Goal: Task Accomplishment & Management: Manage account settings

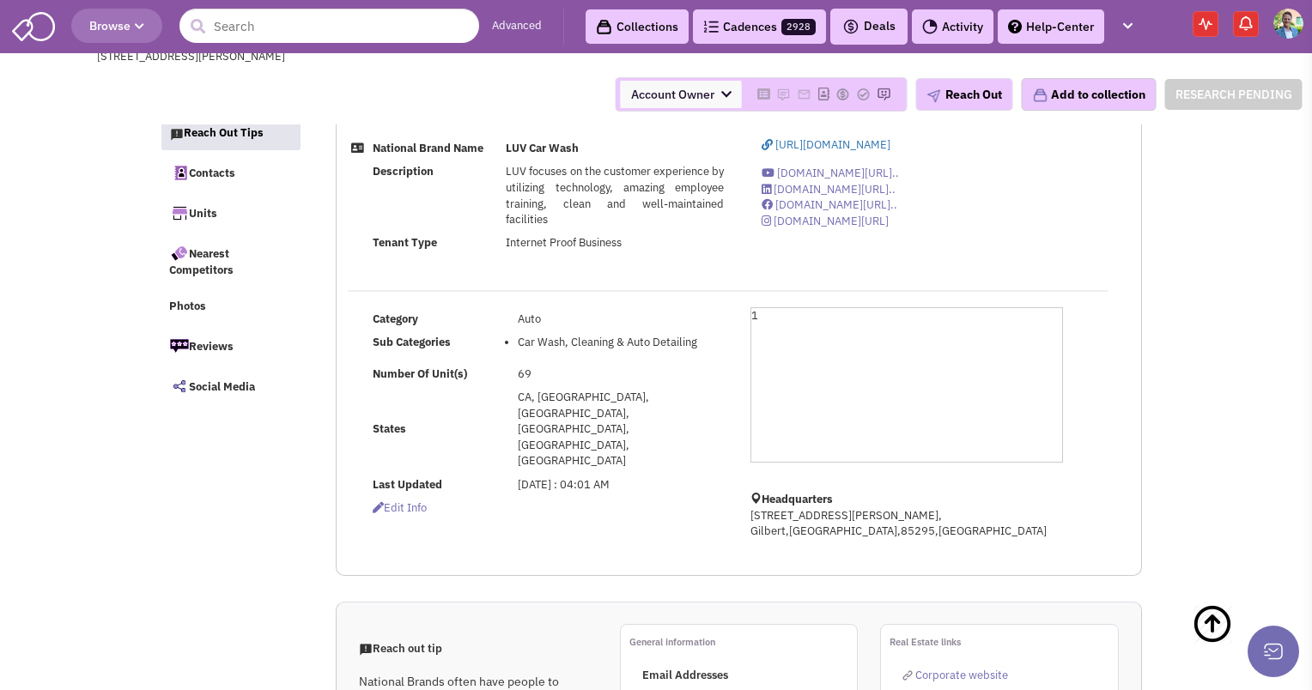
select select
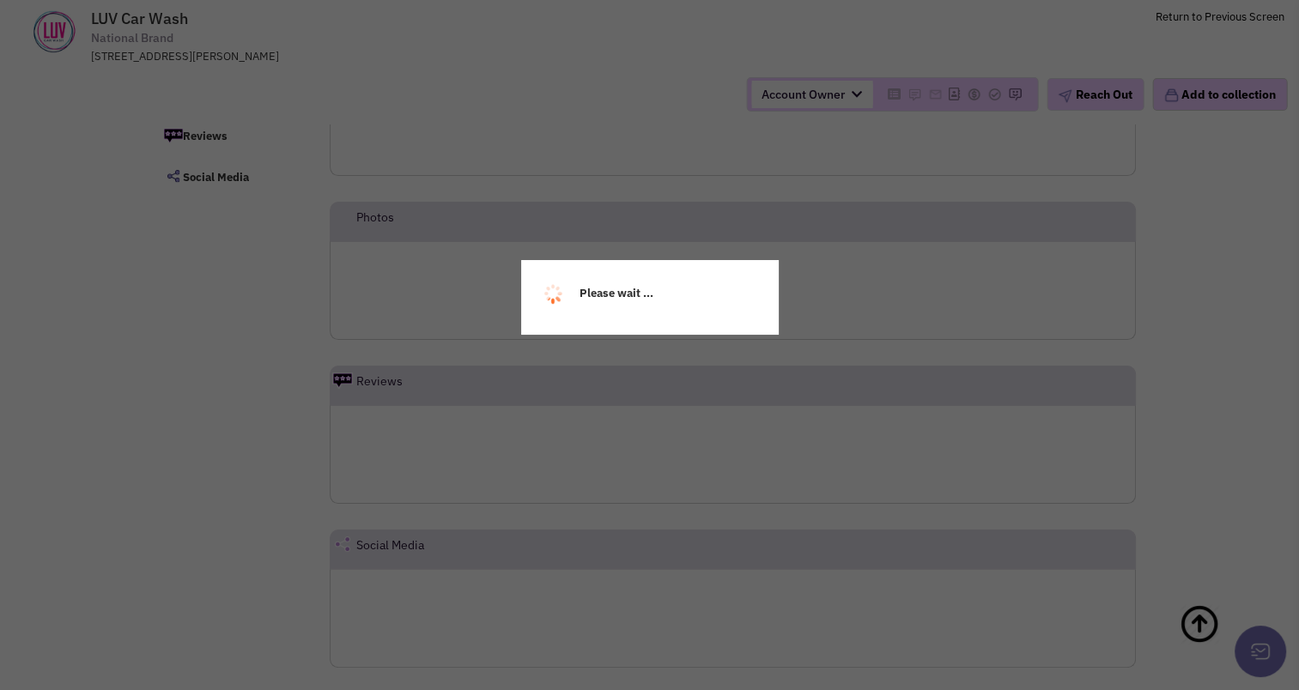
scroll to position [206, 0]
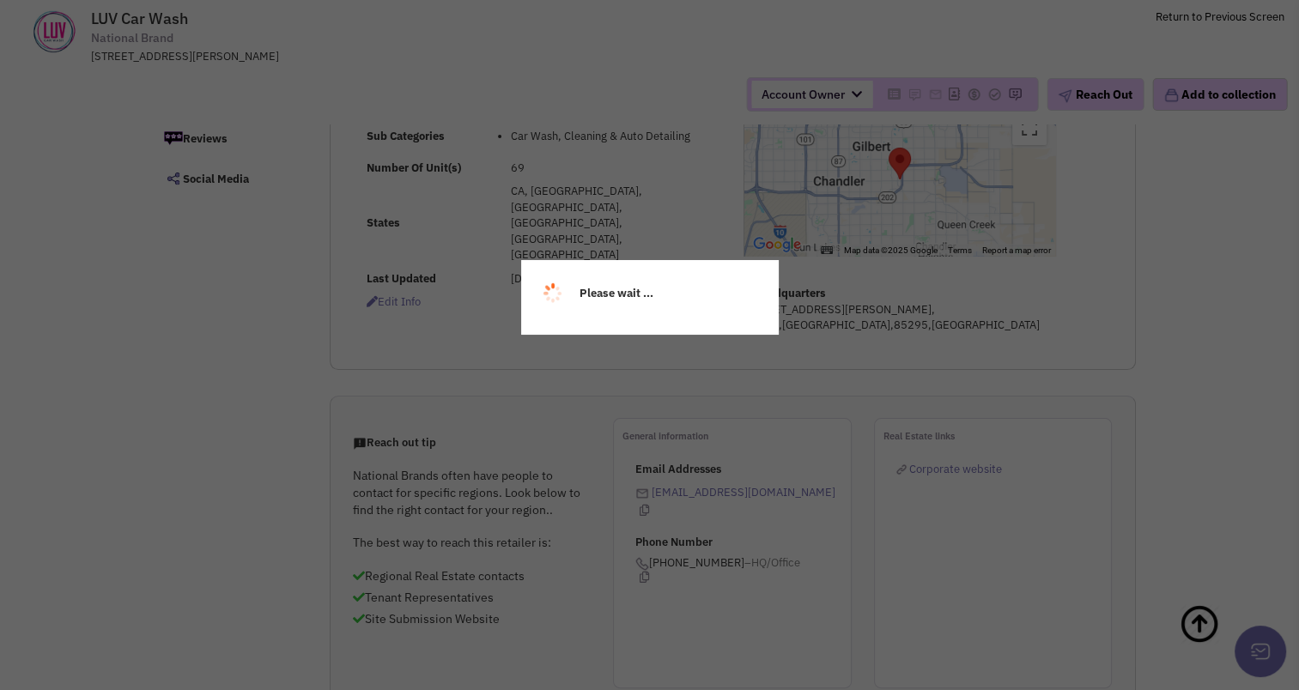
select select
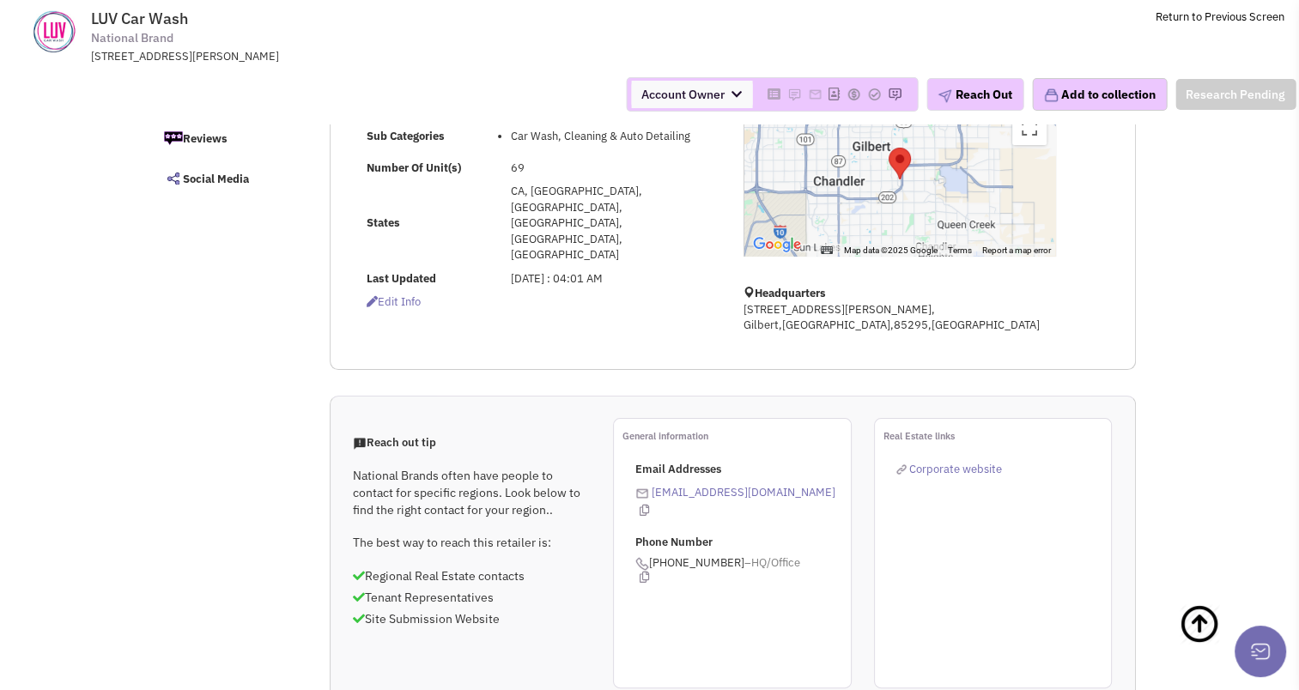
scroll to position [0, 0]
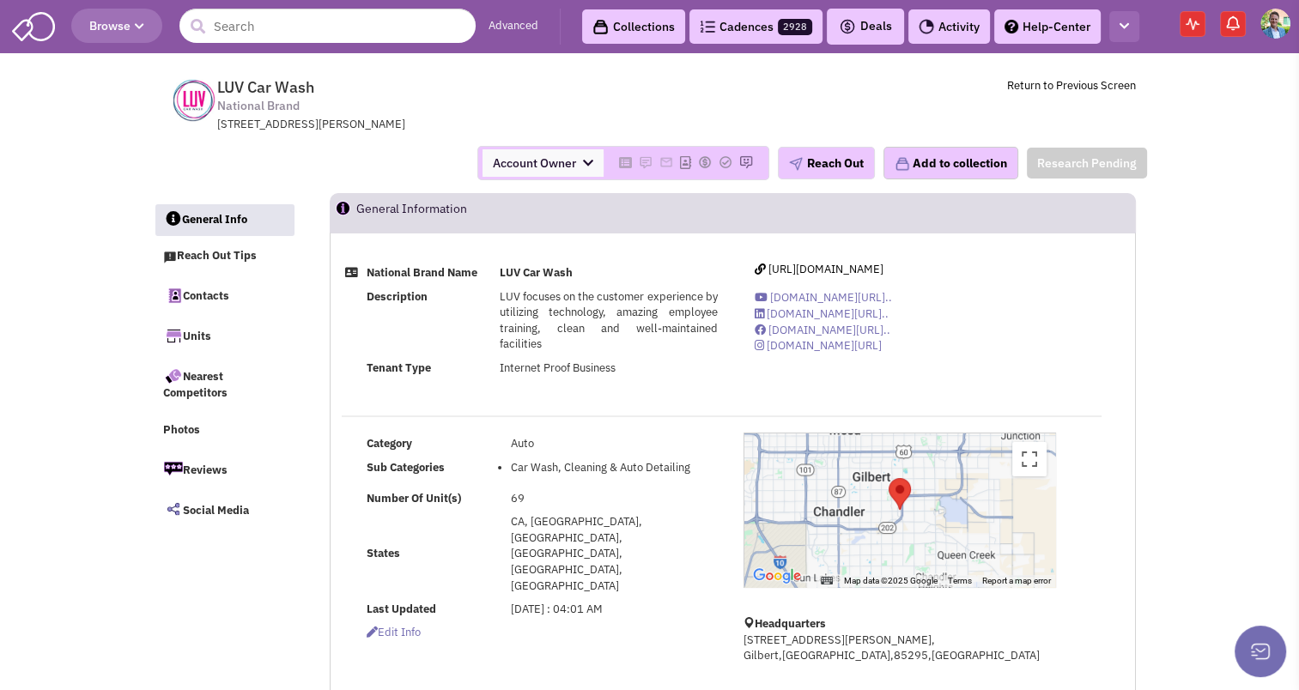
click at [1125, 27] on icon "button" at bounding box center [1123, 26] width 9 height 11
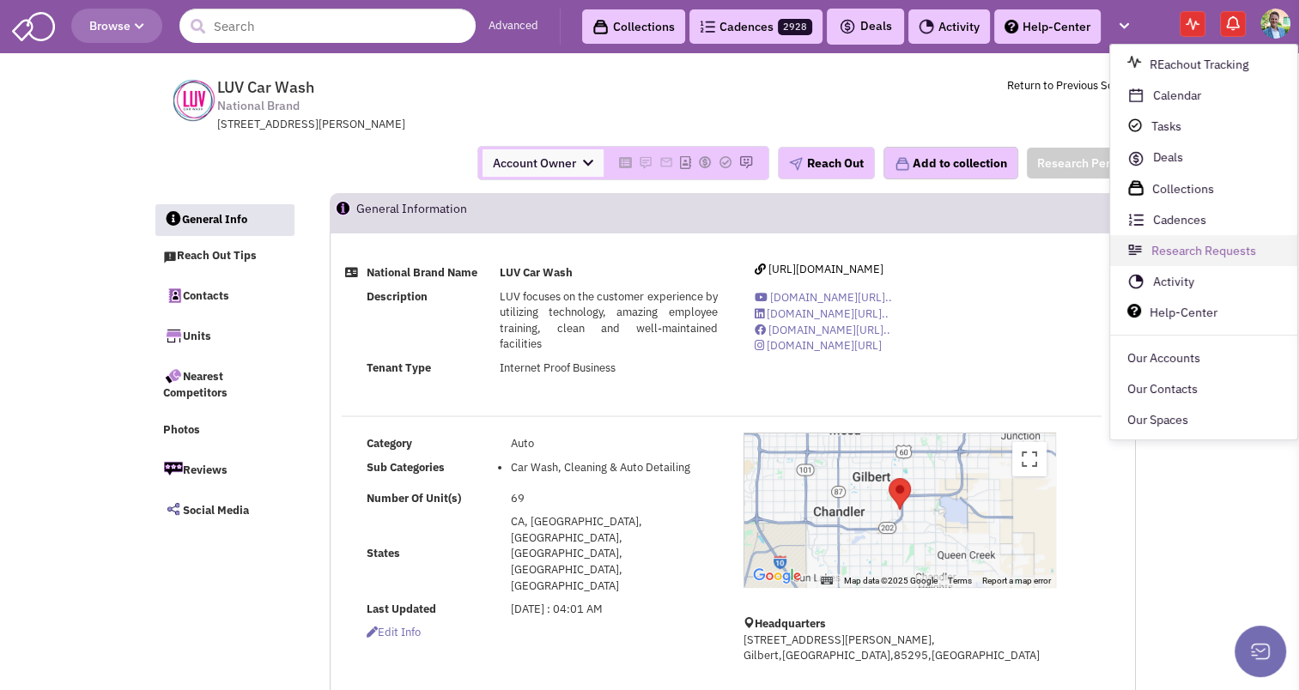
click at [1180, 251] on link "Research Requests" at bounding box center [1203, 251] width 187 height 31
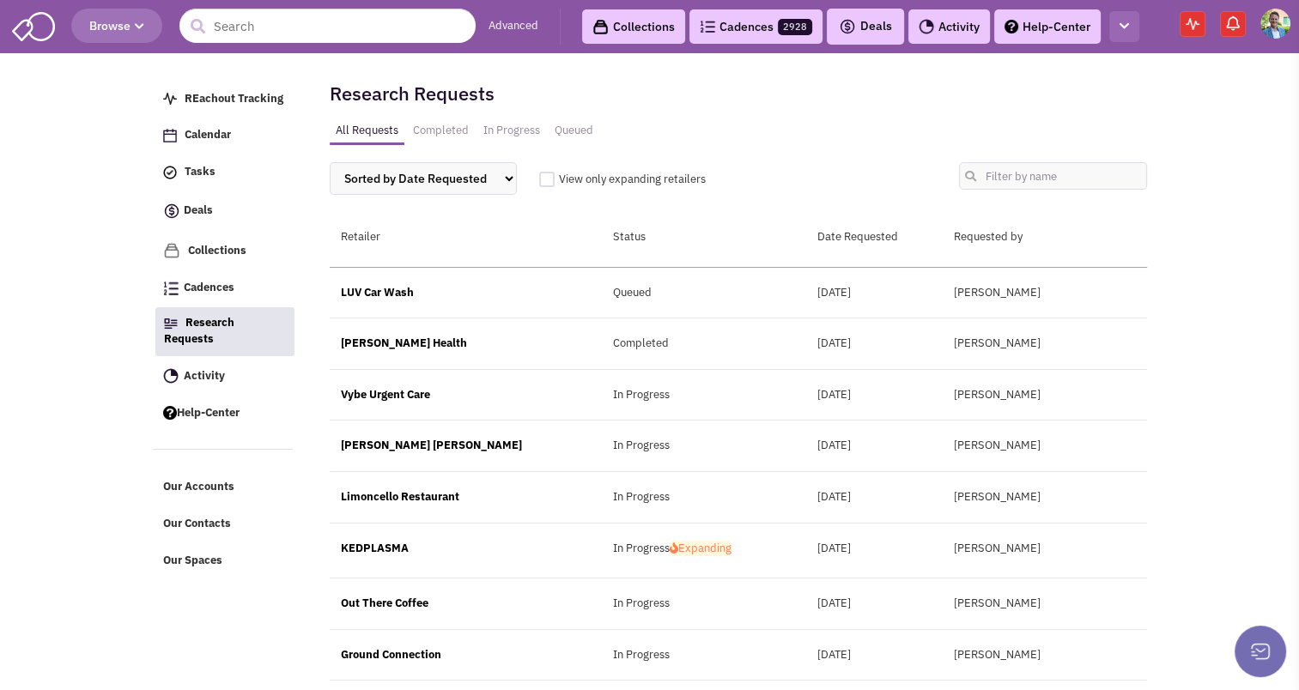
click at [1122, 20] on button "button" at bounding box center [1124, 27] width 30 height 32
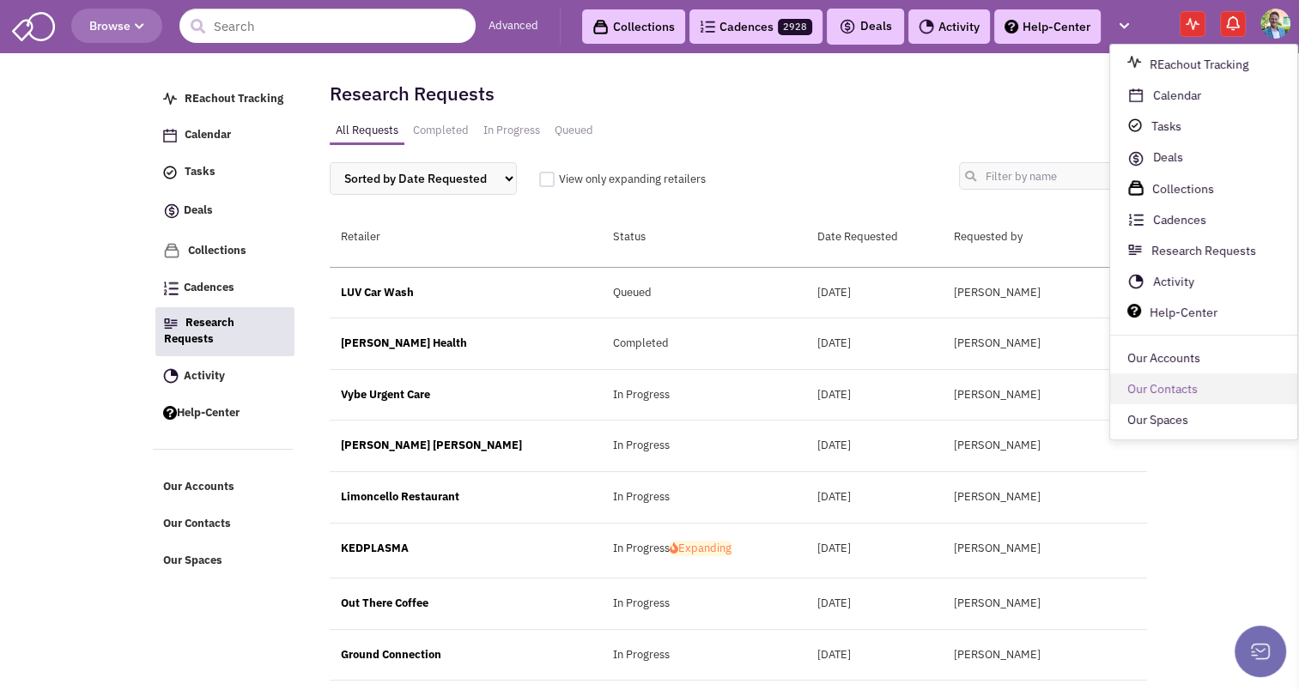
click at [1136, 392] on link "Our Contacts" at bounding box center [1203, 389] width 187 height 31
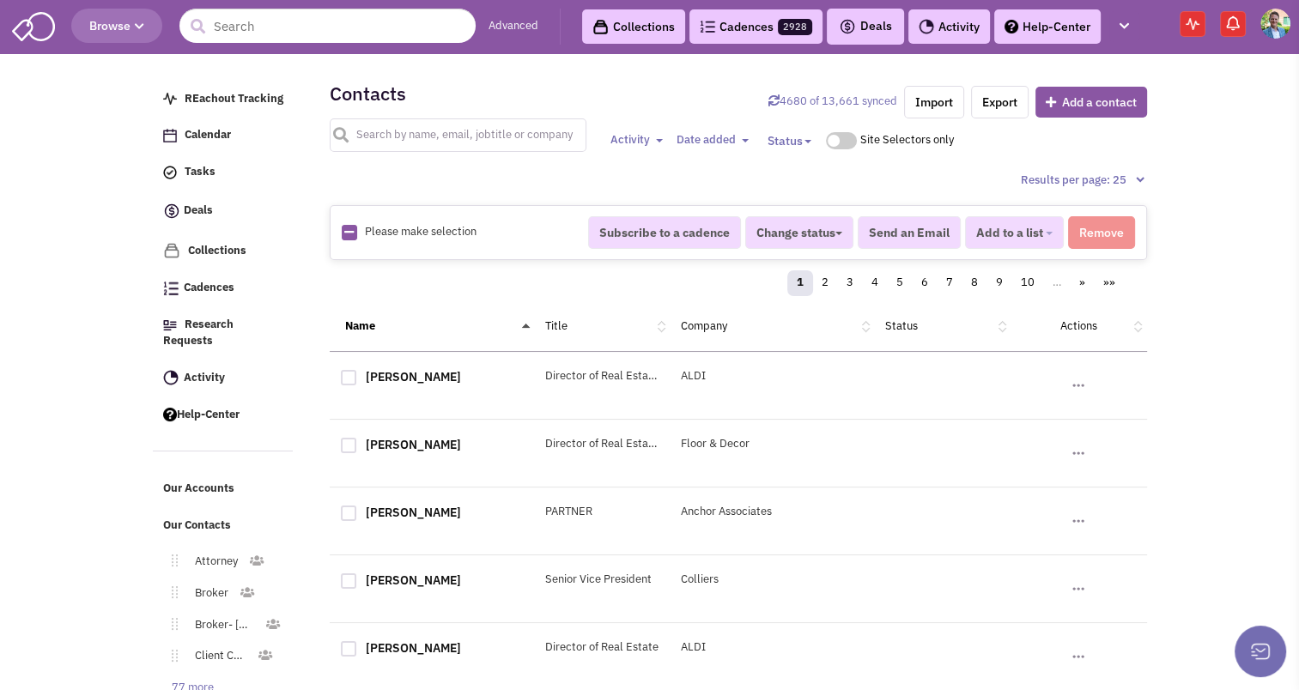
click at [430, 147] on input "text" at bounding box center [458, 134] width 257 height 33
type input "hoffman"
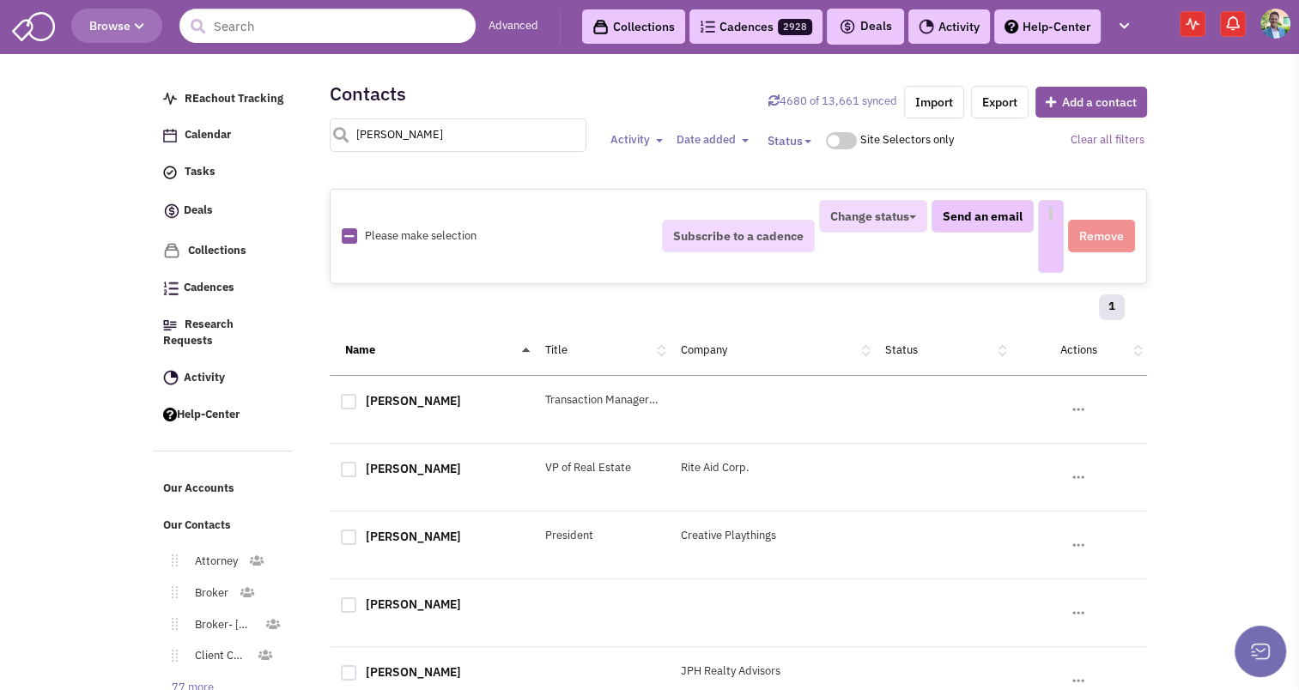
select select
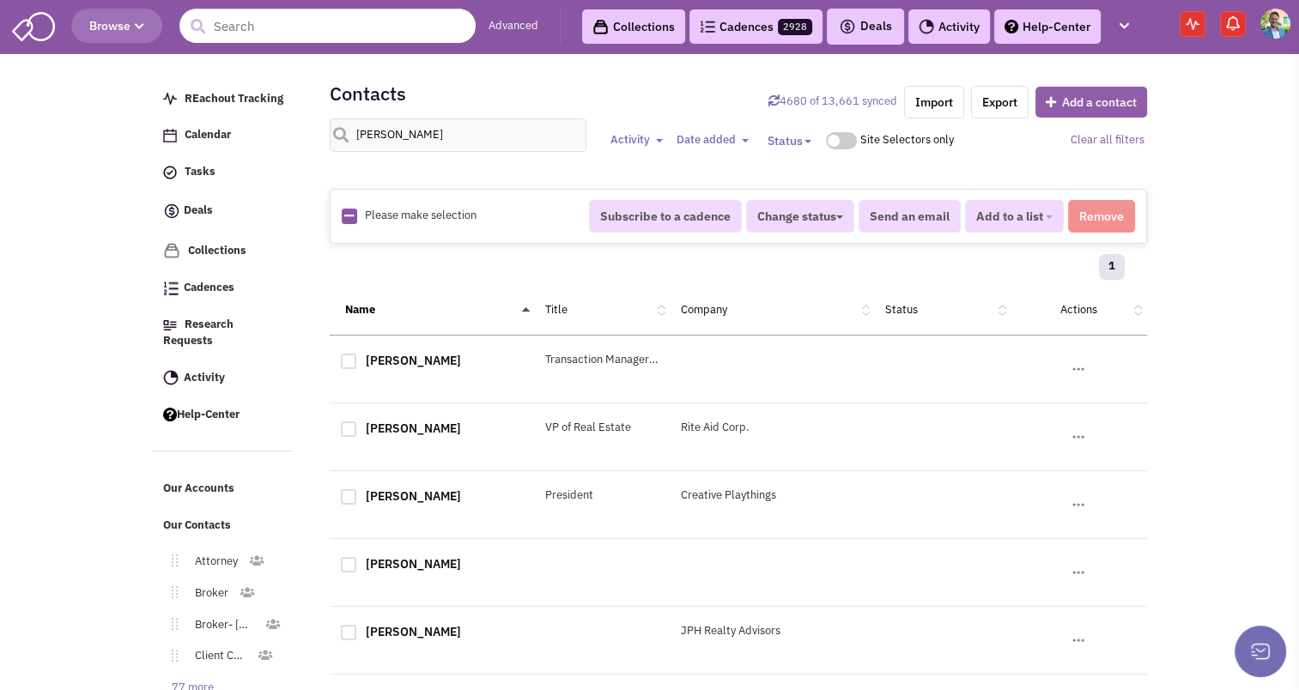
click at [1071, 98] on button "Add a contact" at bounding box center [1091, 102] width 112 height 31
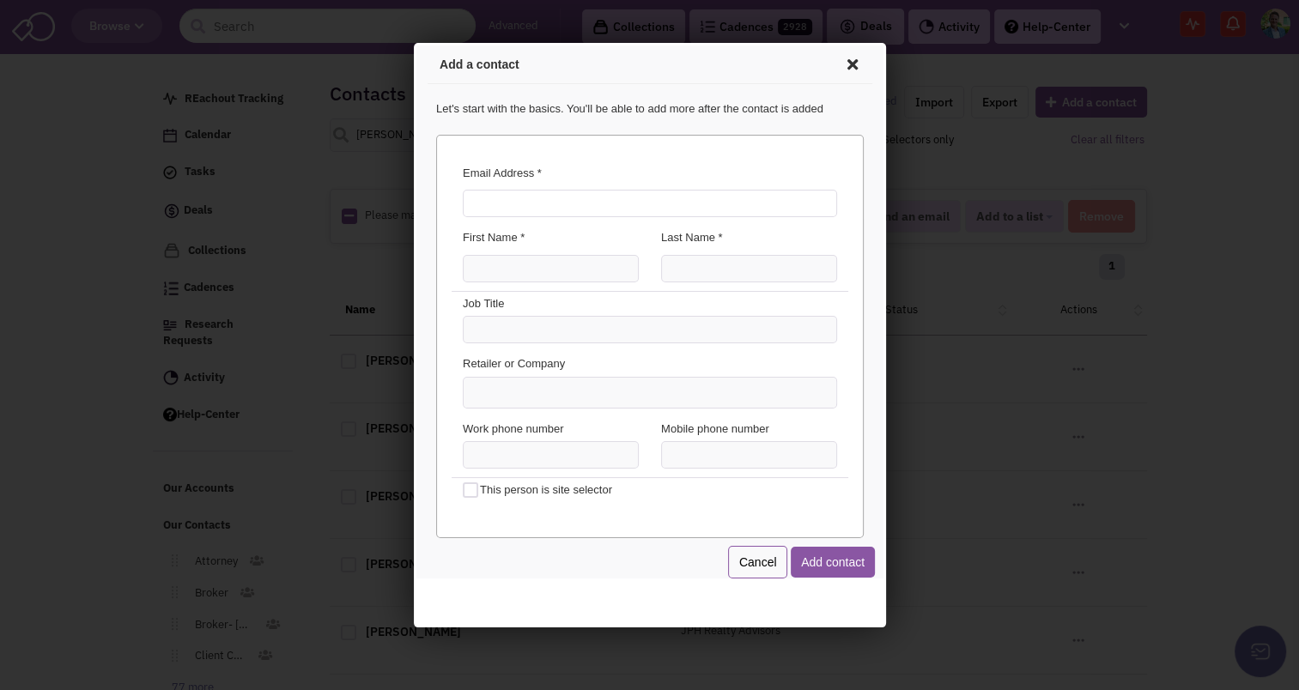
click at [524, 187] on input "Email Address *" at bounding box center [646, 200] width 374 height 27
type input "f"
type input "daveghoff@icloud.com"
type input "David"
type input "Hoffman"
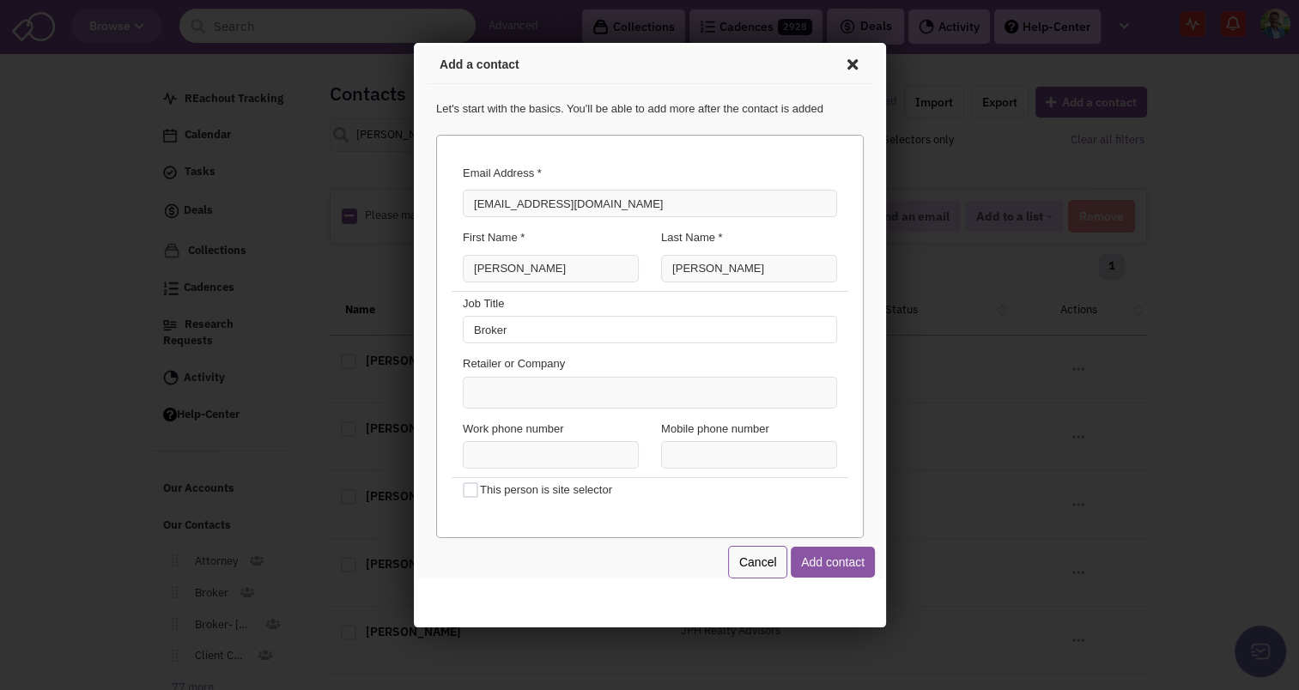
type input "Broker"
click at [658, 387] on ul at bounding box center [646, 390] width 373 height 30
click at [413, 43] on select at bounding box center [413, 43] width 0 height 0
type input "Hoffman Realty Group"
type input "L"
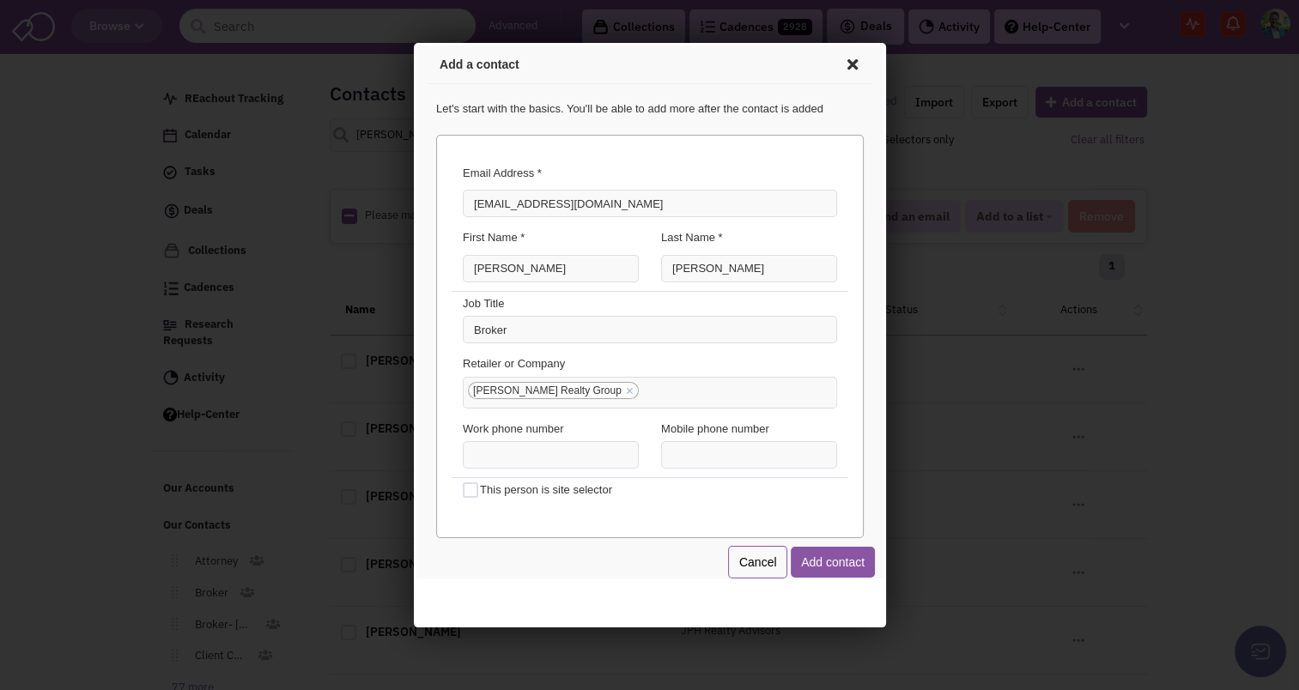
click at [622, 385] on link "×" at bounding box center [626, 388] width 8 height 15
click at [413, 43] on select "Hoffman Realty Group" at bounding box center [413, 43] width 0 height 0
click at [578, 385] on ul at bounding box center [646, 390] width 373 height 30
click at [413, 43] on select at bounding box center [413, 43] width 0 height 0
type input "[PERSON_NAME] Realty Group LLC"
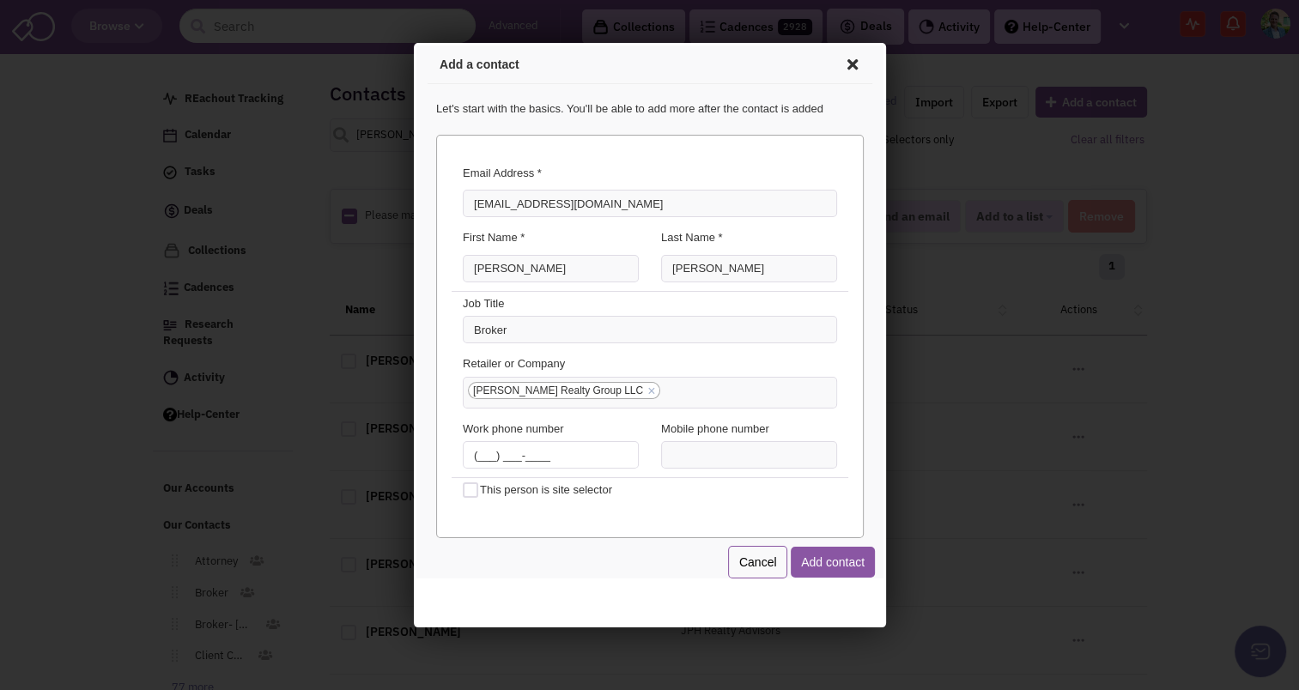
click at [480, 452] on input "(___) ___-____" at bounding box center [547, 452] width 176 height 27
type input "(215) 620-2390"
click at [636, 547] on div "Cancel Add contact" at bounding box center [646, 559] width 427 height 33
click at [548, 330] on input "Broker" at bounding box center [646, 326] width 374 height 27
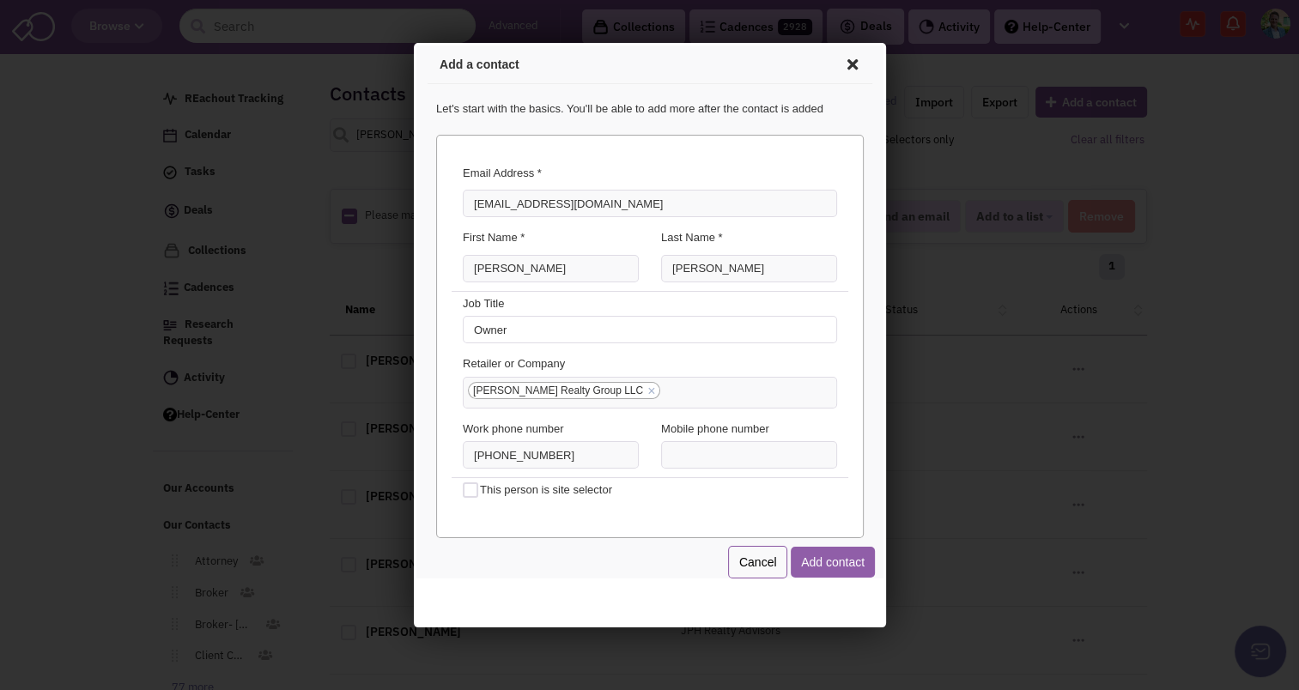
type input "Owner"
click at [840, 559] on button "Add contact" at bounding box center [829, 559] width 84 height 31
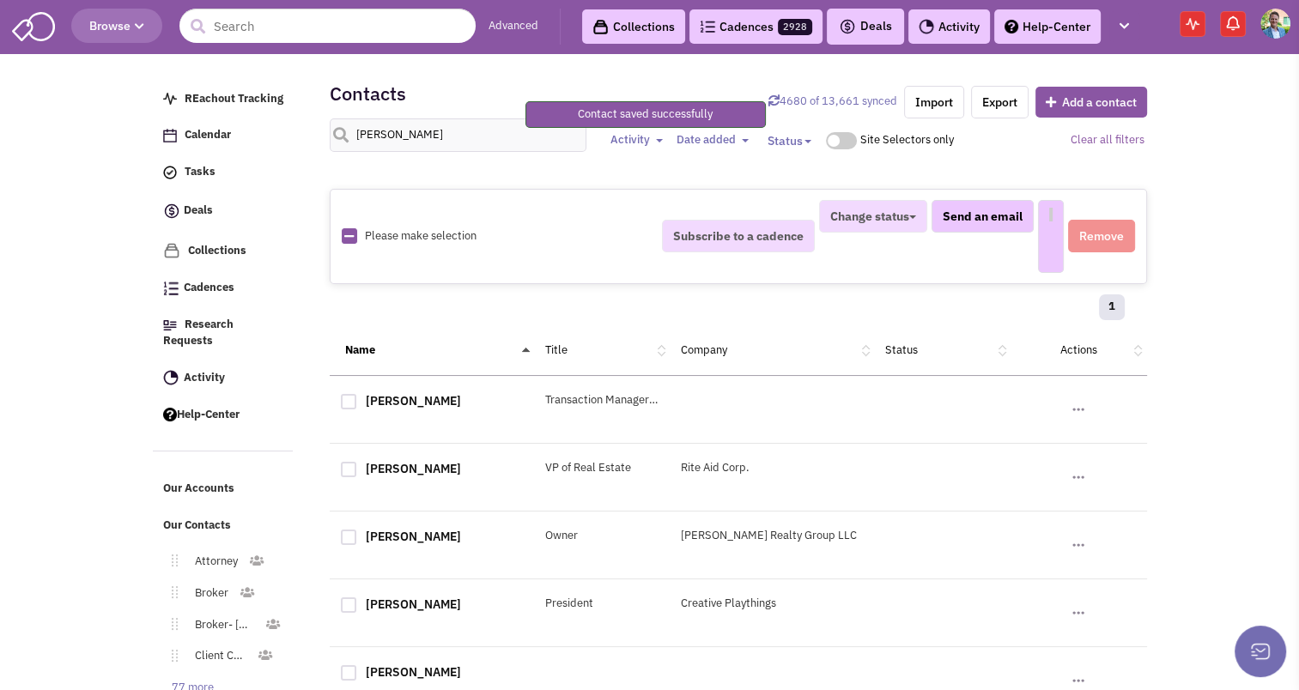
select select
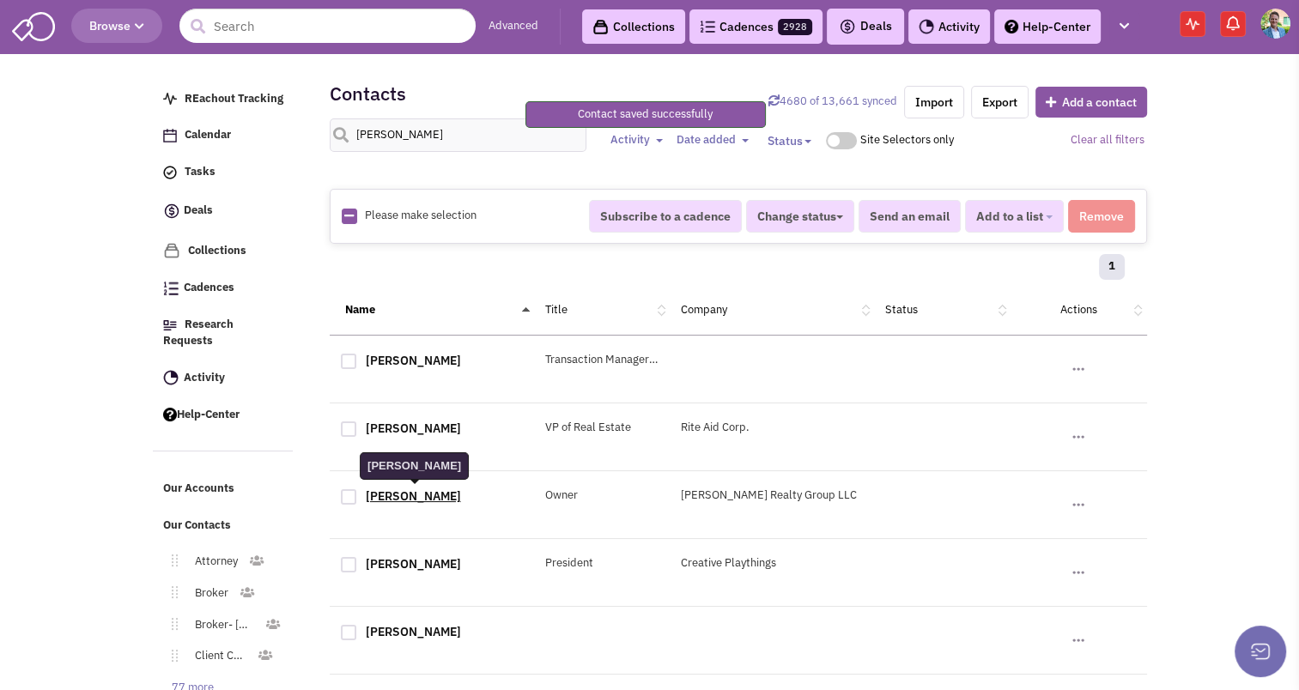
click at [409, 491] on link "[PERSON_NAME]" at bounding box center [413, 495] width 95 height 15
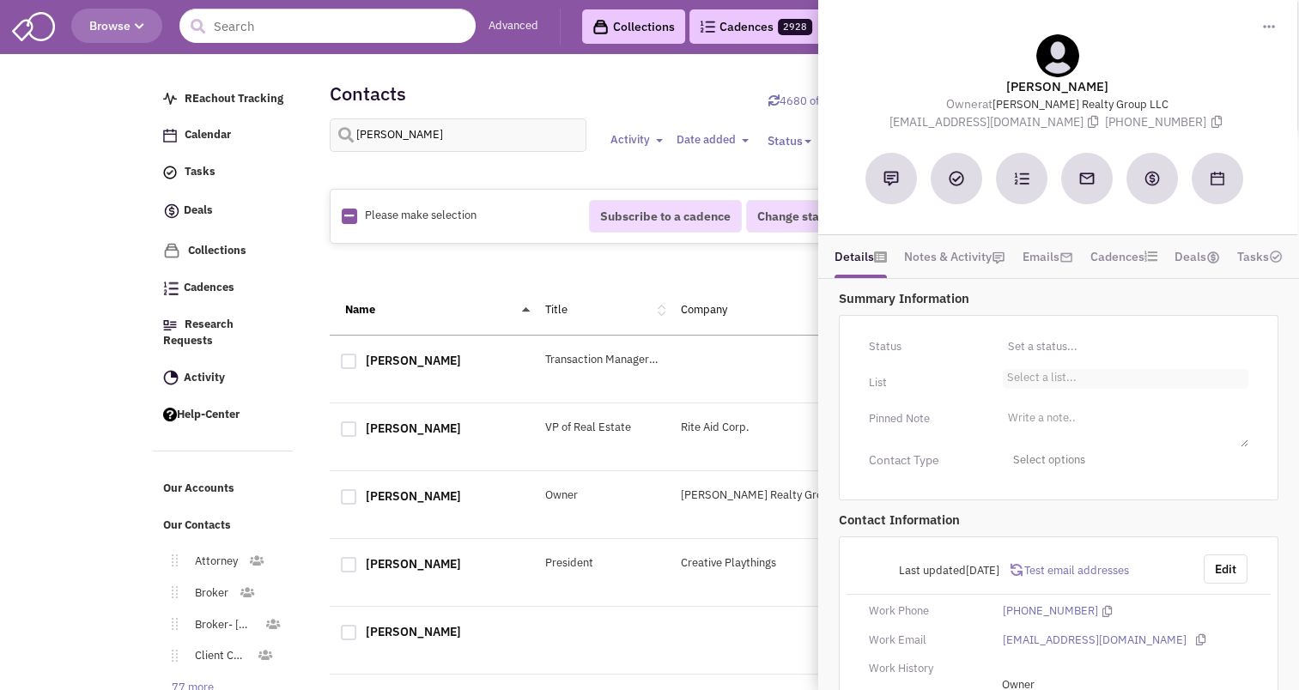
click at [1055, 370] on li "Select a list..." at bounding box center [1040, 375] width 74 height 13
click at [0, 0] on select "Select a list..." at bounding box center [0, 0] width 0 height 0
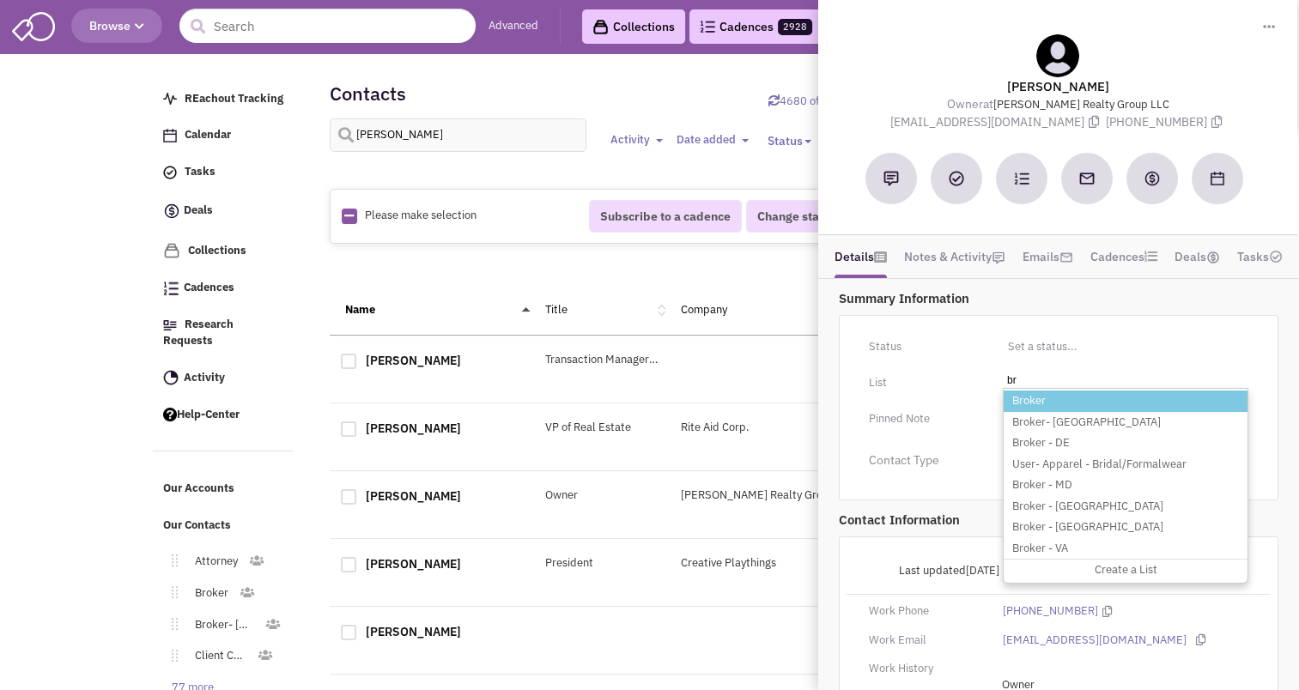
type input "br"
click at [1033, 398] on li "Broker" at bounding box center [1125, 401] width 244 height 21
click at [0, 0] on select "Select a list..." at bounding box center [0, 0] width 0 height 0
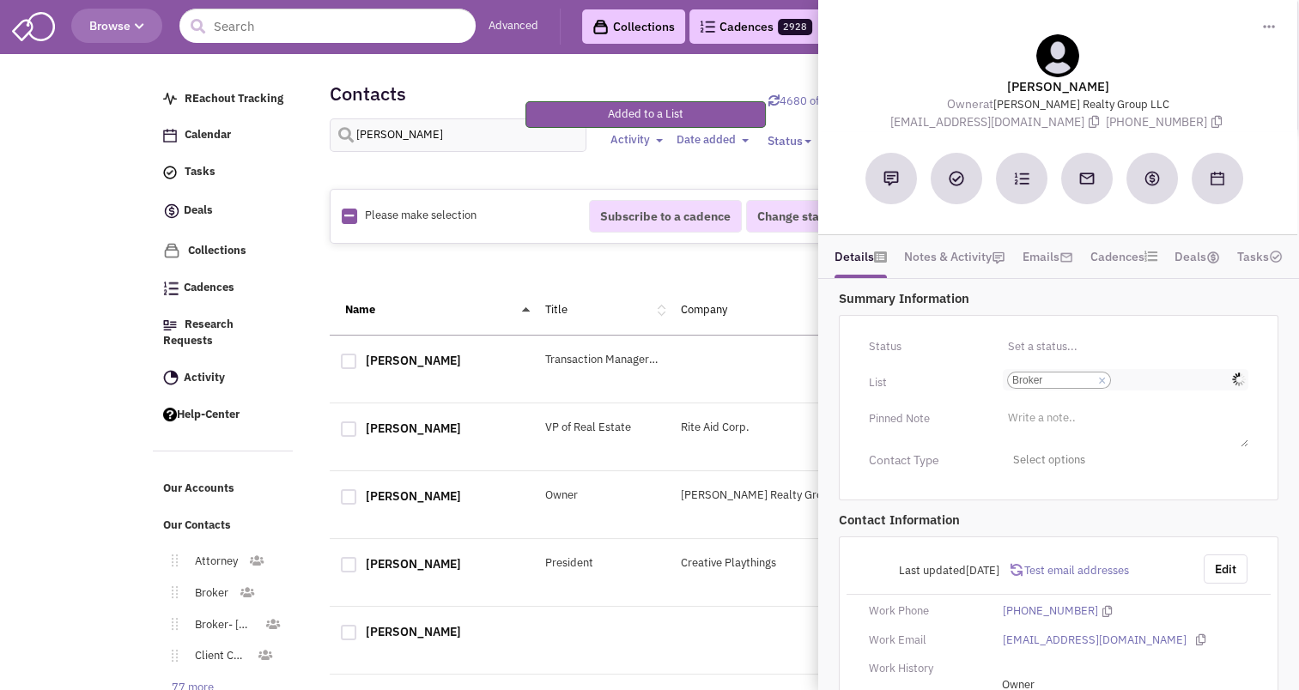
click at [1150, 376] on input "Select a list... Broker Select a list... × Broker" at bounding box center [1134, 380] width 38 height 17
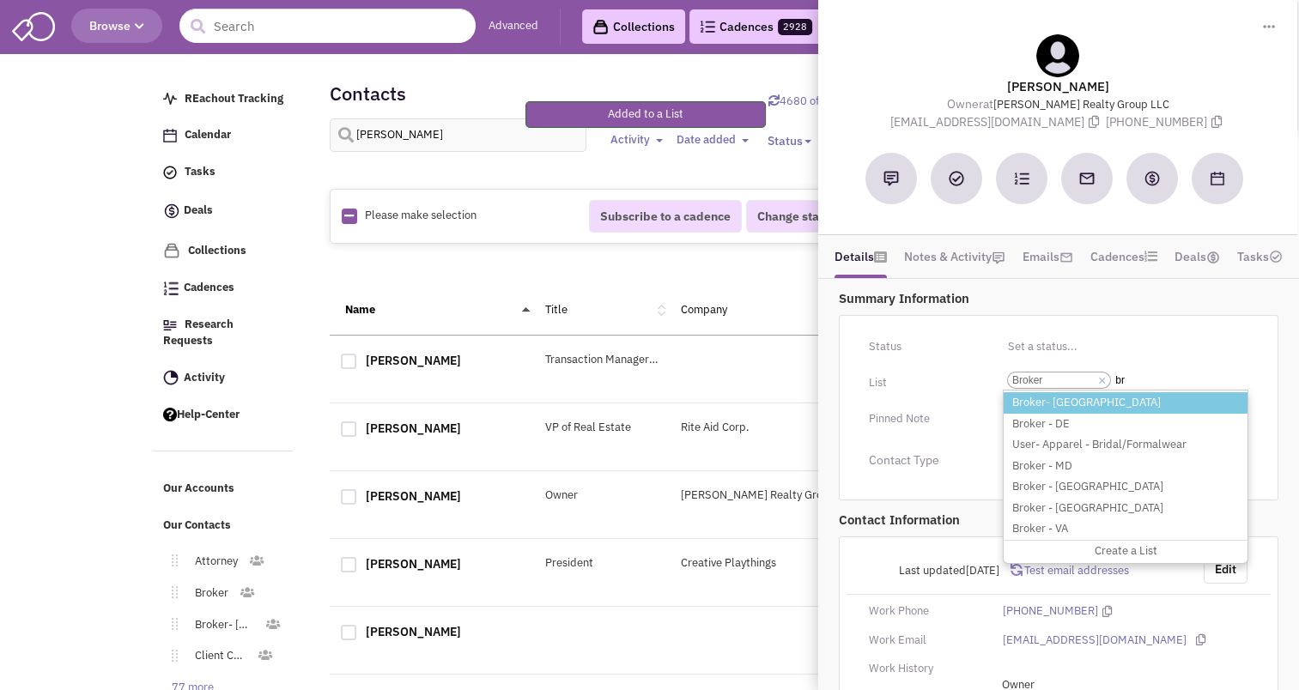
type input "br"
click at [1070, 398] on li "Broker- [GEOGRAPHIC_DATA]" at bounding box center [1125, 402] width 244 height 21
click at [0, 0] on select "Select a list... Broker" at bounding box center [0, 0] width 0 height 0
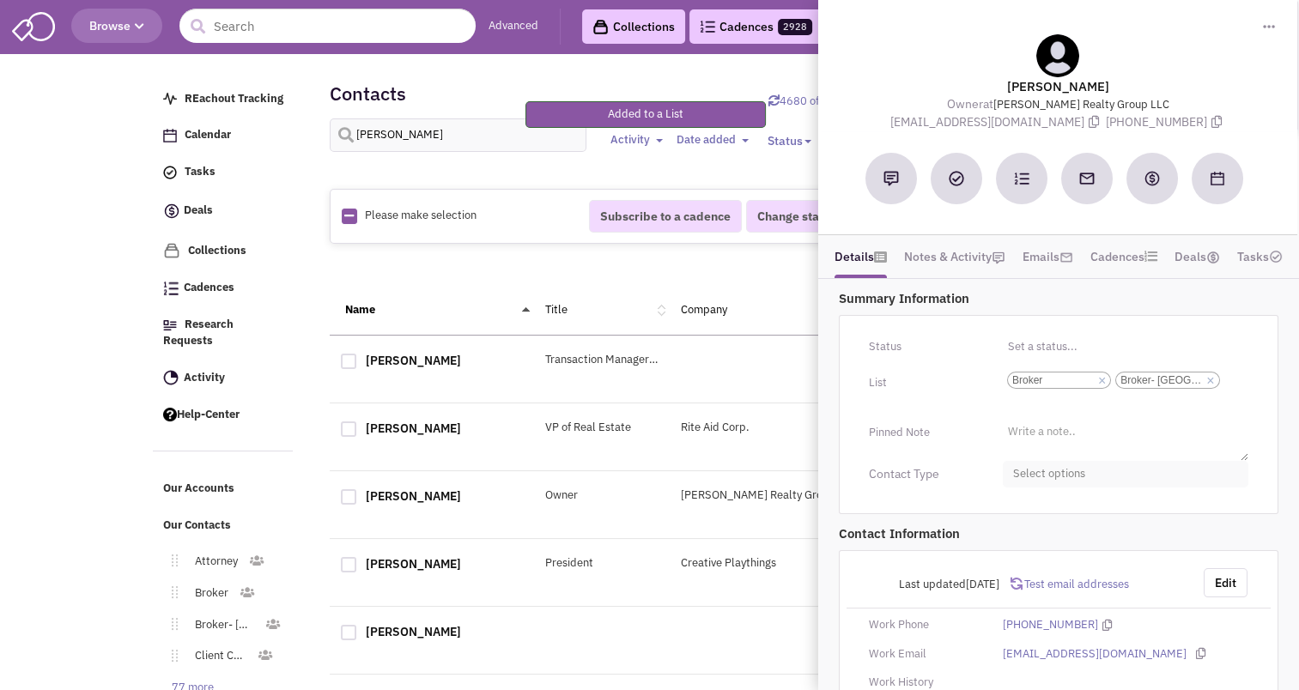
click at [1039, 474] on span "Select options" at bounding box center [1125, 474] width 245 height 27
click at [1015, 544] on div at bounding box center [1019, 542] width 15 height 15
checkbox input "true"
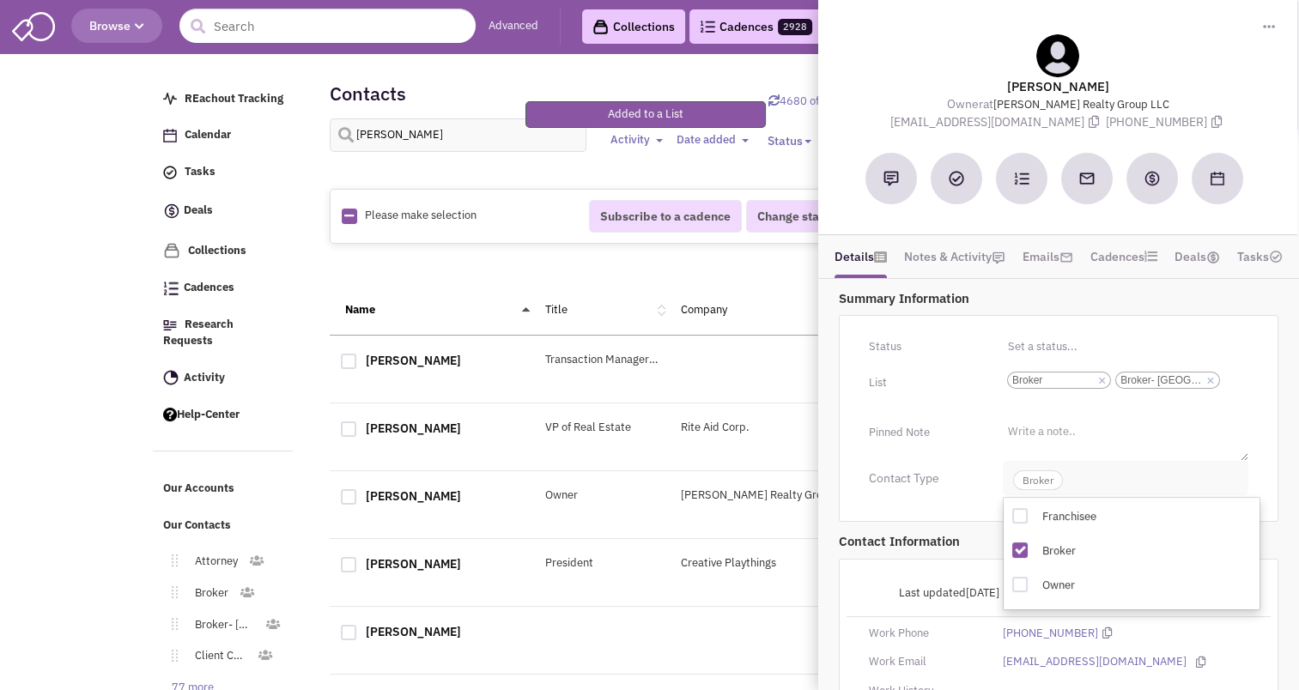
click at [1038, 473] on span "Broker" at bounding box center [1038, 480] width 50 height 20
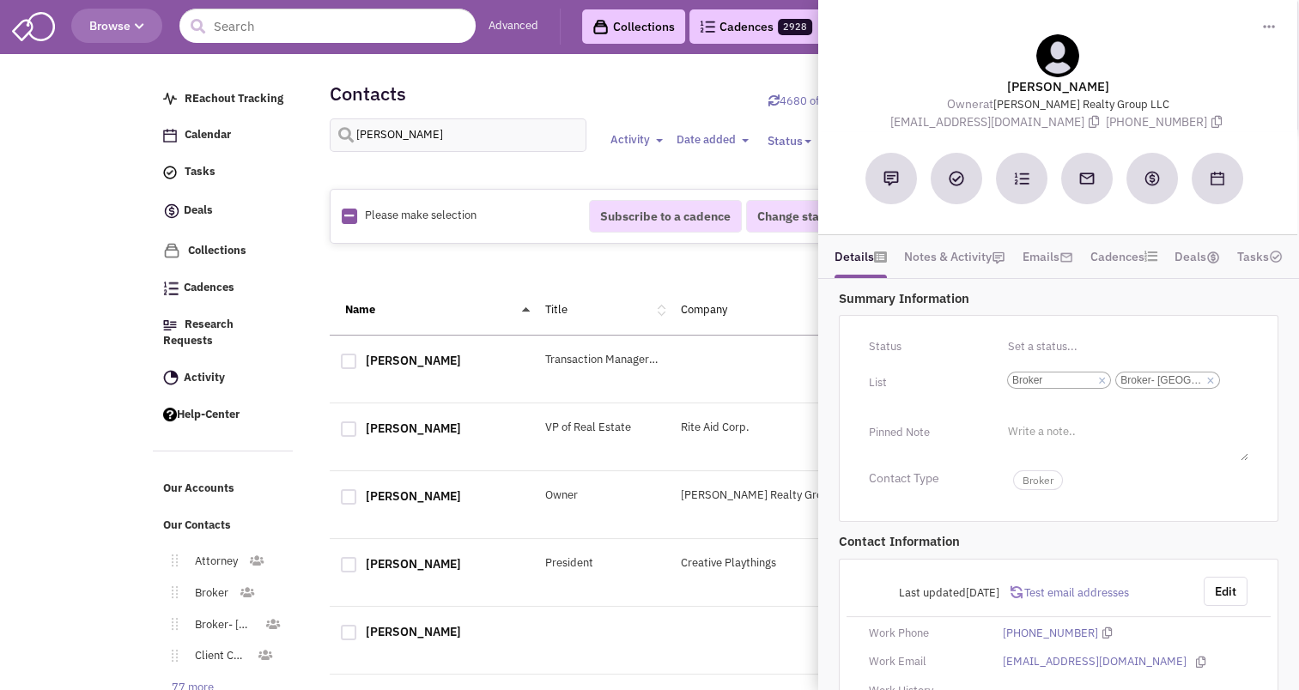
scroll to position [142, 0]
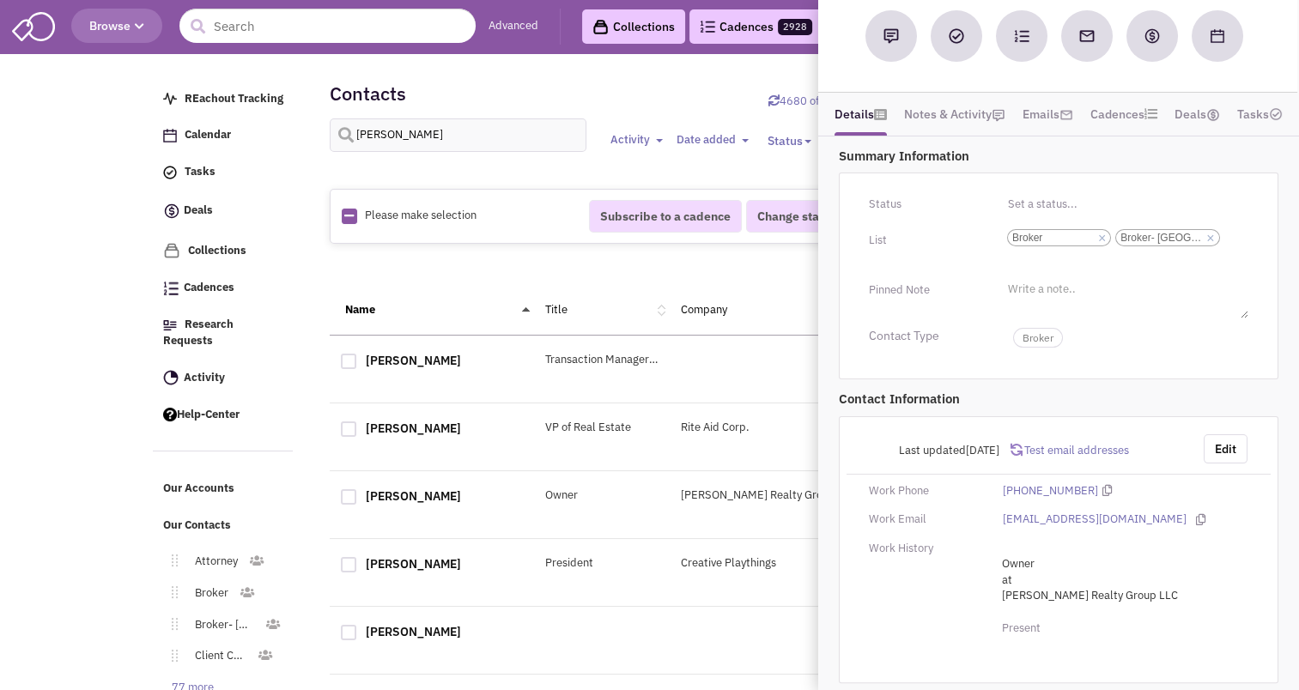
click at [477, 277] on div "1" at bounding box center [738, 269] width 795 height 34
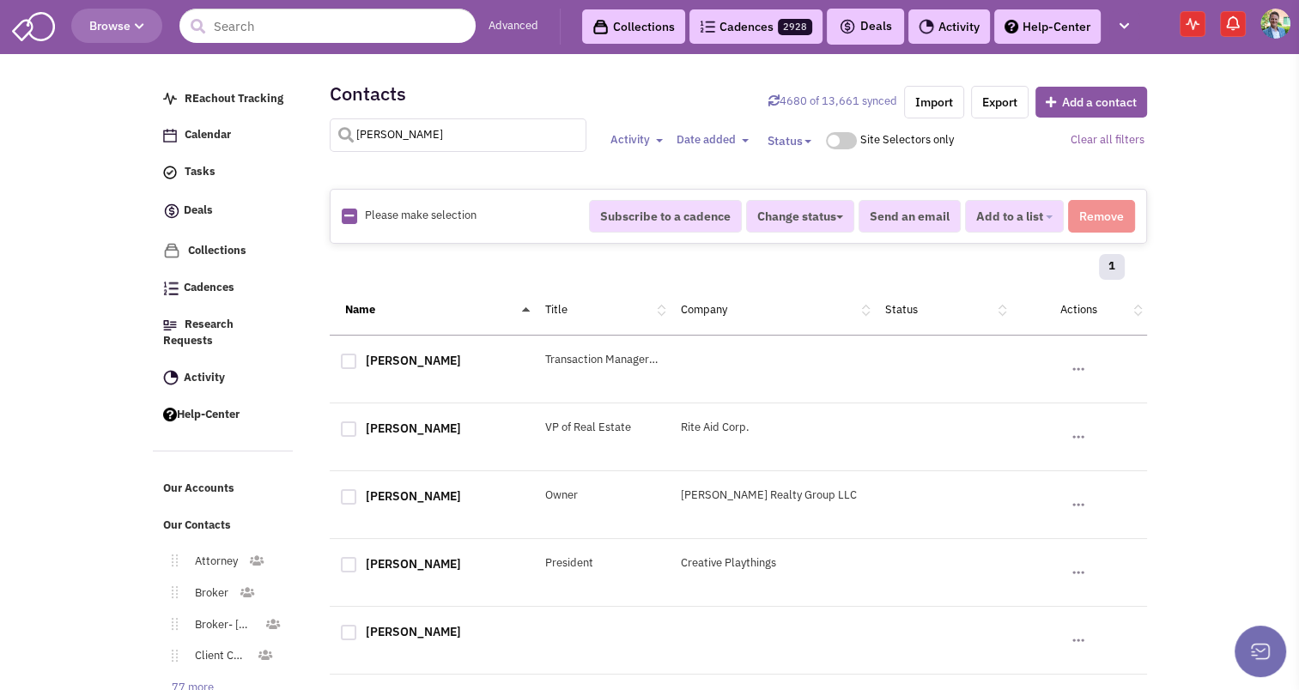
click at [450, 146] on input "hoffman" at bounding box center [458, 134] width 257 height 33
type input "strickland"
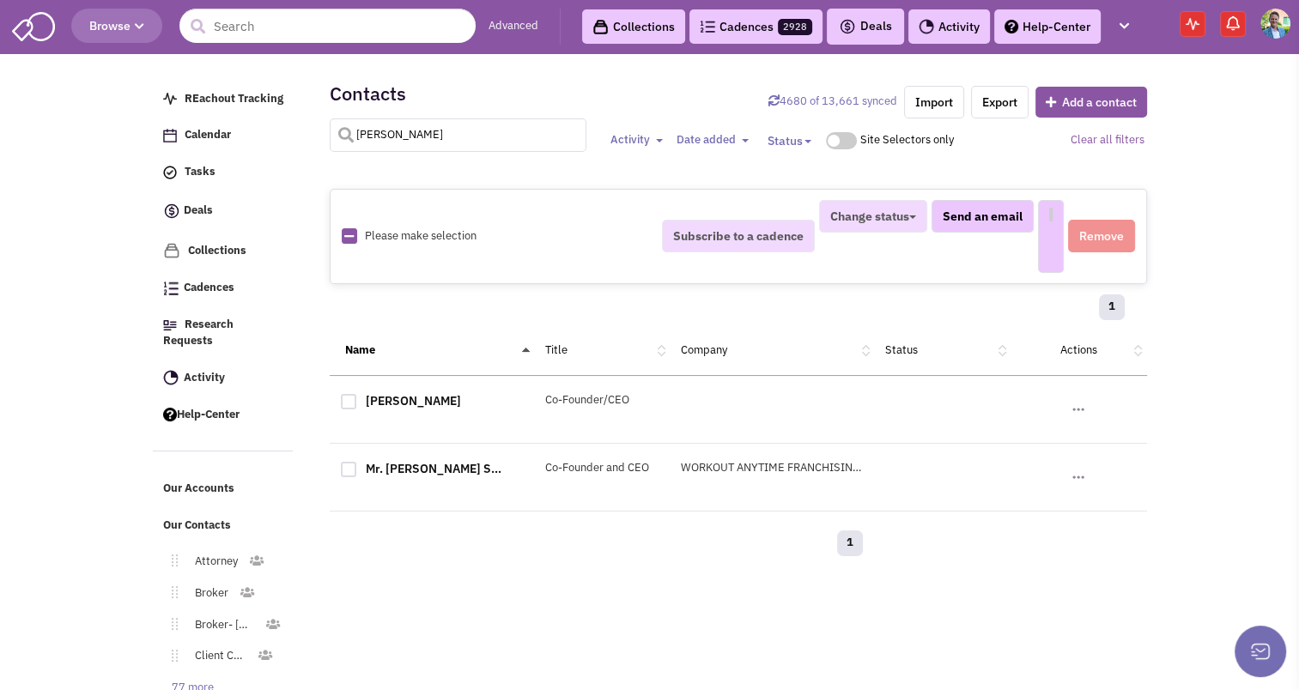
select select
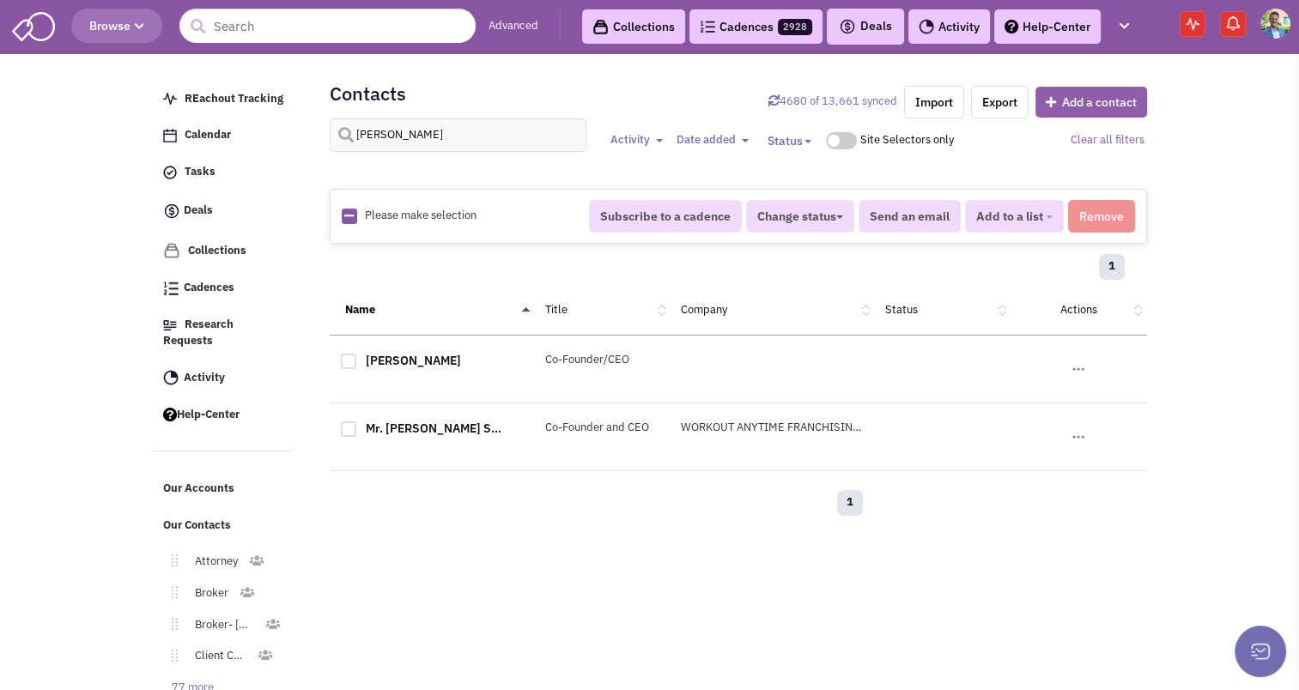
click at [1074, 97] on button "Add a contact" at bounding box center [1091, 102] width 112 height 31
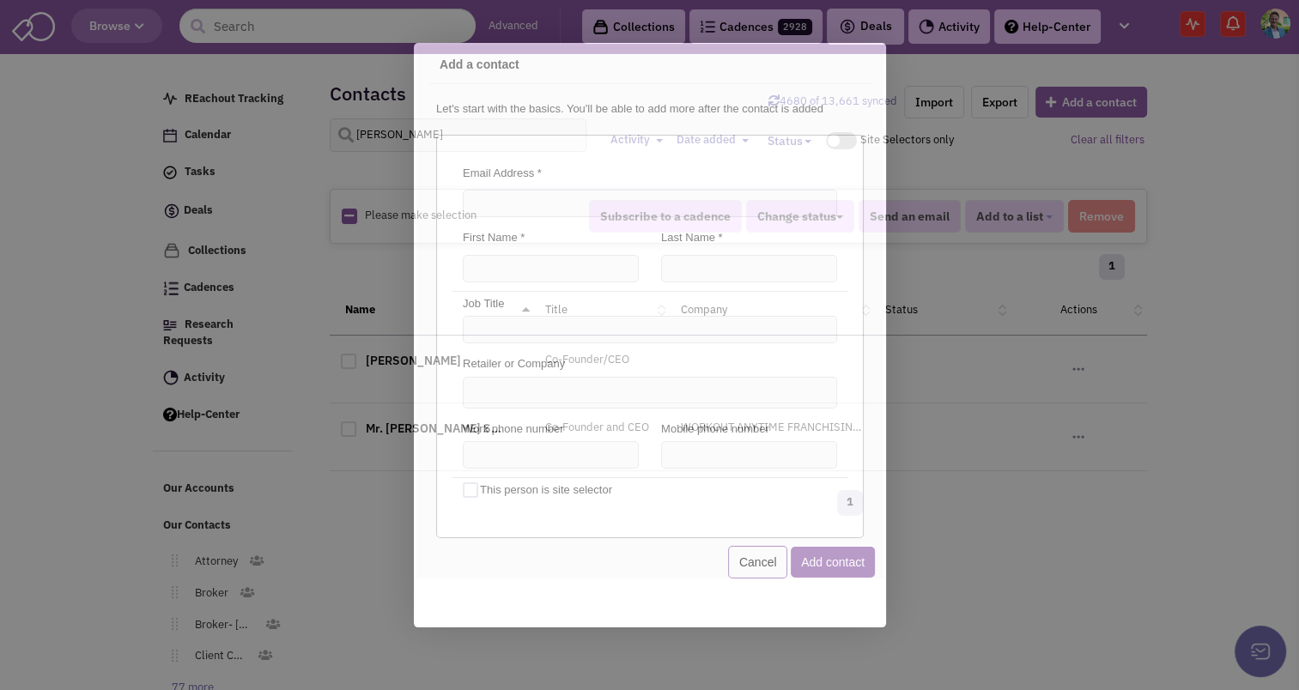
scroll to position [0, 0]
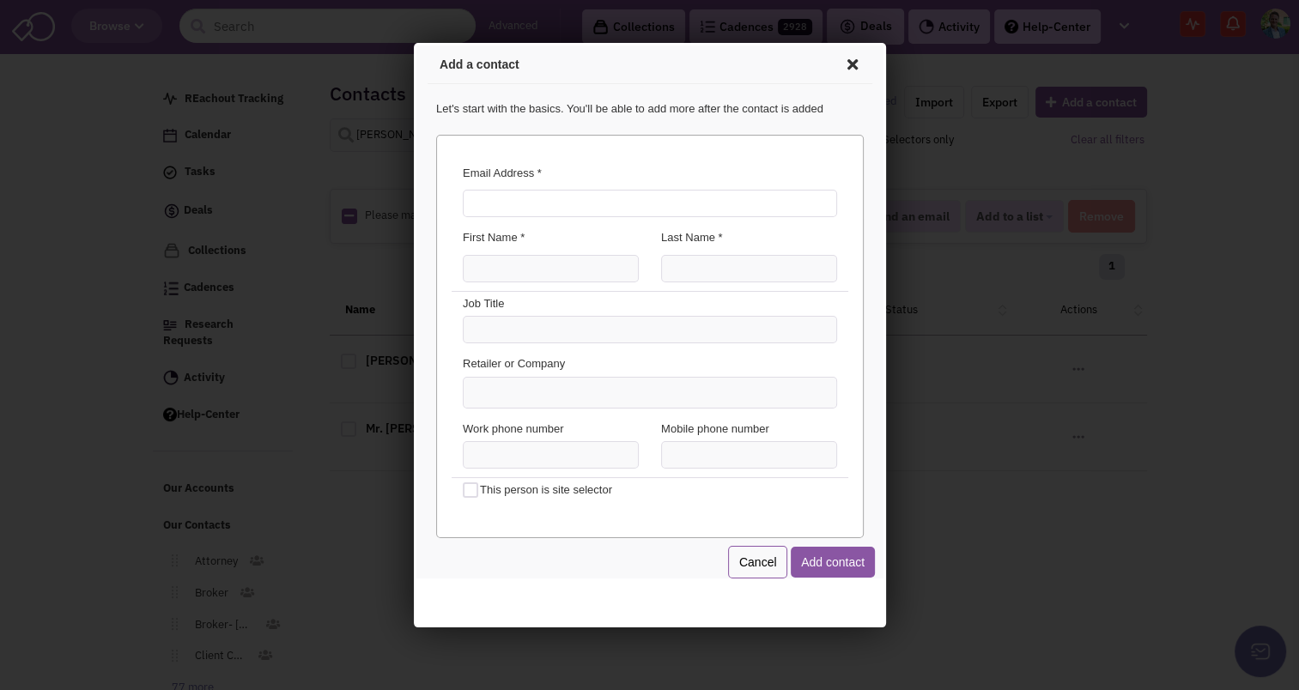
click at [564, 206] on input "Email Address *" at bounding box center [646, 200] width 374 height 27
type input "michael.strickland@haloequities.com"
type input "[PERSON_NAME]"
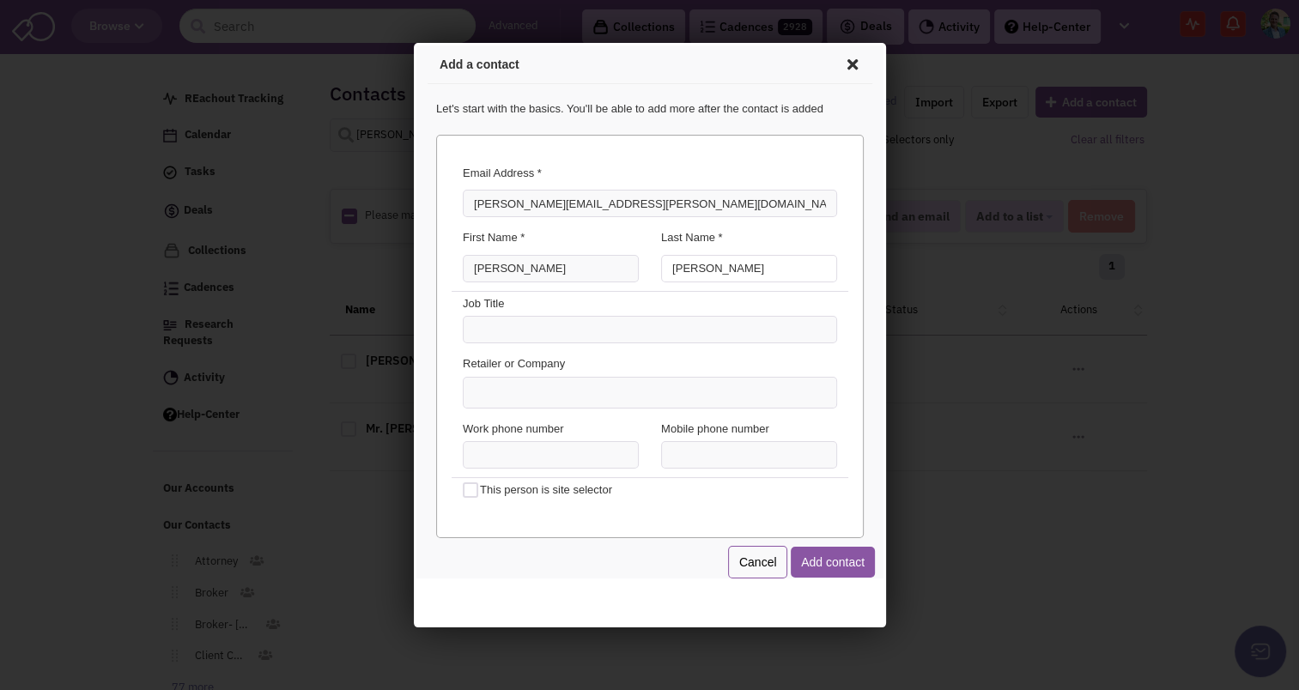
type input "Strickland"
type input "Founder & CEO"
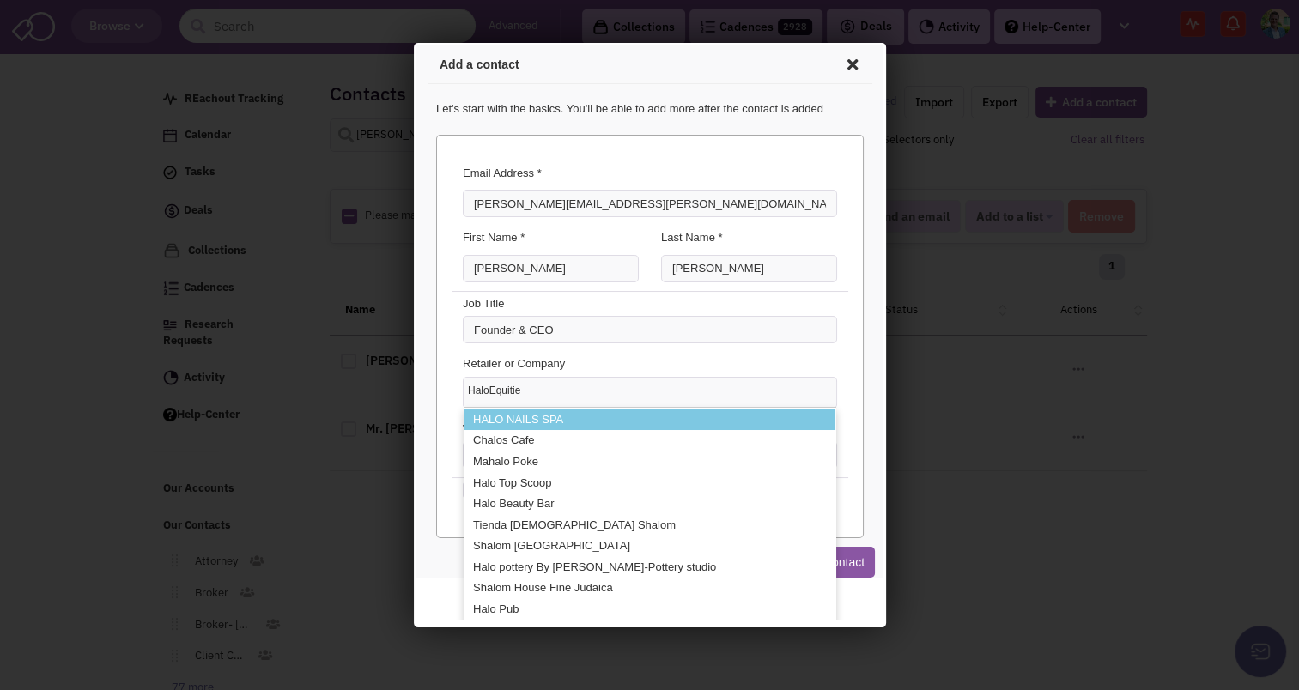
type input "HaloEquities"
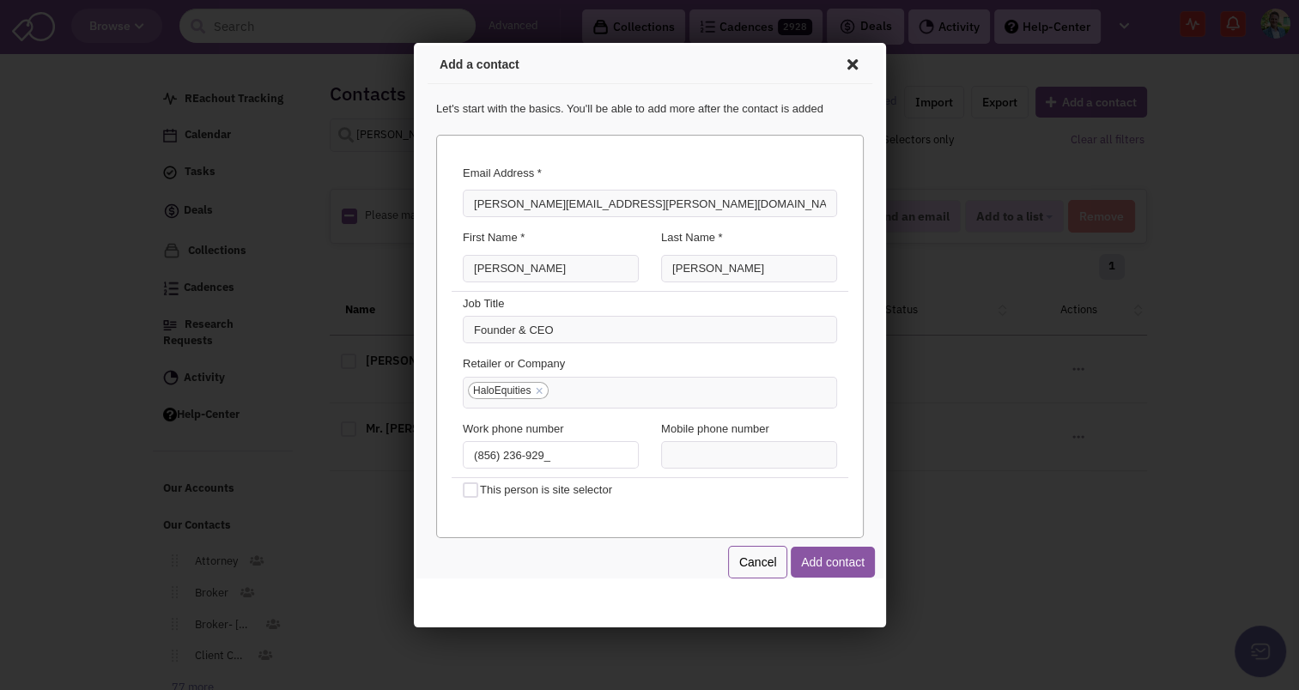
type input "(856) 236-9293"
click at [830, 554] on button "Add contact" at bounding box center [829, 559] width 84 height 31
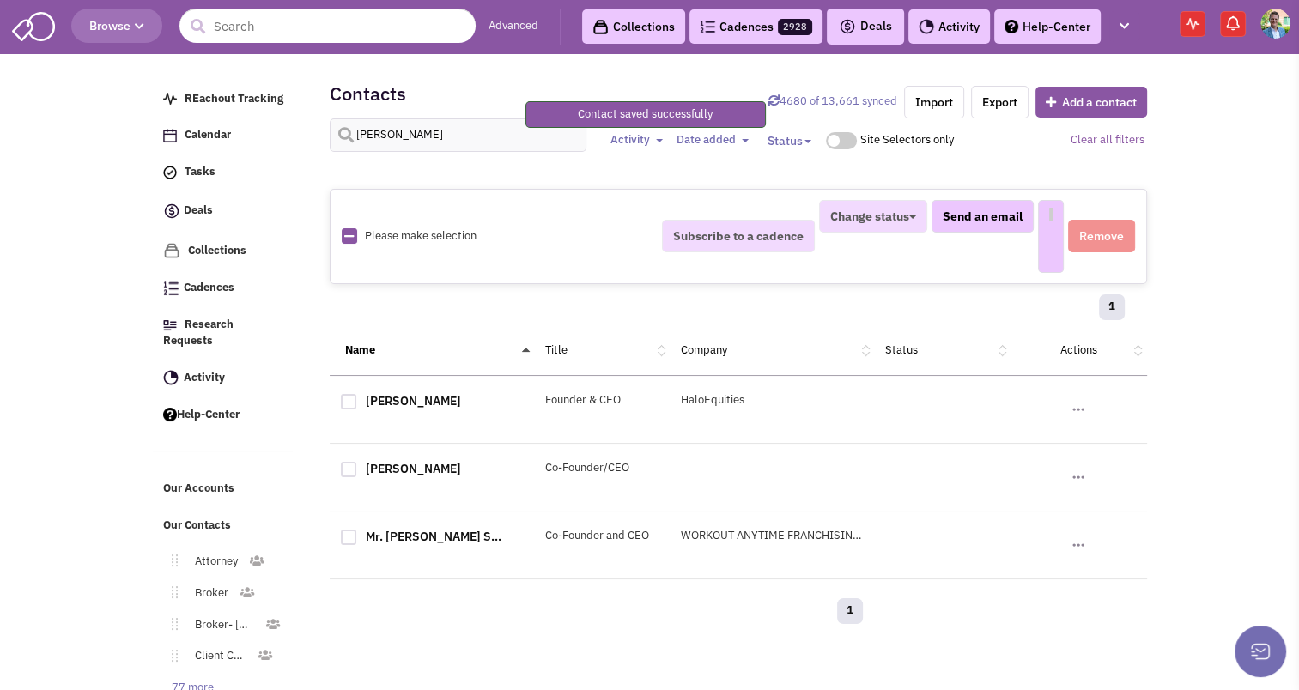
select select
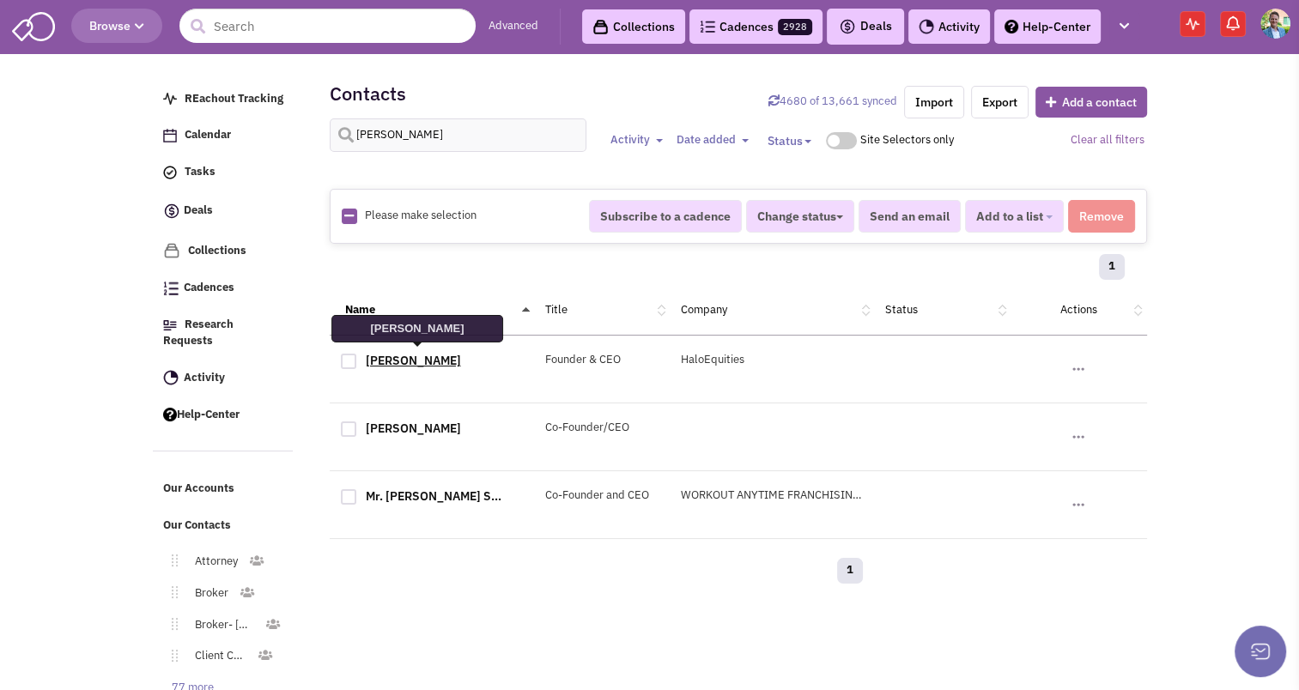
click at [422, 353] on link "[PERSON_NAME]" at bounding box center [413, 360] width 95 height 15
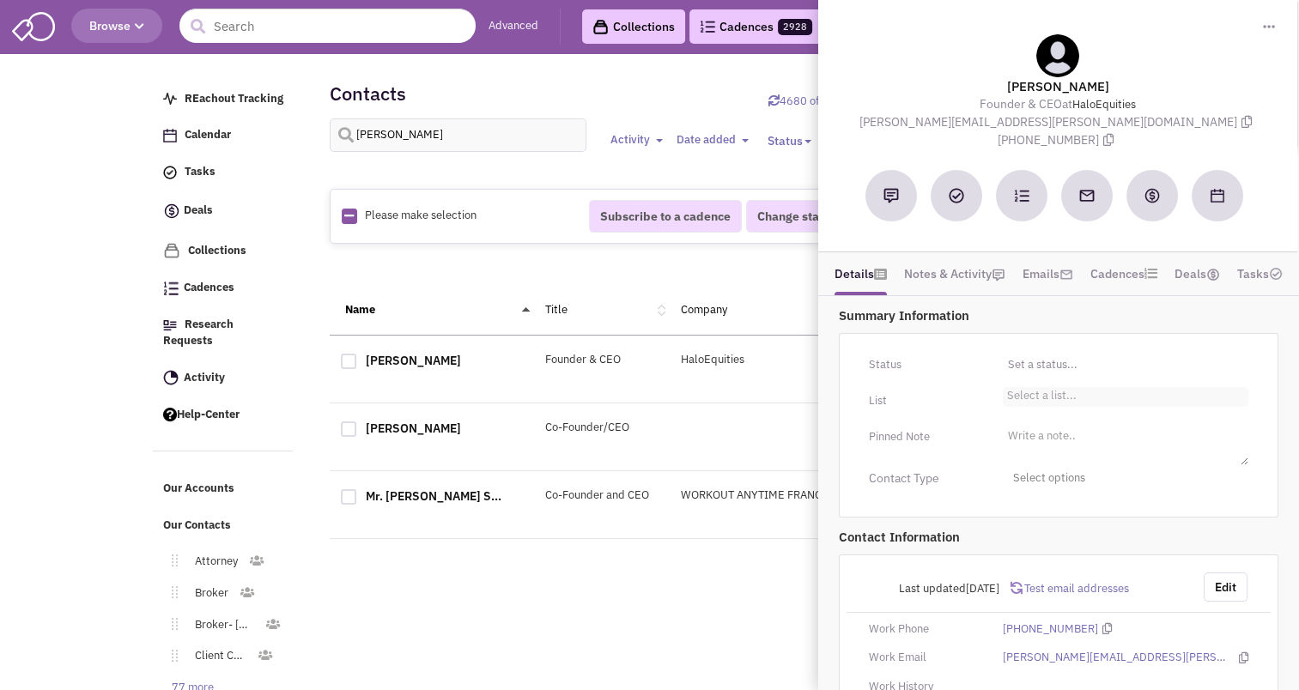
click at [1038, 391] on input "Select a list... Select a list..." at bounding box center [1026, 399] width 38 height 17
type input "a"
type input "stora"
click at [1065, 409] on li "User -Storage" at bounding box center [1125, 419] width 244 height 21
click at [0, 0] on select "Select a list..." at bounding box center [0, 0] width 0 height 0
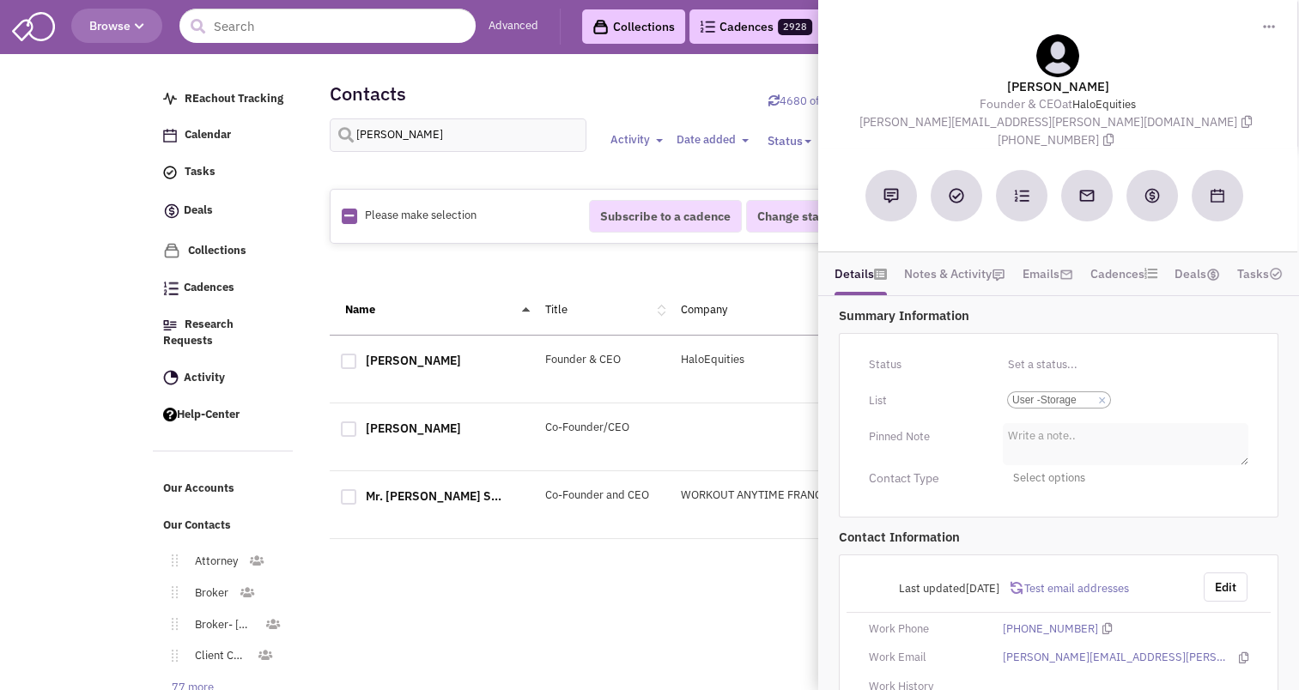
scroll to position [121, 0]
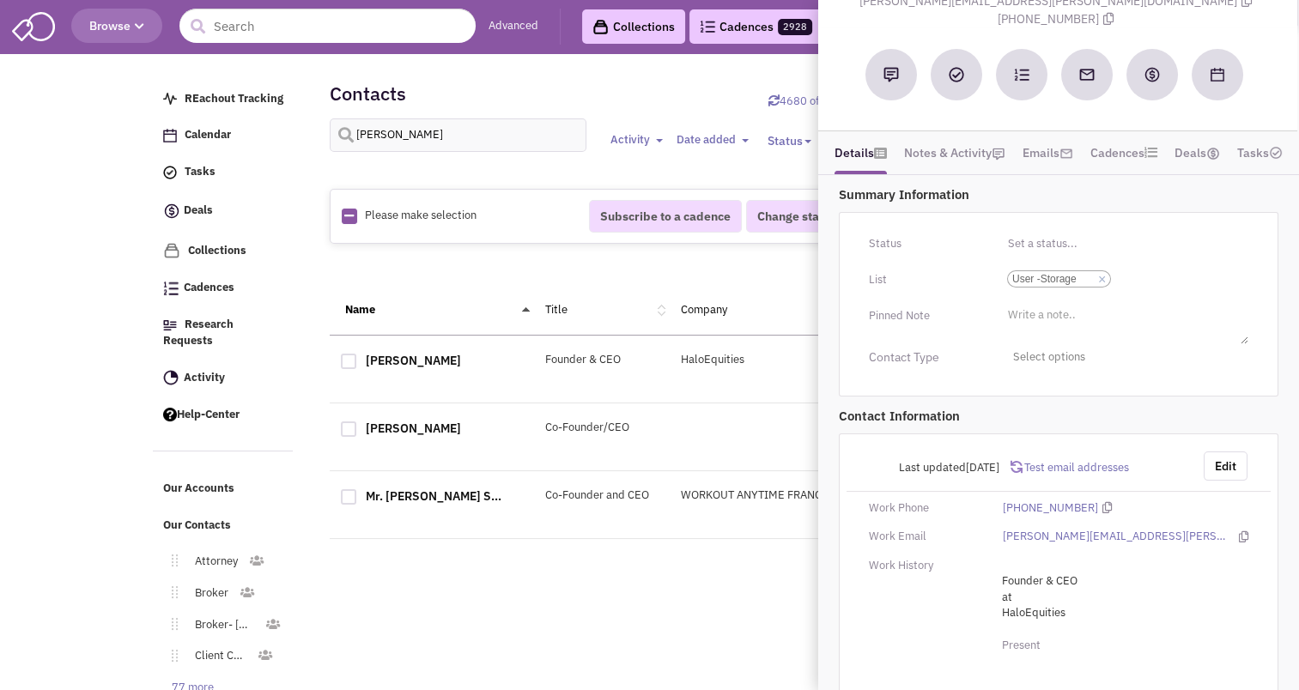
drag, startPoint x: 665, startPoint y: 609, endPoint x: 1327, endPoint y: 429, distance: 685.6
click at [1298, 429] on html "Browse Advanced Collections Cadences 2928 Deals" at bounding box center [649, 385] width 1299 height 771
click at [428, 134] on input "strickland" at bounding box center [458, 134] width 257 height 33
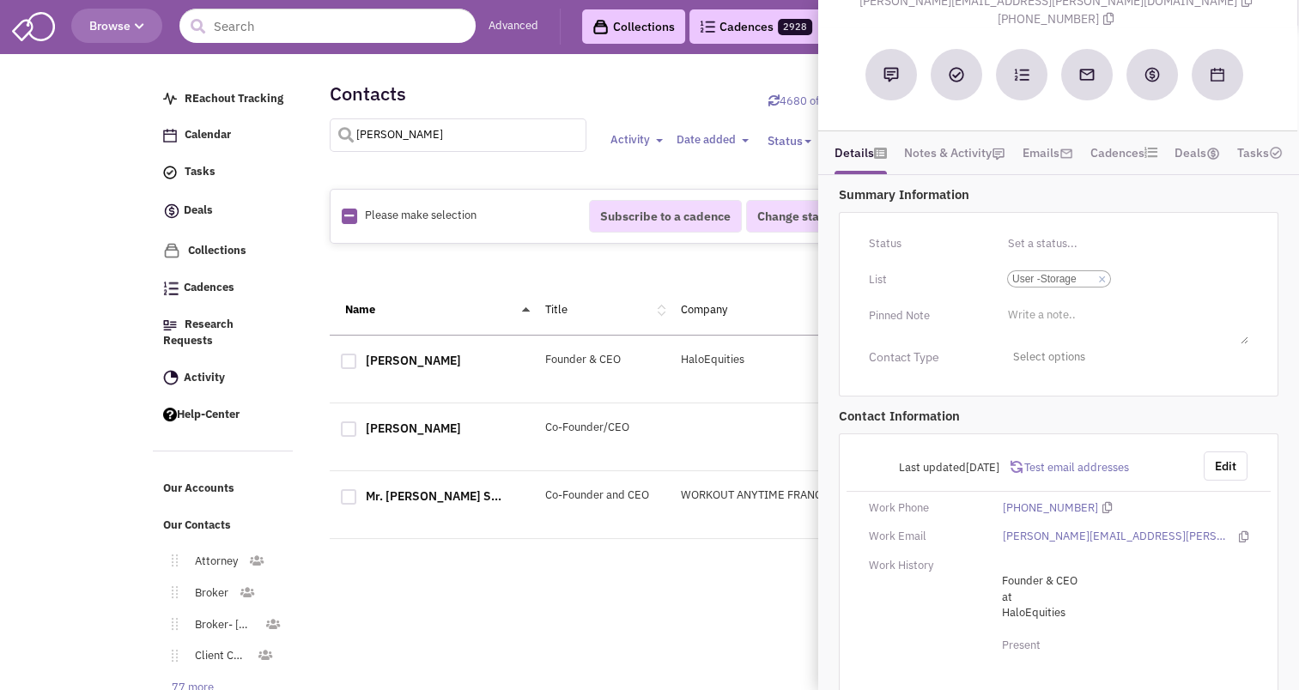
type input "harris"
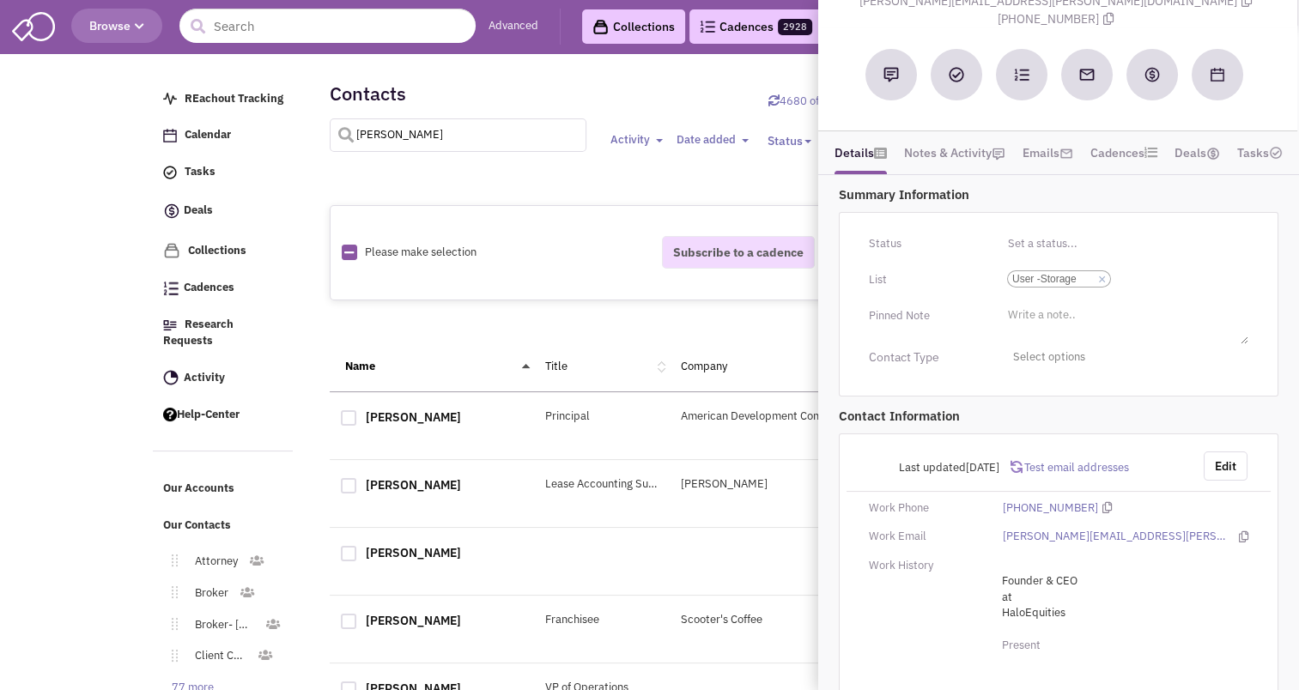
select select
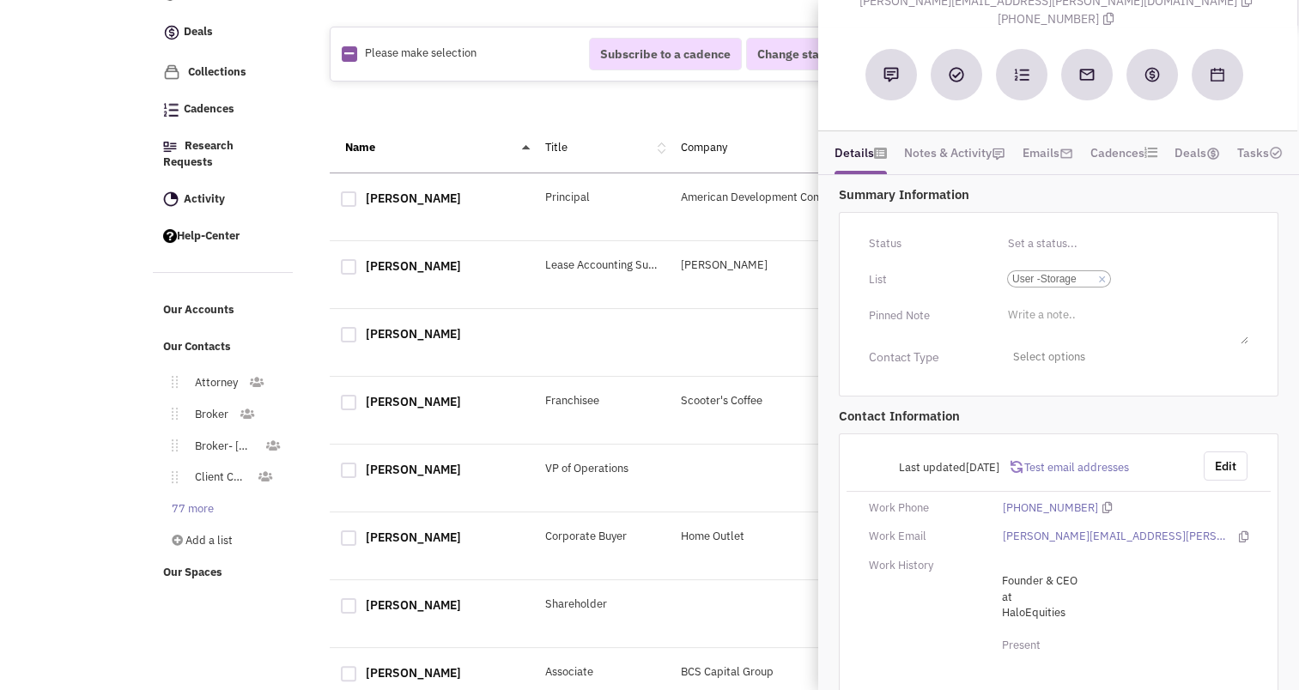
scroll to position [0, 0]
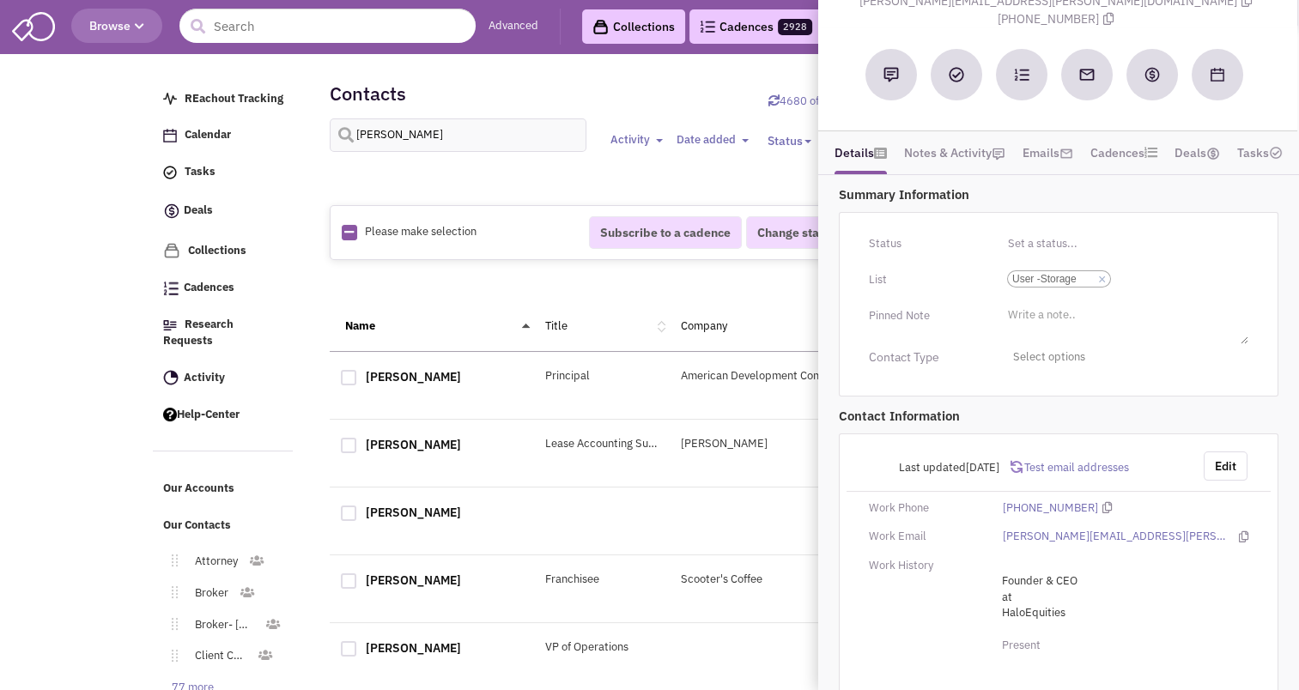
click at [591, 88] on div "Contacts 4680 of 13,661 synced Import Export Add a contact harris Activity Togg…" at bounding box center [738, 120] width 817 height 103
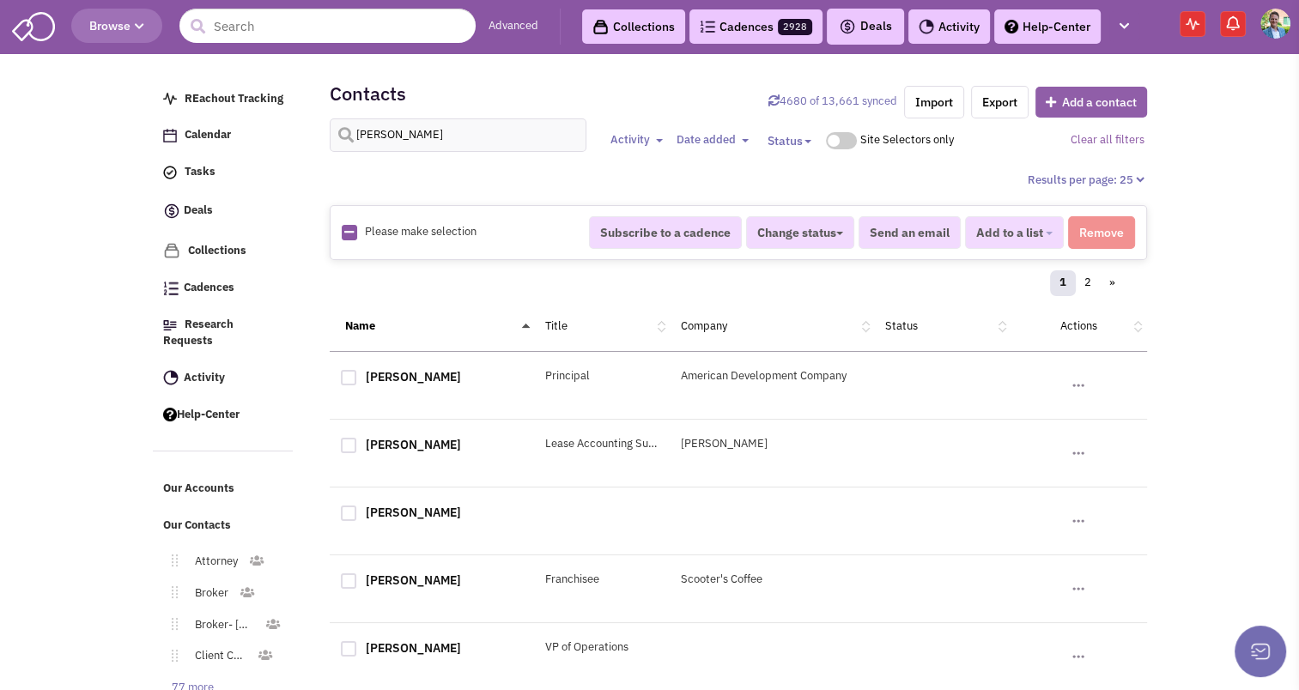
click at [1081, 96] on button "Add a contact" at bounding box center [1091, 102] width 112 height 31
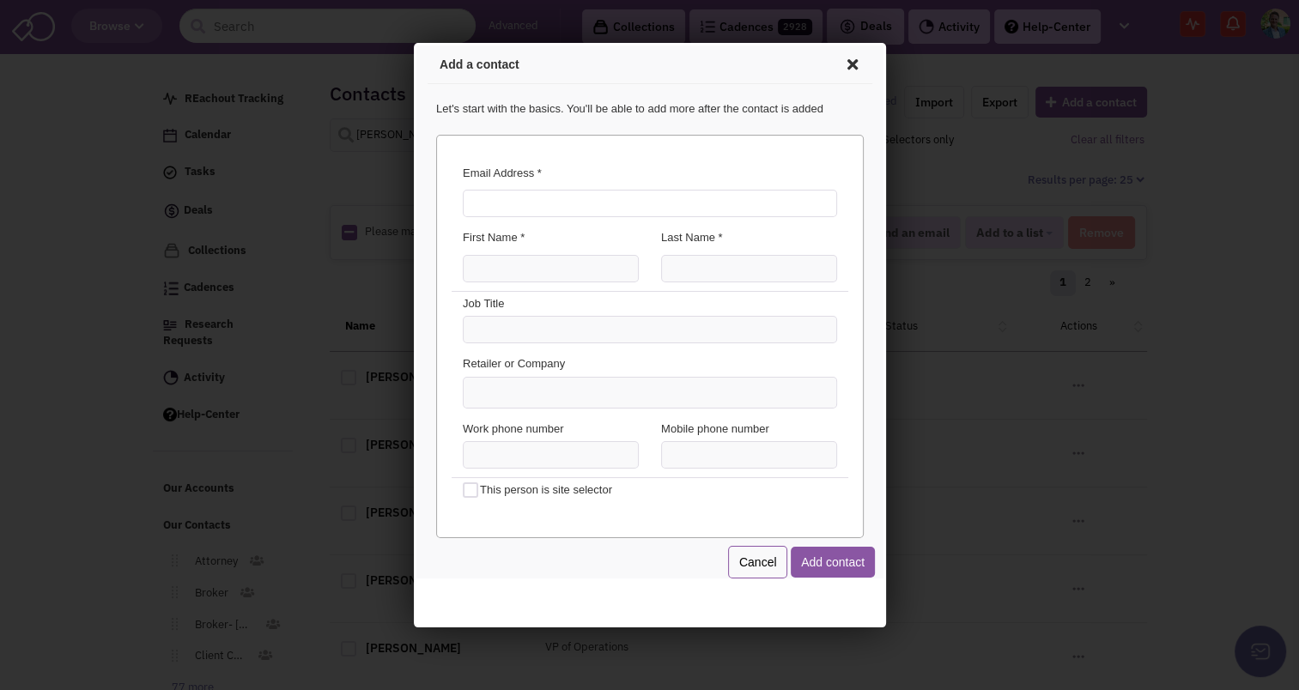
click at [507, 204] on input "Email Address *" at bounding box center [646, 200] width 374 height 27
type input "matt.harris@jll.com"
type input "m"
type input "Matt"
type input "h"
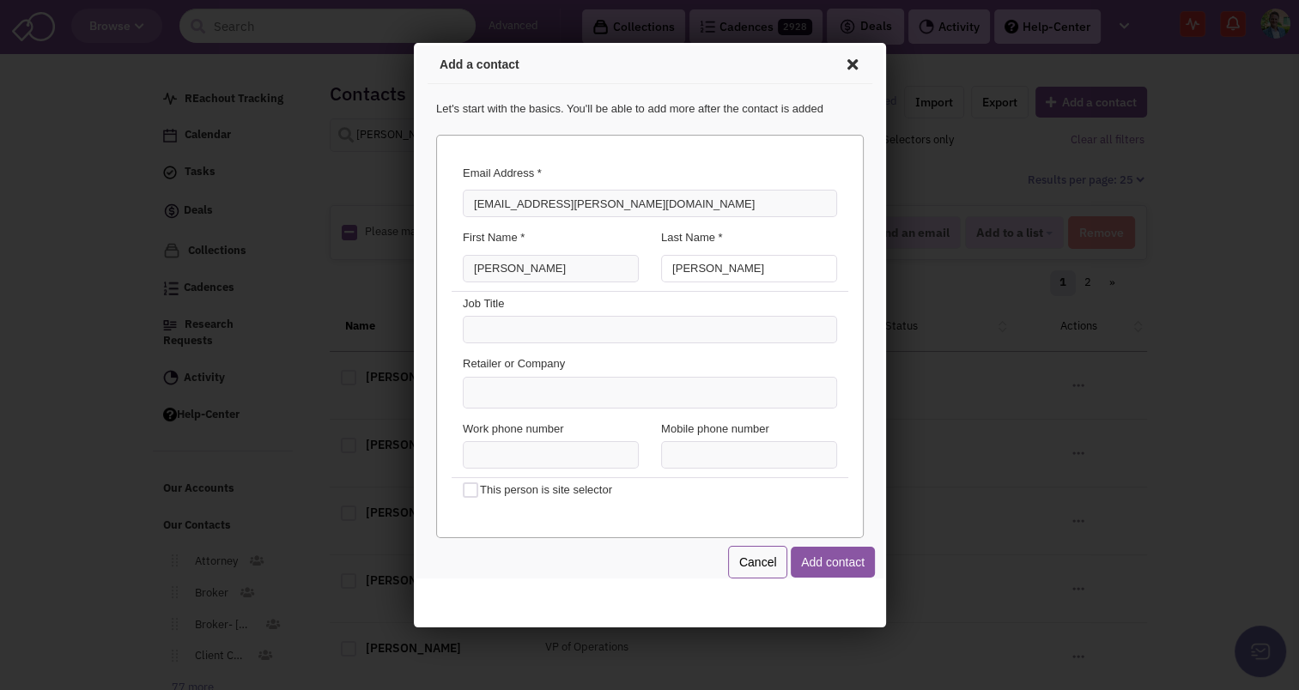
type input "Harris"
type input "Transaction Manager"
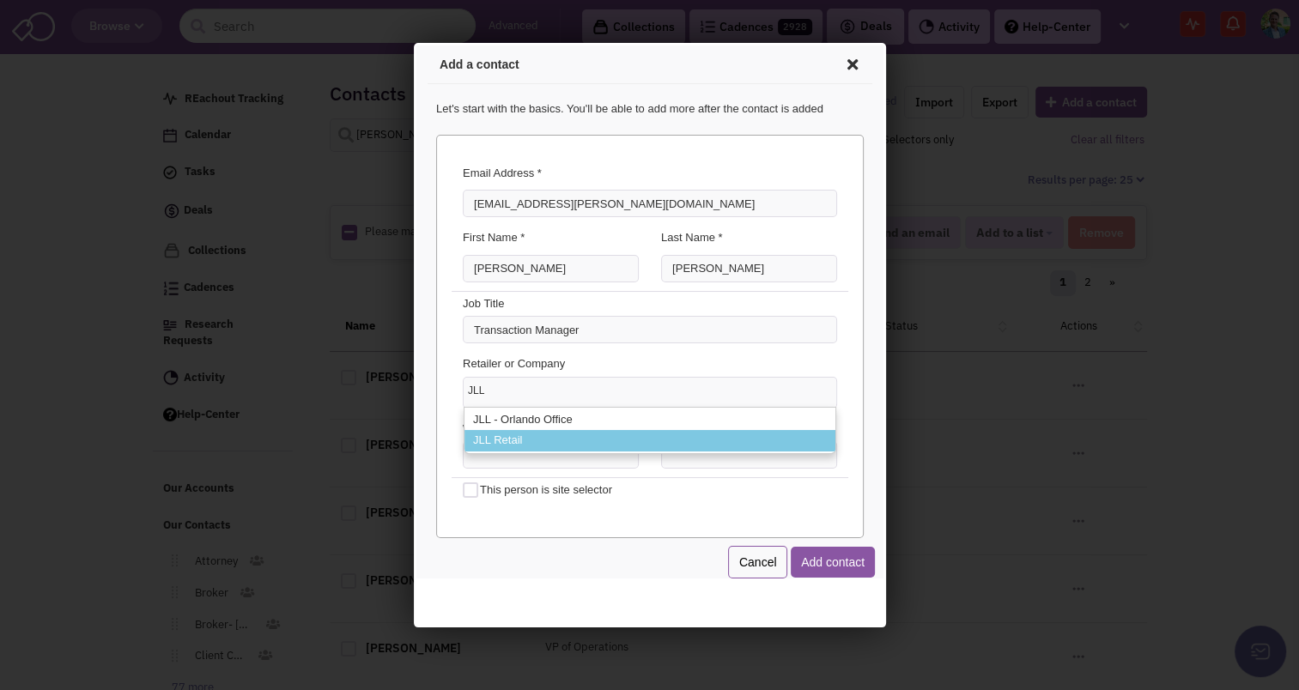
type input "JLL"
click at [504, 431] on li "JLL Retail" at bounding box center [646, 437] width 371 height 21
click at [413, 43] on select "JLL JLL - Orlando Office JLL Retail" at bounding box center [413, 43] width 0 height 0
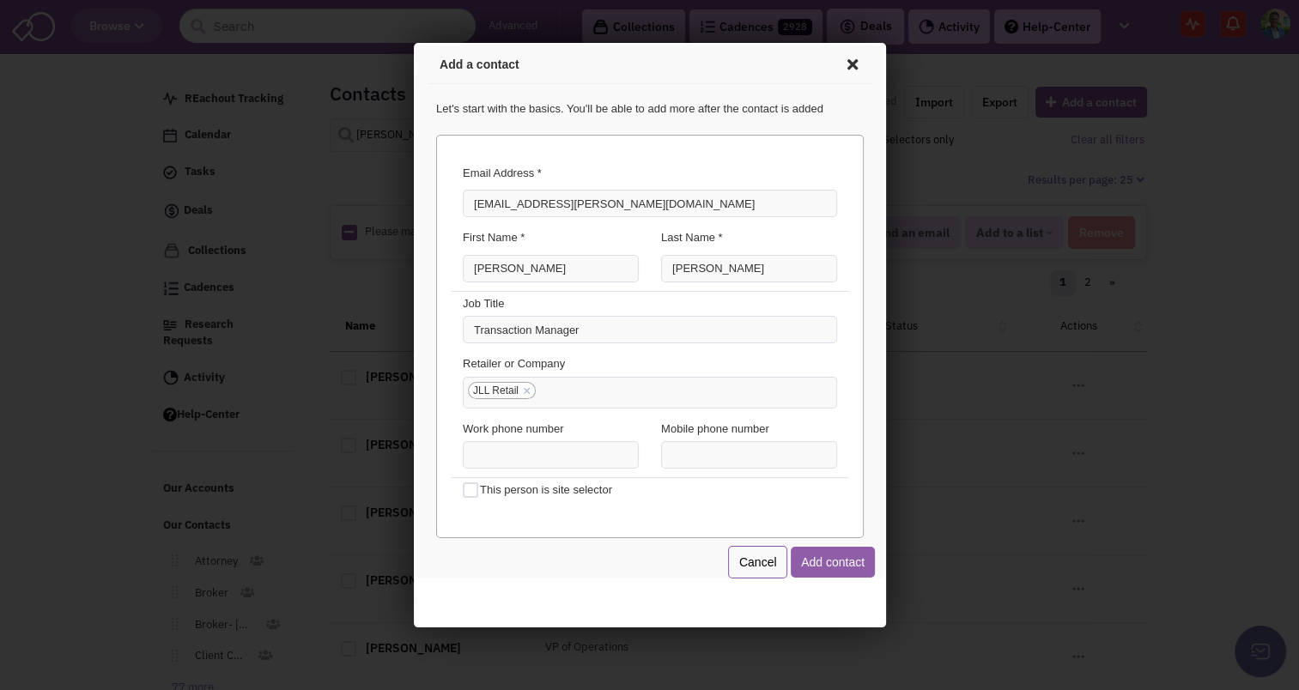
click at [852, 557] on button "Add contact" at bounding box center [829, 559] width 84 height 31
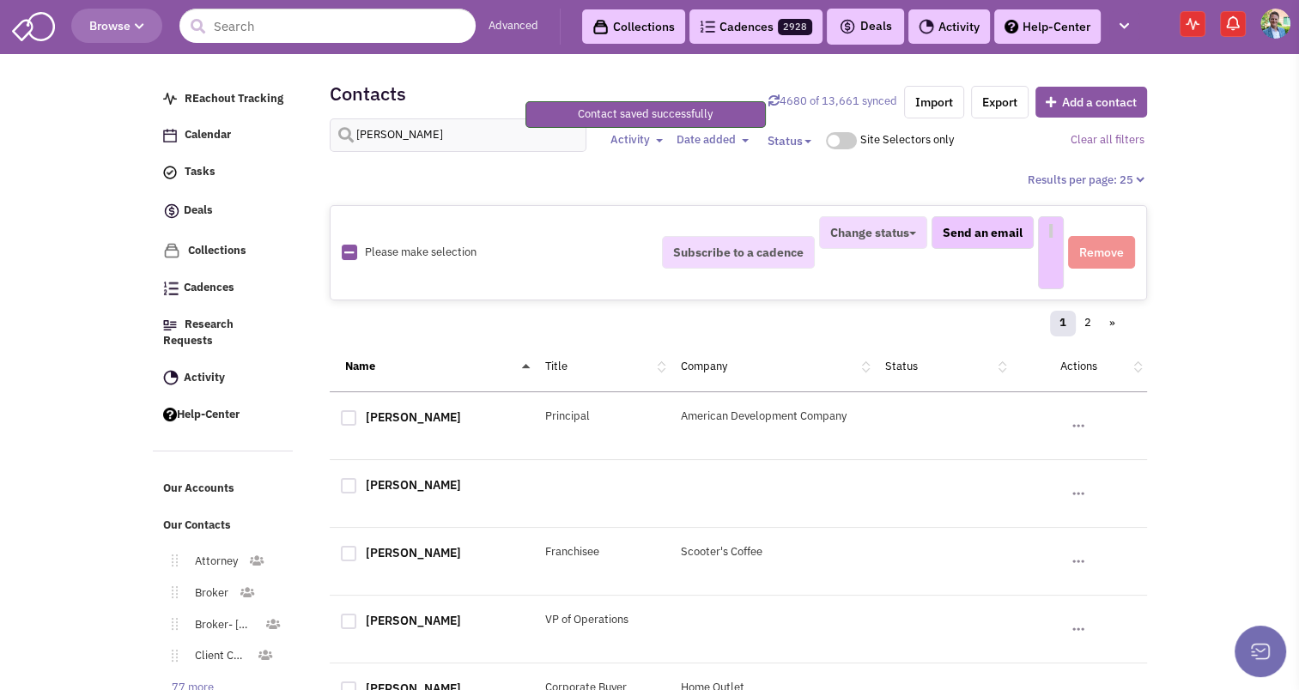
select select
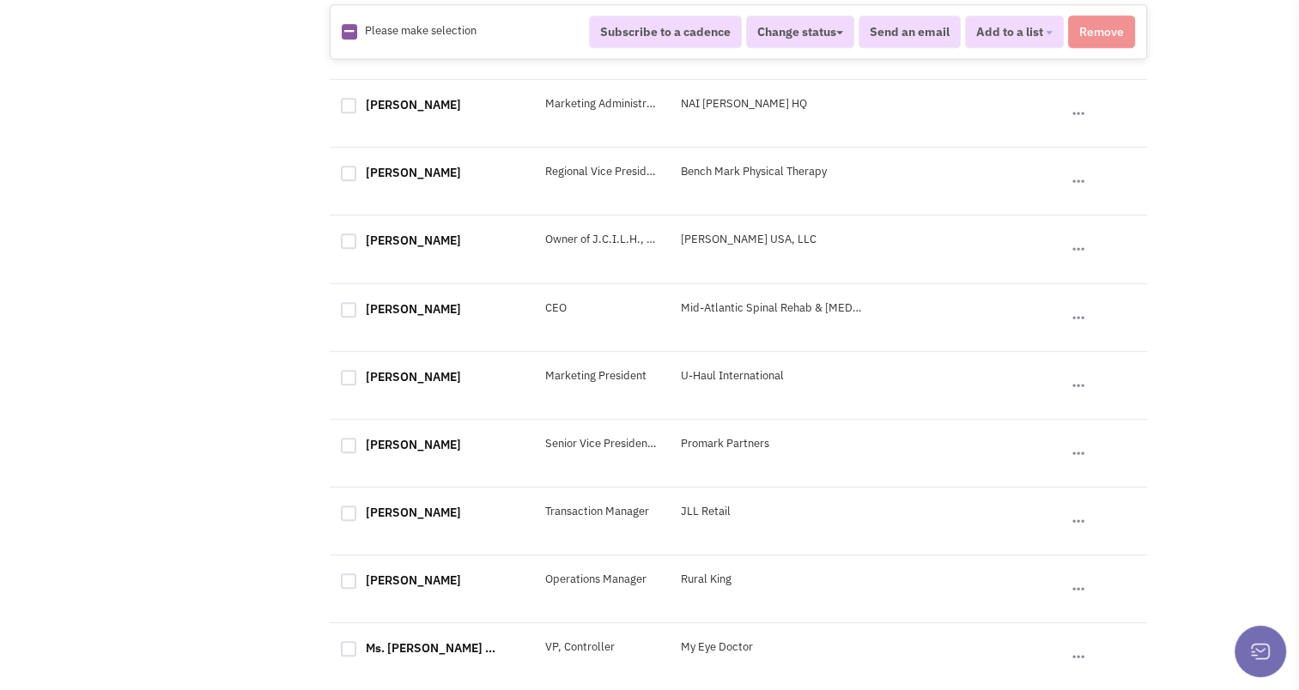
scroll to position [1131, 0]
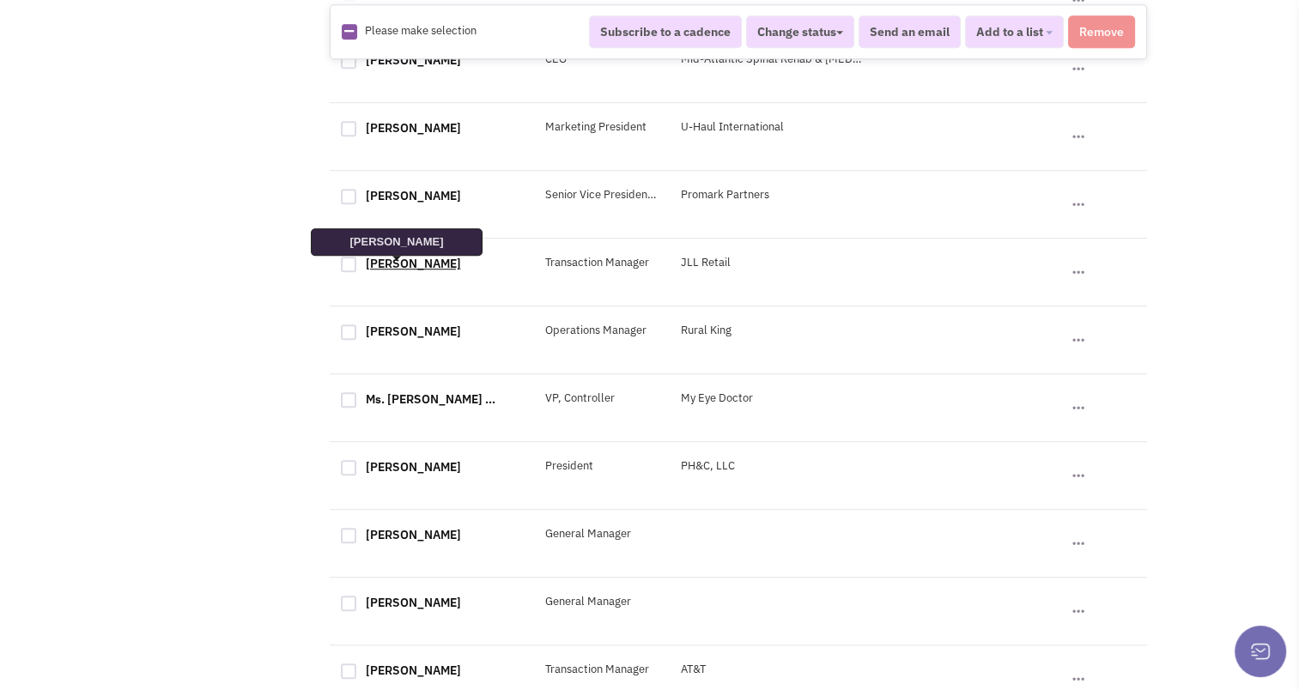
click at [424, 266] on link "[PERSON_NAME]" at bounding box center [413, 263] width 95 height 15
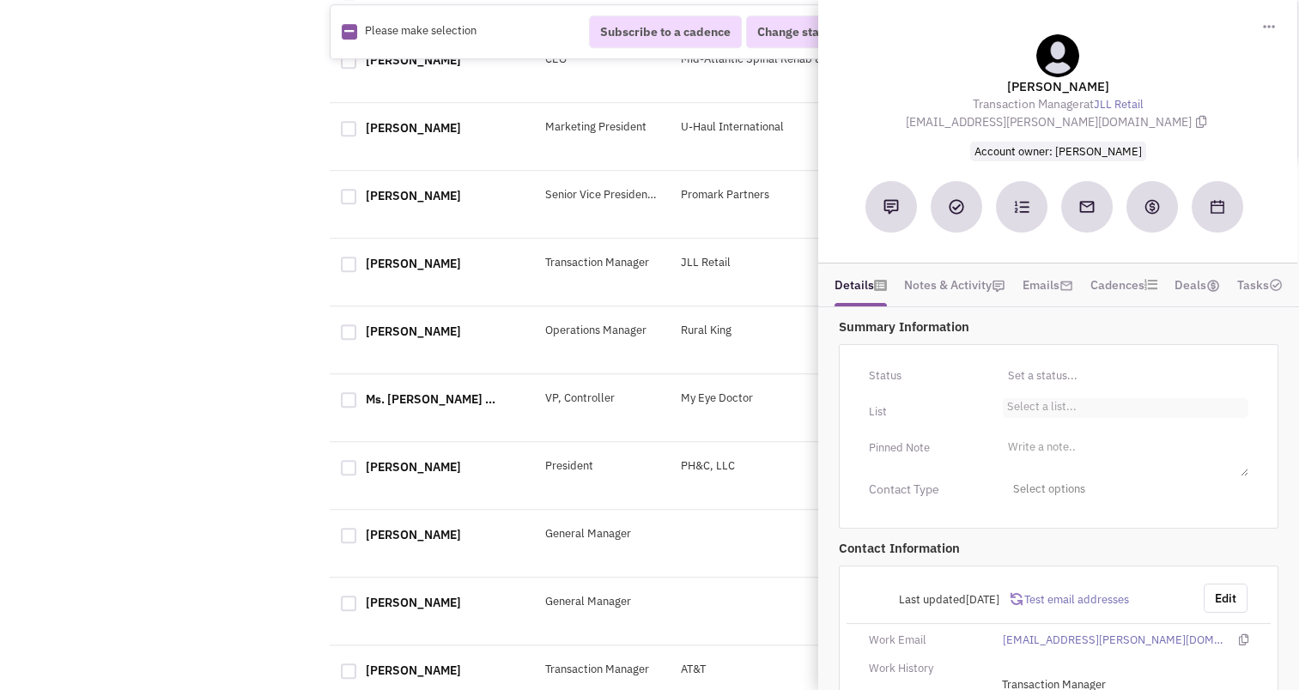
click at [1036, 409] on li "Select a list..." at bounding box center [1040, 404] width 74 height 13
click at [0, 0] on select "Select a list..." at bounding box center [0, 0] width 0 height 0
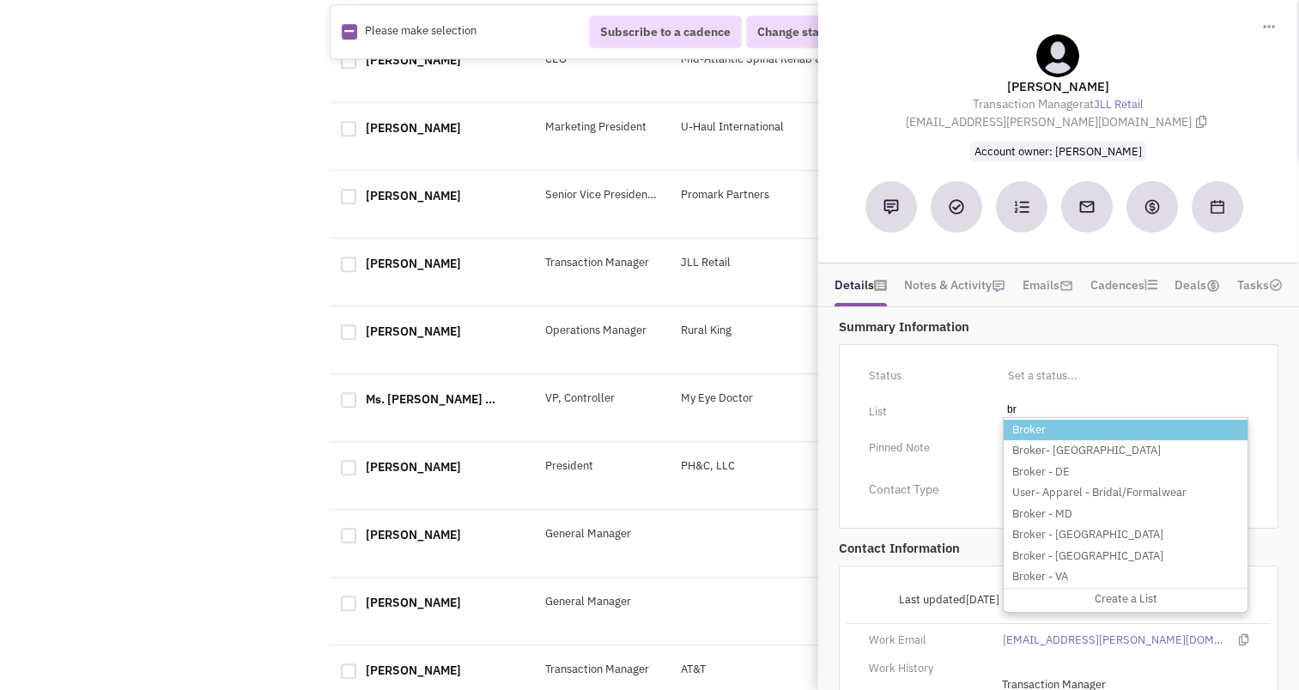
type input "br"
click at [1031, 429] on li "Broker" at bounding box center [1125, 430] width 244 height 21
click at [0, 0] on select "Select a list..." at bounding box center [0, 0] width 0 height 0
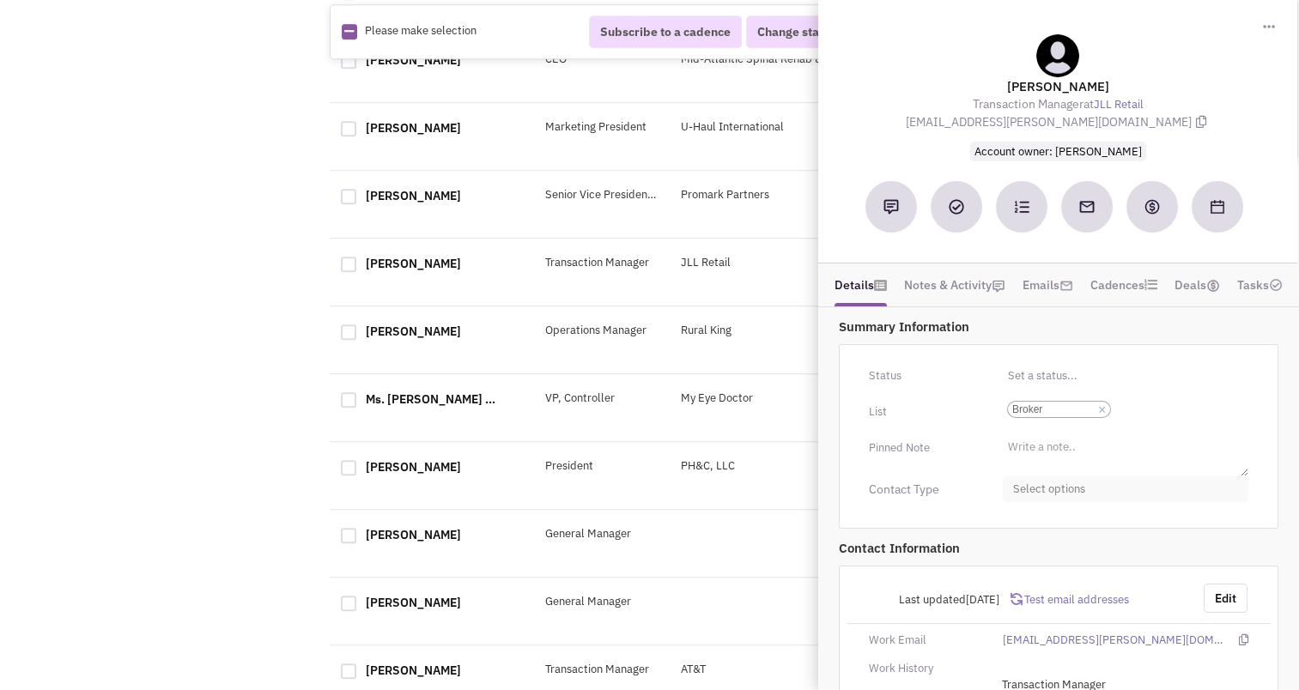
click at [1028, 494] on span "Select options" at bounding box center [1125, 489] width 245 height 27
click at [1016, 549] on div at bounding box center [1019, 556] width 15 height 15
checkbox input "true"
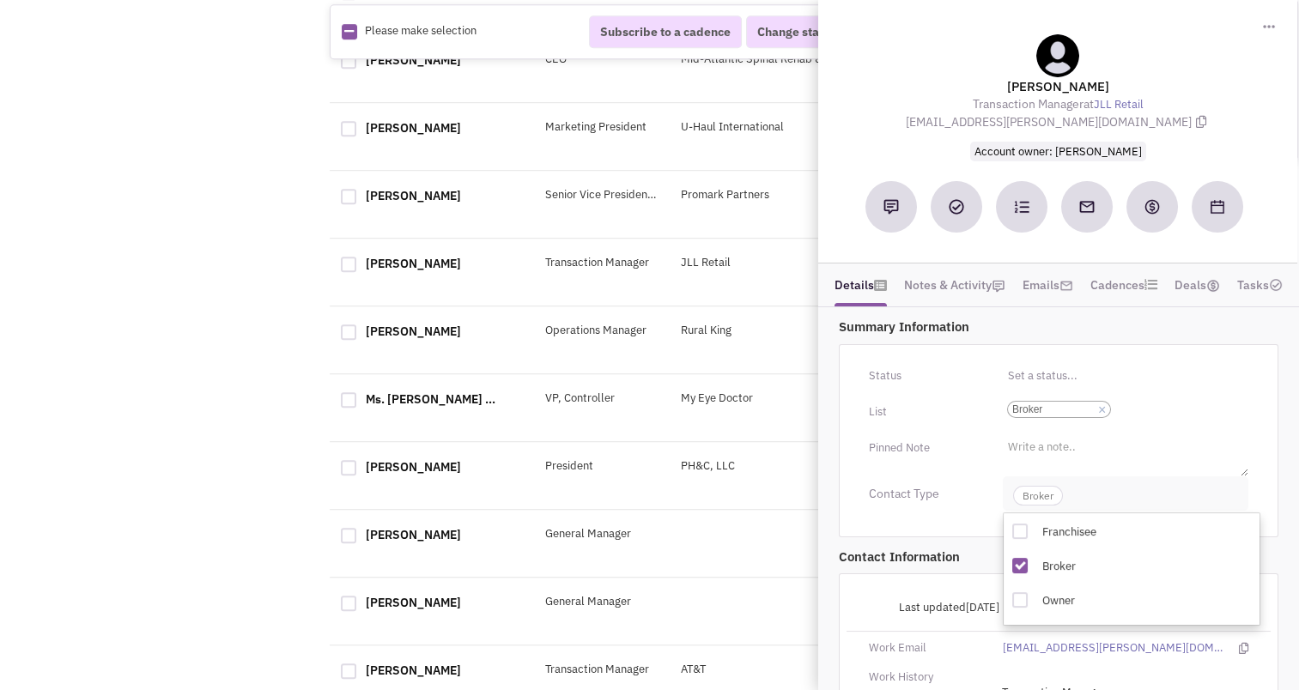
click at [1040, 482] on span "Broker" at bounding box center [1125, 493] width 245 height 34
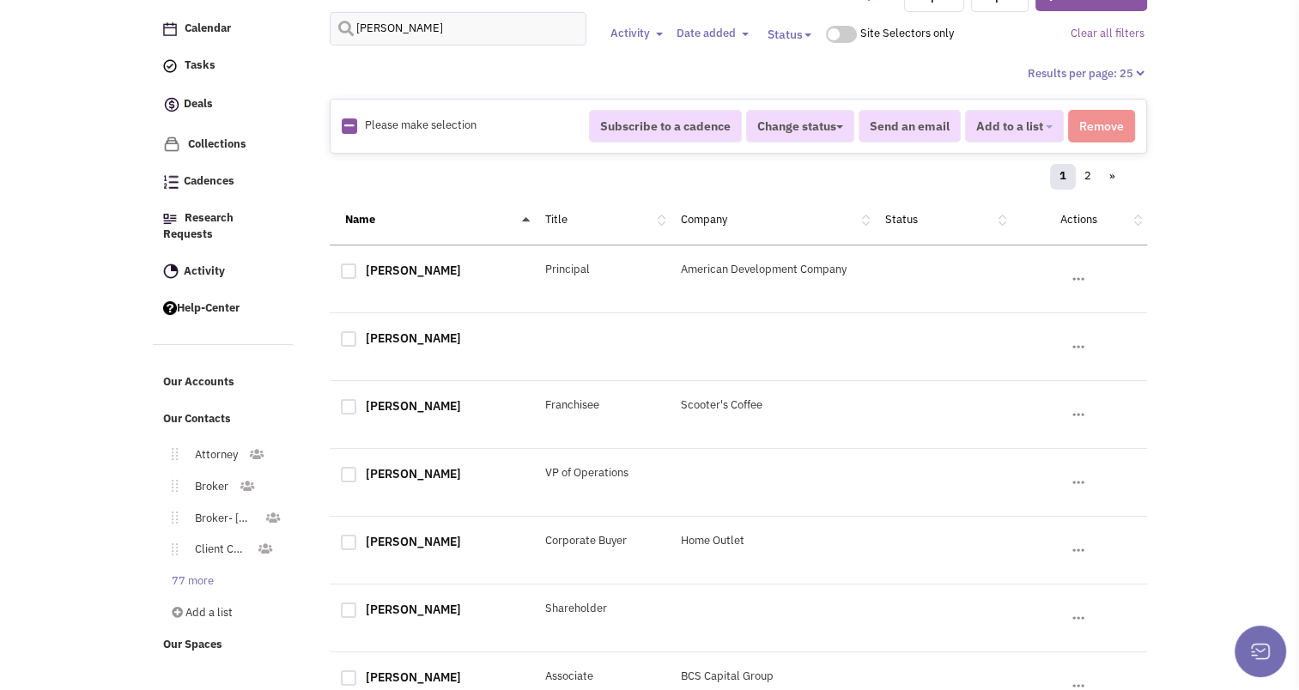
scroll to position [0, 0]
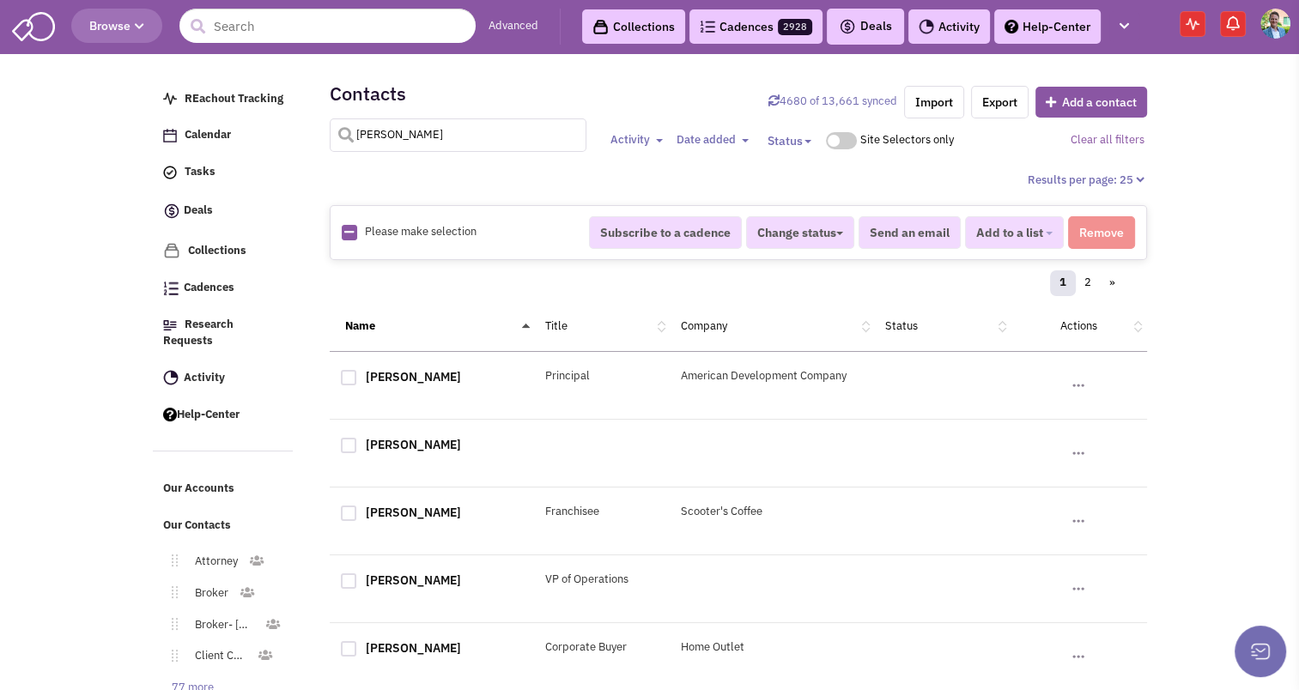
click at [403, 141] on input "harris" at bounding box center [458, 134] width 257 height 33
type input "hagen"
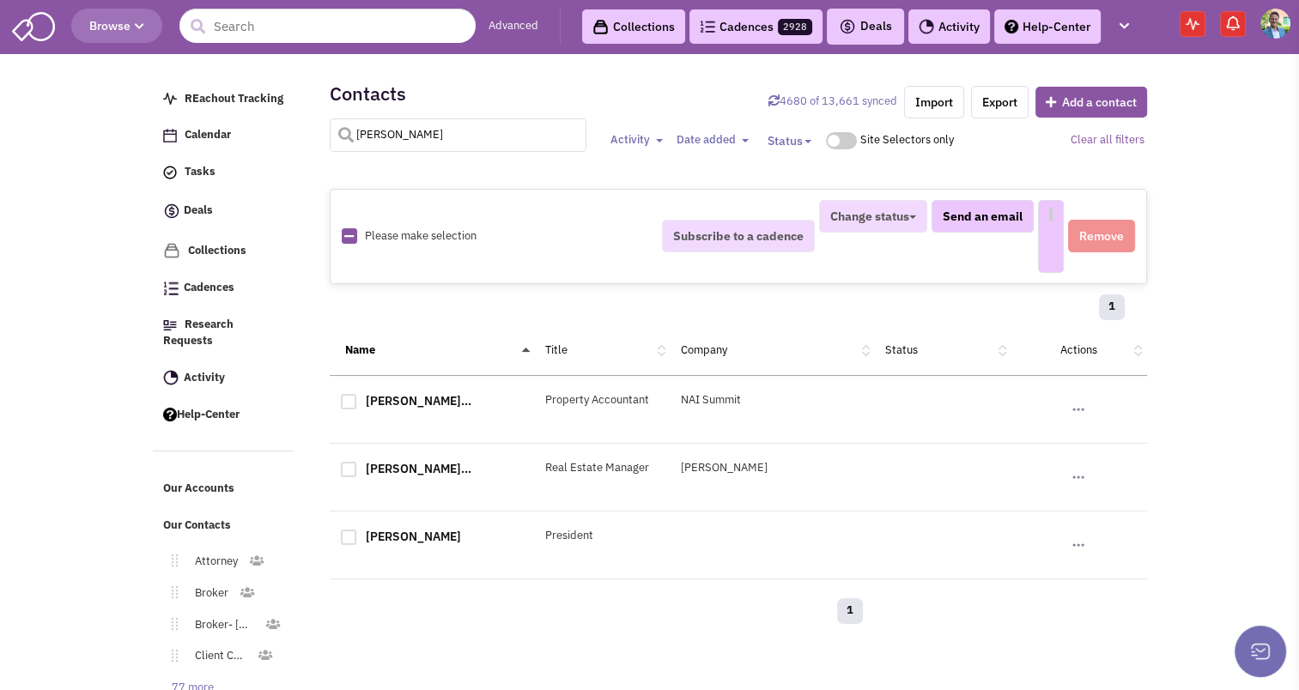
select select
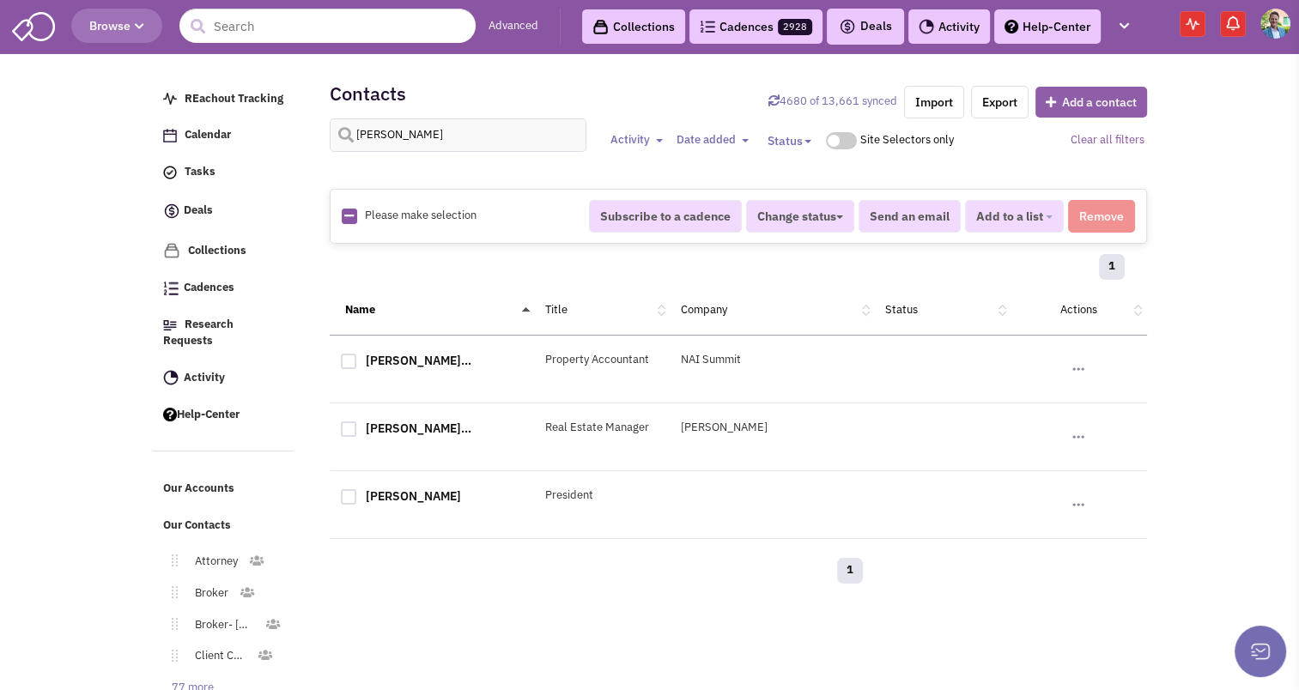
click at [1057, 107] on button "Add a contact" at bounding box center [1091, 102] width 112 height 31
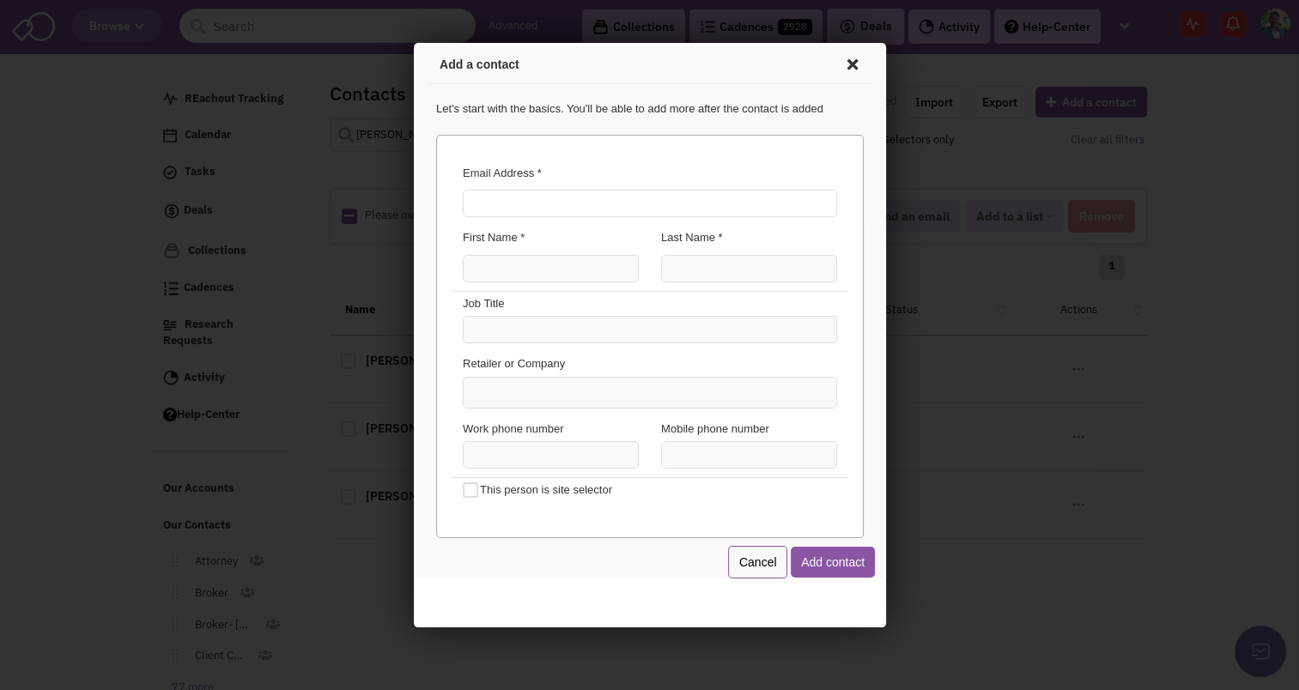
click at [487, 196] on input "Email Address *" at bounding box center [646, 200] width 374 height 27
type input "davis.hagen@jll.com"
type input "Davis"
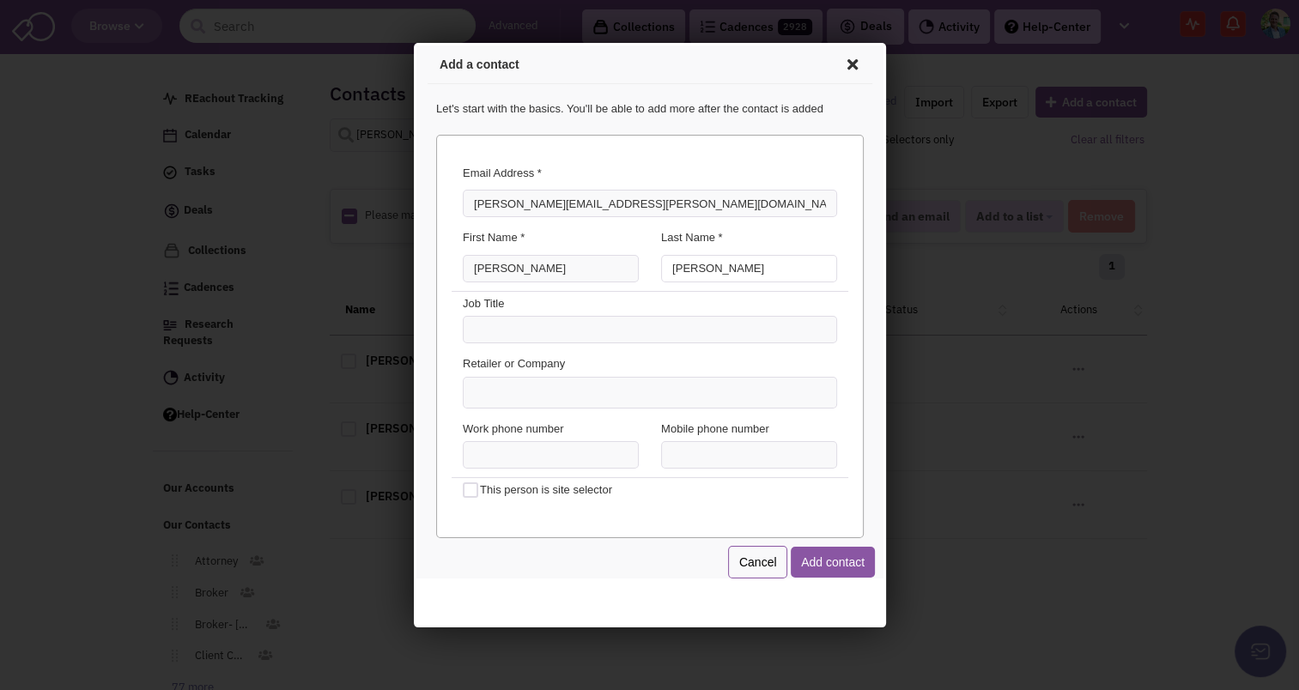
type input "Hagen"
type input "Broker"
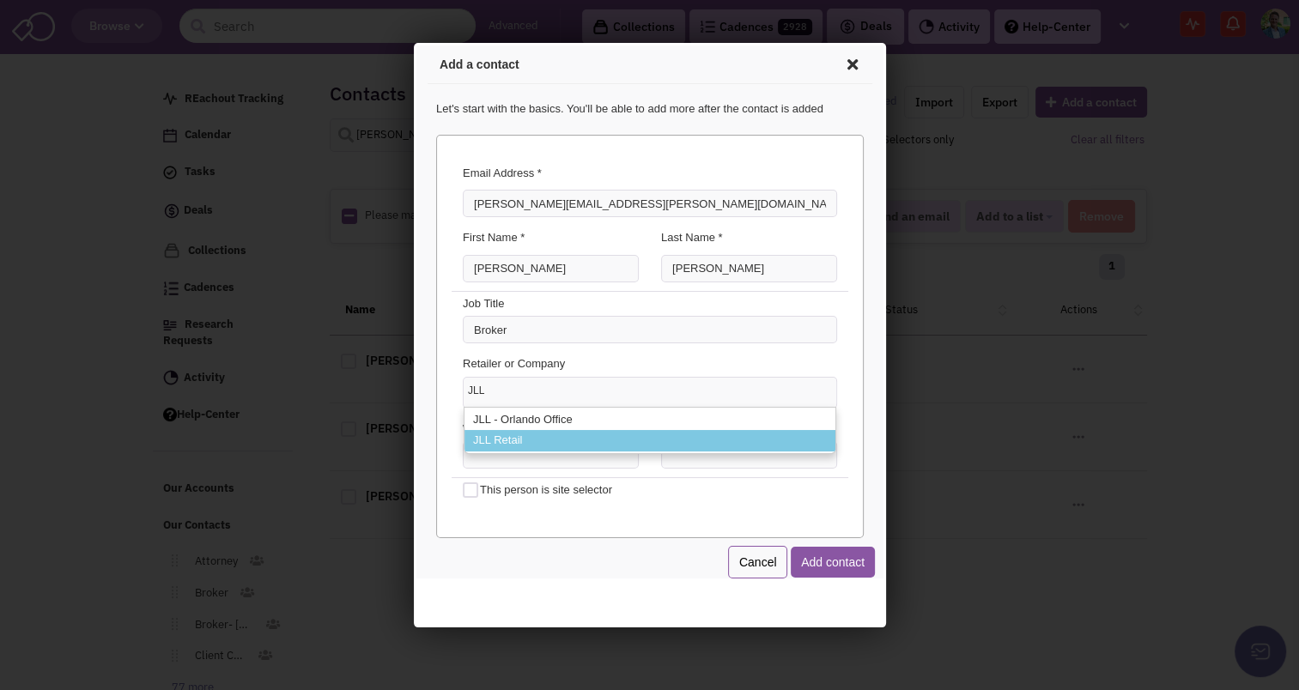
type input "JLL"
click at [483, 442] on li "JLL Retail" at bounding box center [646, 437] width 371 height 21
click at [413, 43] on select "JLL JLL - Orlando Office JLL Retail" at bounding box center [413, 43] width 0 height 0
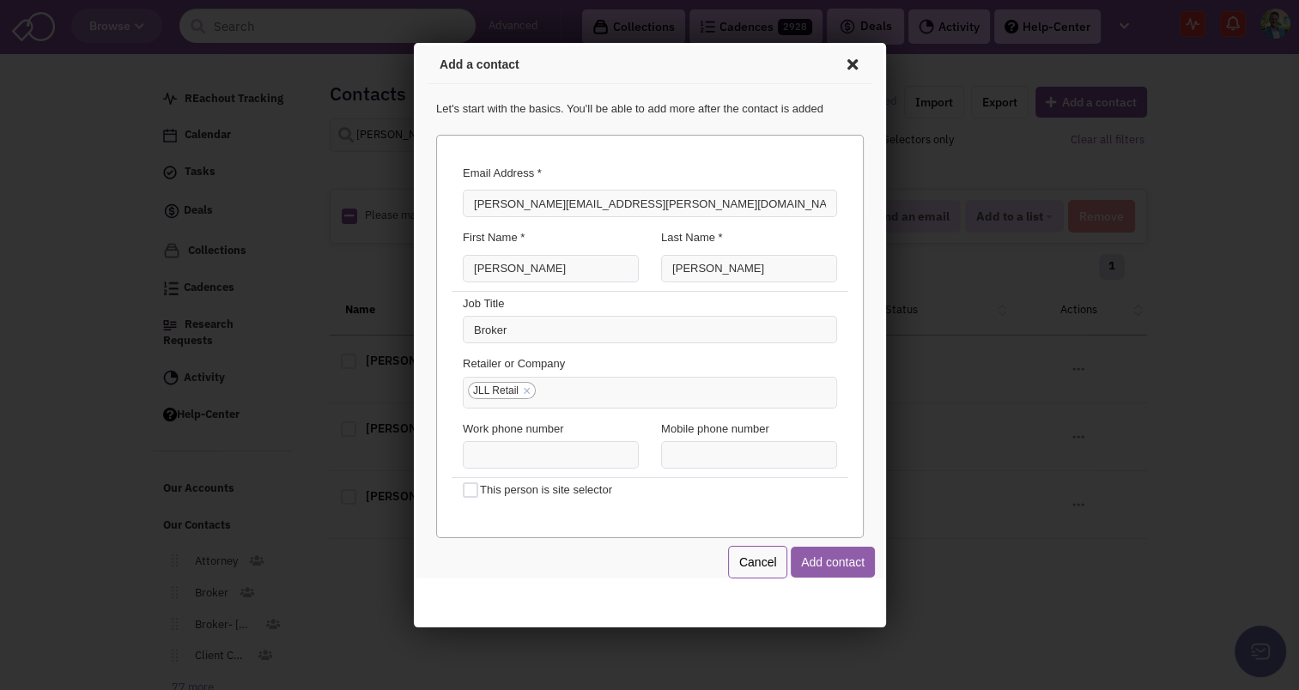
click at [829, 560] on button "Add contact" at bounding box center [829, 559] width 84 height 31
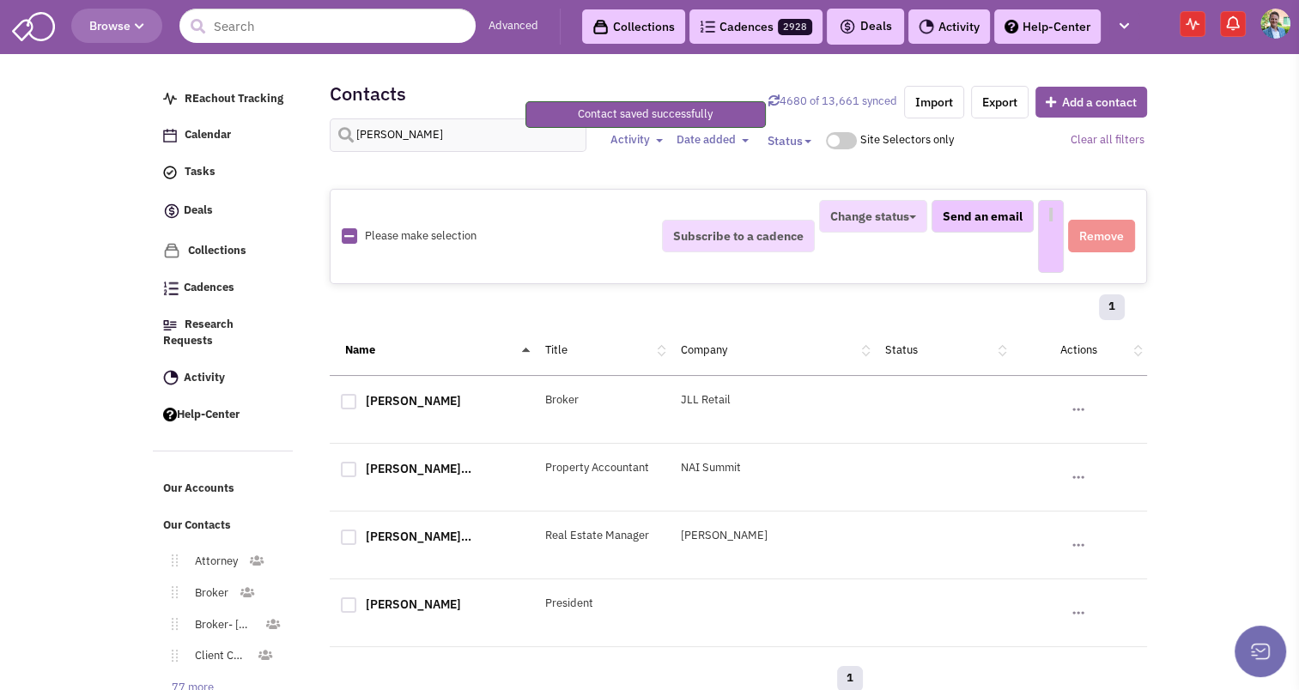
select select
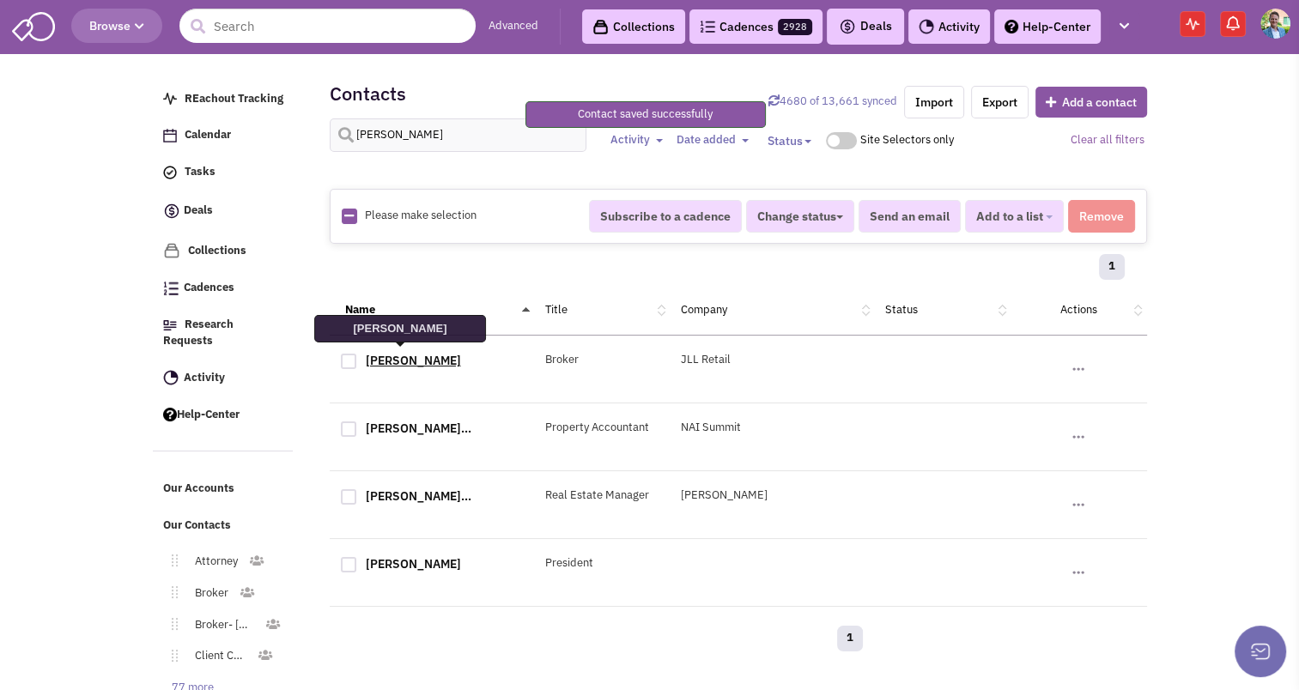
click at [397, 353] on link "[PERSON_NAME]" at bounding box center [413, 360] width 95 height 15
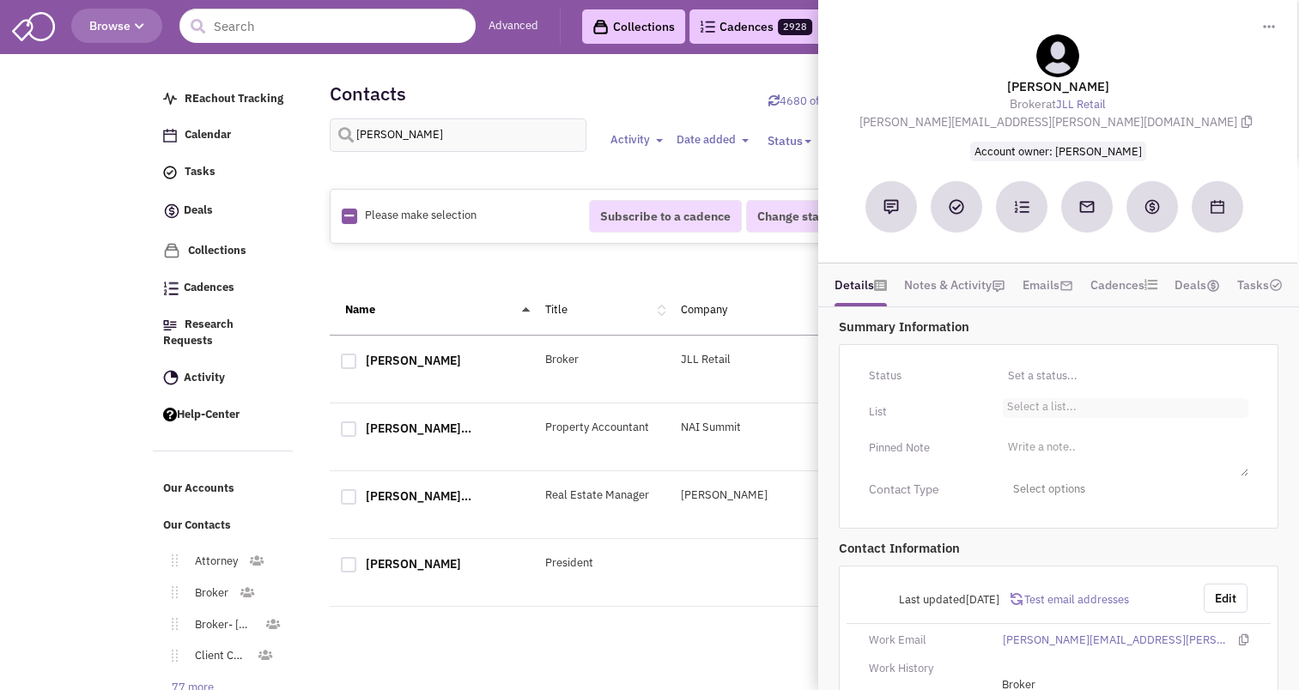
click at [1045, 405] on li "Select a list..." at bounding box center [1040, 404] width 74 height 13
click at [0, 0] on select "Select a list..." at bounding box center [0, 0] width 0 height 0
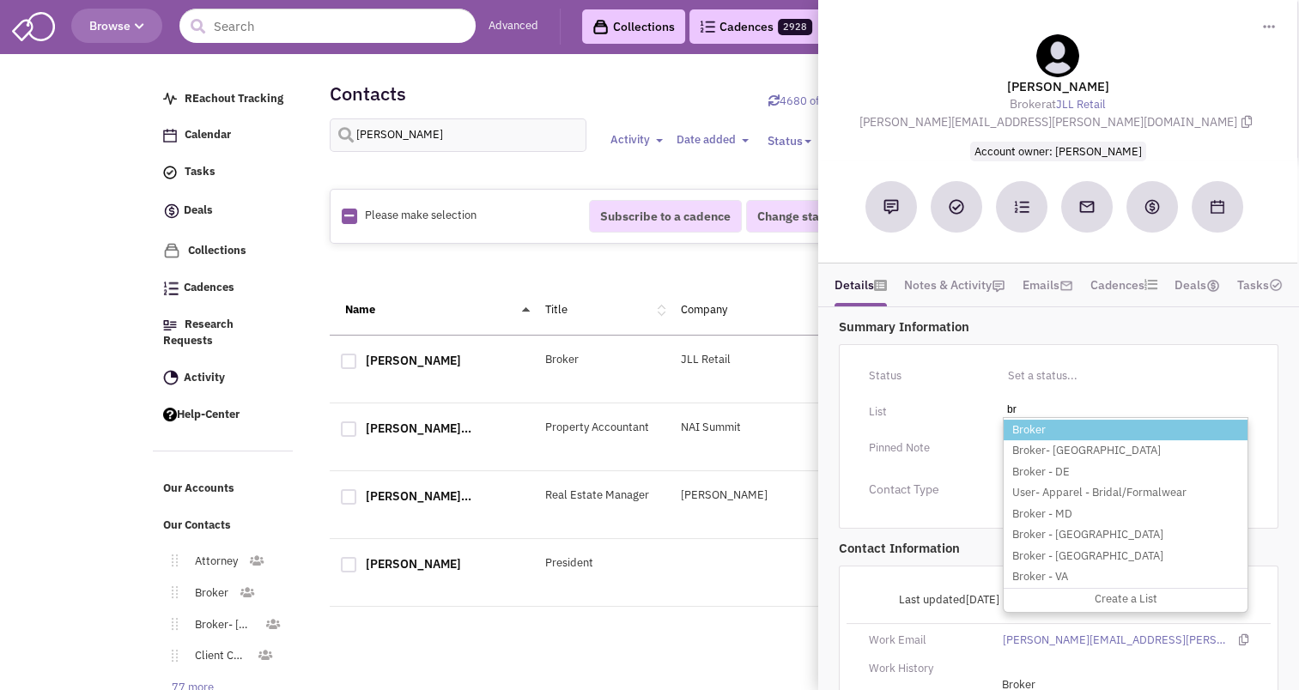
type input "br"
click at [1034, 422] on li "Broker" at bounding box center [1125, 430] width 244 height 21
click at [0, 0] on select "Select a list..." at bounding box center [0, 0] width 0 height 0
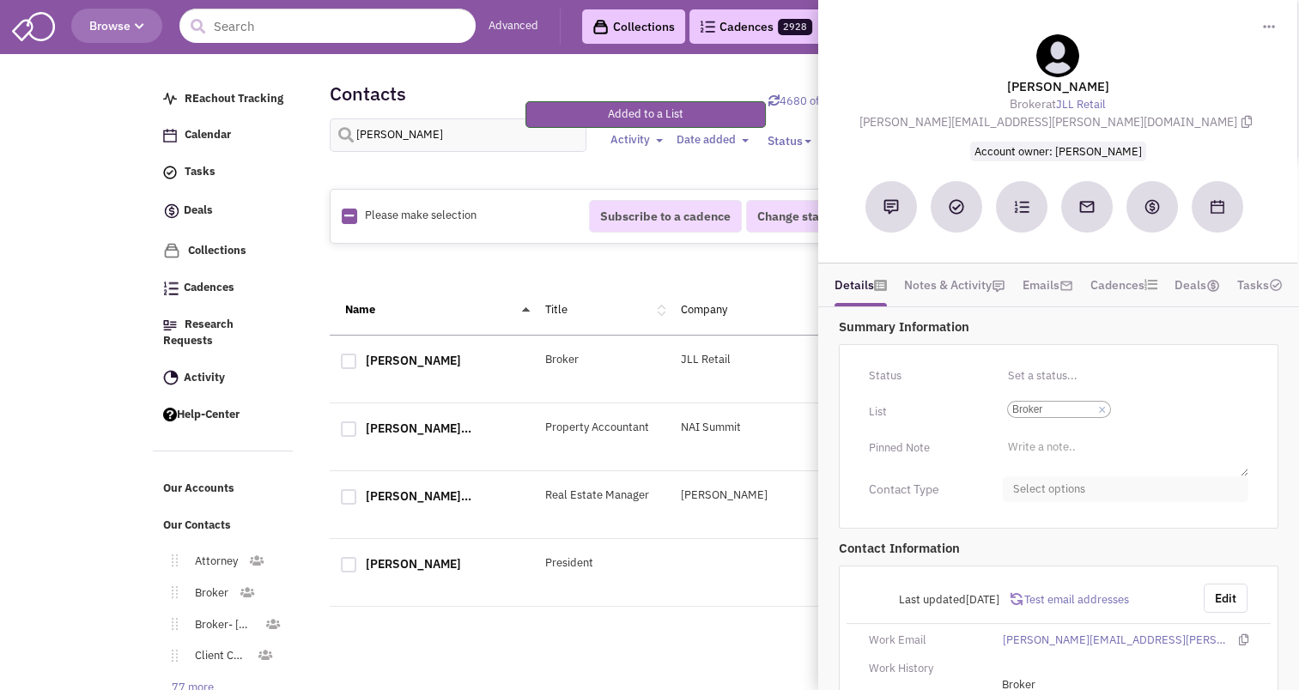
click at [1033, 487] on span "Select options" at bounding box center [1125, 489] width 245 height 27
click at [1027, 546] on link "Broker" at bounding box center [1125, 560] width 245 height 34
checkbox input "true"
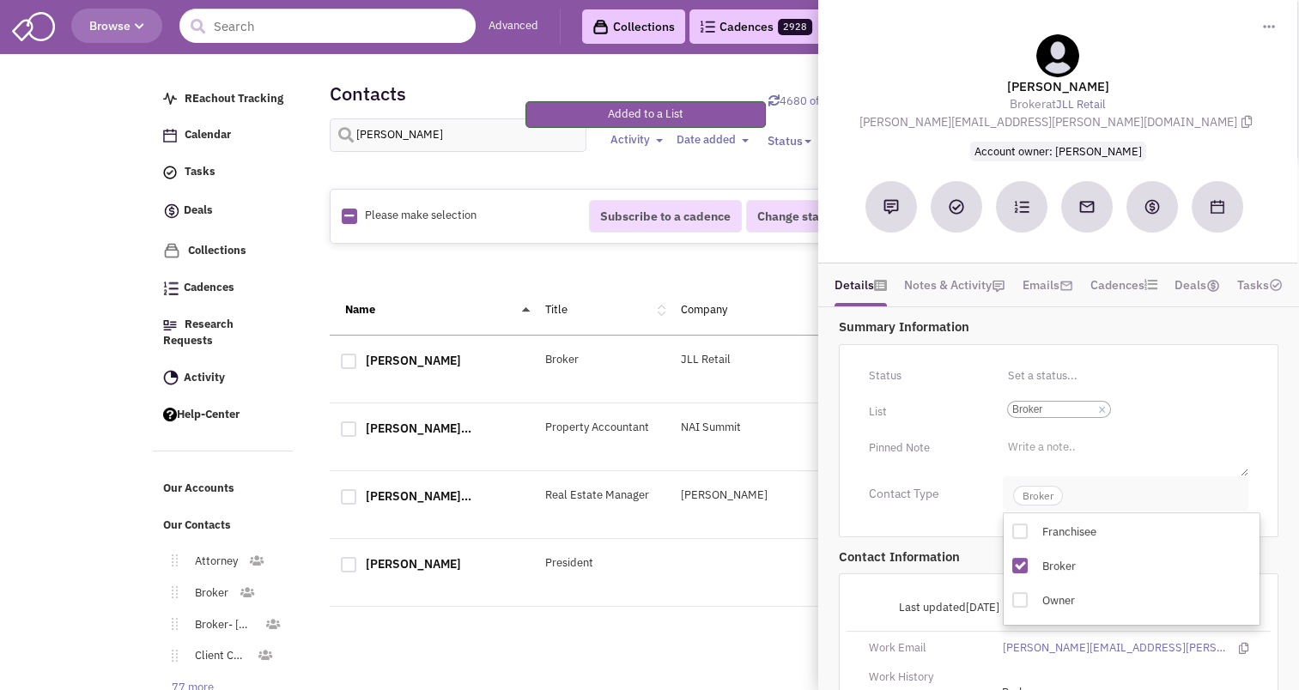
click at [1033, 491] on span "Broker" at bounding box center [1038, 496] width 50 height 20
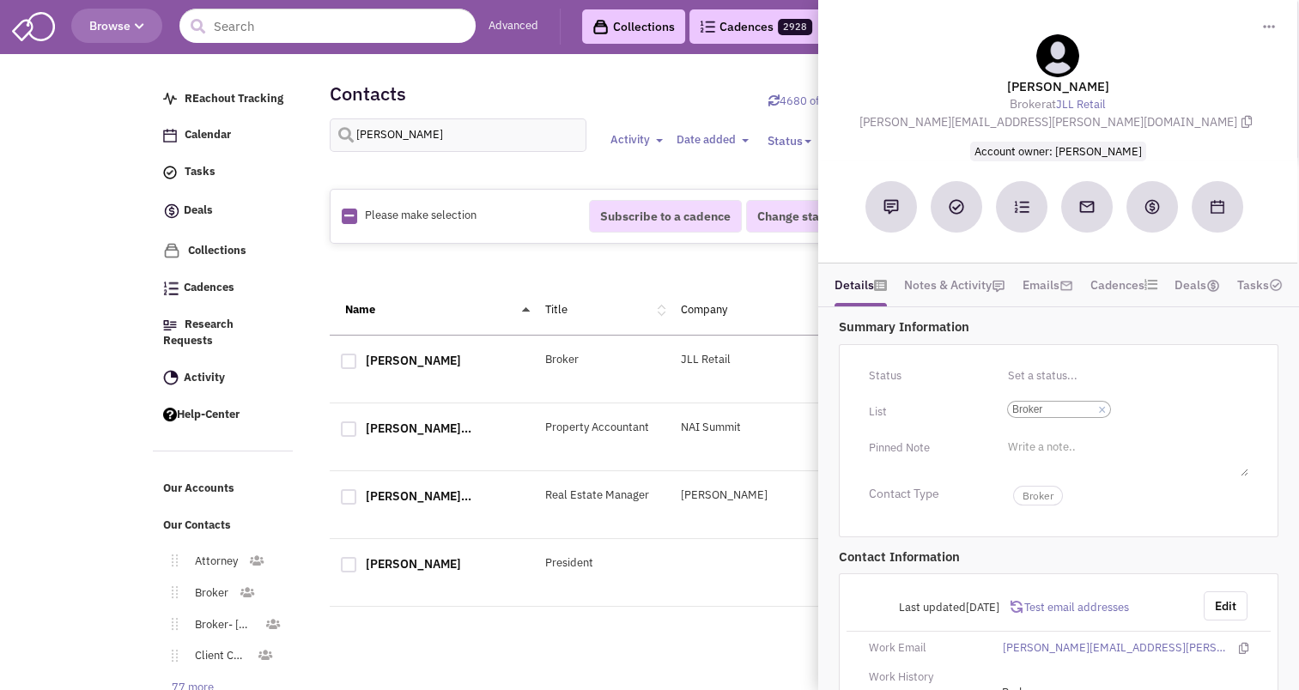
click at [648, 611] on div "Please make selection selected Subscribe to a cadence Change status Have not co…" at bounding box center [738, 415] width 795 height 487
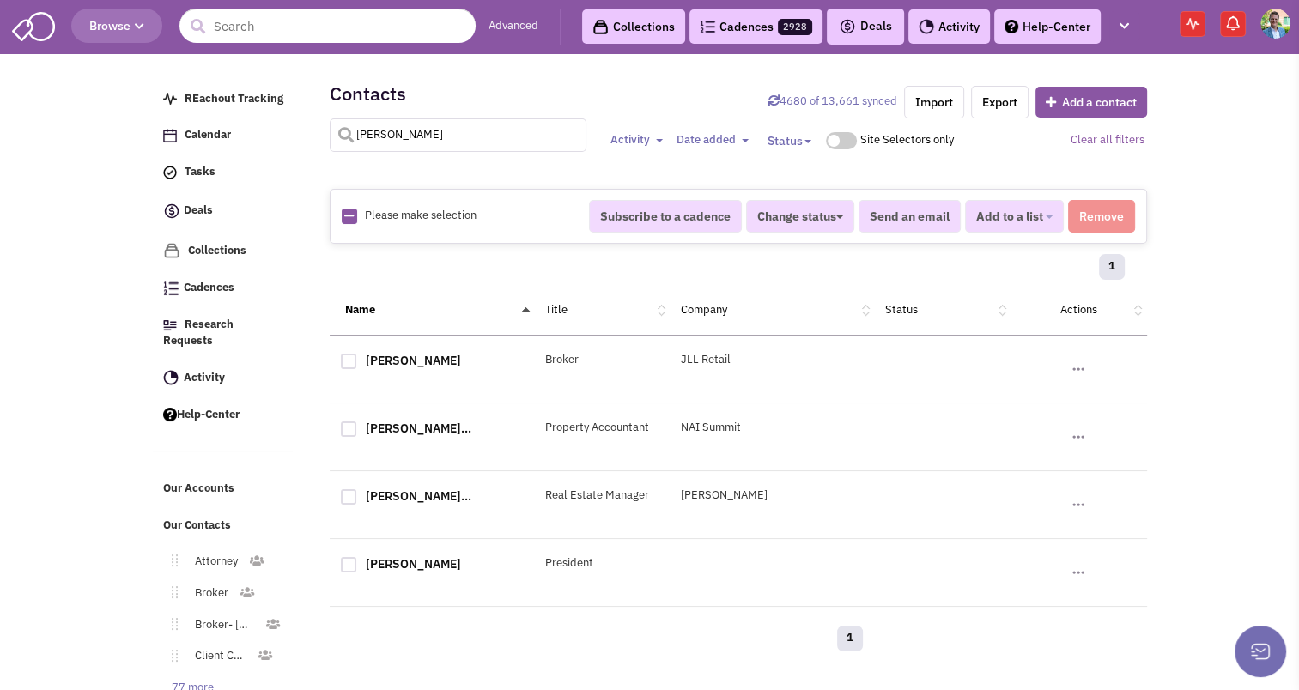
click at [404, 122] on input "hagen" at bounding box center [458, 134] width 257 height 33
type input "sinisgalli"
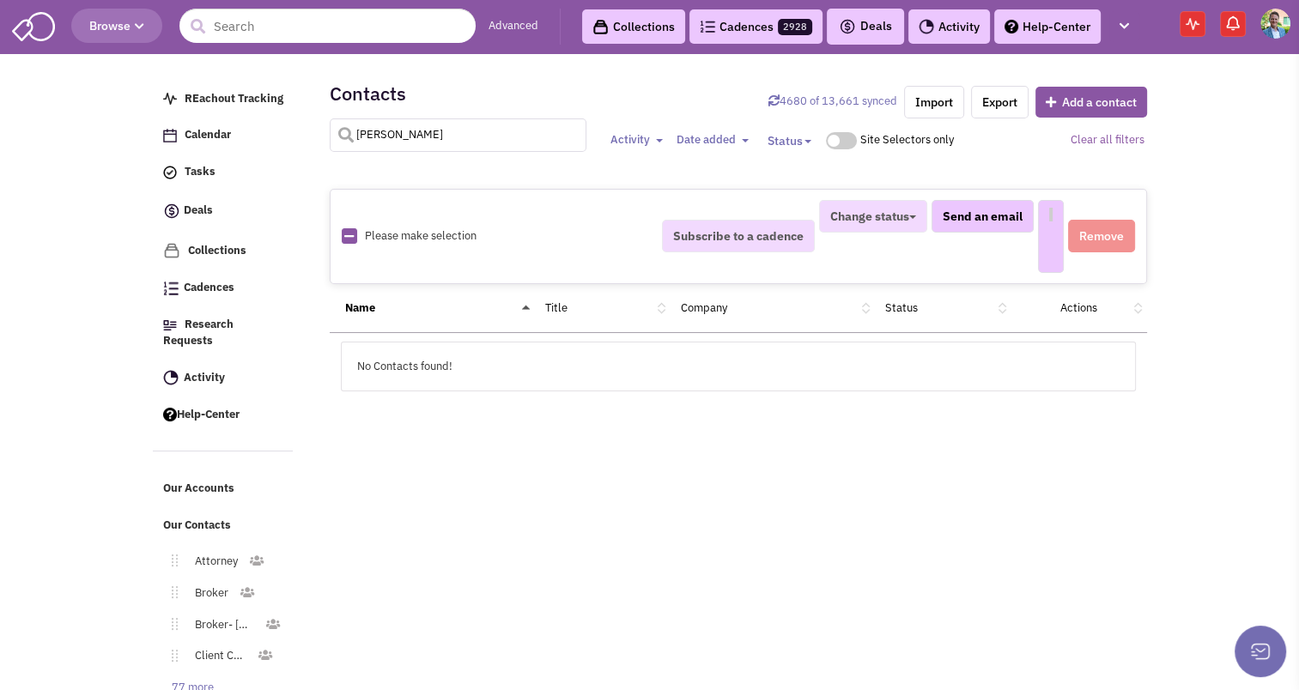
select select
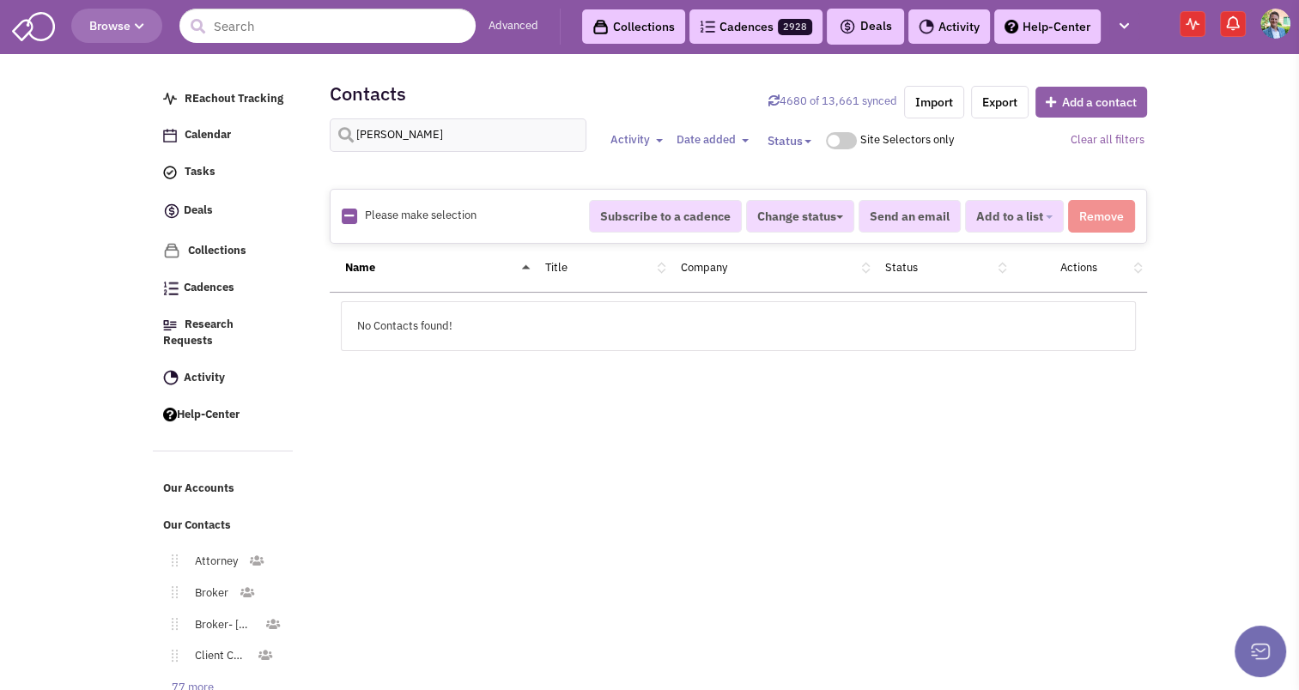
click at [1071, 113] on button "Add a contact" at bounding box center [1091, 102] width 112 height 31
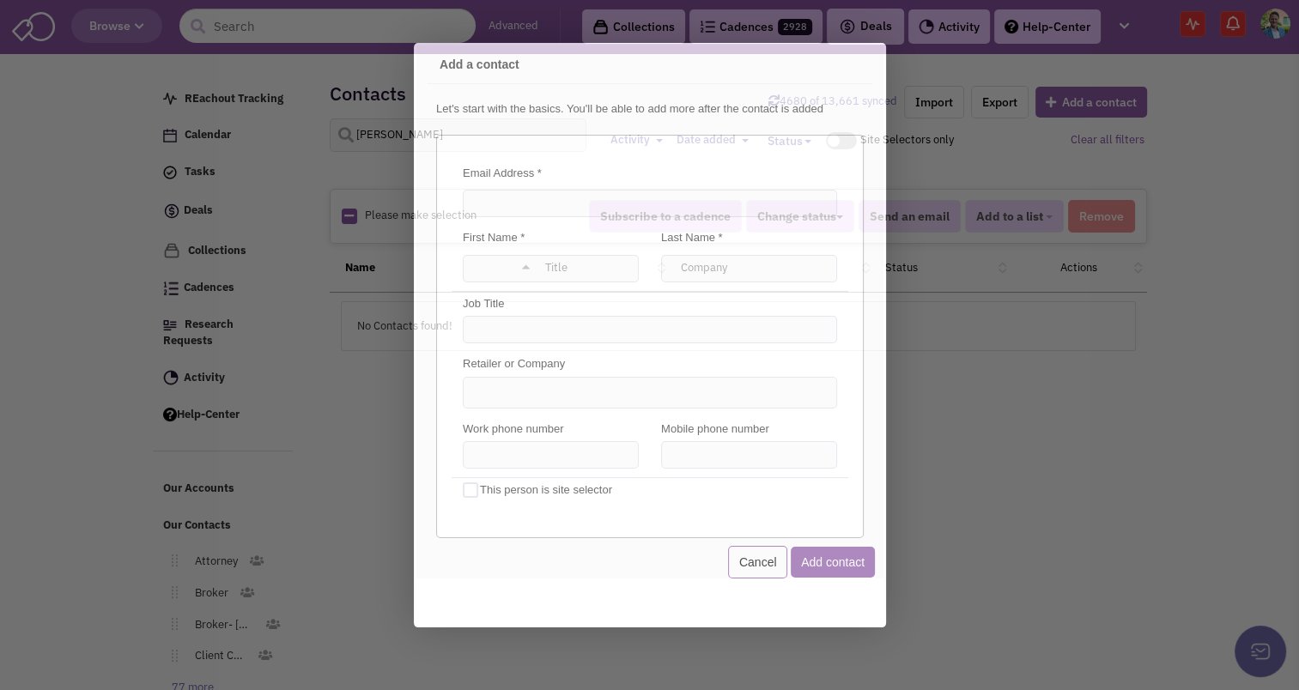
scroll to position [0, 0]
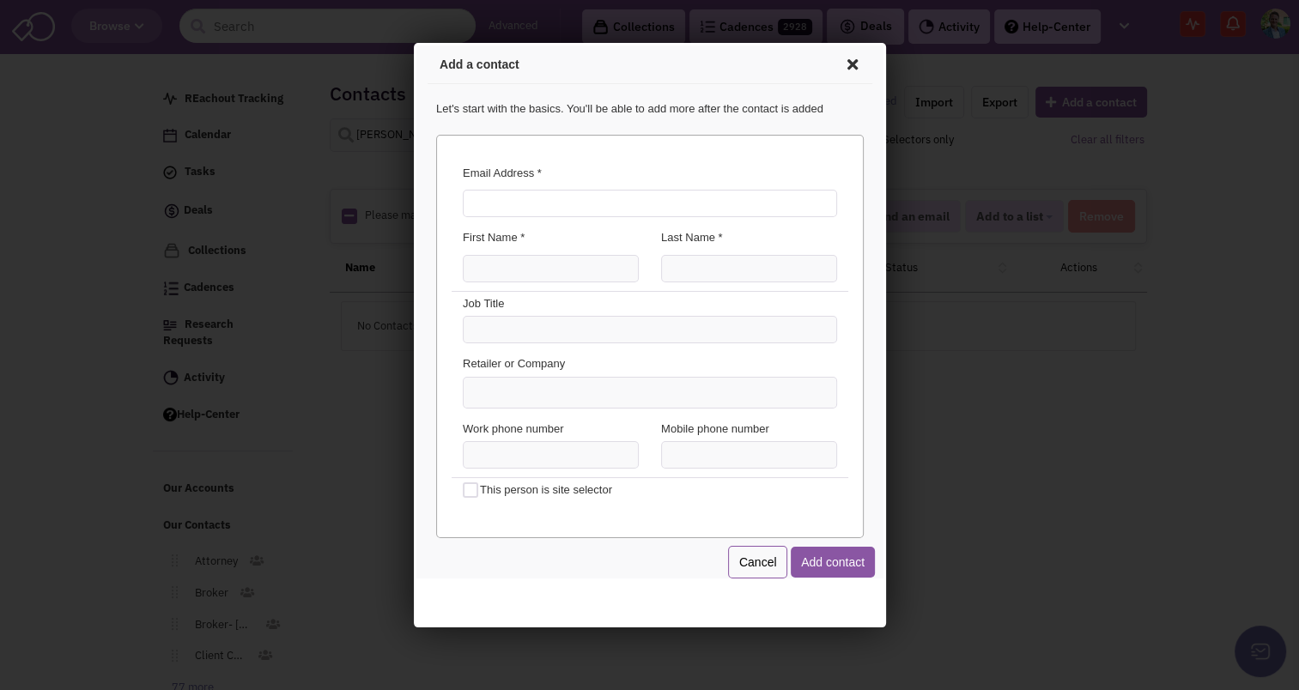
click at [566, 209] on input "Email Address *" at bounding box center [646, 200] width 374 height 27
type input "cj.sinisgalli@jll.com"
type input "CJ"
type input "Sinisgalli"
type input "Broker"
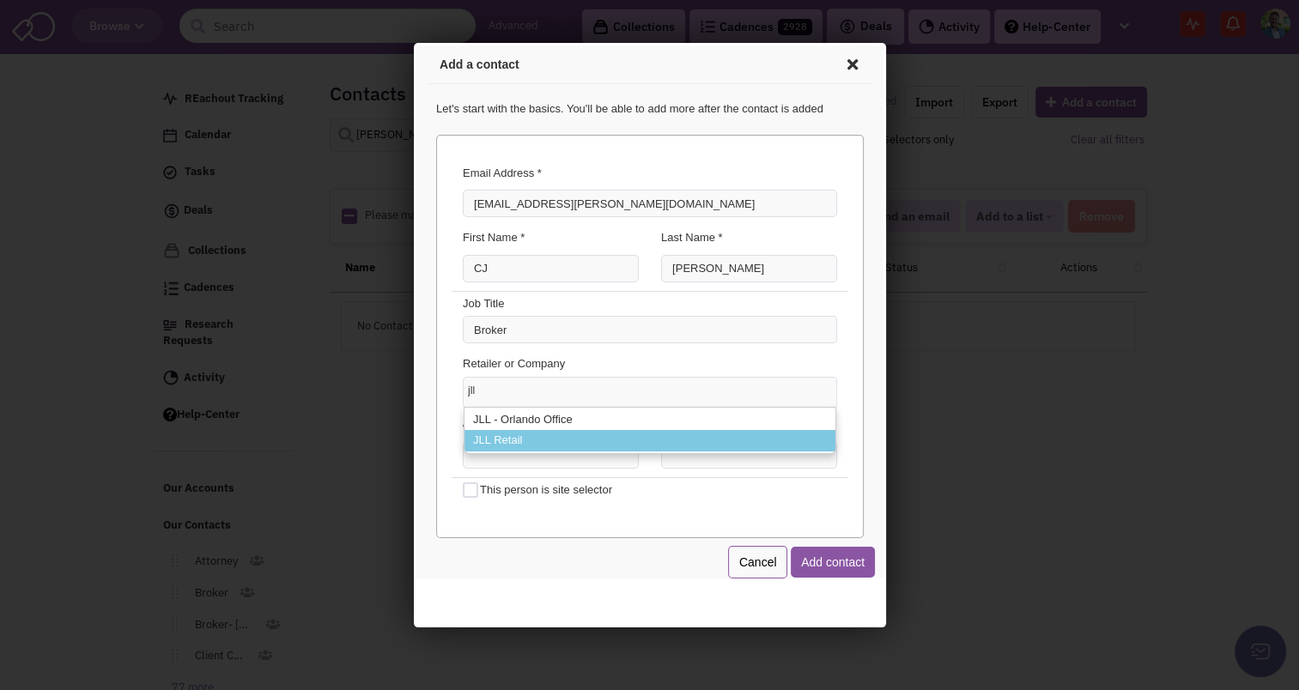
type input "jll"
click at [506, 440] on li "JLL Retail" at bounding box center [646, 437] width 371 height 21
click at [413, 43] on select "jll JLL - Orlando Office JLL Retail" at bounding box center [413, 43] width 0 height 0
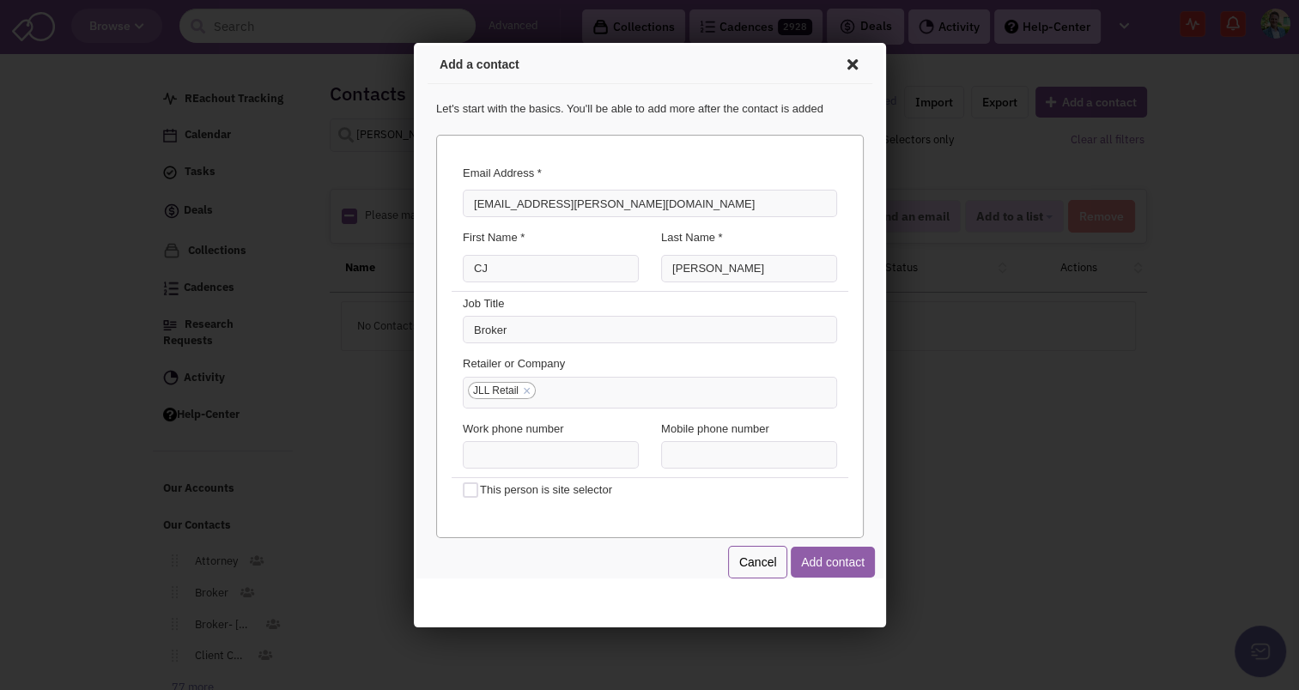
click at [826, 561] on button "Add contact" at bounding box center [829, 559] width 84 height 31
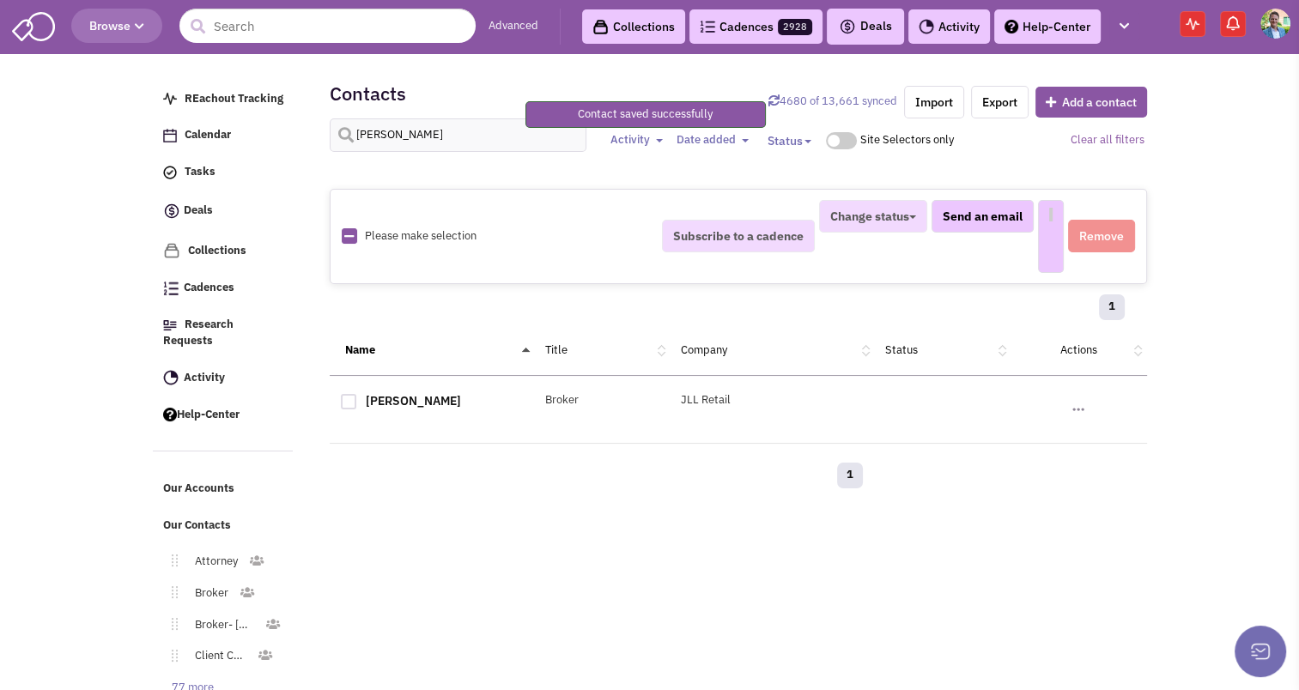
select select
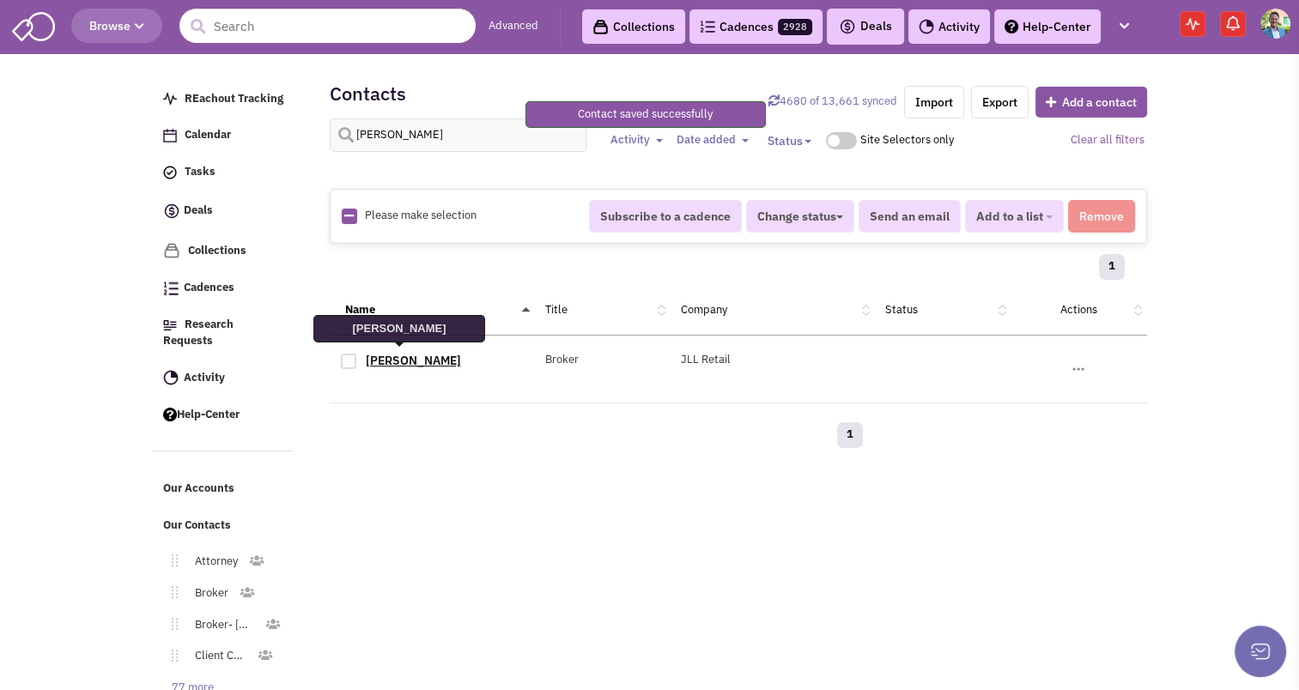
click at [413, 358] on link "[PERSON_NAME]" at bounding box center [413, 360] width 95 height 15
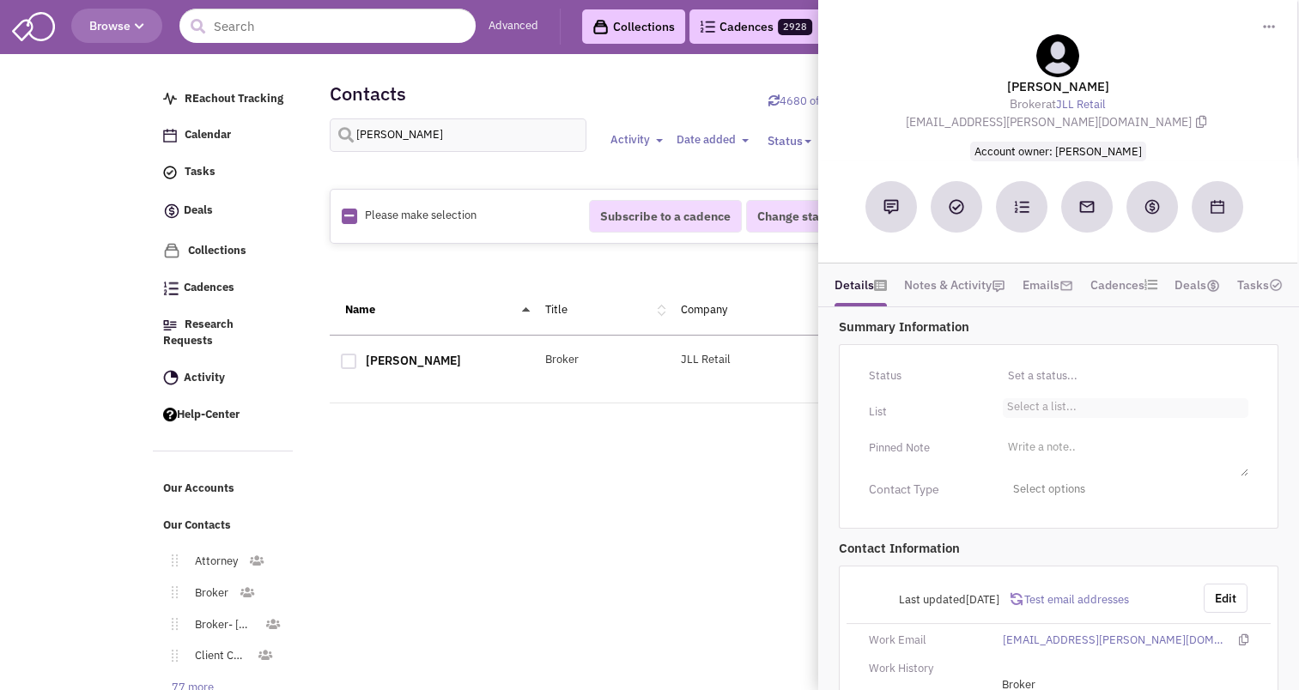
click at [1034, 404] on li "Select a list..." at bounding box center [1040, 404] width 74 height 13
click at [0, 0] on select "Select a list..." at bounding box center [0, 0] width 0 height 0
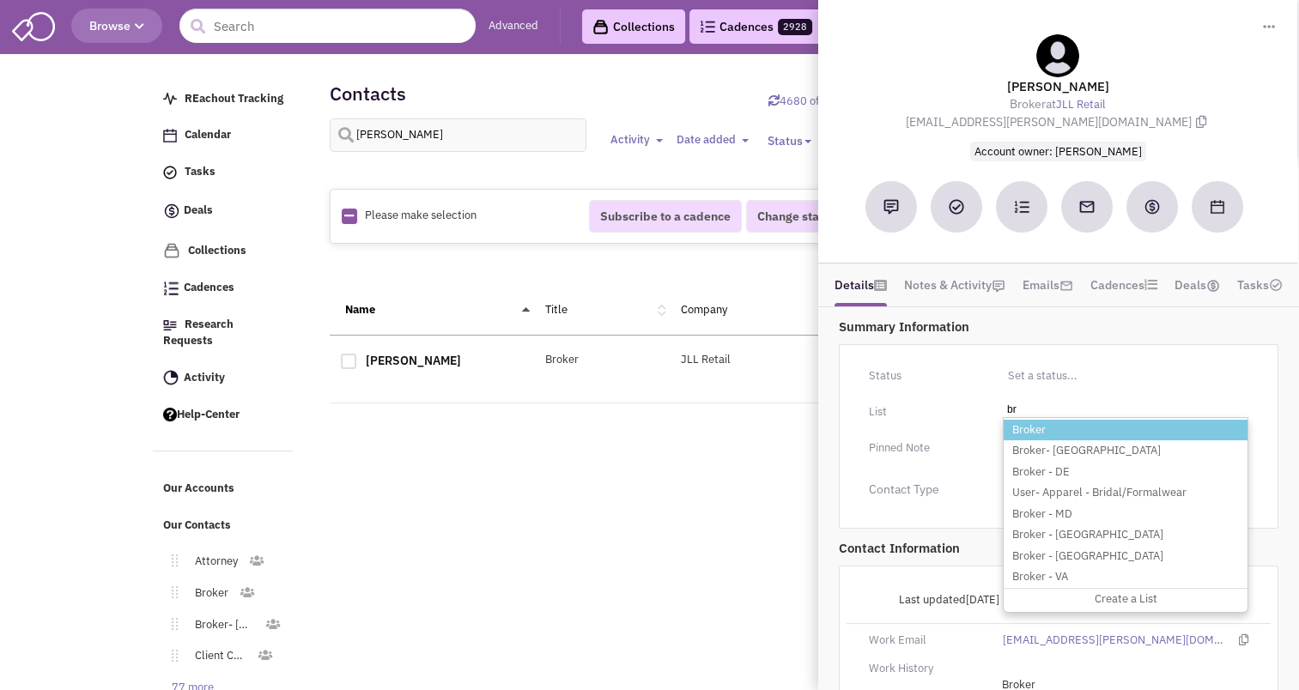
type input "br"
click at [1023, 435] on li "Broker" at bounding box center [1125, 430] width 244 height 21
click at [0, 0] on select "Select a list..." at bounding box center [0, 0] width 0 height 0
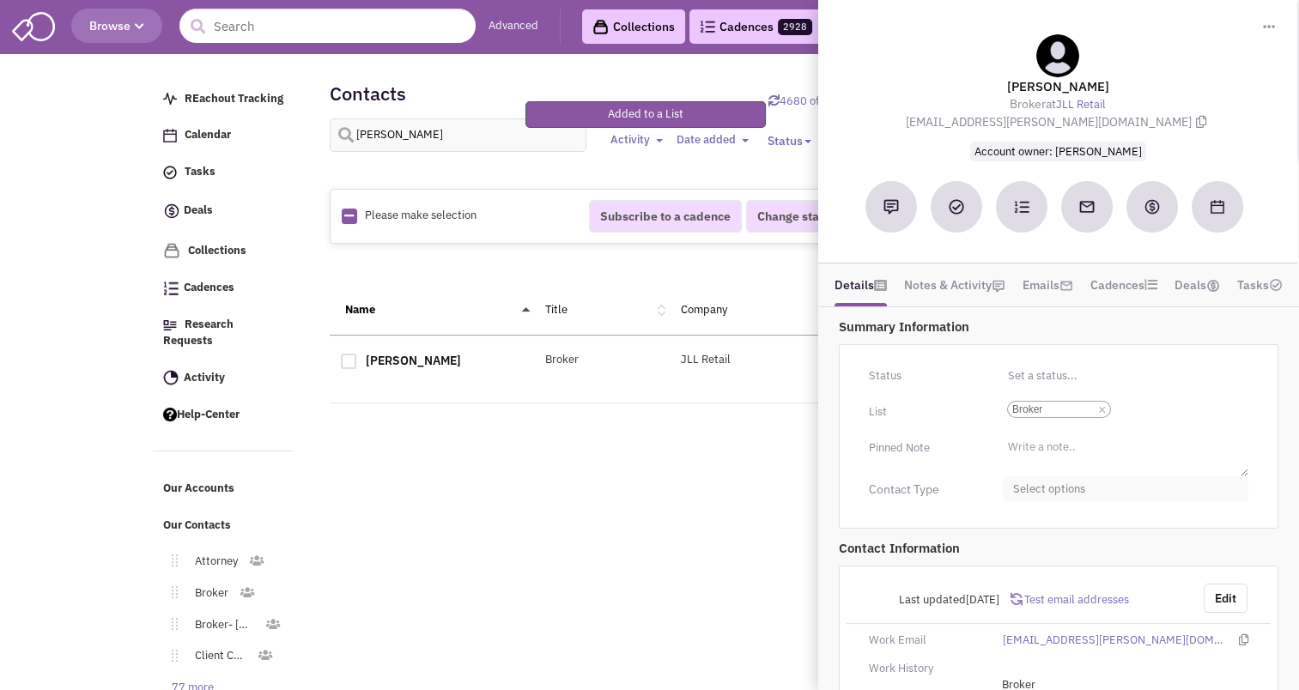
click at [1034, 491] on span "Select options" at bounding box center [1125, 489] width 245 height 27
click at [1019, 549] on div at bounding box center [1019, 556] width 15 height 15
checkbox input "true"
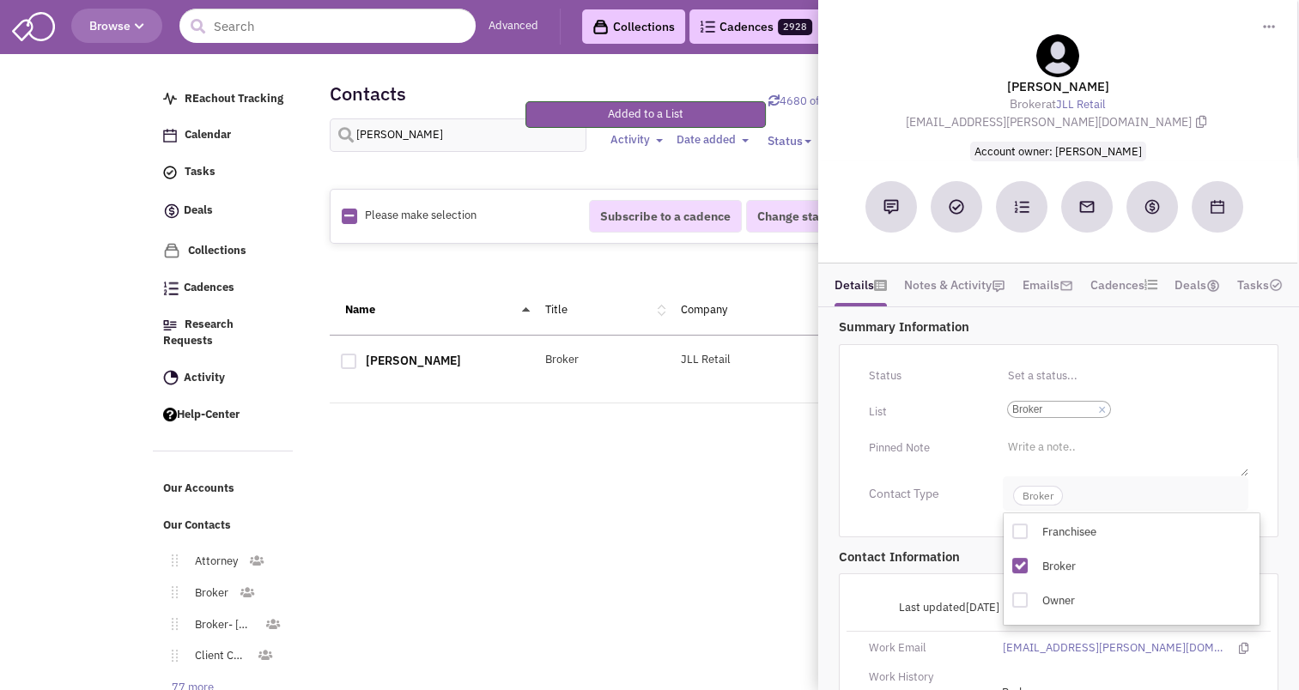
click at [1033, 491] on span "Broker" at bounding box center [1038, 496] width 50 height 20
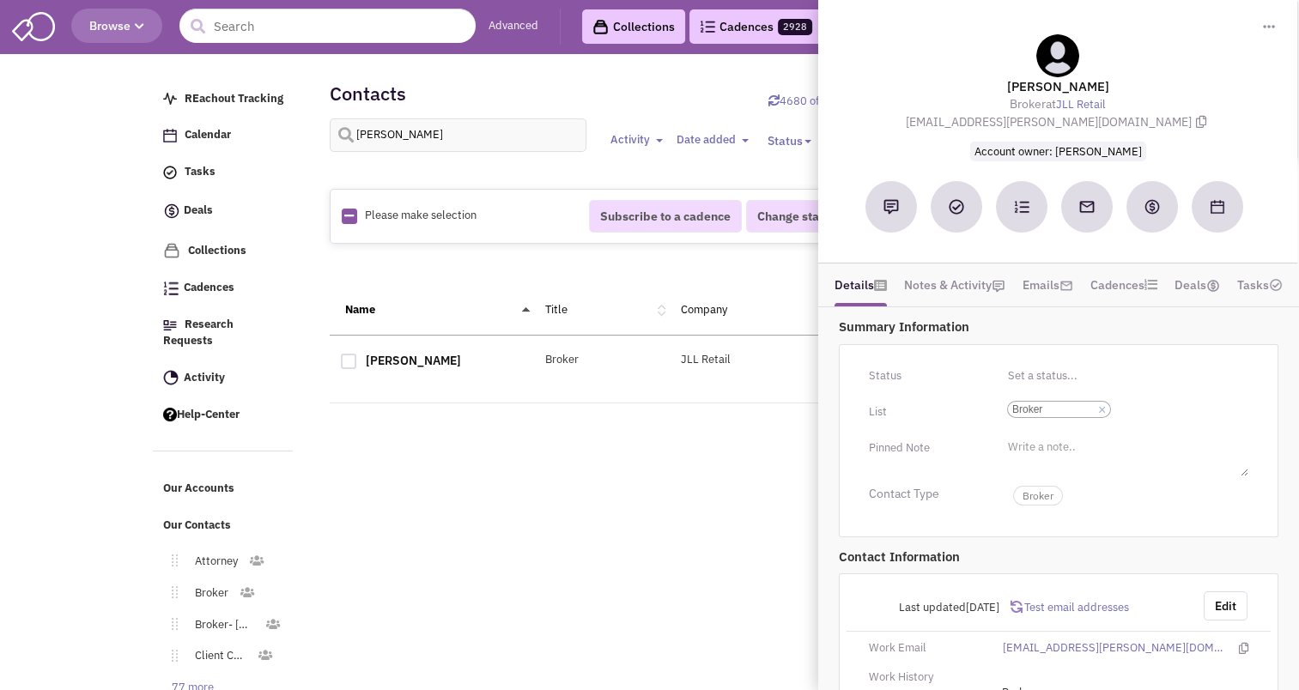
click at [657, 523] on div "Retailsphere Support Message Send REachout Tracking Calendar Tasks Completed Ta…" at bounding box center [649, 414] width 1001 height 712
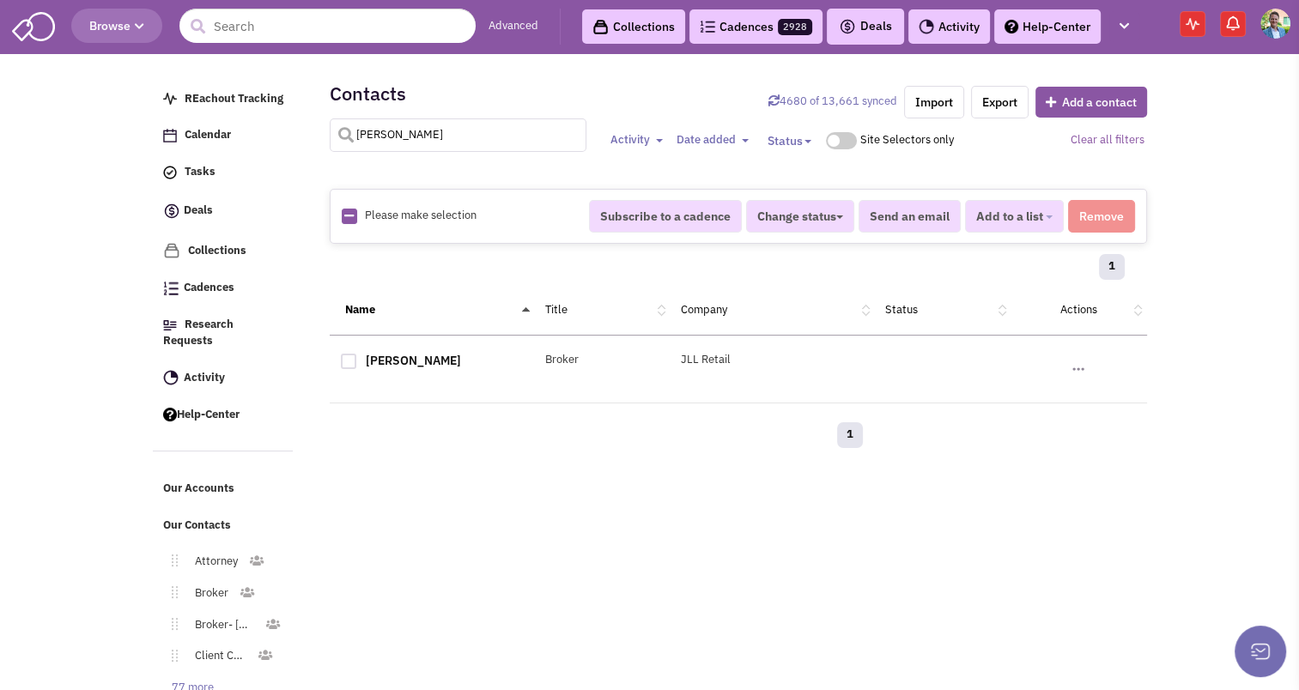
click at [412, 126] on input "sinisgalli" at bounding box center [458, 134] width 257 height 33
click at [412, 126] on input "s" at bounding box center [458, 134] width 257 height 33
type input "schneider"
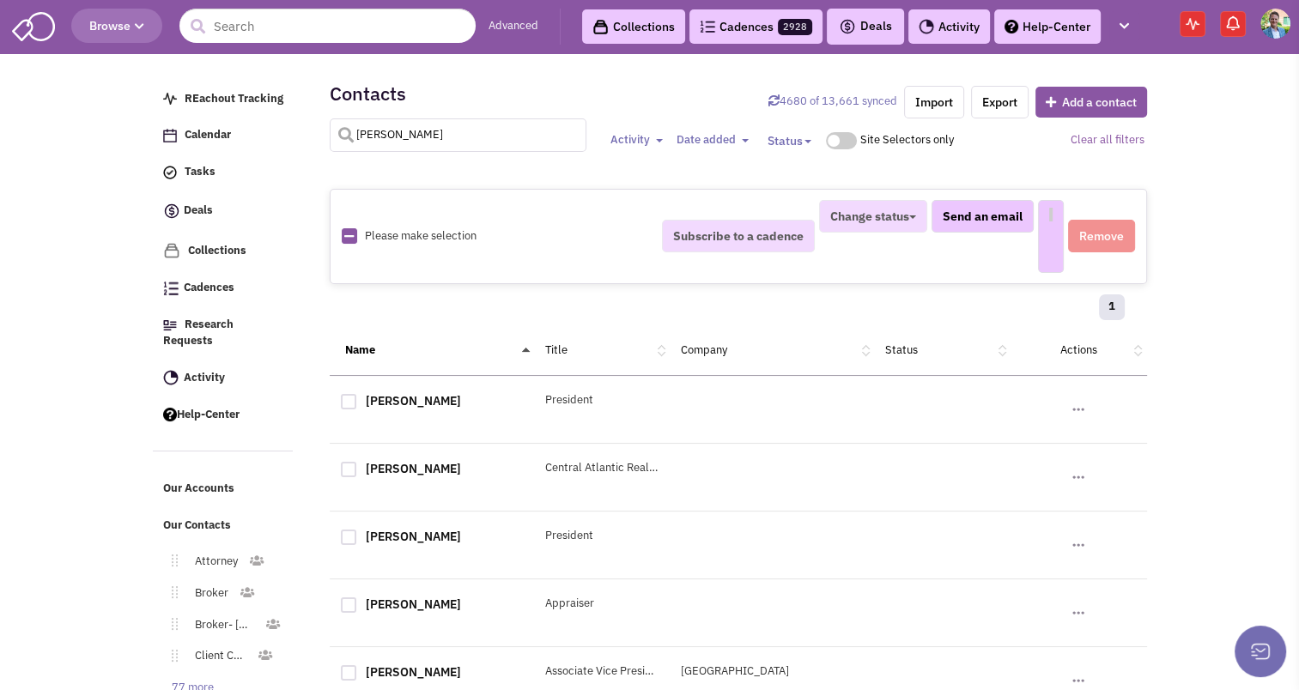
select select
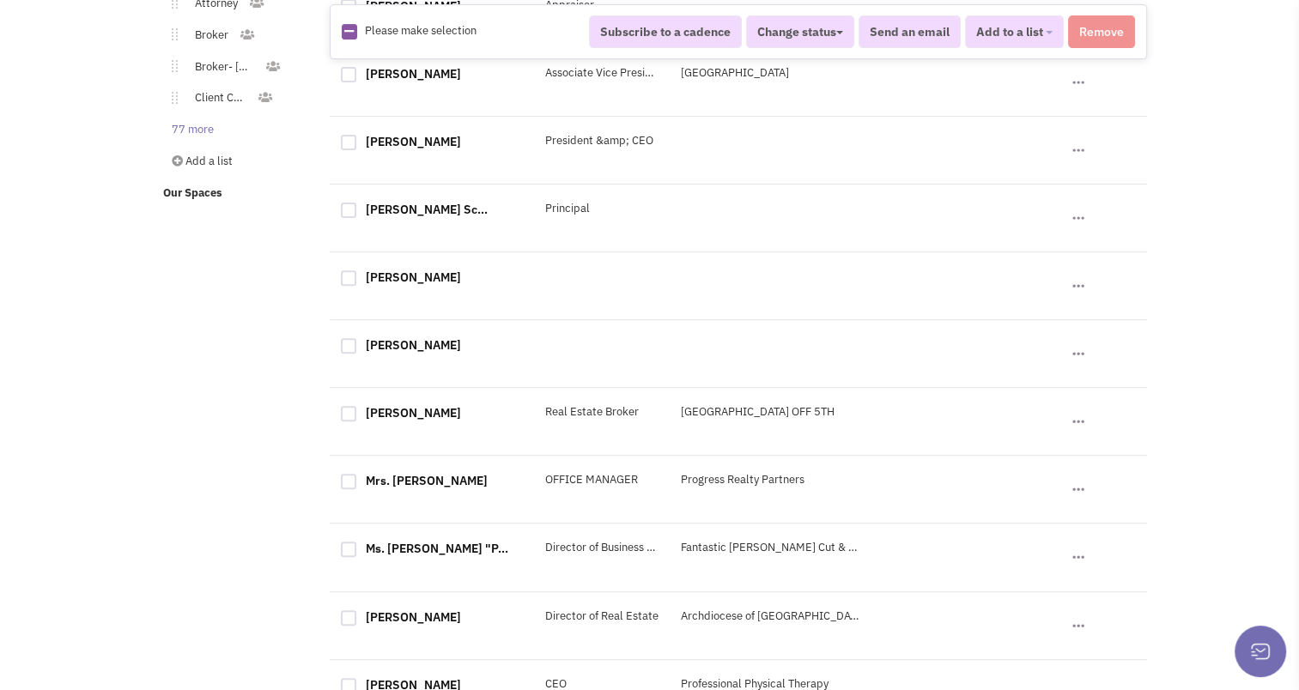
scroll to position [721, 0]
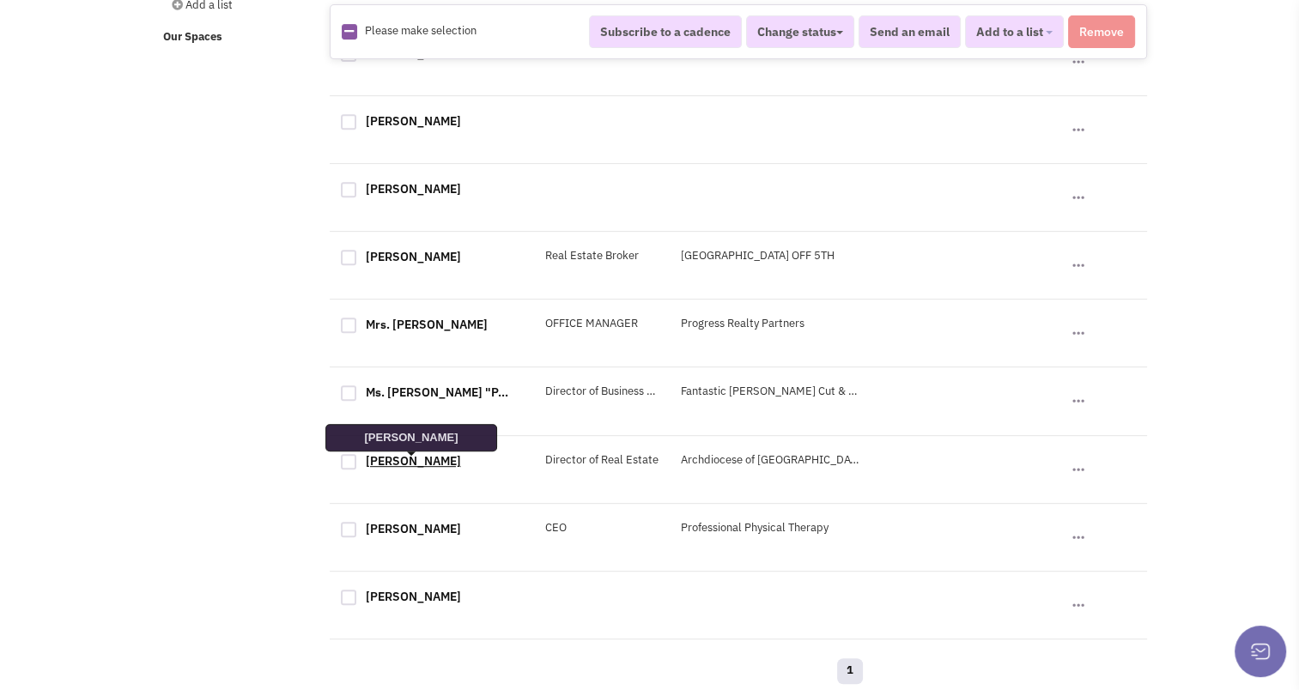
click at [429, 463] on link "Philip Schneider" at bounding box center [413, 460] width 95 height 15
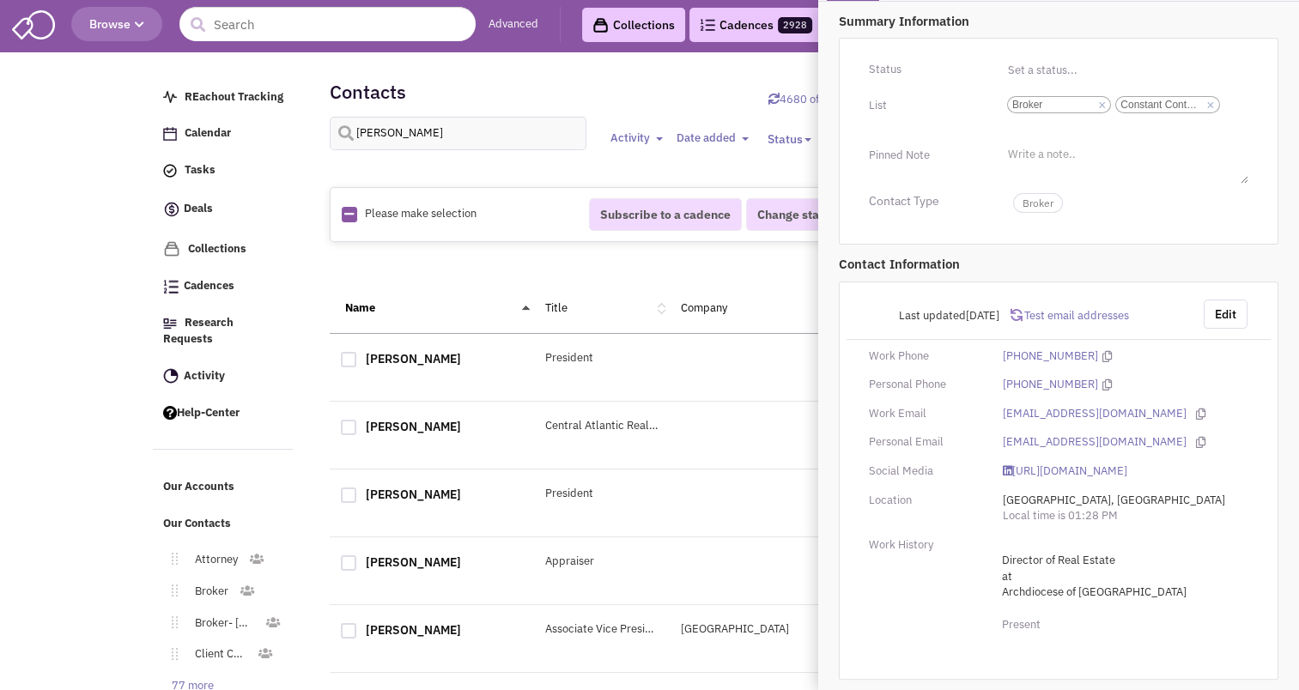
scroll to position [0, 0]
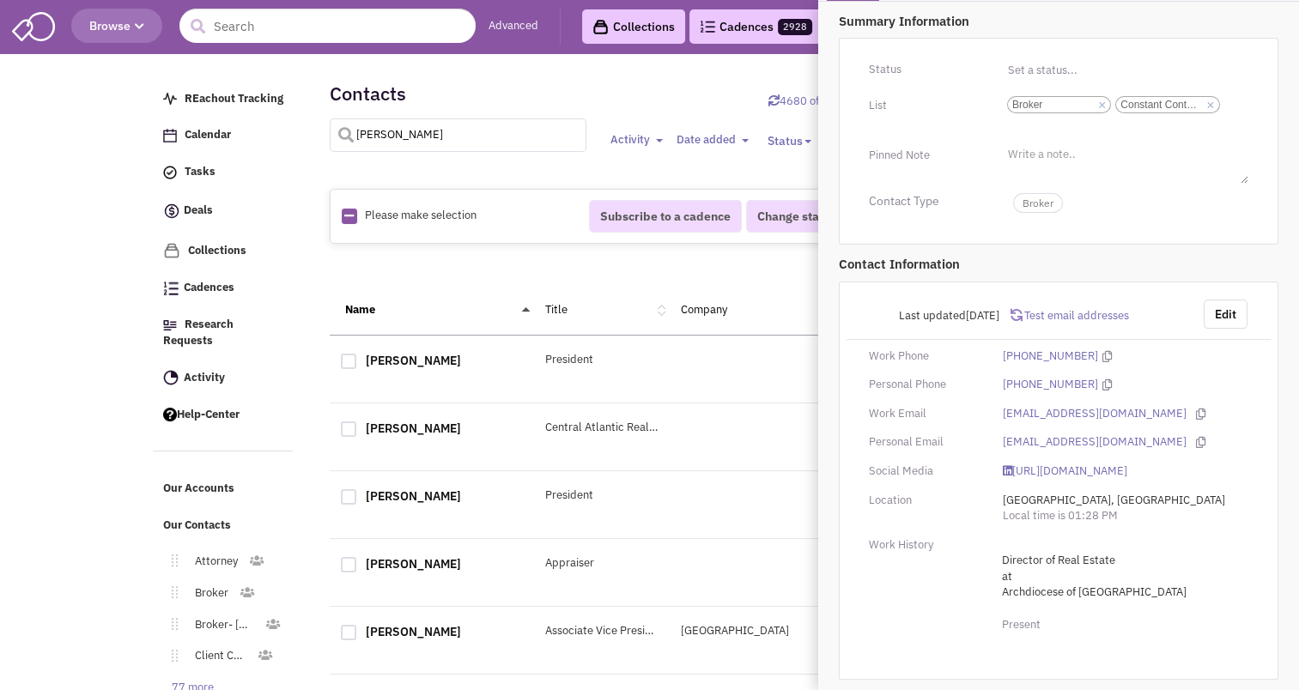
click at [447, 142] on input "schneider" at bounding box center [458, 134] width 257 height 33
type input "shea"
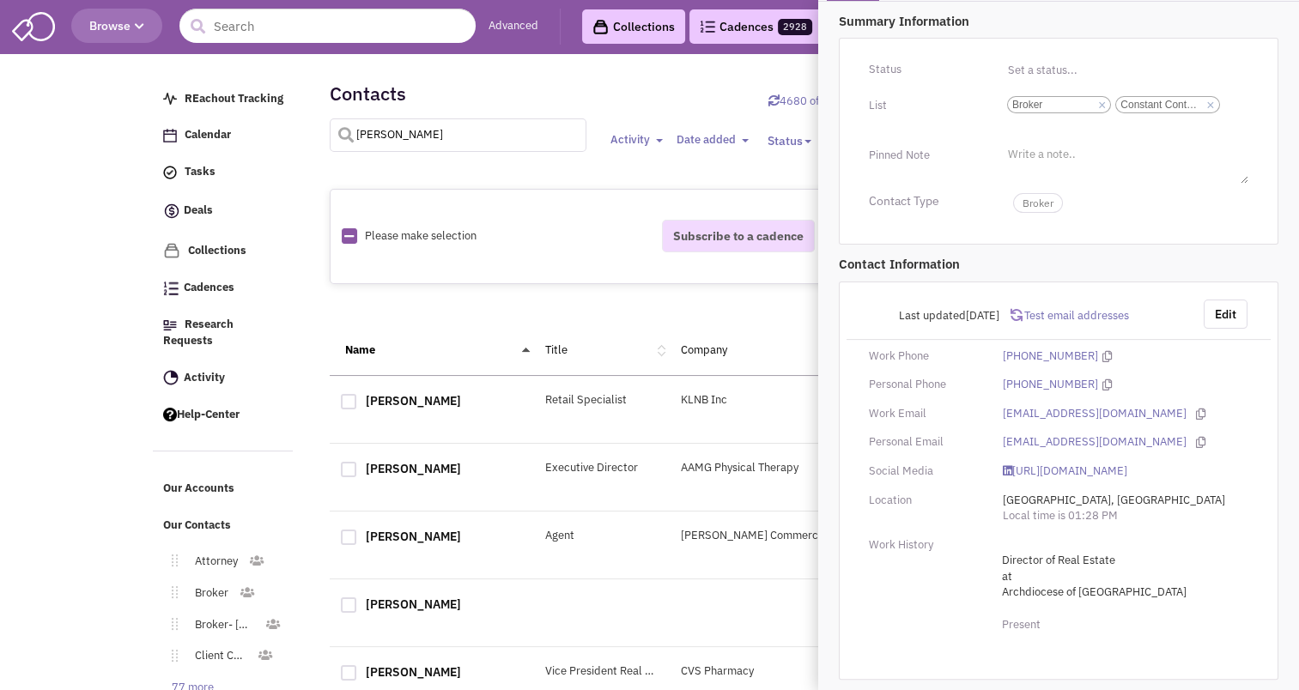
select select
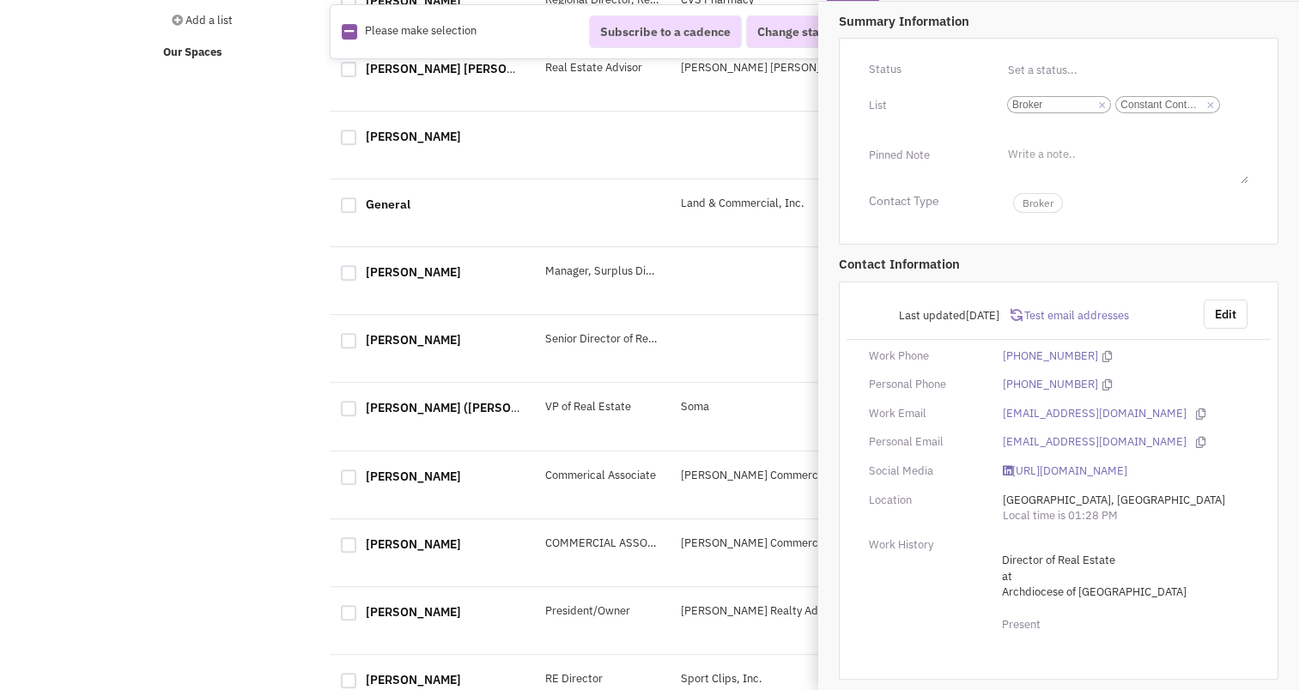
scroll to position [858, 0]
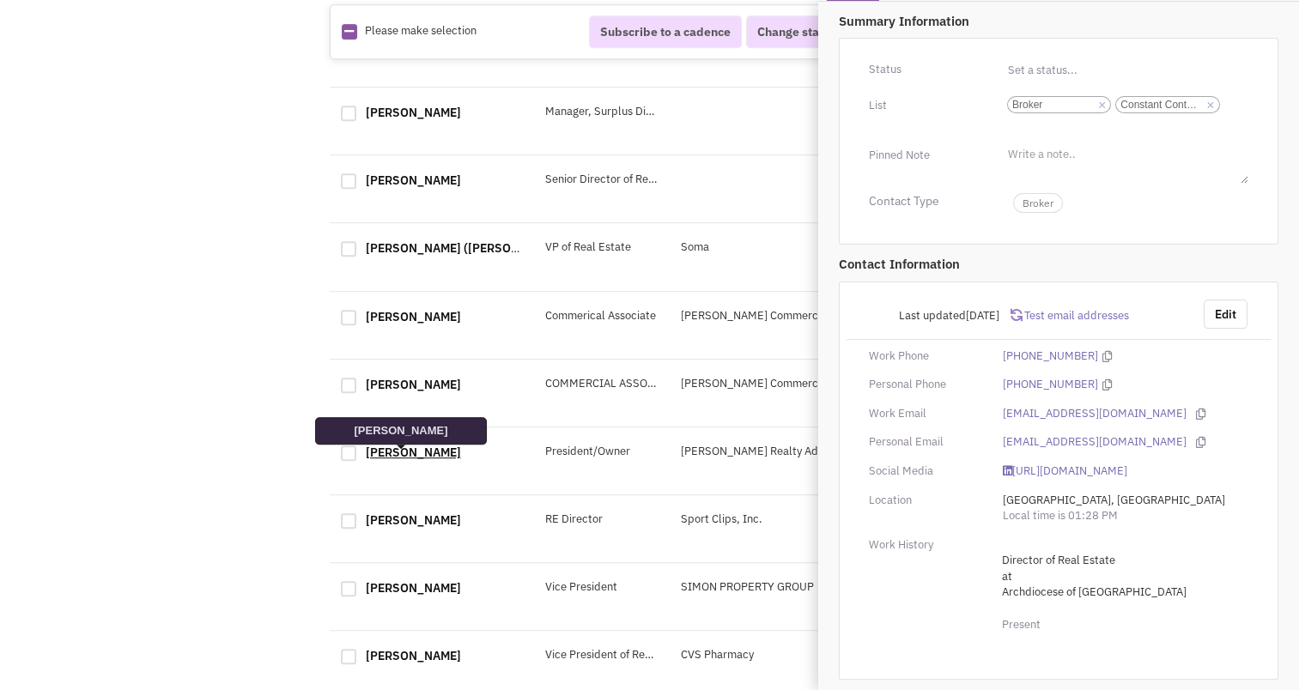
click at [415, 460] on link "Patrick Shea" at bounding box center [413, 452] width 95 height 15
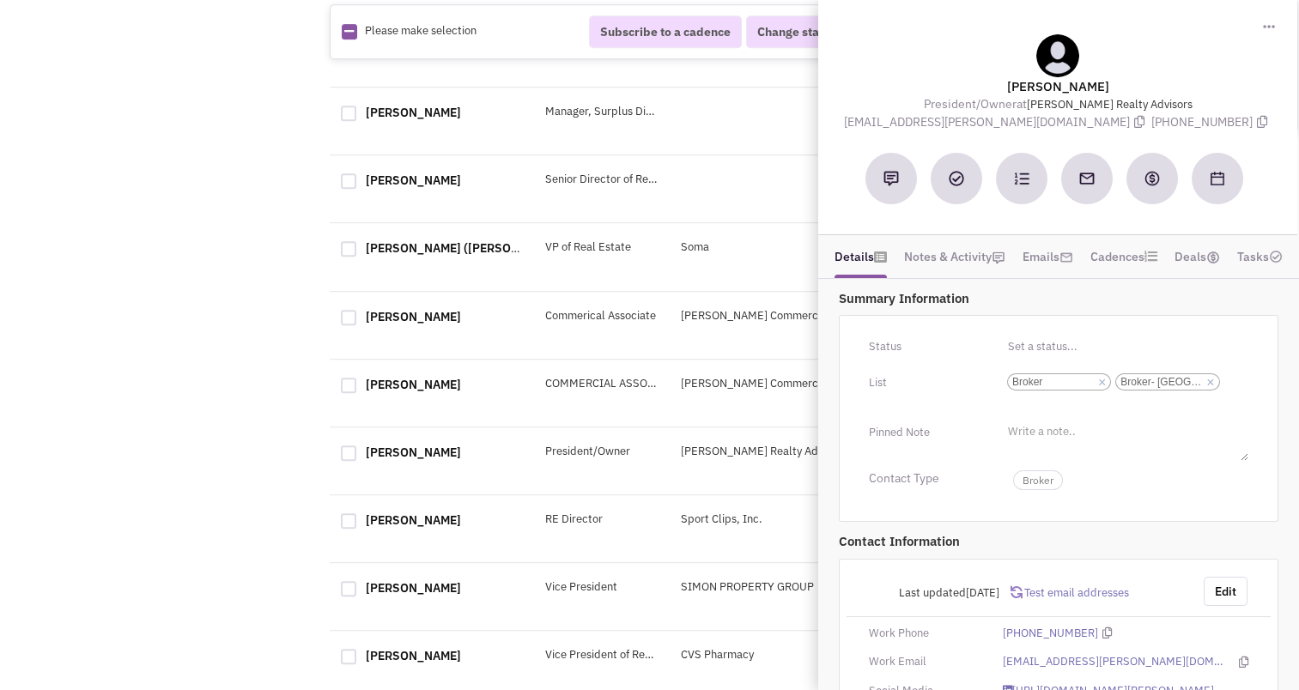
click at [179, 215] on div "Retailsphere Support Message Send REachout Tracking Calendar Tasks Completed Ta…" at bounding box center [649, 9] width 1001 height 1618
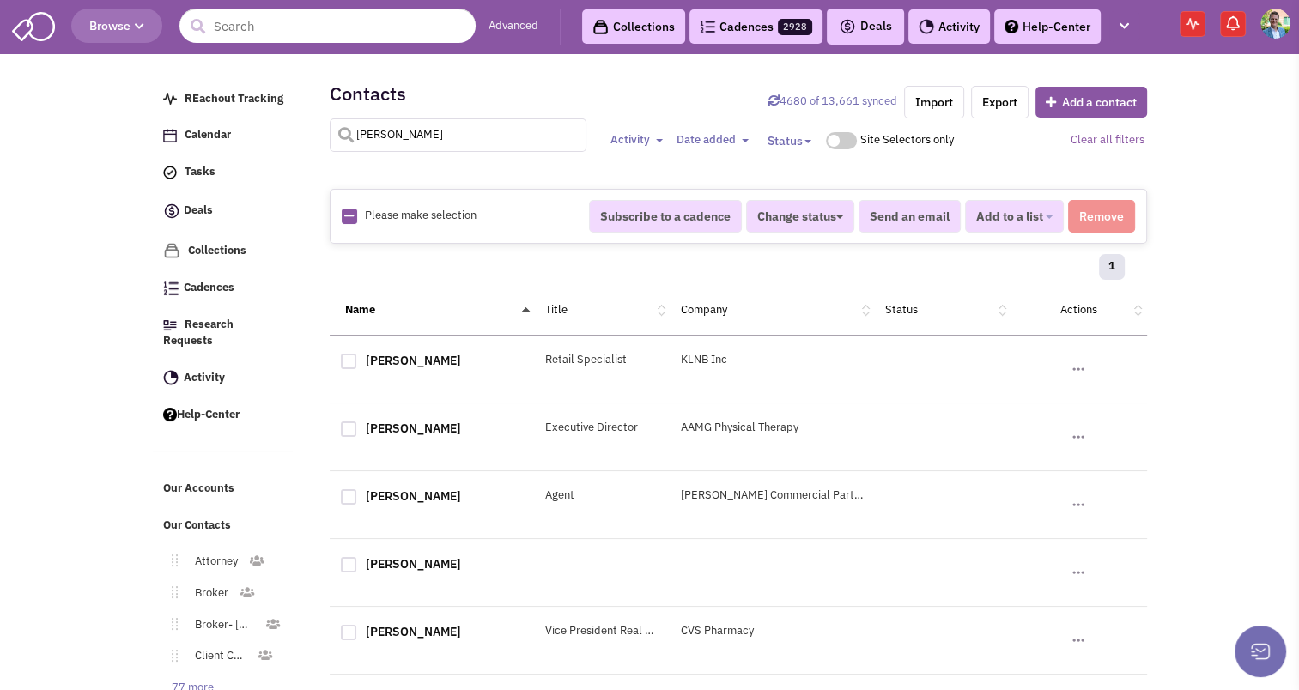
click at [369, 137] on input "shea" at bounding box center [458, 134] width 257 height 33
type input "tawil"
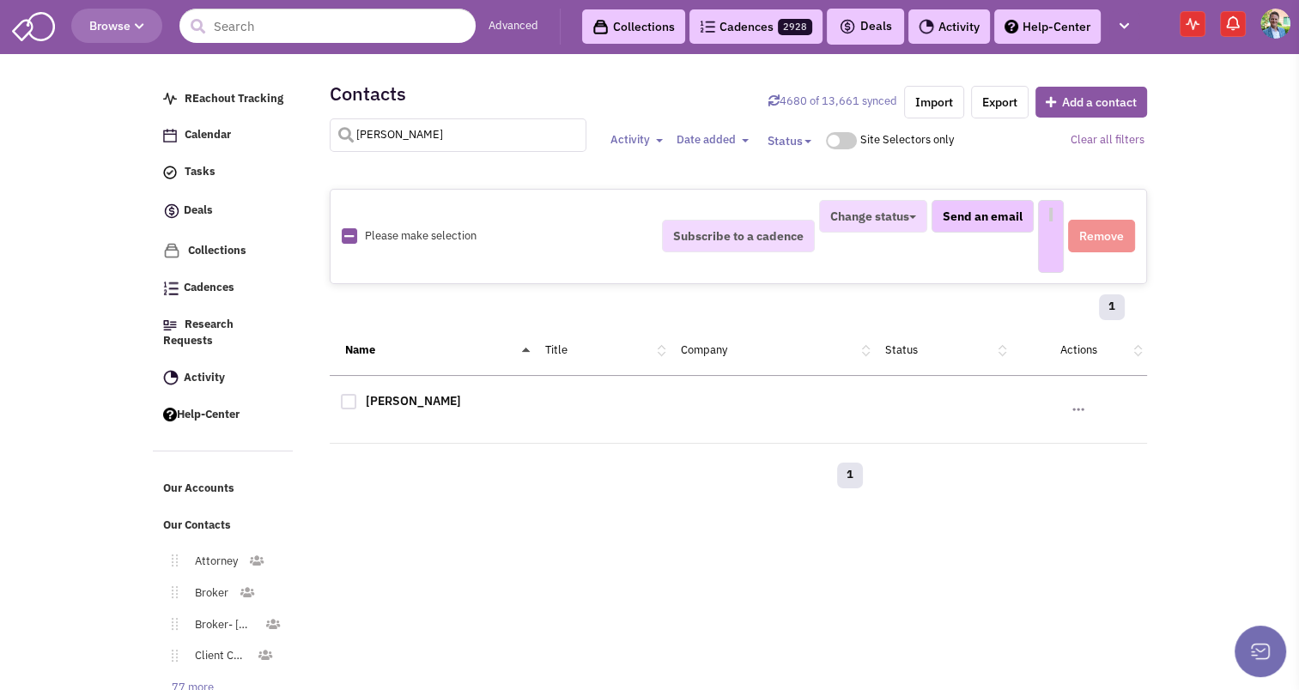
select select
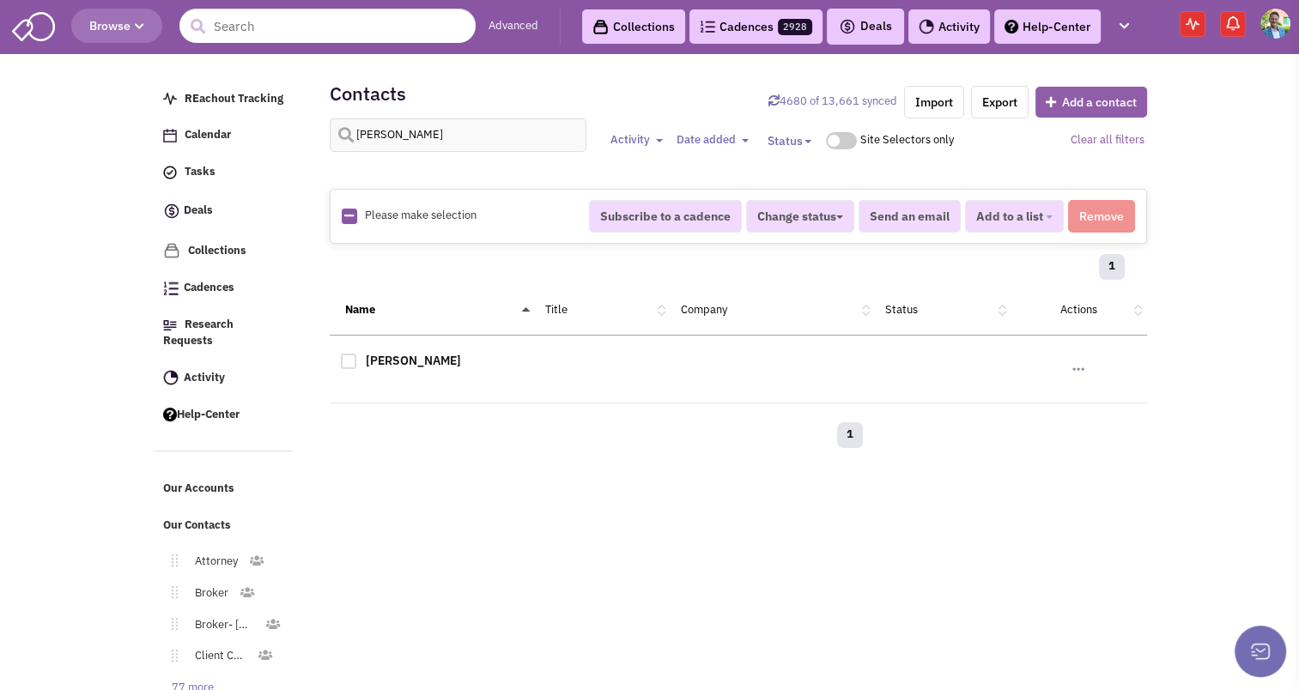
click at [1075, 106] on button "Add a contact" at bounding box center [1091, 102] width 112 height 31
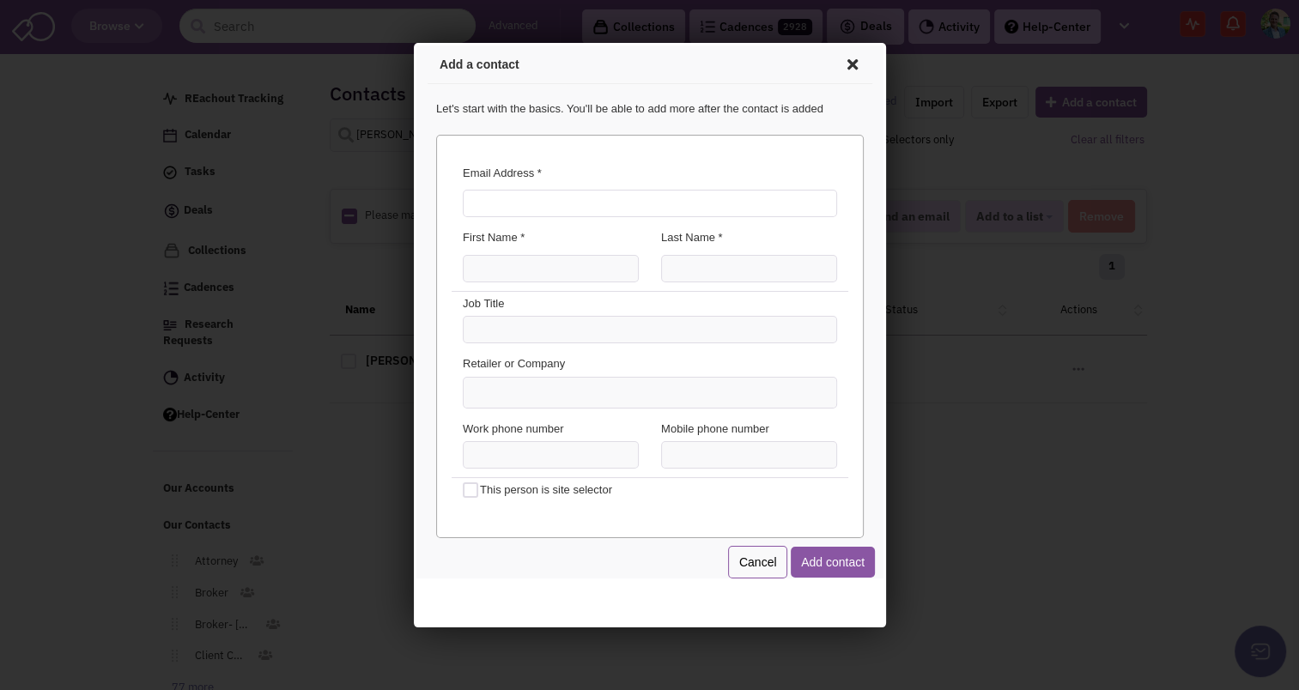
click at [512, 197] on input "Email Address *" at bounding box center [646, 200] width 374 height 27
type input "rtawil@centurionre.com"
type input "Ralph"
type input "A"
type input "Tawil"
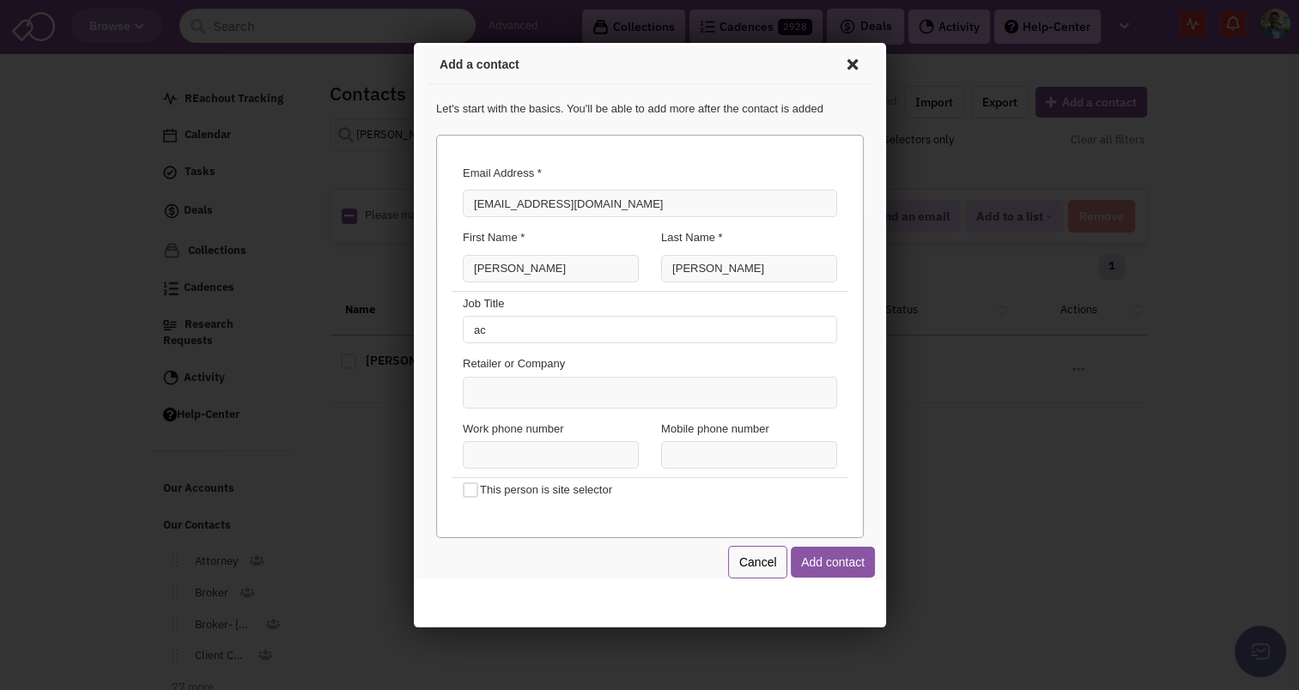
type input "a"
type input "Acquisitions"
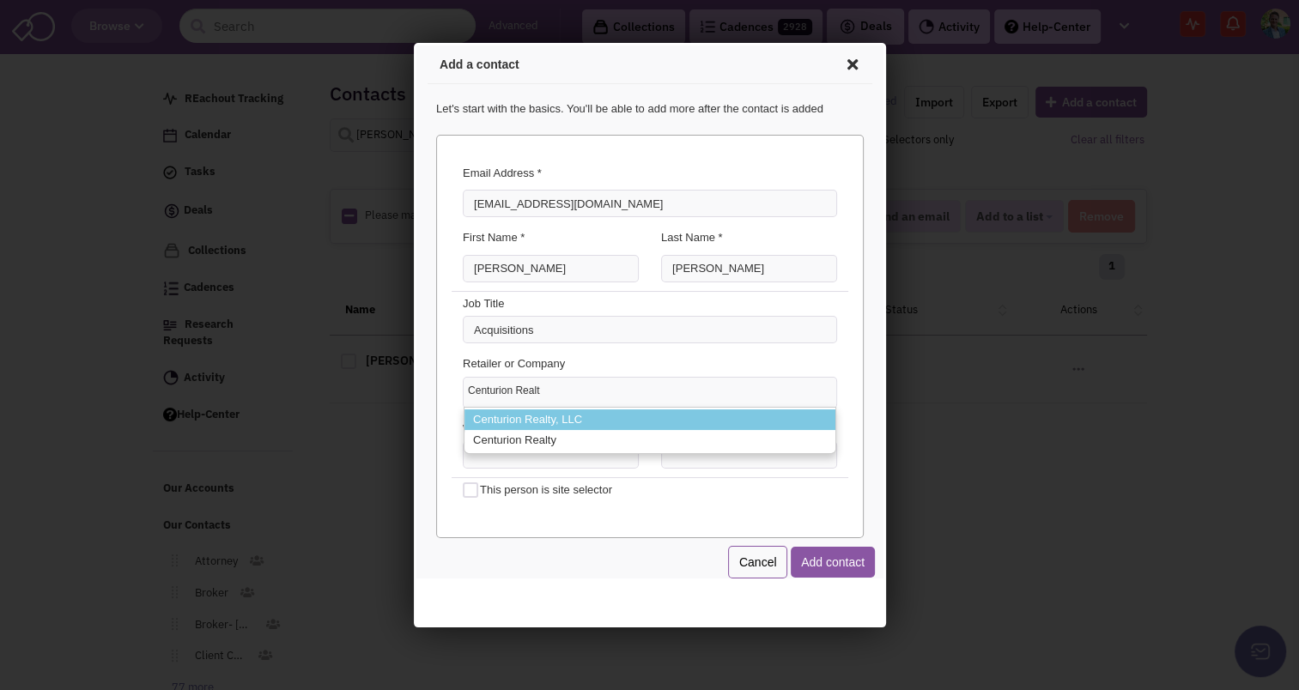
type input "Centurion Realt"
click at [560, 414] on li "Centurion Realty, LLC" at bounding box center [646, 417] width 371 height 21
click at [413, 43] on select "Centurion Realt Centurion Realty, LLC Centurion Realty" at bounding box center [413, 43] width 0 height 0
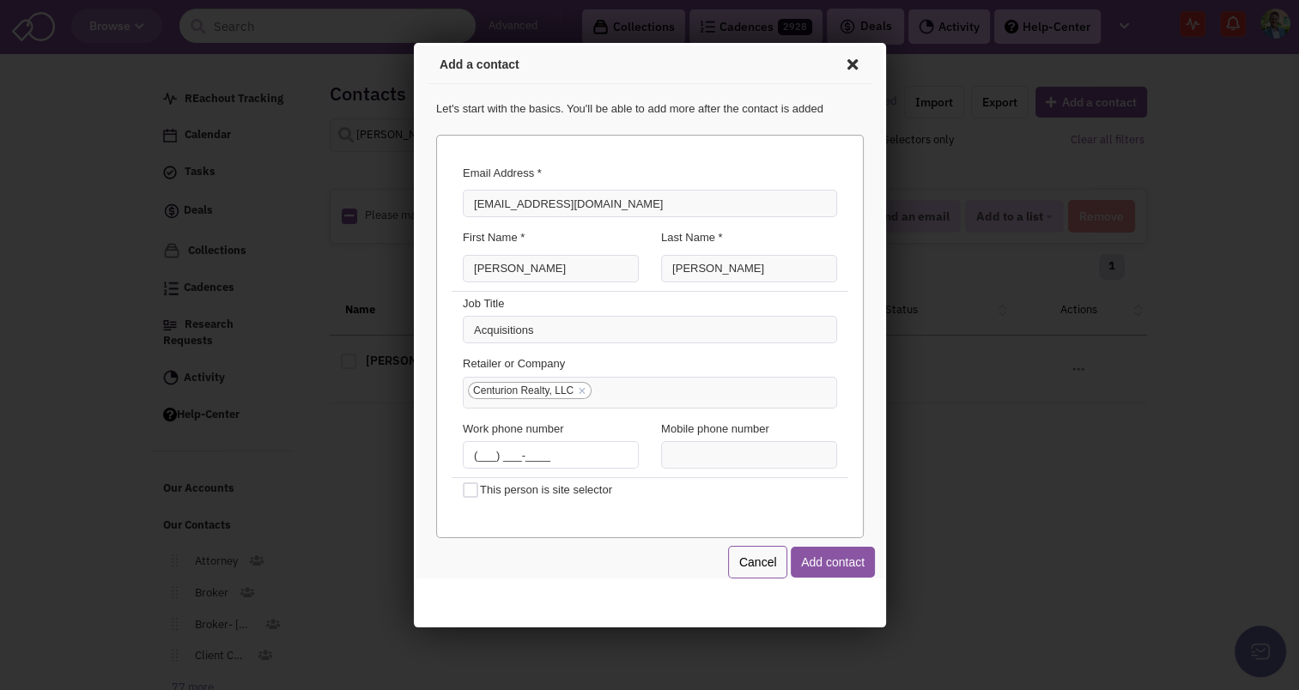
click at [476, 452] on input "(___) ___-____" at bounding box center [547, 452] width 176 height 27
type input "(212) 204-3450"
click at [833, 558] on button "Add contact" at bounding box center [829, 559] width 84 height 31
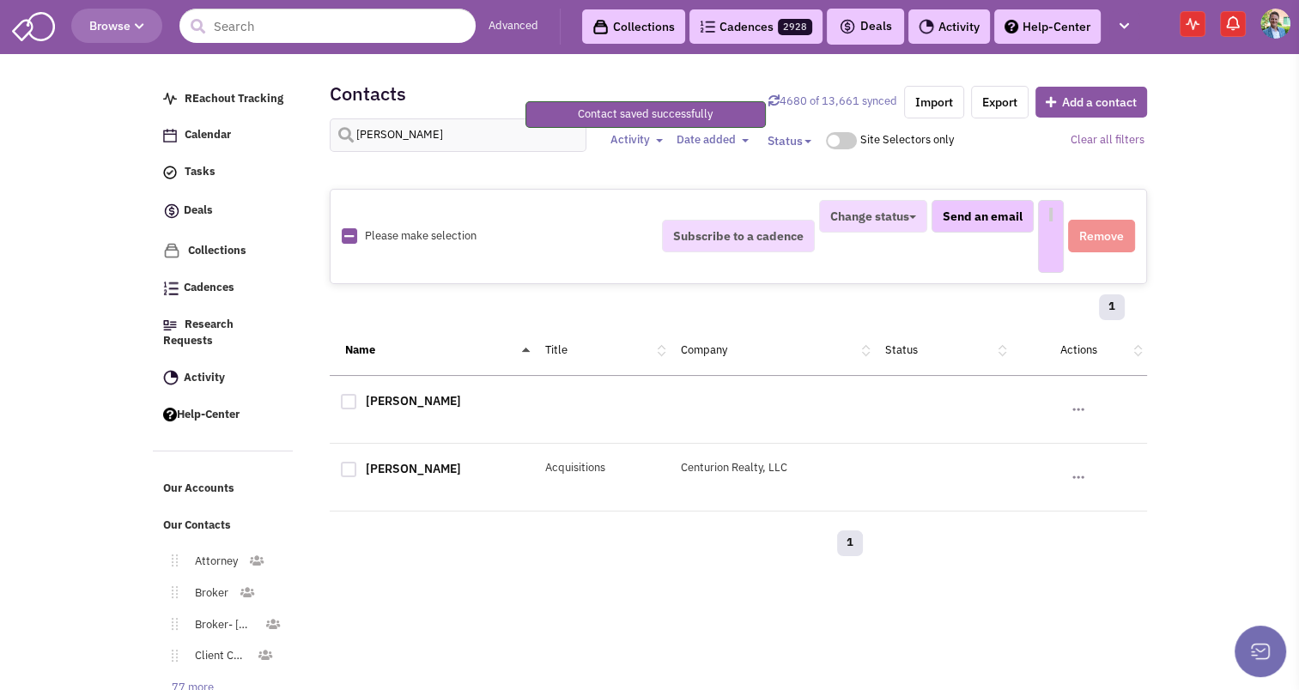
select select
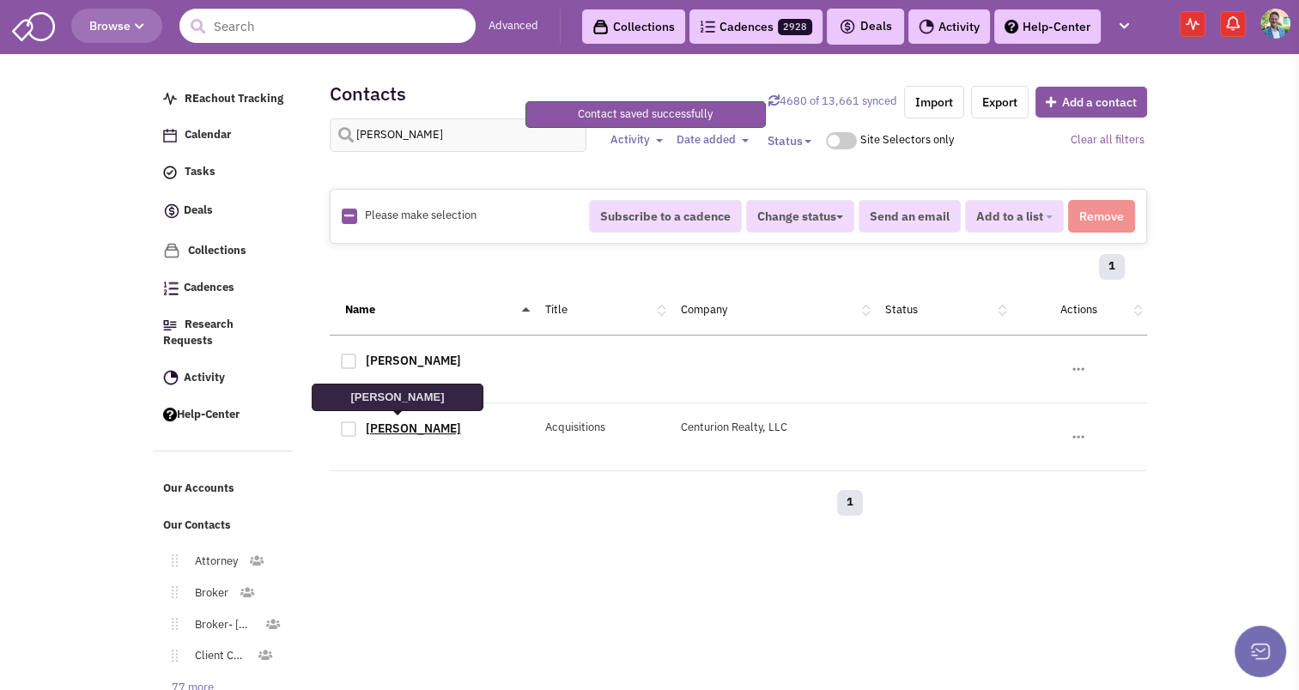
click at [415, 430] on link "[PERSON_NAME]" at bounding box center [413, 428] width 95 height 15
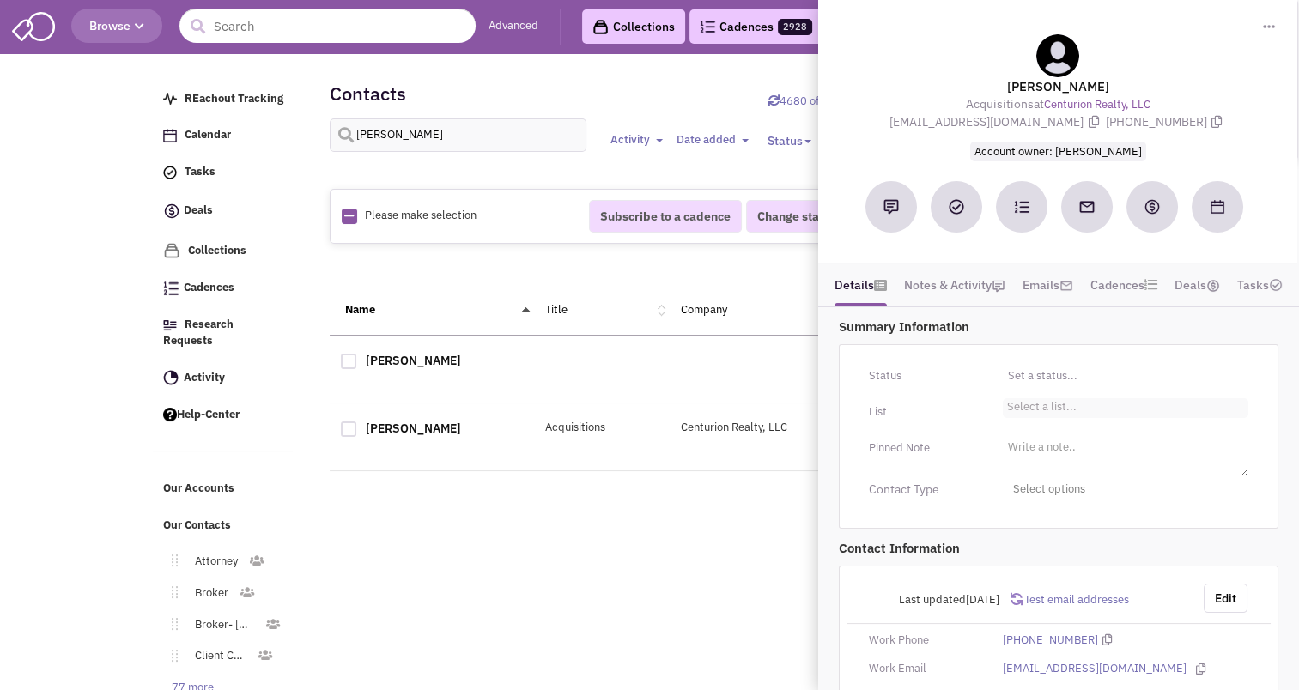
click at [1024, 405] on li "Select a list..." at bounding box center [1040, 404] width 74 height 13
click at [0, 0] on select "Select a list..." at bounding box center [0, 0] width 0 height 0
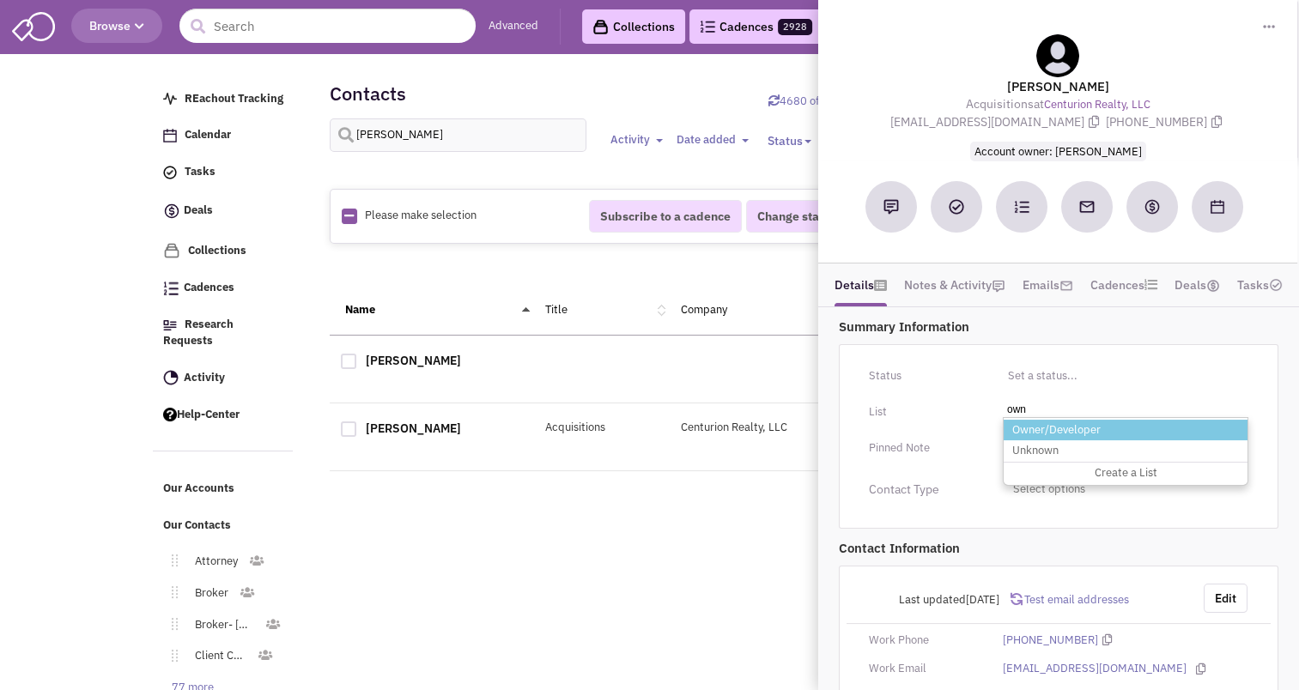
type input "own"
click at [1049, 426] on li "Owner/Developer" at bounding box center [1125, 430] width 244 height 21
click at [0, 0] on select "Select a list..." at bounding box center [0, 0] width 0 height 0
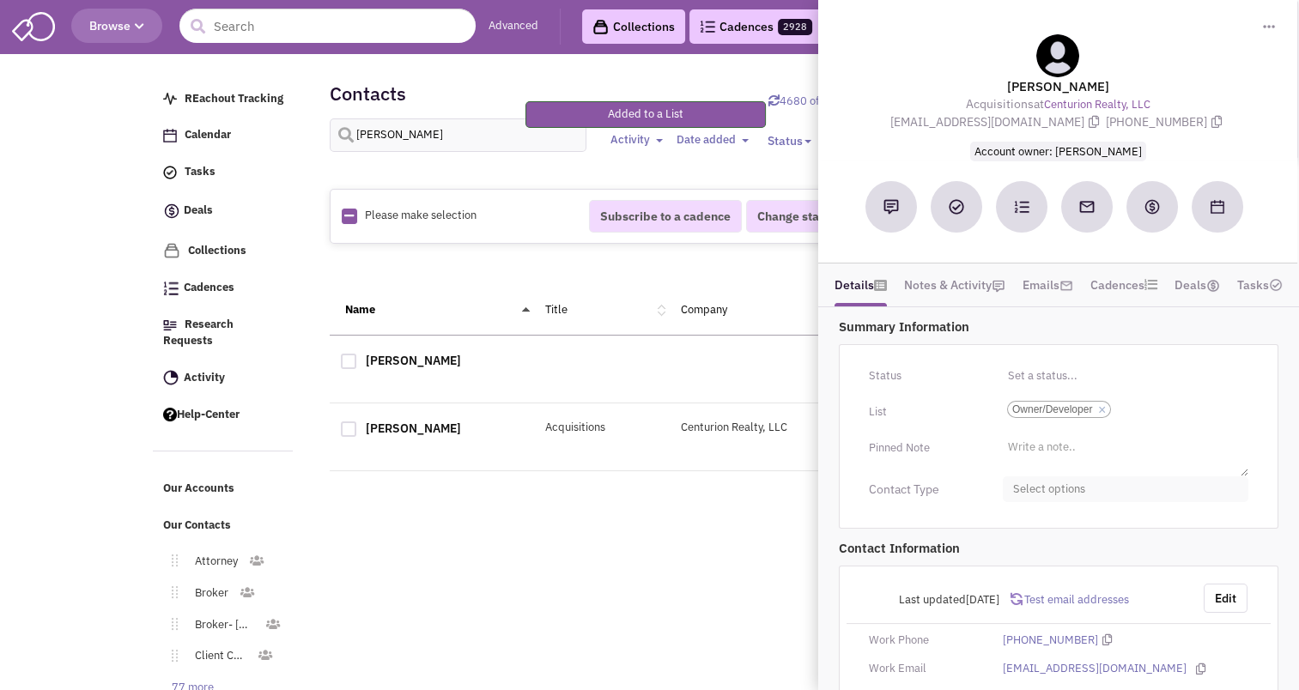
click at [1044, 482] on span "Select options" at bounding box center [1125, 489] width 245 height 27
click at [1020, 585] on div at bounding box center [1019, 591] width 15 height 15
checkbox input "true"
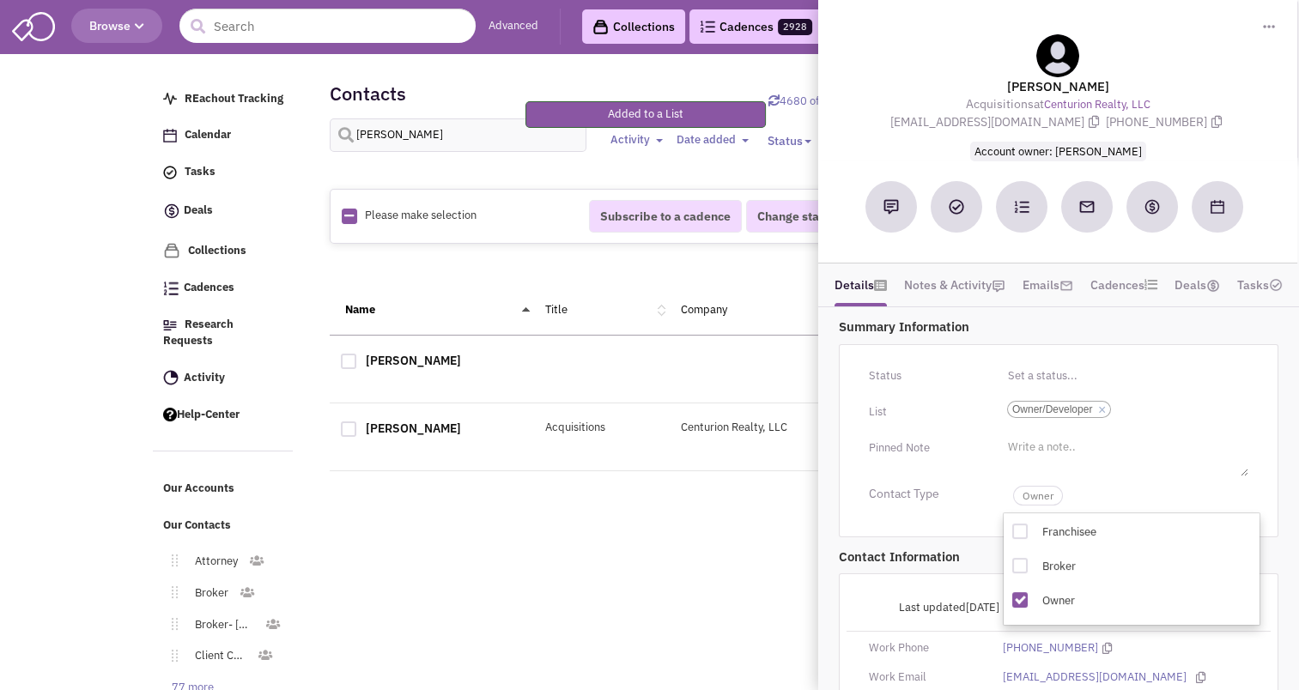
click at [685, 580] on div "Retailsphere Support Message Send REachout Tracking Calendar Tasks Completed Ta…" at bounding box center [649, 414] width 1001 height 712
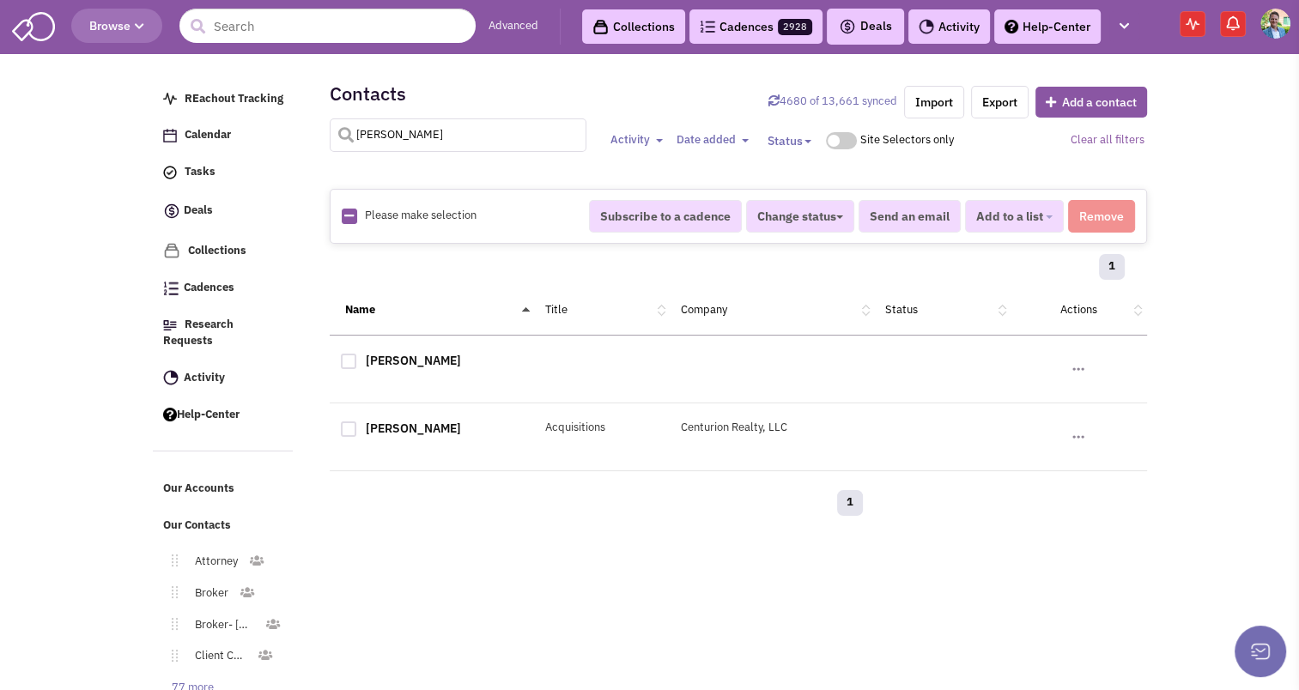
click at [389, 138] on input "tawil" at bounding box center [458, 134] width 257 height 33
type input "sutton"
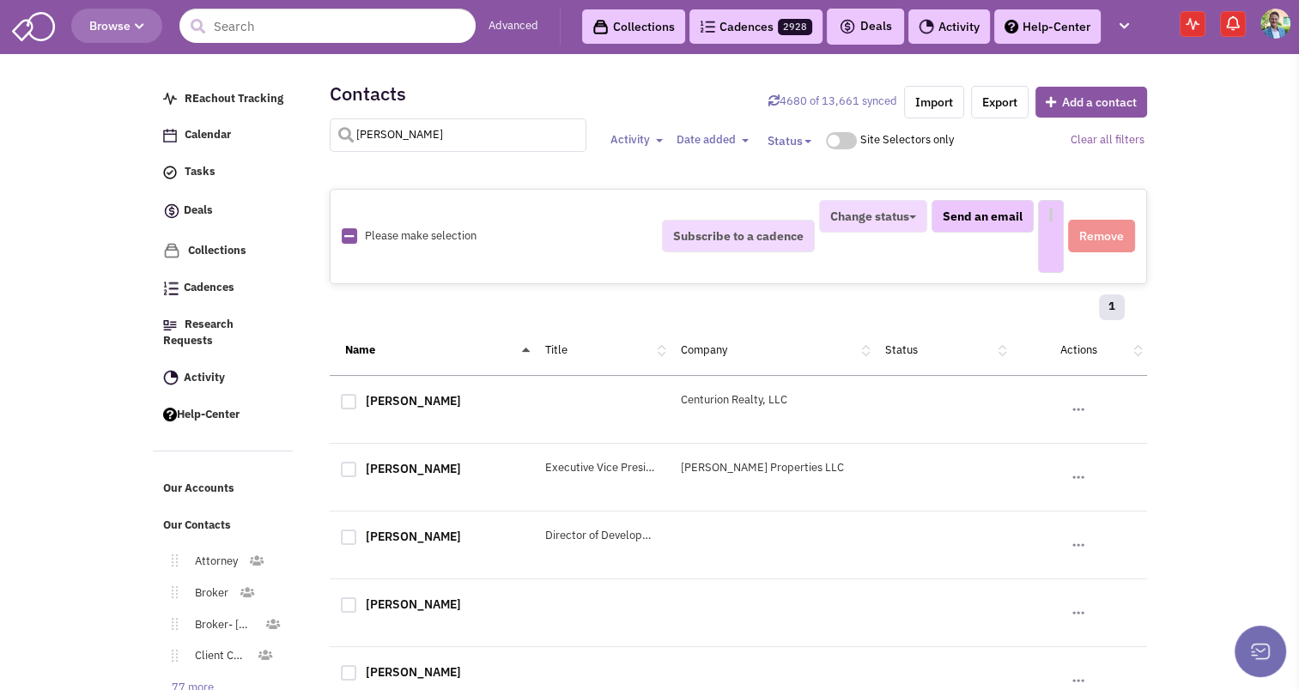
select select
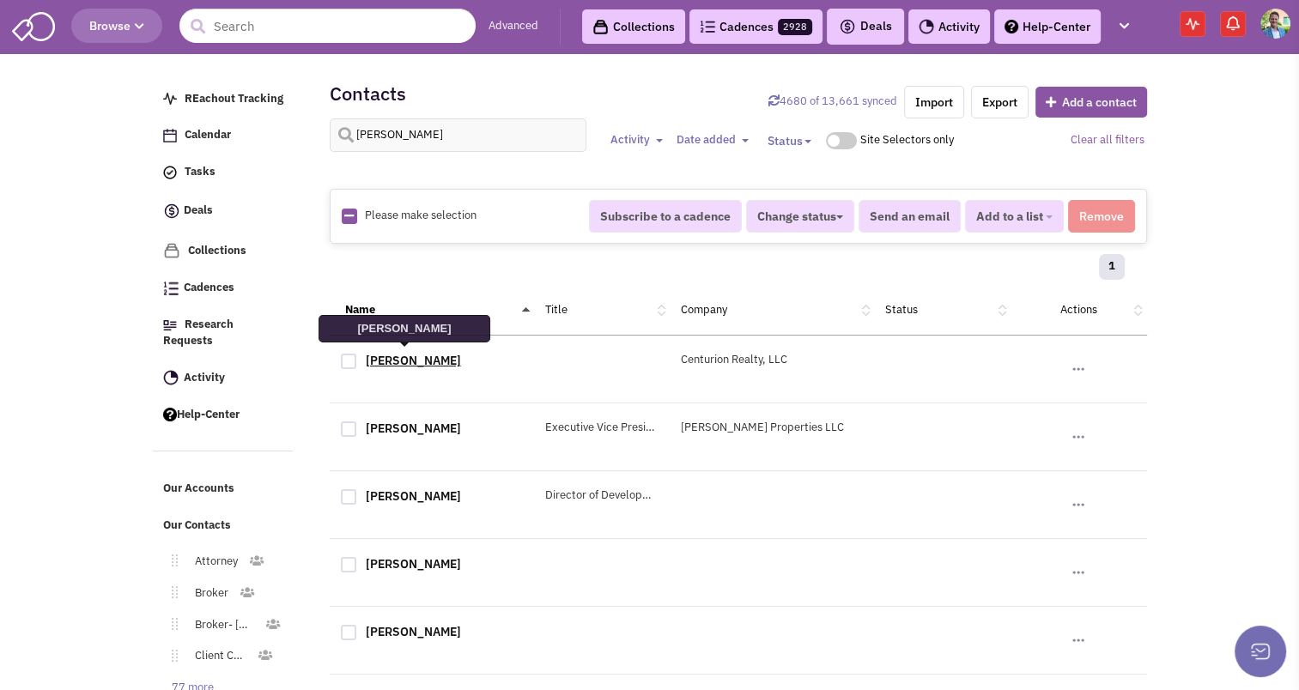
click at [381, 357] on link "[PERSON_NAME]" at bounding box center [413, 360] width 95 height 15
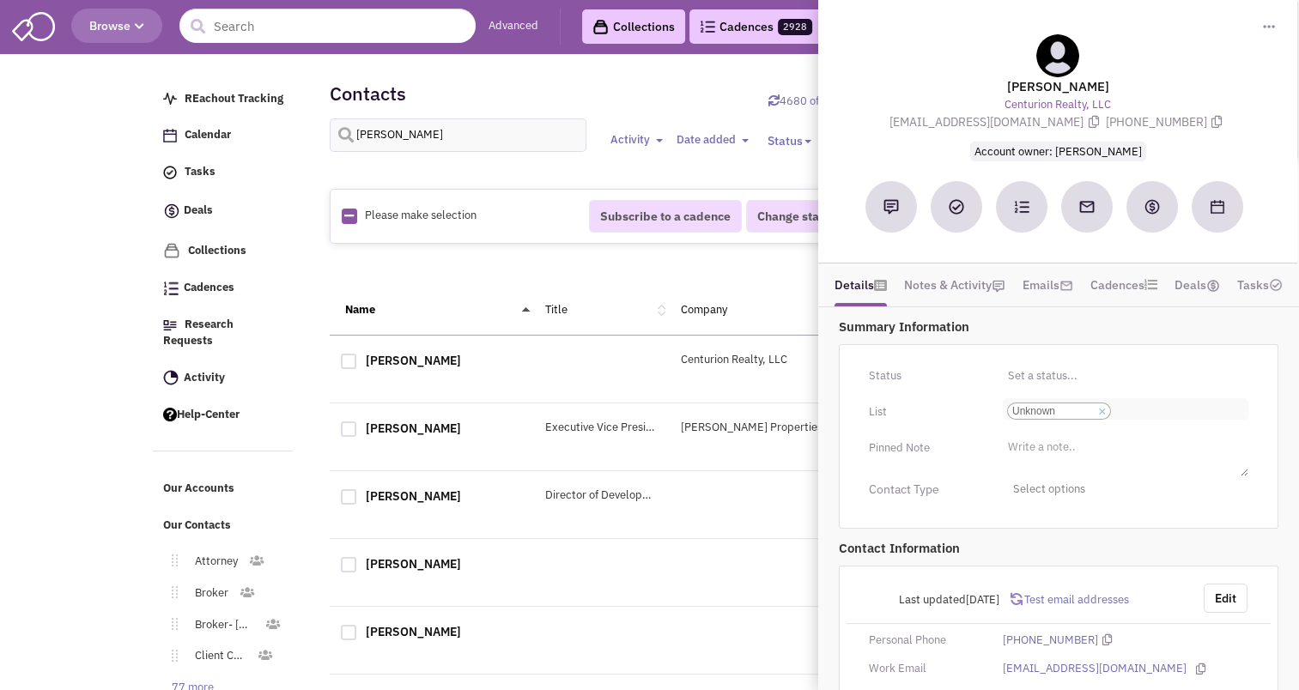
click at [1100, 406] on link "×" at bounding box center [1102, 411] width 8 height 15
click at [0, 0] on select "Select a list... Unknown" at bounding box center [0, 0] width 0 height 0
click at [1078, 405] on ul "Select a list..." at bounding box center [1125, 408] width 245 height 20
click at [0, 0] on select "Select a list..." at bounding box center [0, 0] width 0 height 0
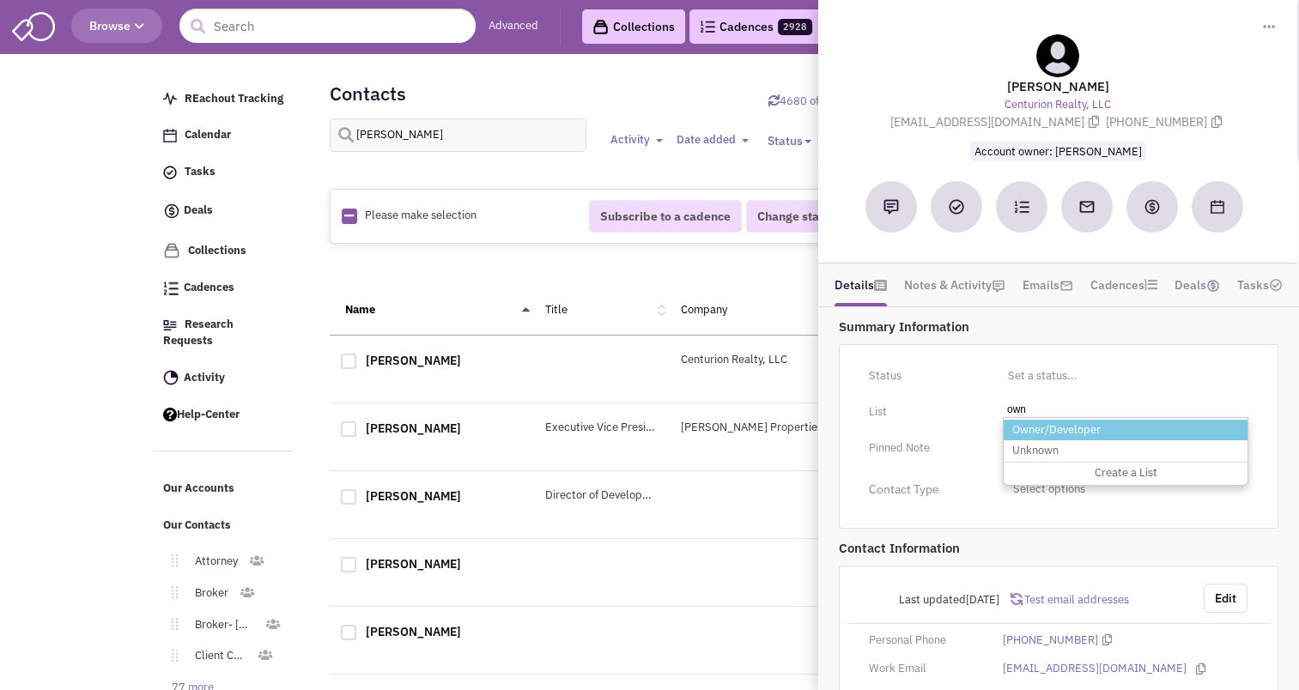
type input "own"
click at [1071, 430] on li "Owner/Developer" at bounding box center [1125, 430] width 244 height 21
click at [0, 0] on select "Select a list..." at bounding box center [0, 0] width 0 height 0
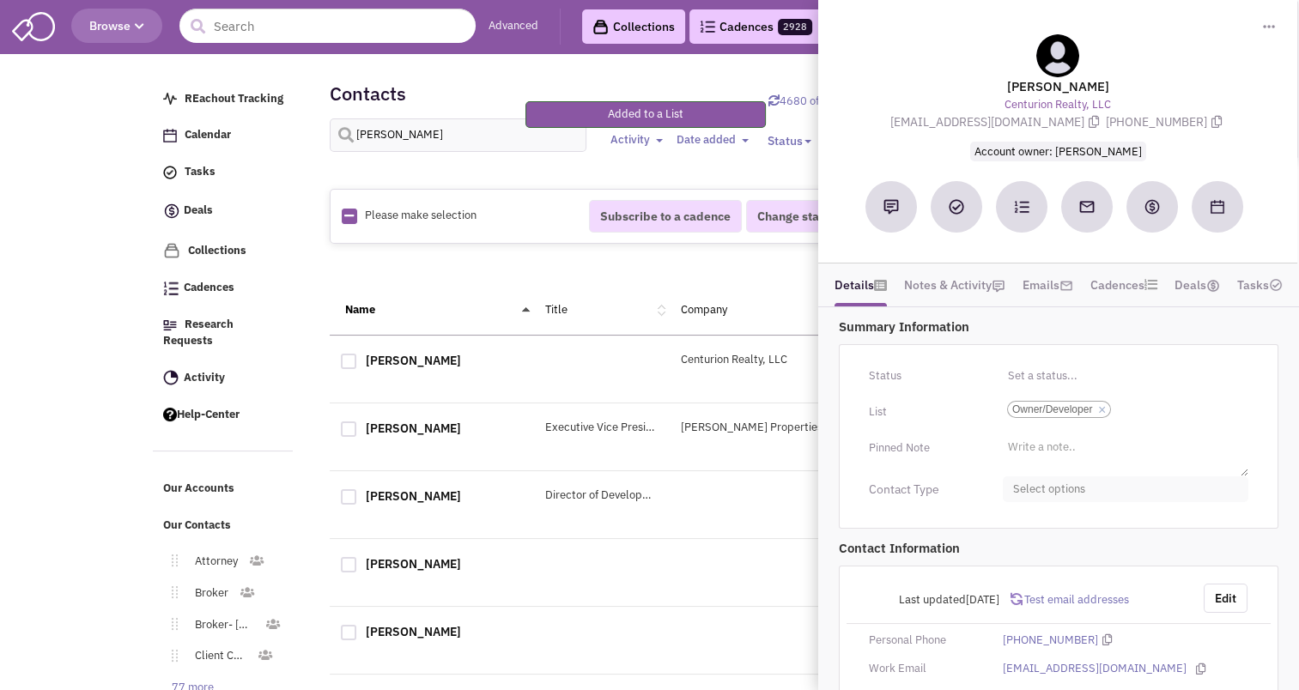
click at [1064, 476] on span "Select options" at bounding box center [1125, 489] width 245 height 27
click at [1021, 584] on div at bounding box center [1019, 591] width 15 height 15
checkbox input "true"
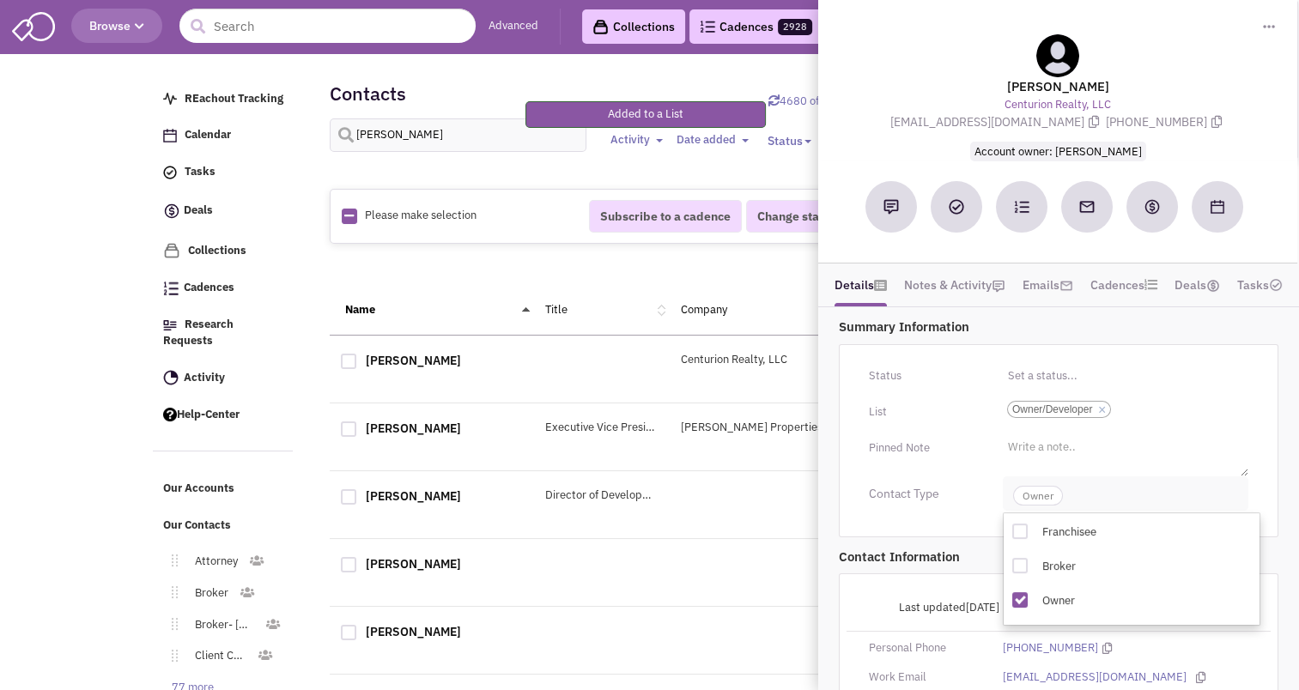
click at [1039, 493] on span "Owner" at bounding box center [1038, 496] width 50 height 20
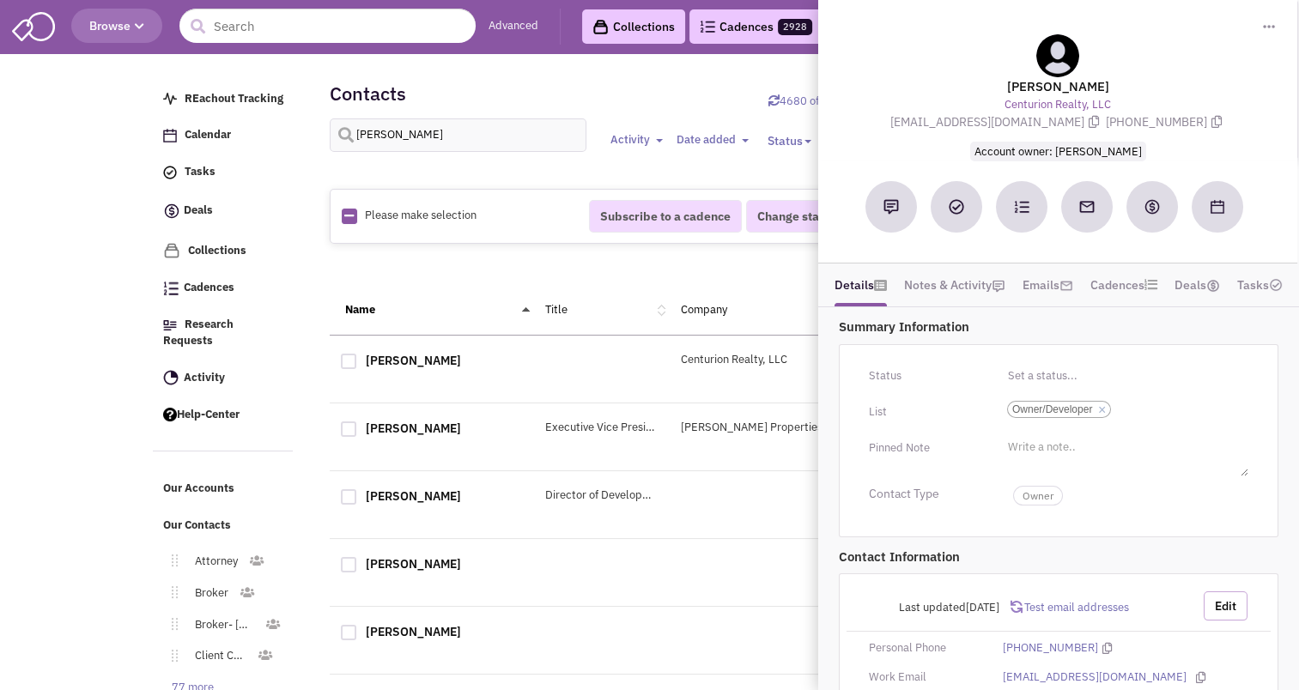
click at [1222, 597] on button "Edit" at bounding box center [1225, 605] width 44 height 29
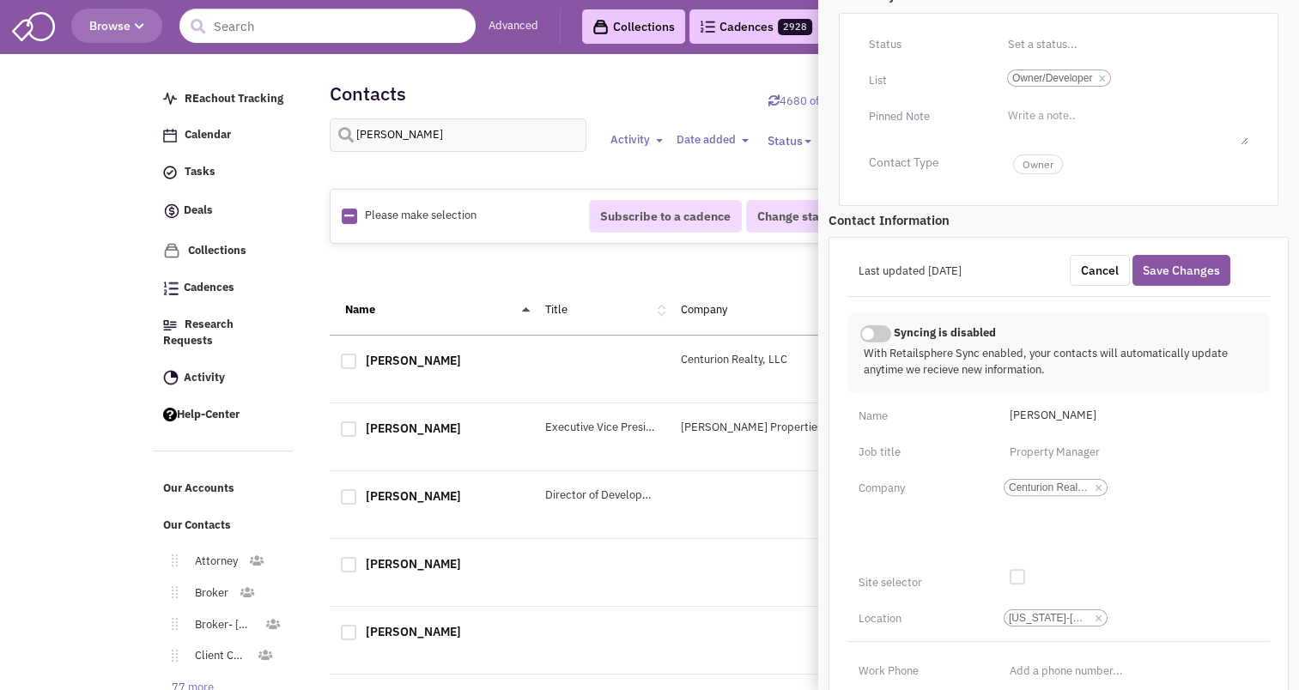
scroll to position [357, 0]
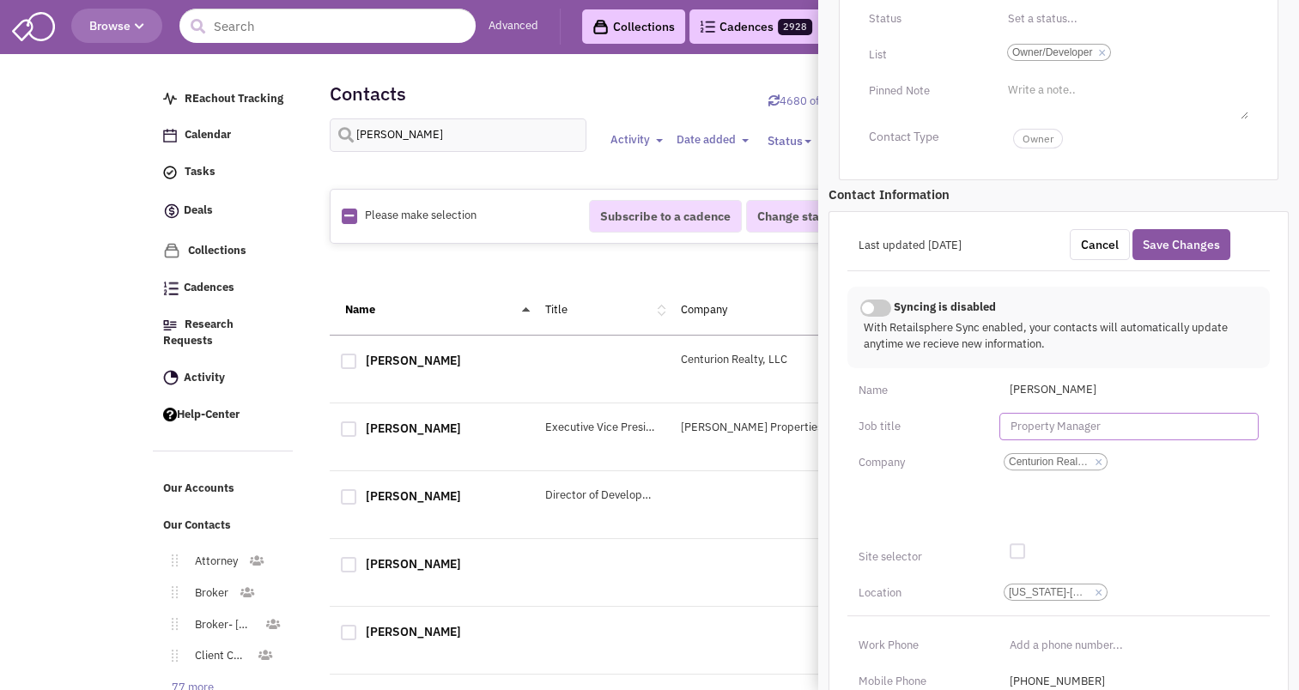
click at [1030, 416] on input "text" at bounding box center [1128, 426] width 259 height 27
type input "Acquisitions"
click at [1012, 547] on div at bounding box center [1016, 550] width 15 height 15
click at [1025, 547] on input "checkbox" at bounding box center [1030, 552] width 11 height 11
checkbox input "true"
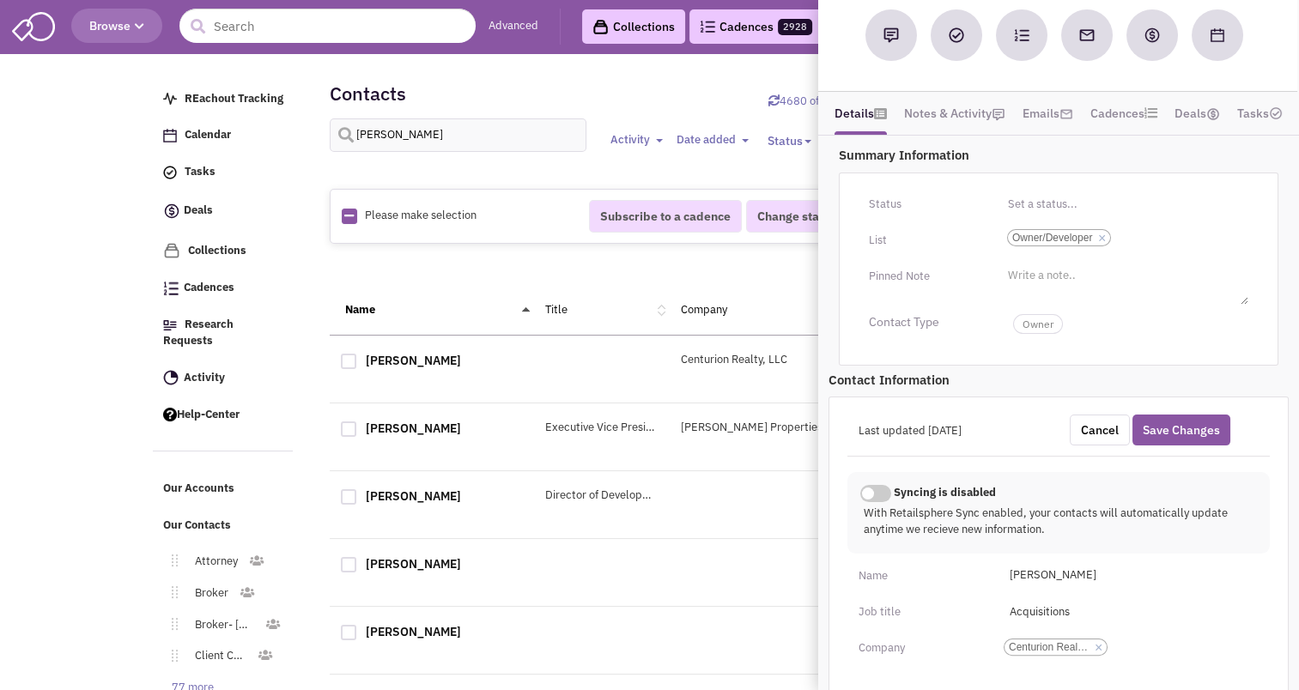
scroll to position [161, 0]
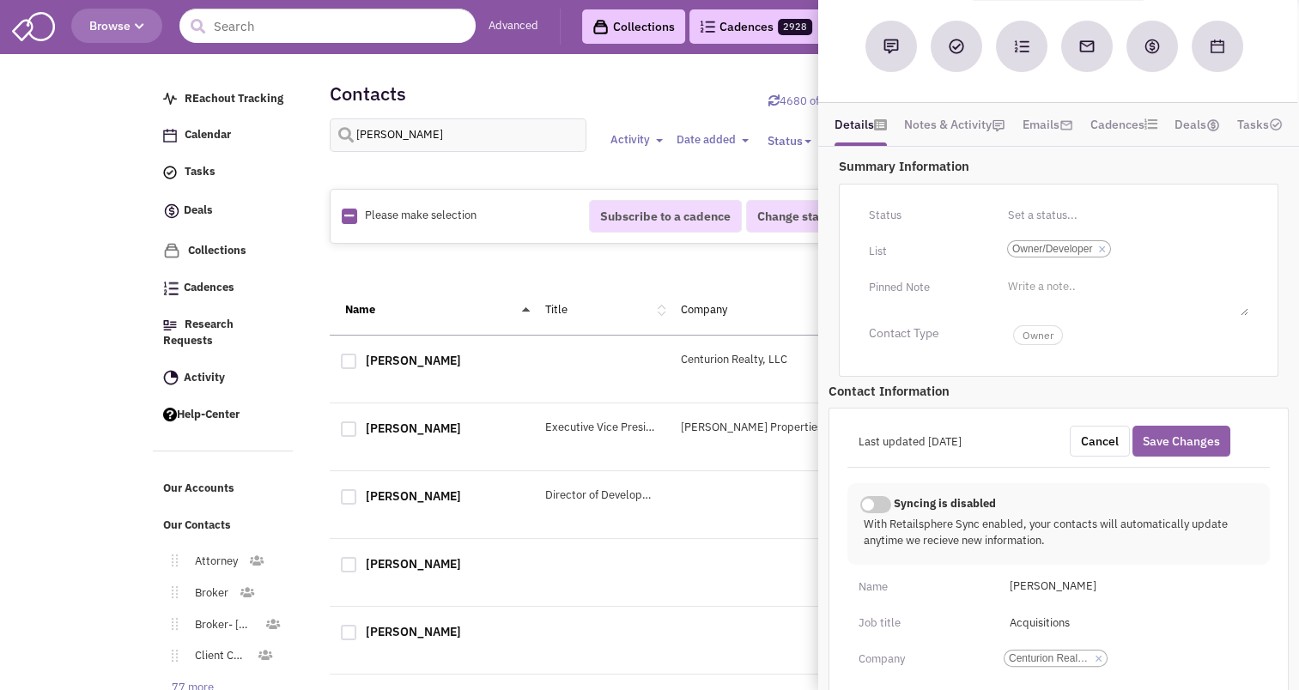
click at [1173, 433] on button "Save Changes" at bounding box center [1181, 441] width 98 height 31
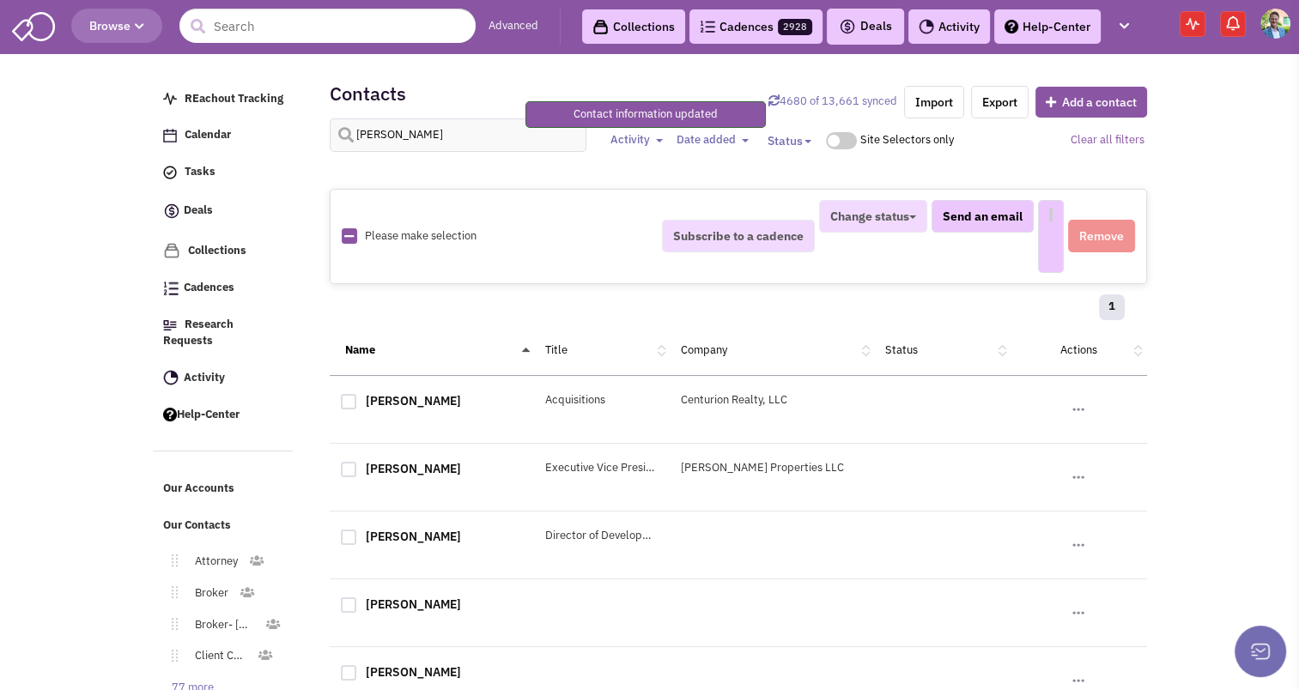
select select
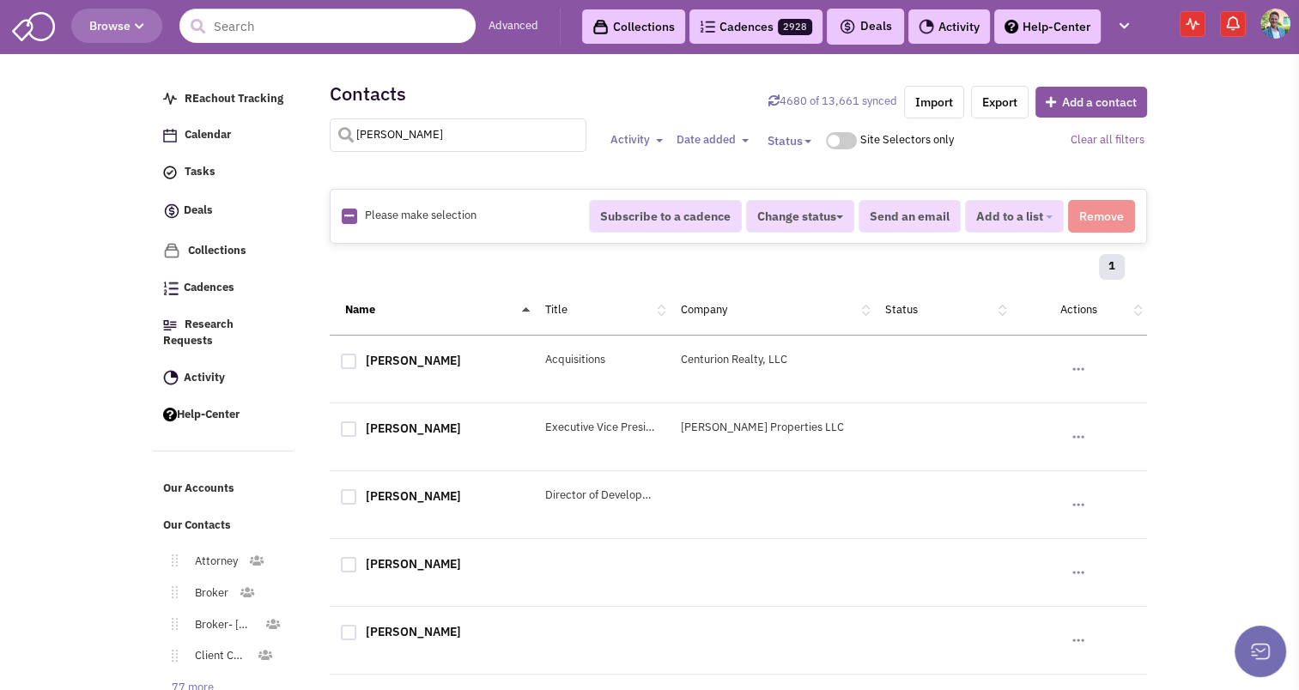
click at [391, 139] on input "sutton" at bounding box center [458, 134] width 257 height 33
type input "cohen"
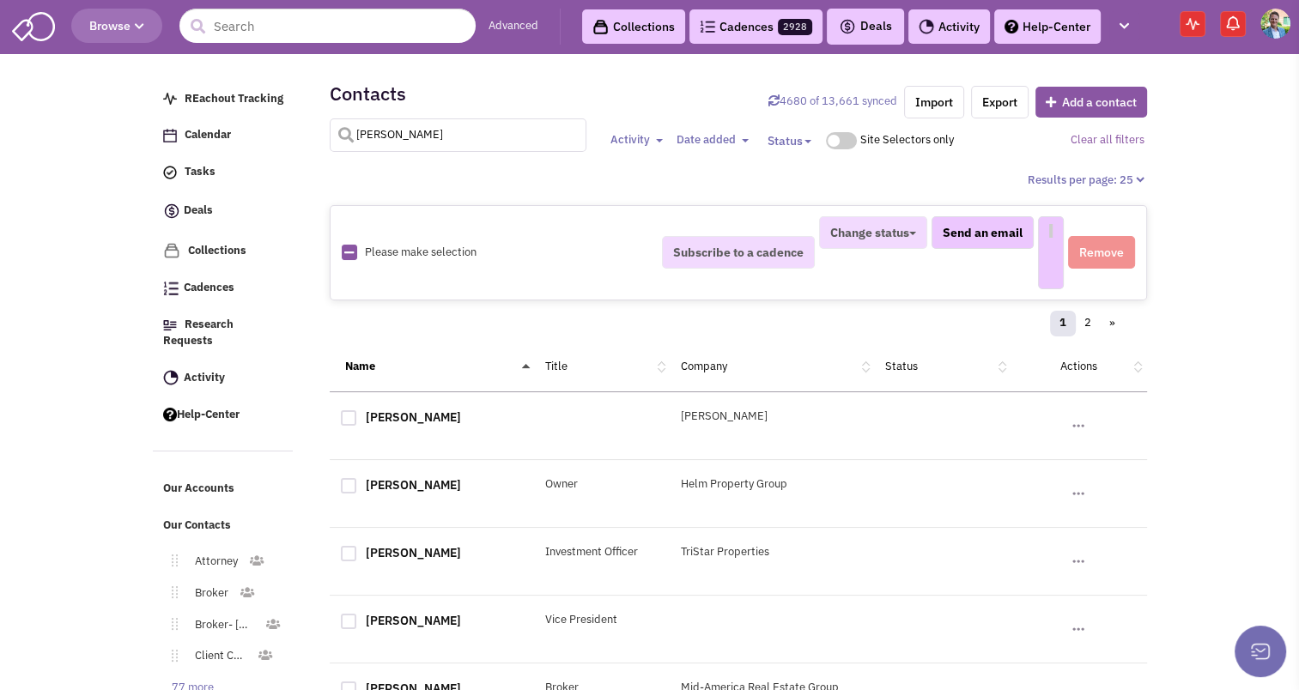
select select
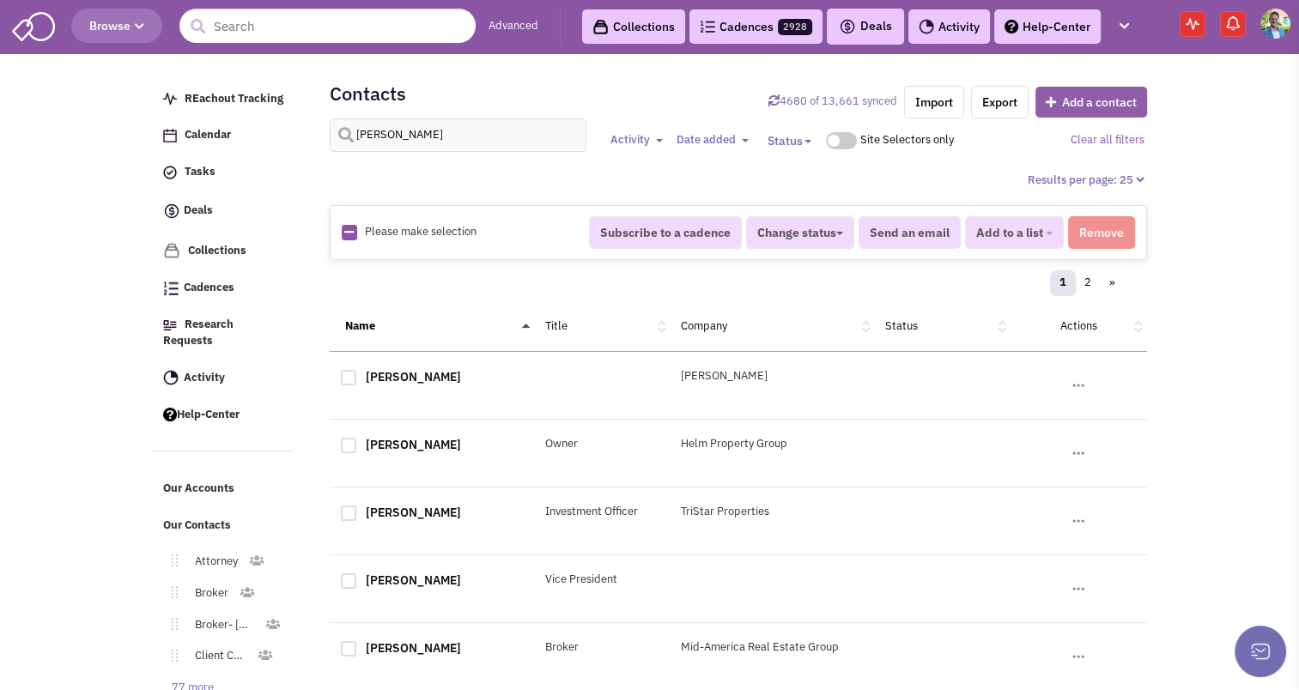
click at [1075, 93] on button "Add a contact" at bounding box center [1091, 102] width 112 height 31
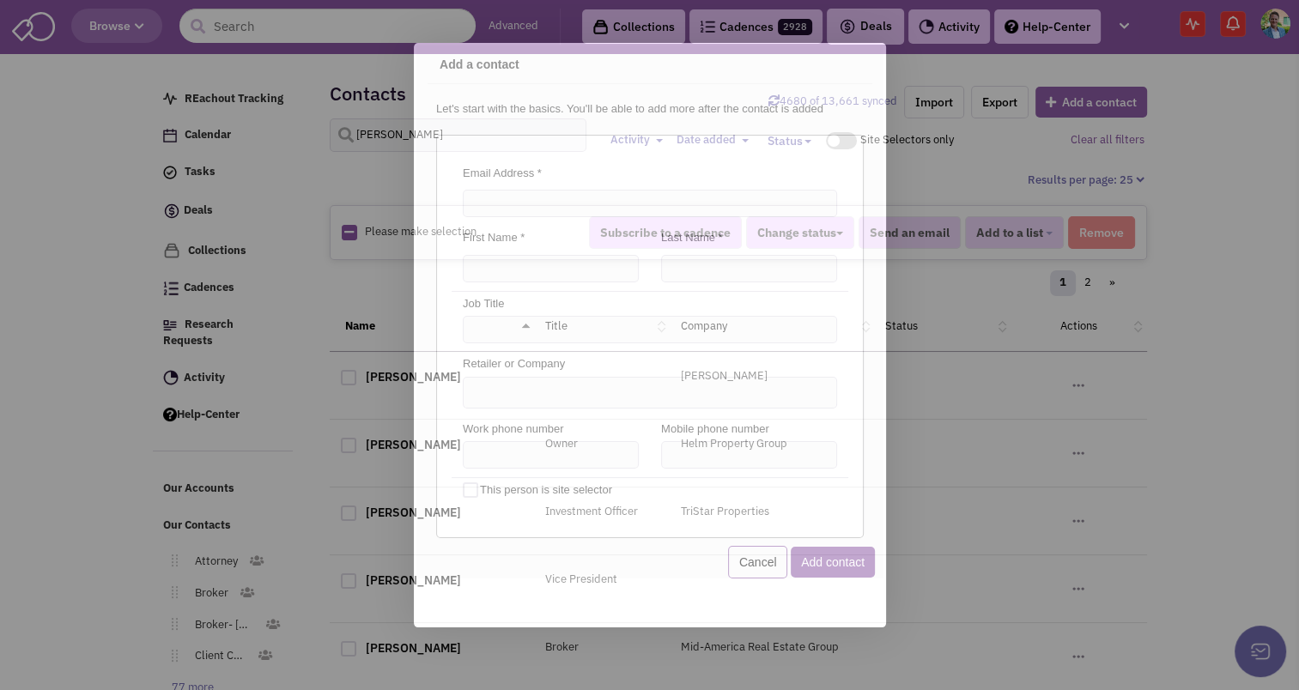
scroll to position [0, 0]
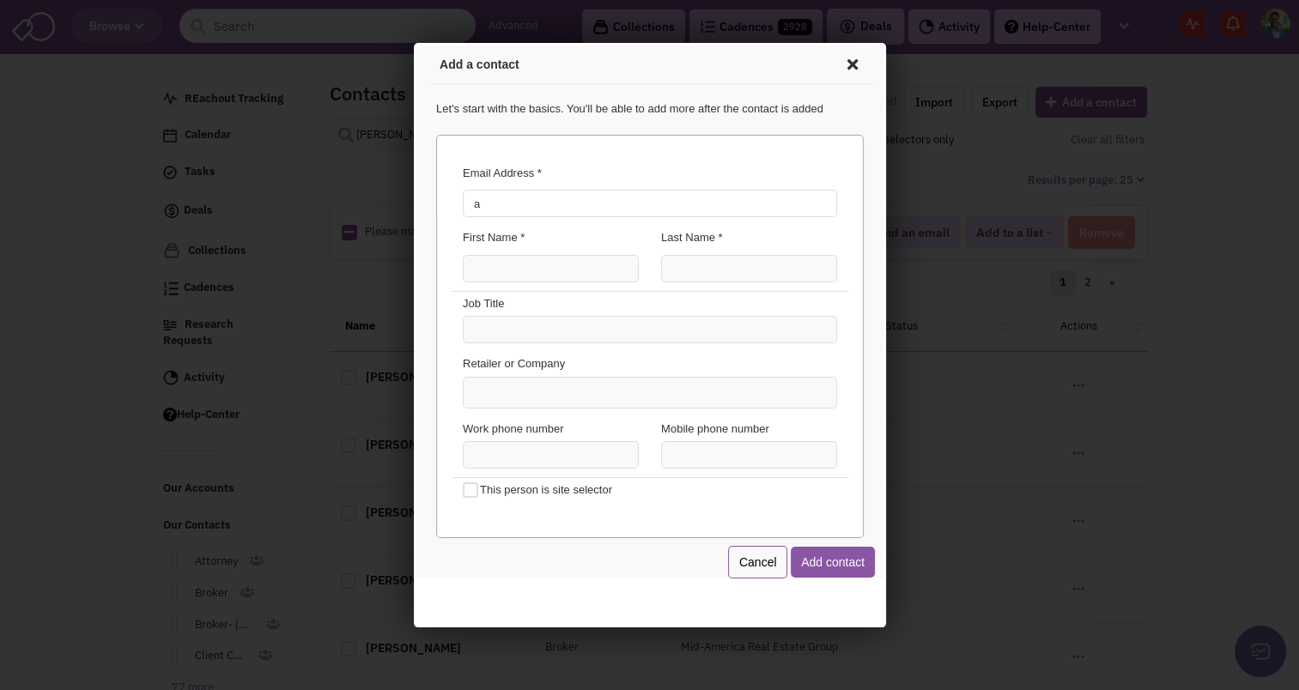
click at [503, 200] on input "a" at bounding box center [646, 200] width 374 height 27
type input "acohen@centurionre.com"
type input "Albert"
type input "Cohen"
type input "Acquisitions"
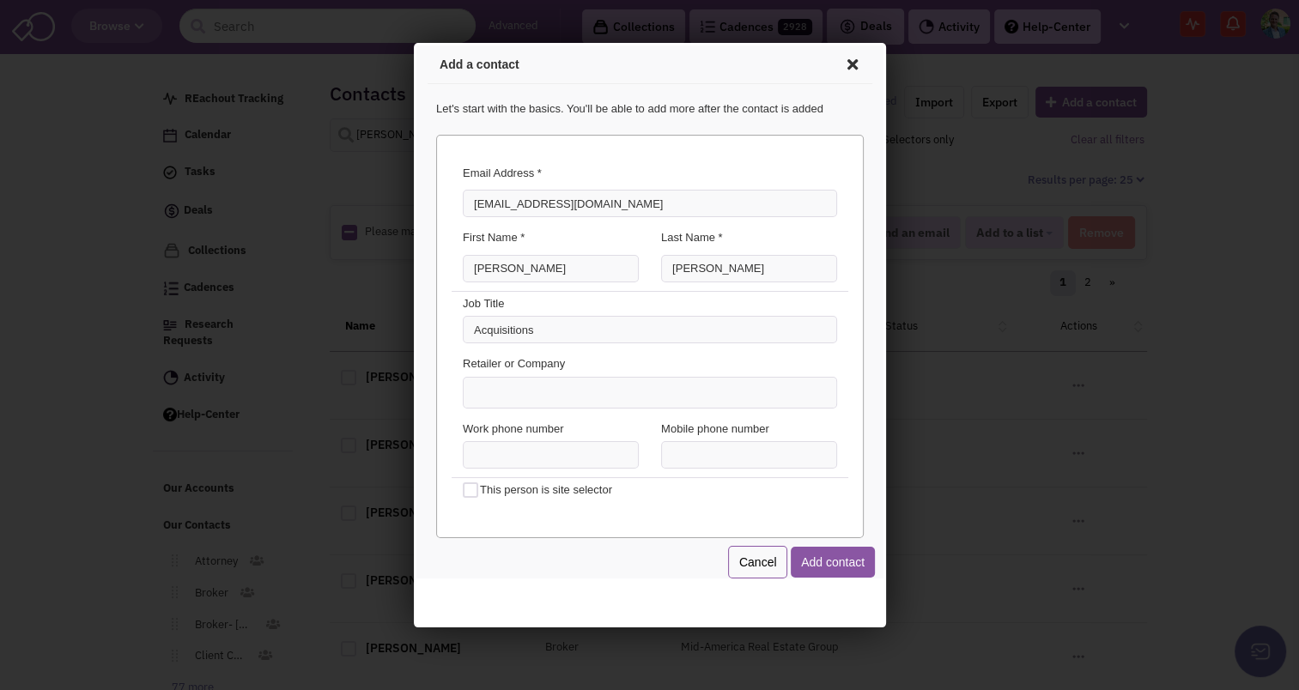
click at [493, 385] on input at bounding box center [483, 387] width 38 height 17
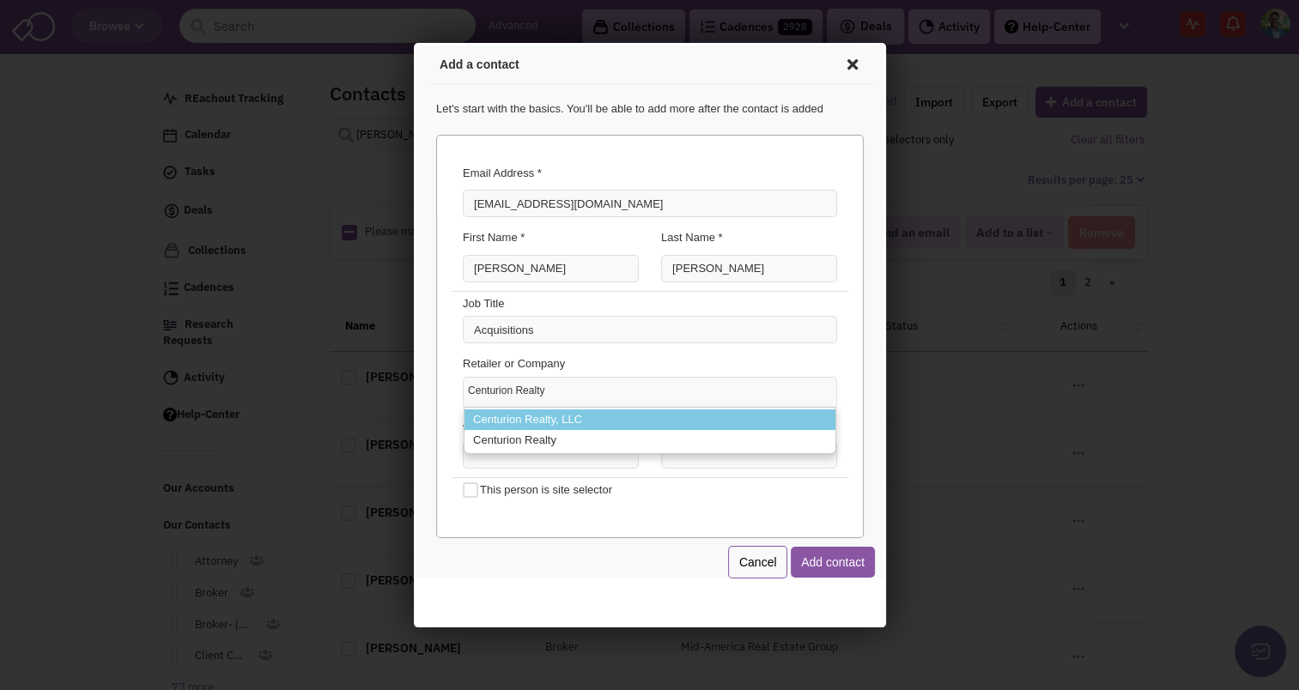
type input "Centurion Realty"
click at [529, 418] on li "Centurion Realty, LLC" at bounding box center [646, 417] width 371 height 21
click at [413, 43] on select "Centurion Realty Centurion Realty, LLC Centurion Realty" at bounding box center [413, 43] width 0 height 0
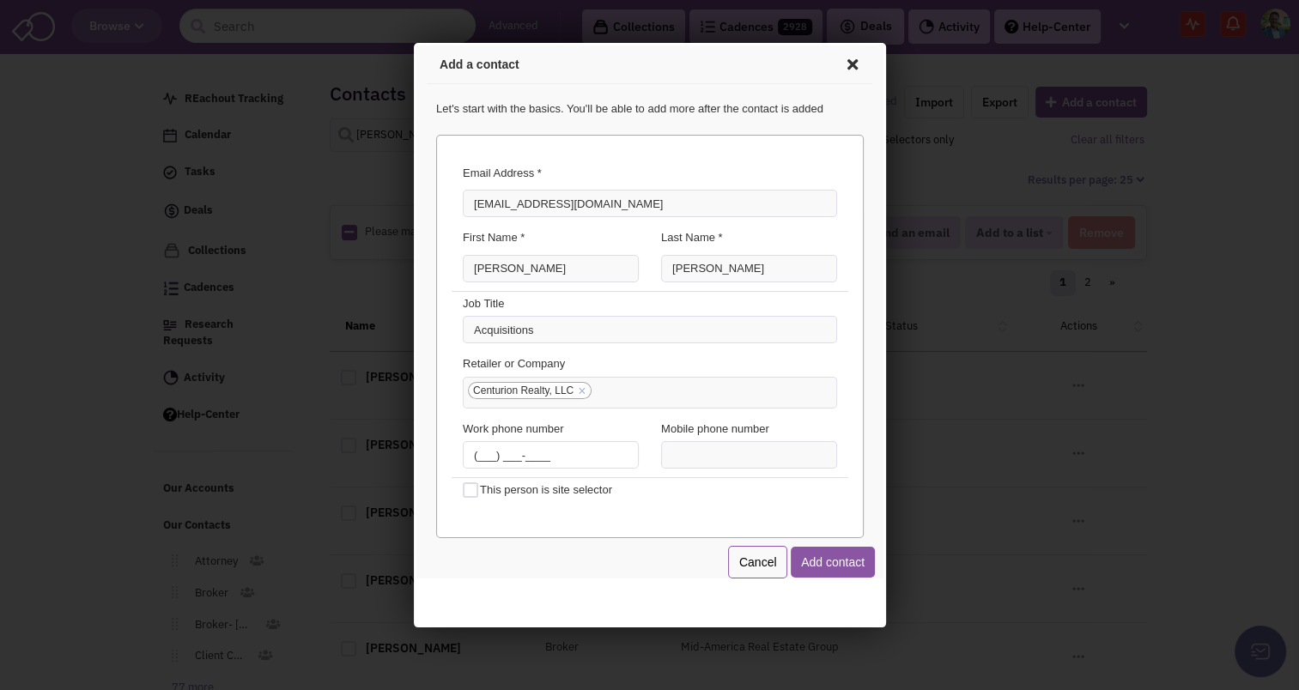
click at [483, 456] on input "(___) ___-____" at bounding box center [547, 452] width 176 height 27
type input "(212) 204-3450"
click at [617, 557] on div "Cancel Add contact" at bounding box center [646, 559] width 427 height 33
click at [823, 563] on button "Add contact" at bounding box center [829, 559] width 84 height 31
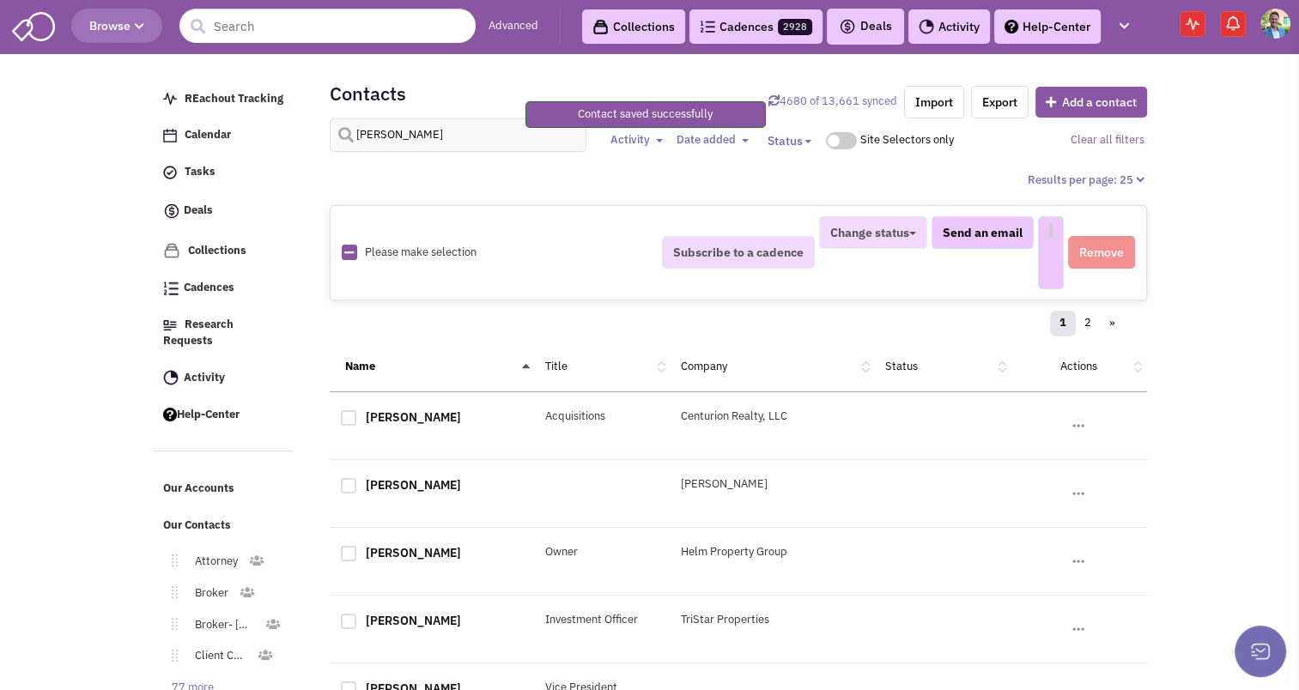
select select
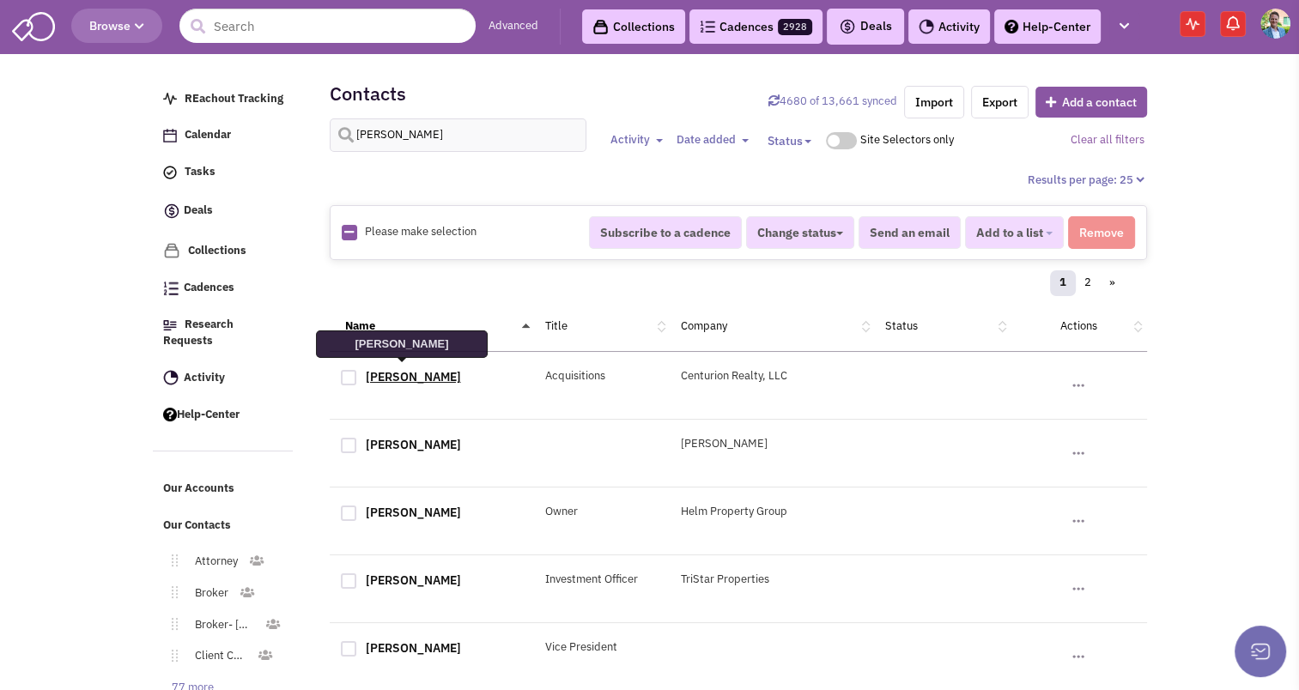
click at [391, 375] on link "[PERSON_NAME]" at bounding box center [413, 376] width 95 height 15
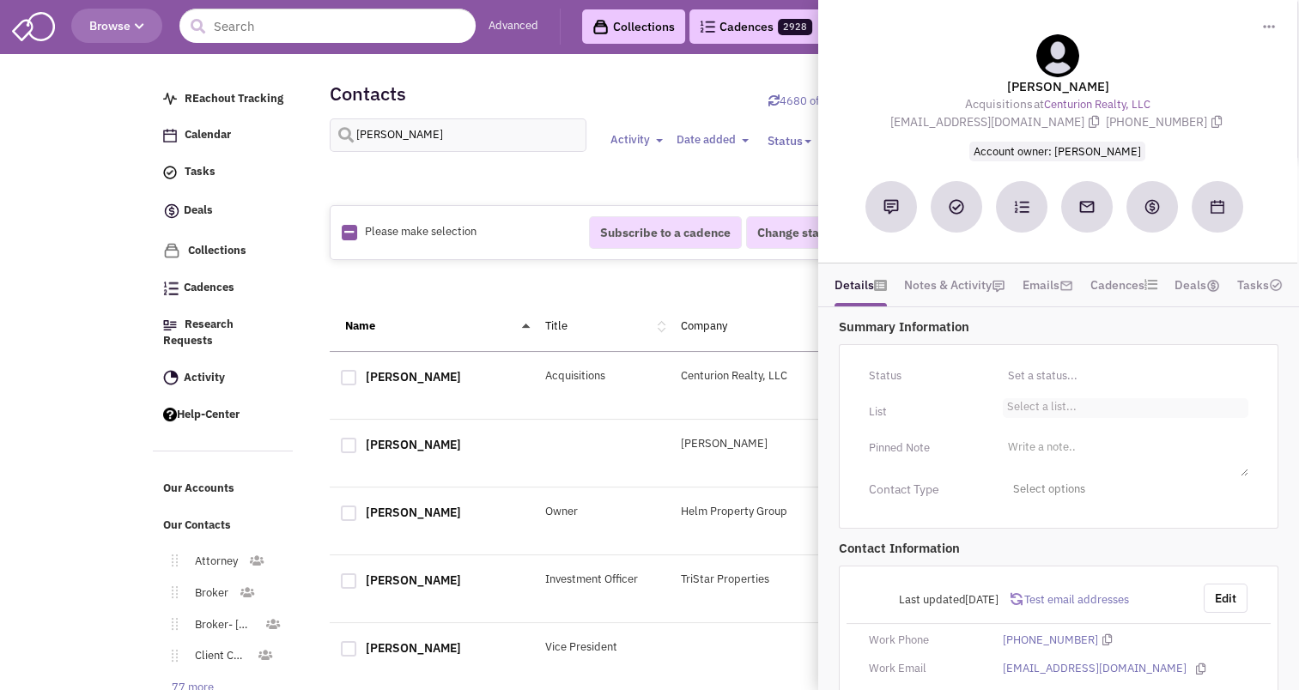
click at [1053, 398] on li "Select a list..." at bounding box center [1040, 404] width 74 height 13
click at [0, 0] on select "Select a list..." at bounding box center [0, 0] width 0 height 0
click at [1053, 398] on li "Select a list..." at bounding box center [1040, 404] width 74 height 13
click at [0, 0] on select "Select a list..." at bounding box center [0, 0] width 0 height 0
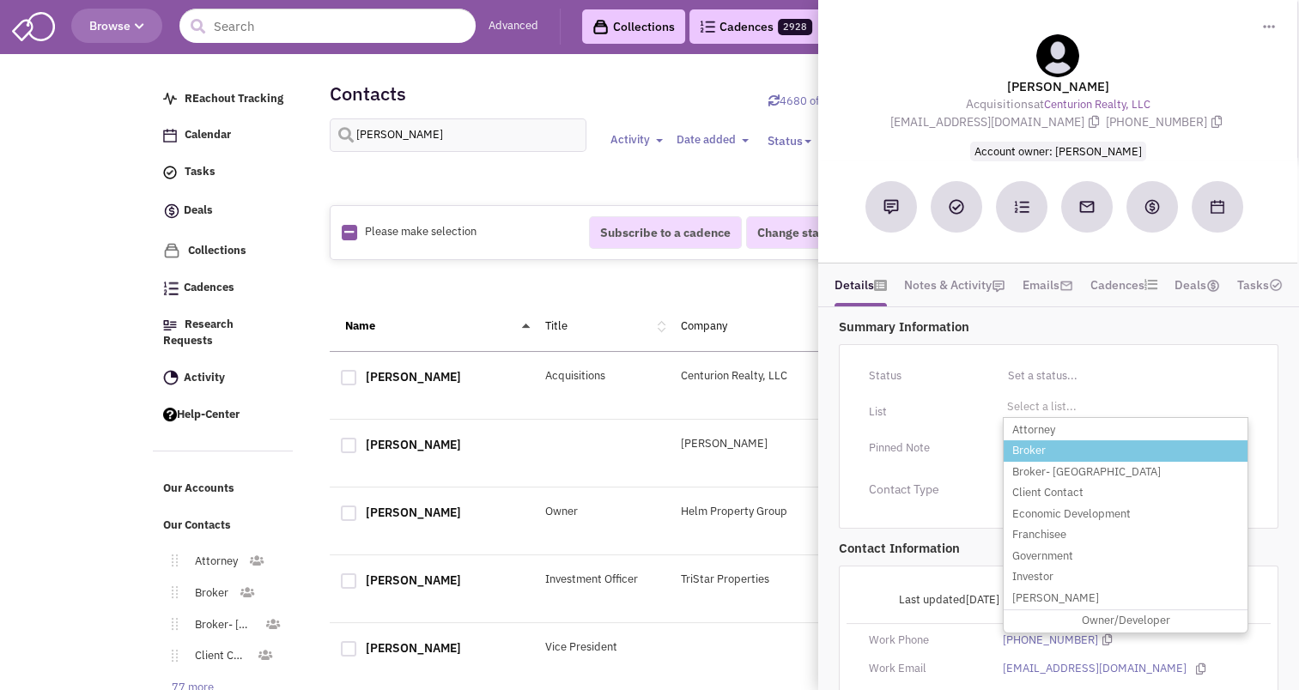
click at [1033, 444] on li "Broker" at bounding box center [1125, 450] width 244 height 21
click at [0, 0] on select "Select a list..." at bounding box center [0, 0] width 0 height 0
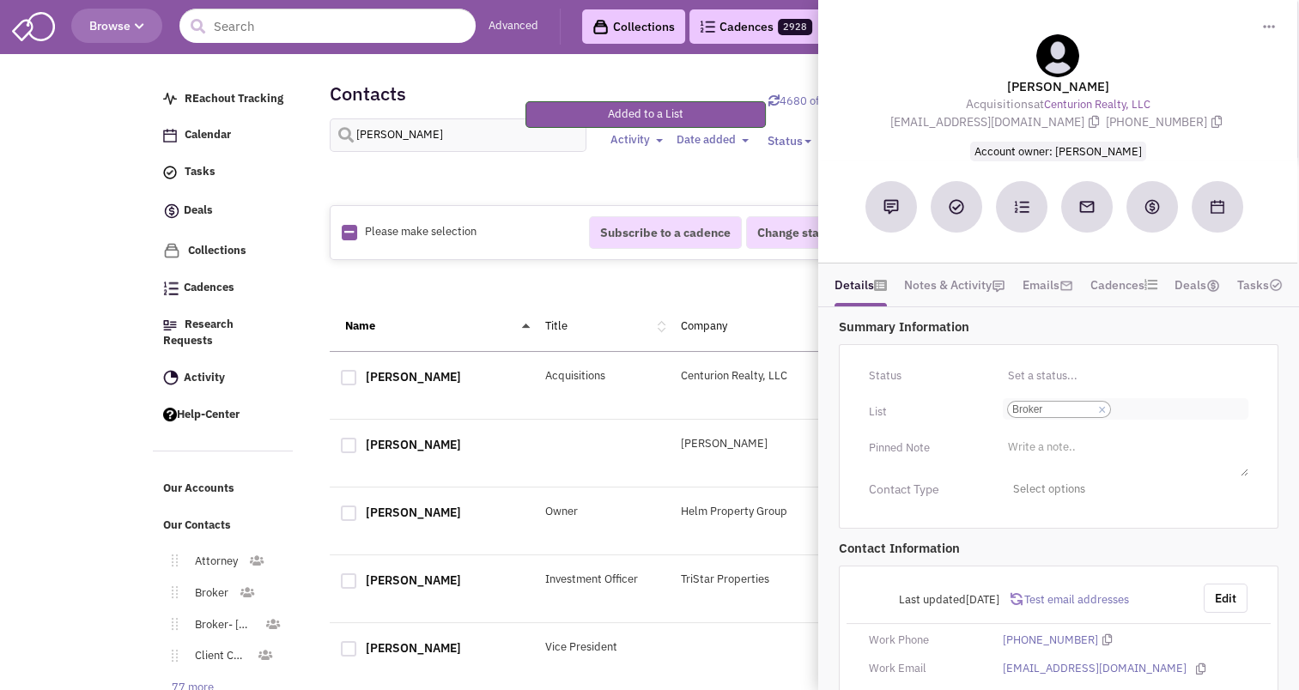
click at [1102, 409] on link "×" at bounding box center [1102, 410] width 8 height 15
click at [0, 0] on select "Select a list... Broker" at bounding box center [0, 0] width 0 height 0
click at [1089, 405] on ul "Select a list..." at bounding box center [1125, 408] width 245 height 20
click at [0, 0] on select "Select a list..." at bounding box center [0, 0] width 0 height 0
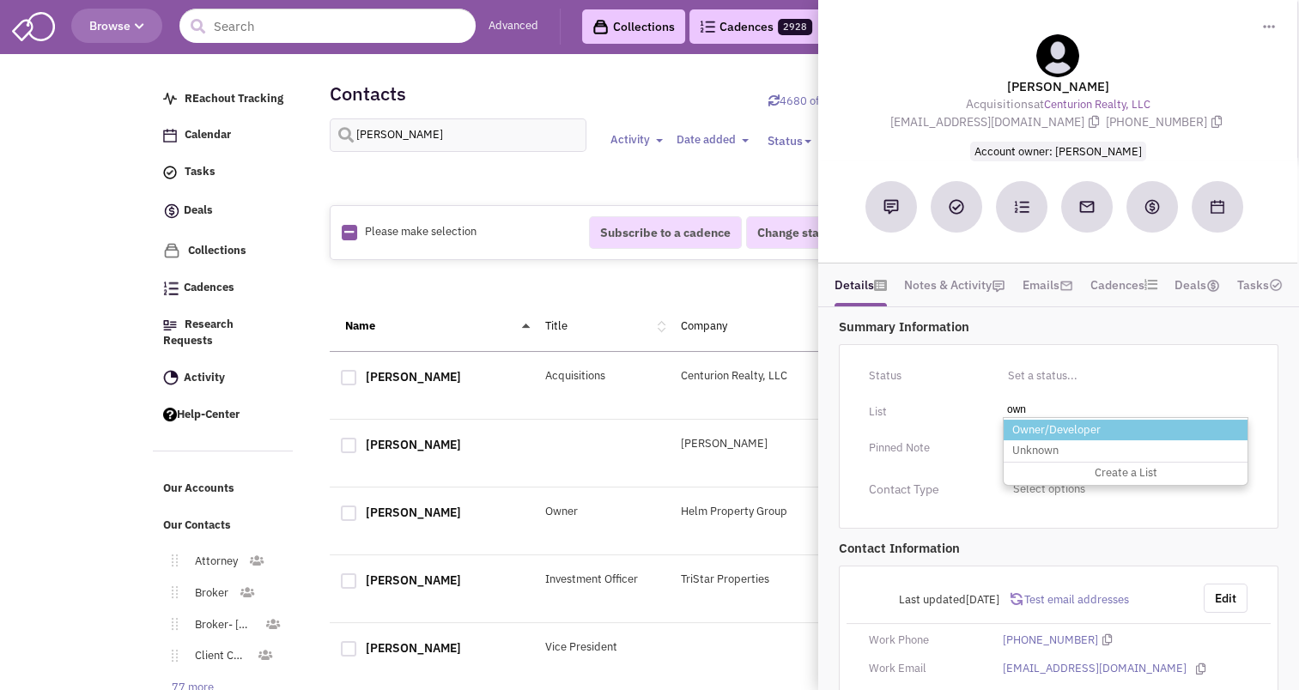
type input "own"
click at [1073, 420] on li "Owner/Developer" at bounding box center [1125, 430] width 244 height 21
click at [0, 0] on select "Select a list..." at bounding box center [0, 0] width 0 height 0
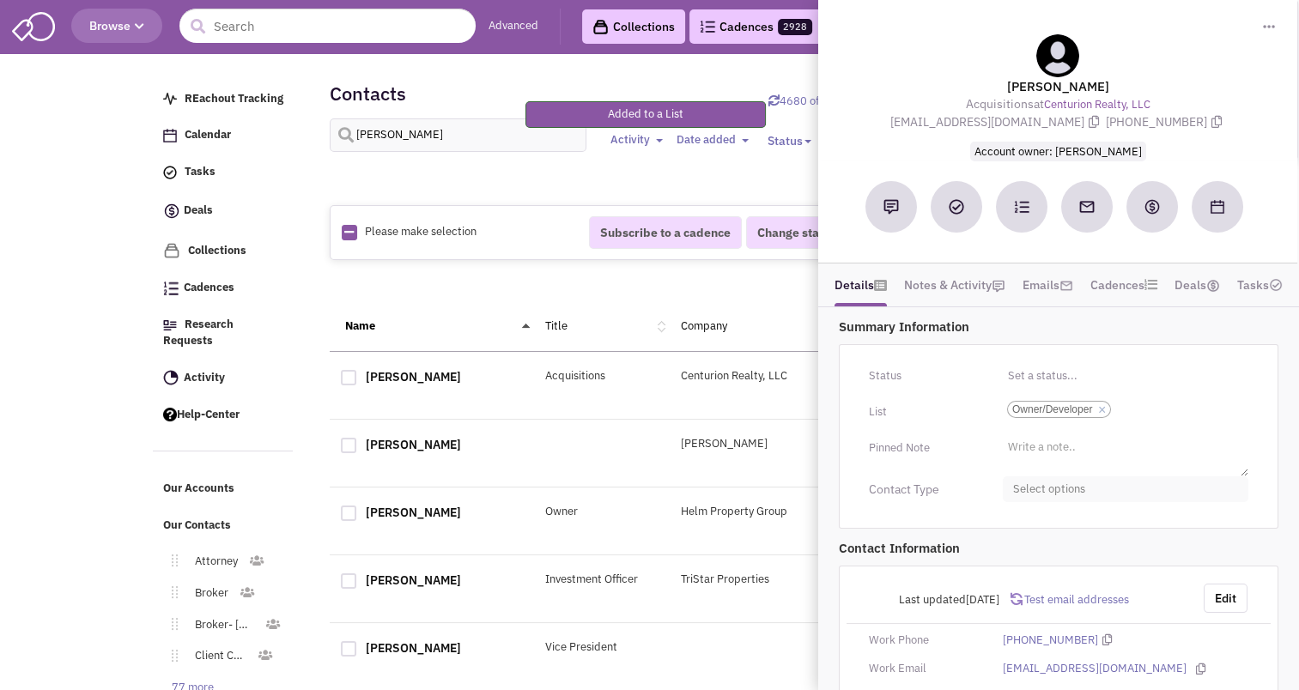
click at [1044, 481] on span "Select options" at bounding box center [1125, 489] width 245 height 27
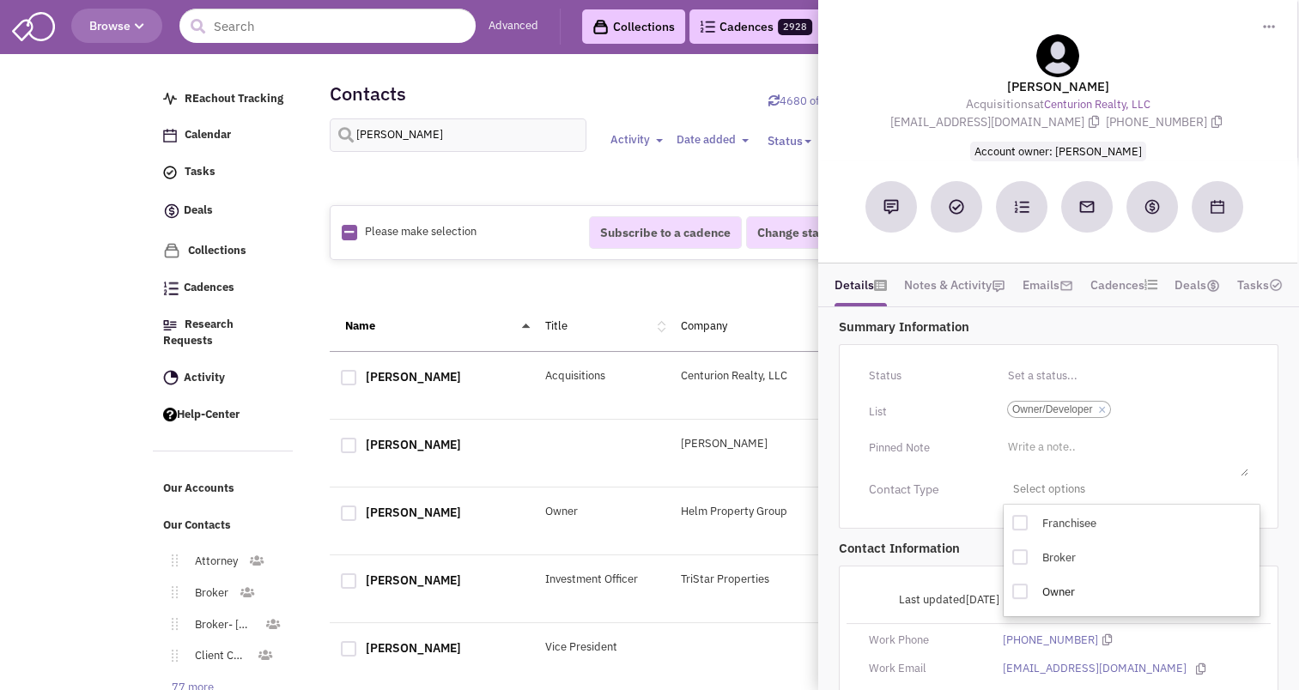
click at [1026, 584] on div at bounding box center [1019, 591] width 15 height 15
checkbox input "true"
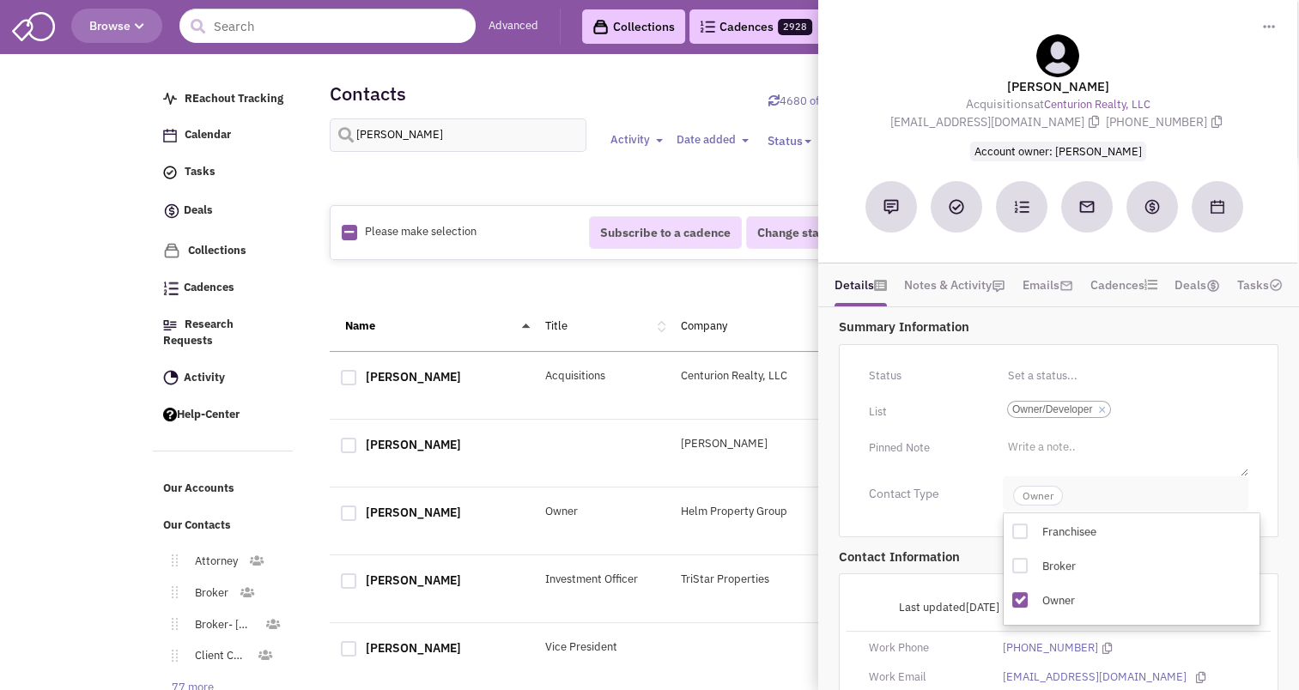
click at [1044, 498] on span "Owner" at bounding box center [1038, 496] width 50 height 20
click at [590, 282] on div "1 2 »" at bounding box center [738, 286] width 795 height 34
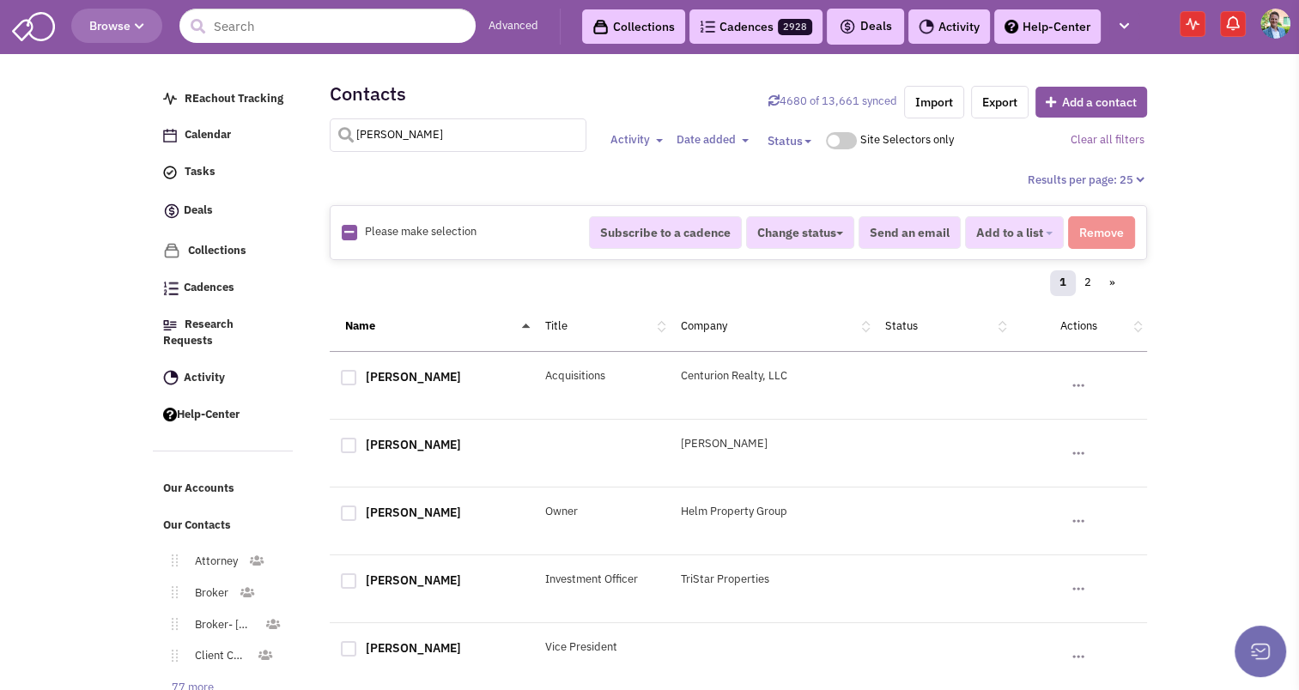
click at [391, 139] on input "cohen" at bounding box center [458, 134] width 257 height 33
type input "steckel"
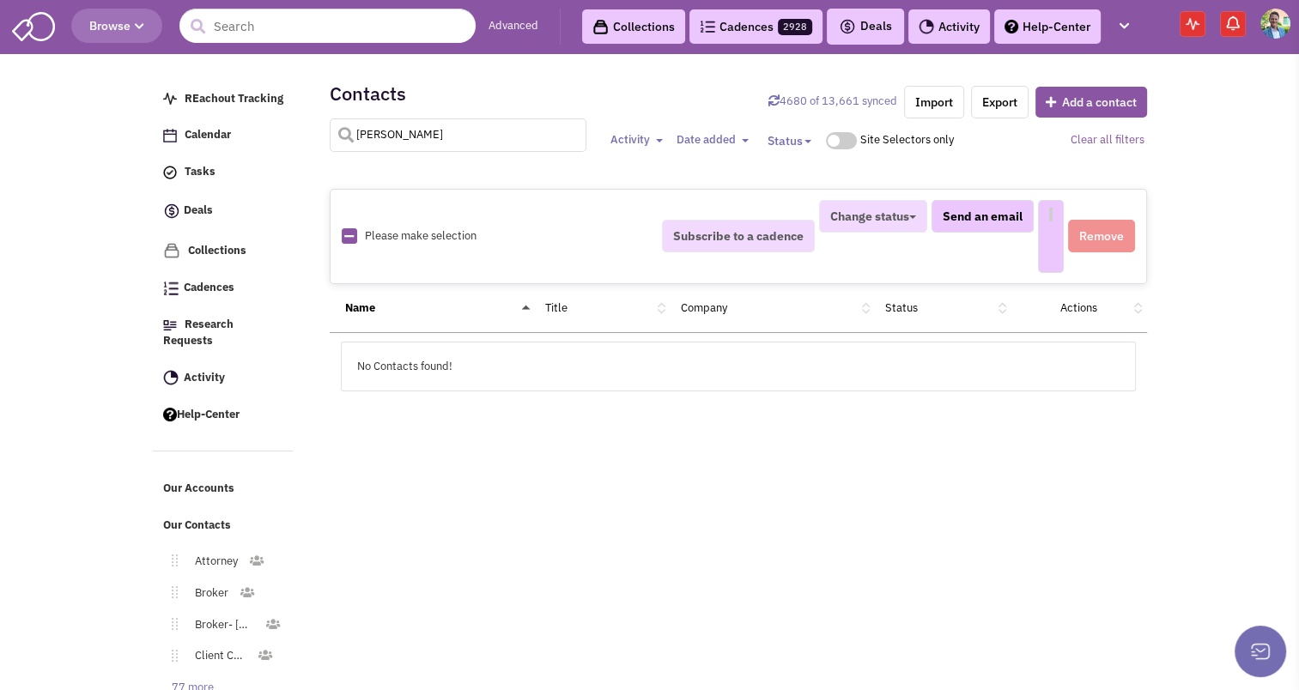
select select
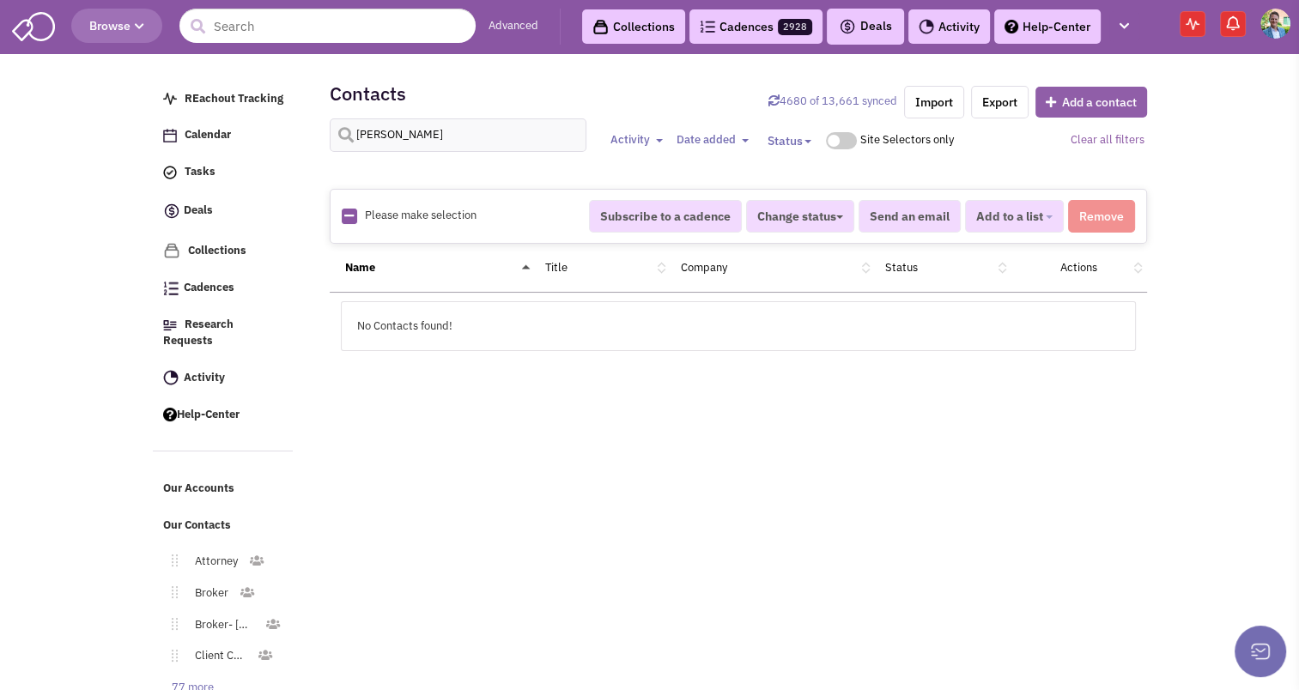
click at [1060, 101] on button "Add a contact" at bounding box center [1091, 102] width 112 height 31
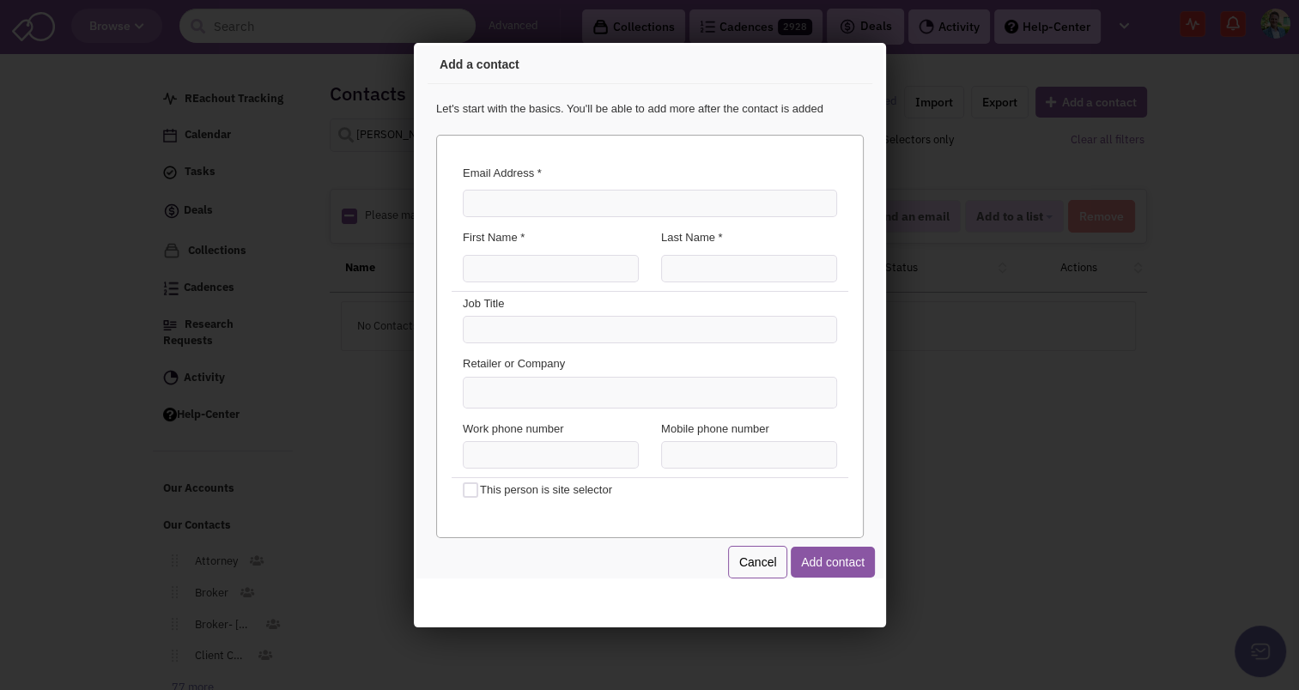
scroll to position [0, 0]
click at [591, 203] on input "Email Address *" at bounding box center [646, 200] width 374 height 27
type input "janicesteckelrealtor@gmail.com"
type input "Janice"
type input "A"
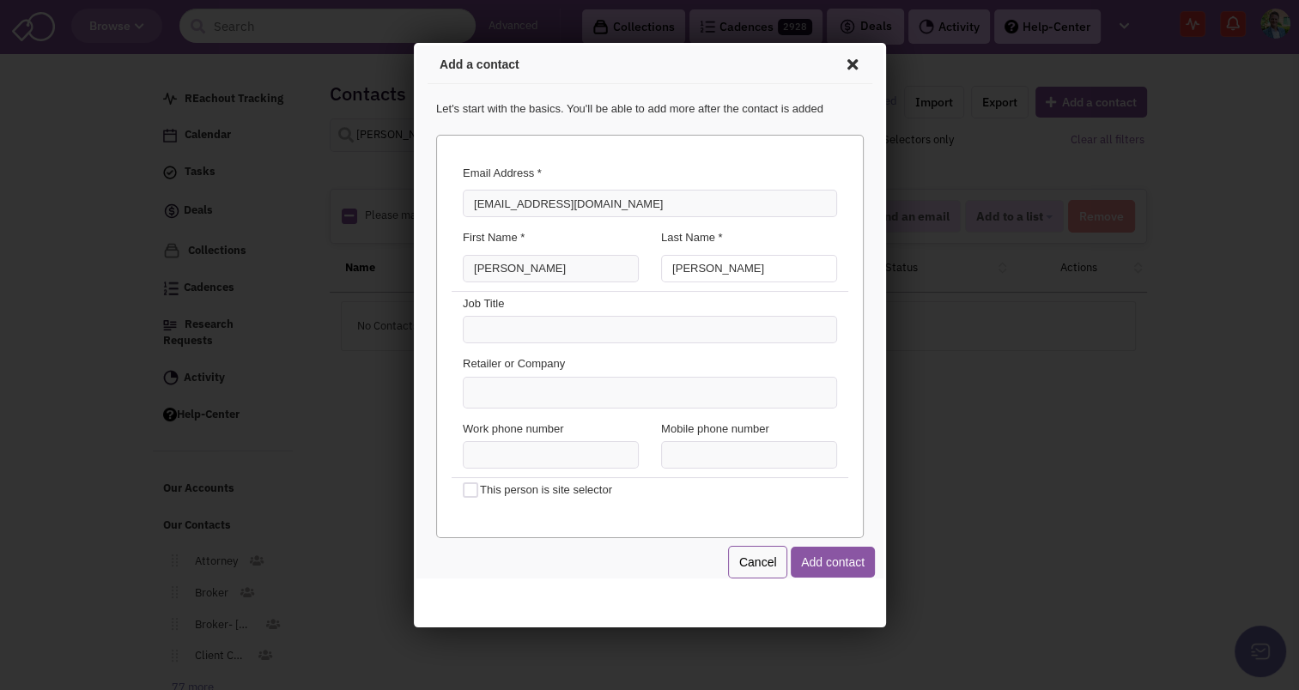
type input "Steckel"
type input "Realtor"
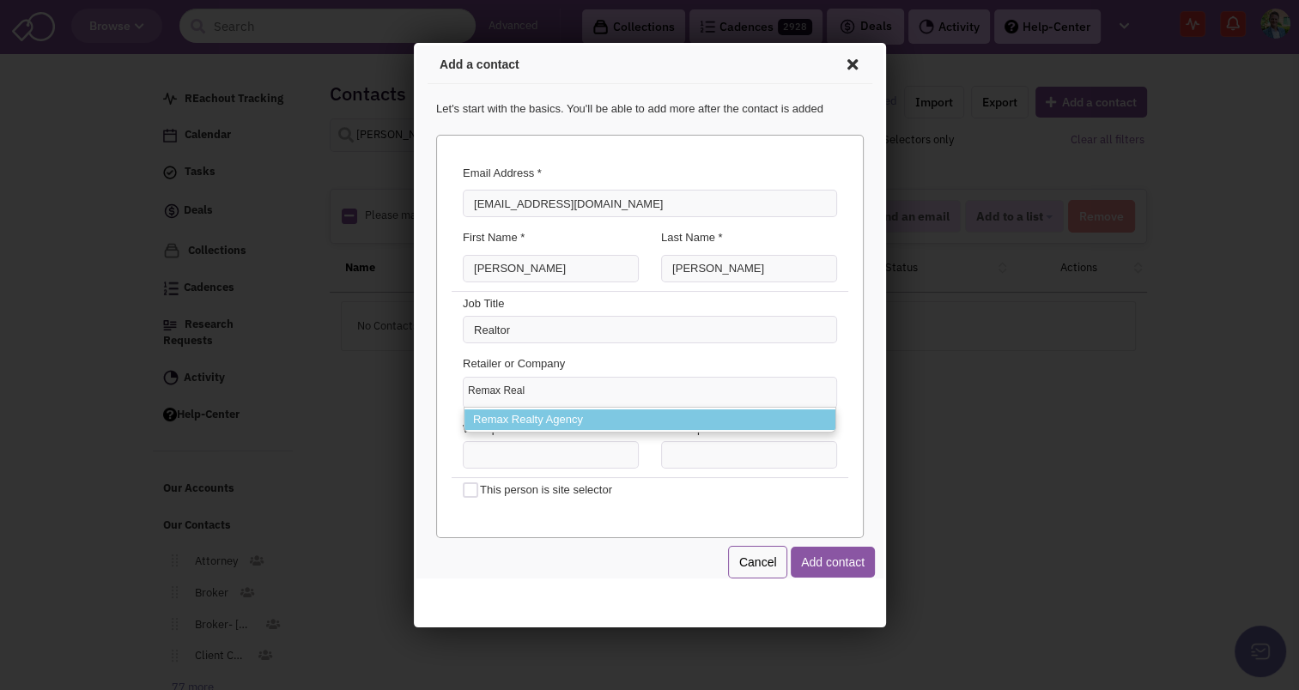
type input "Remax Real"
click at [522, 416] on li "Remax Realty Agency" at bounding box center [646, 417] width 371 height 21
click at [413, 43] on select "Remax Real Remax Realty Agency" at bounding box center [413, 43] width 0 height 0
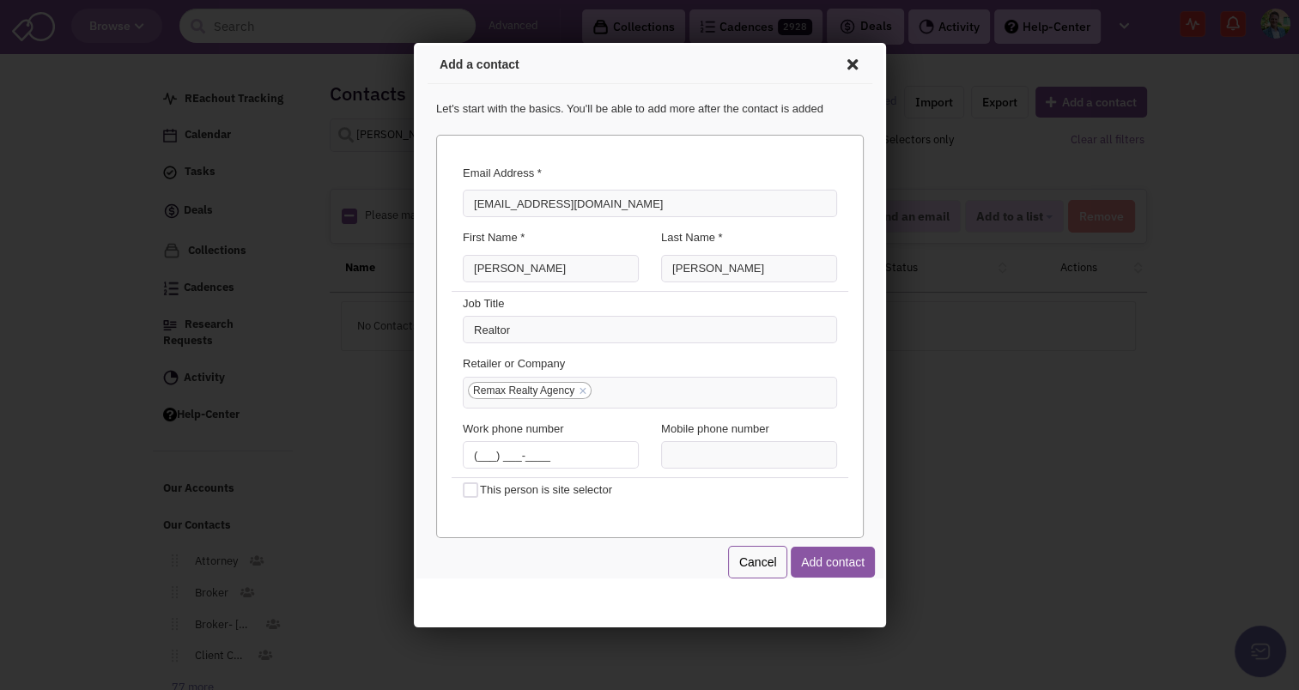
click at [493, 457] on input "(___) ___-____" at bounding box center [547, 452] width 176 height 27
type input "(610) 770-9000"
type input "(215) 776-1613"
click at [834, 560] on button "Add contact" at bounding box center [829, 559] width 84 height 31
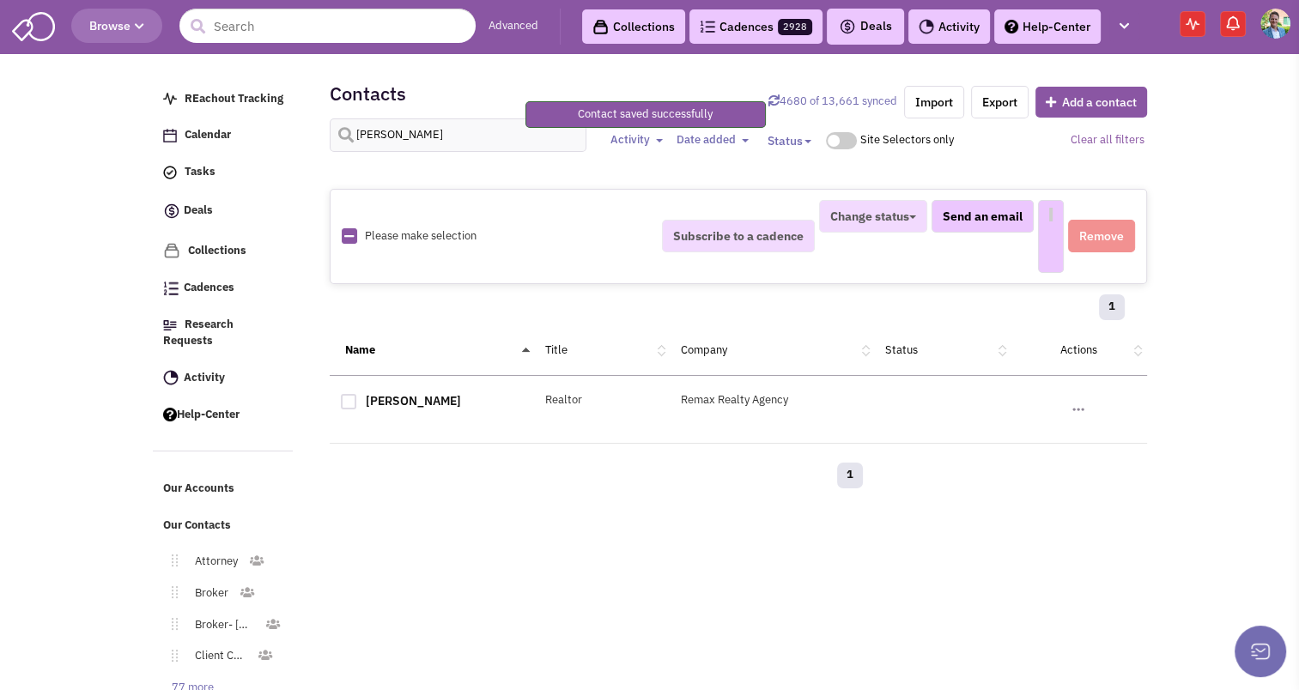
select select
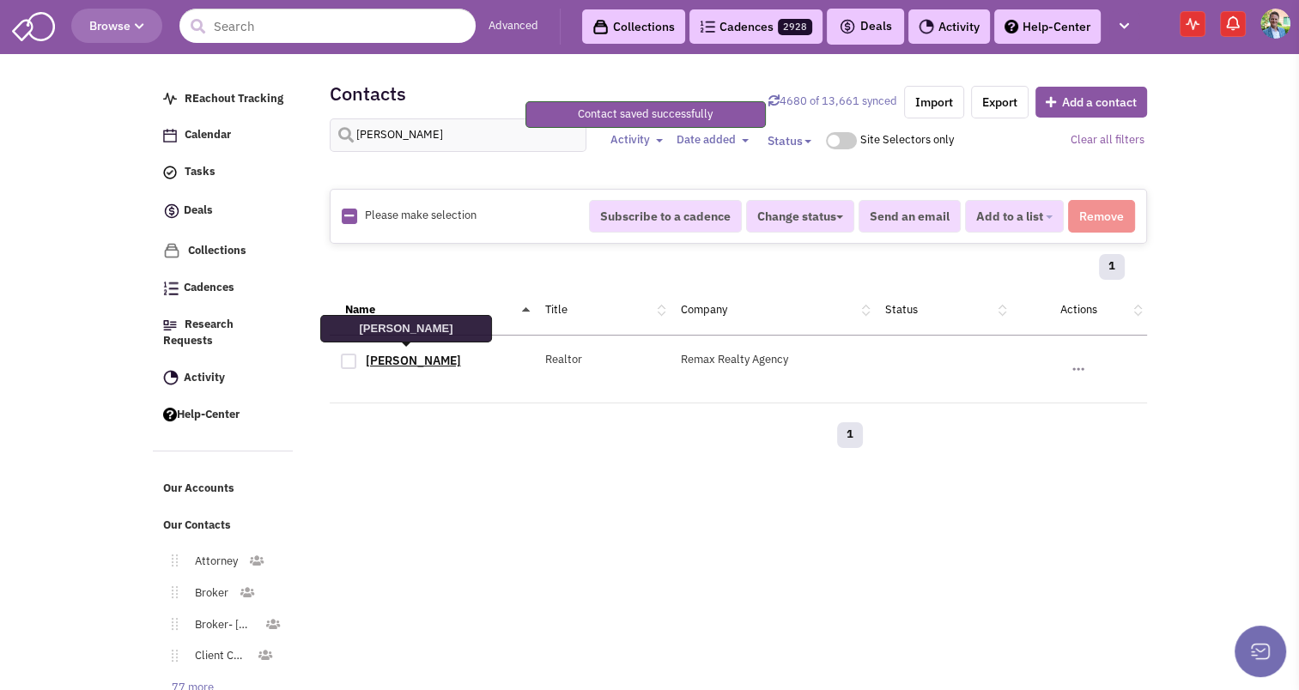
click at [414, 357] on link "[PERSON_NAME]" at bounding box center [413, 360] width 95 height 15
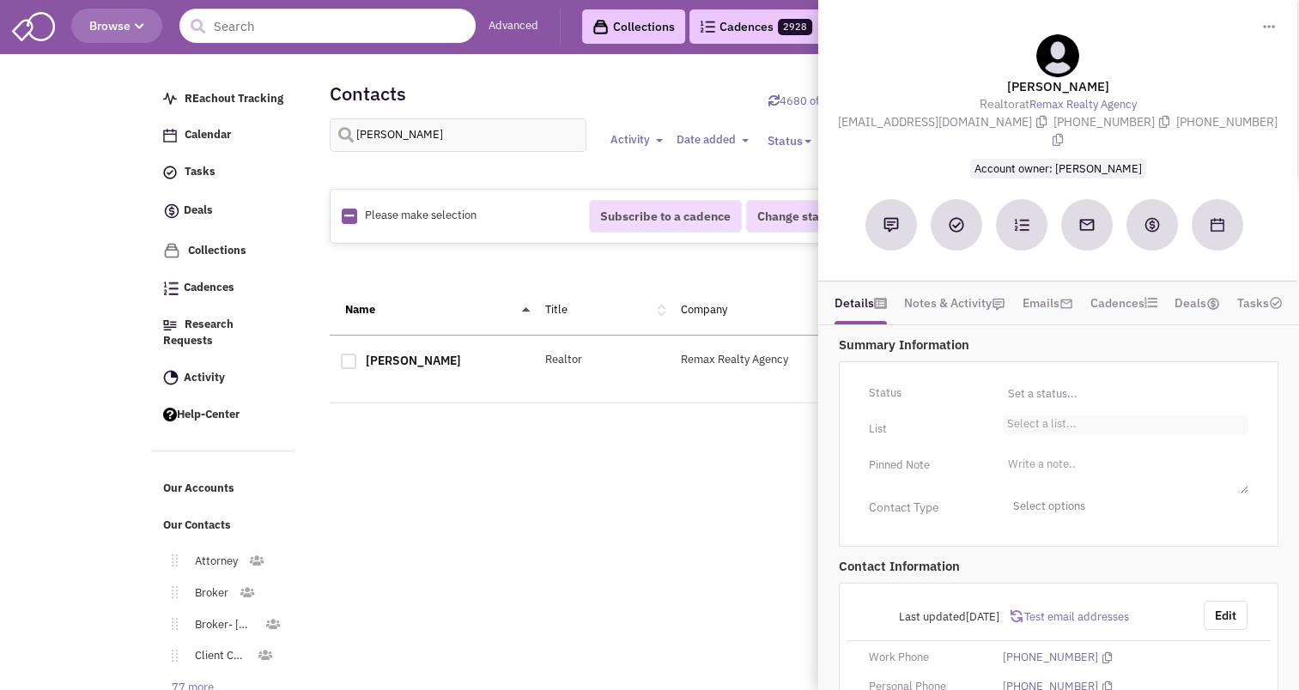
click at [1023, 415] on li "Select a list..." at bounding box center [1040, 421] width 74 height 13
click at [0, 0] on select "Select a list..." at bounding box center [0, 0] width 0 height 0
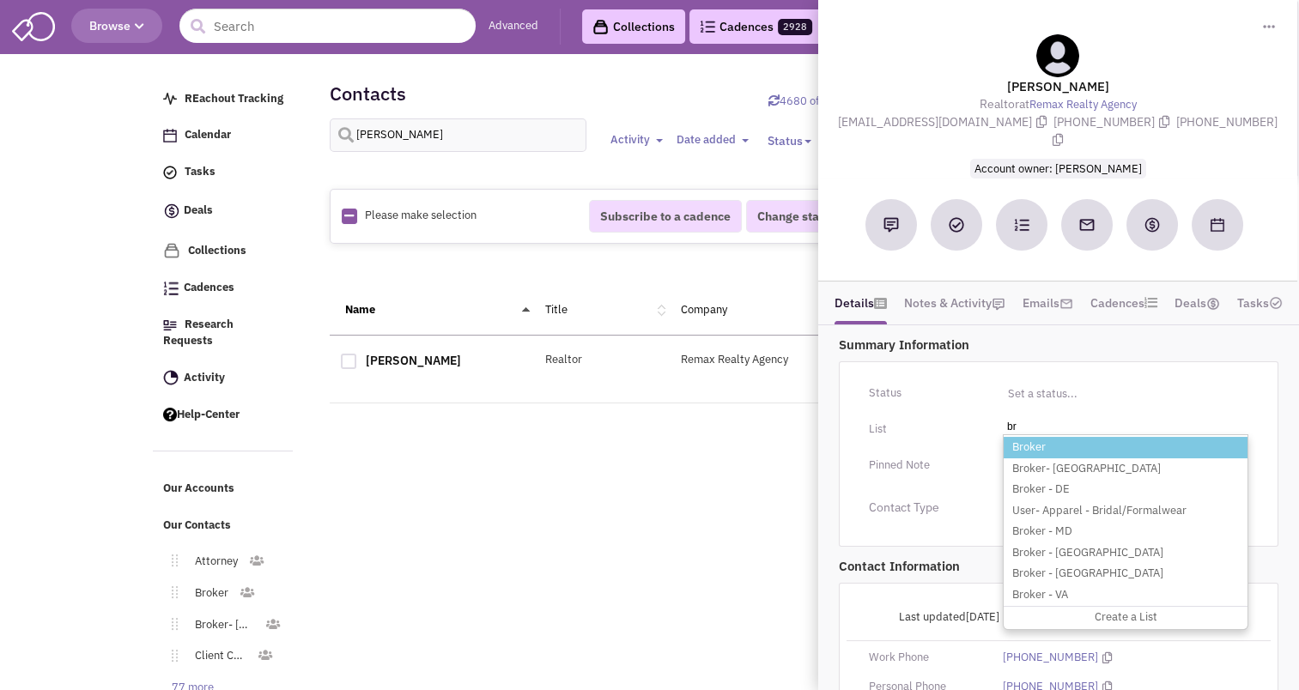
type input "br"
click at [1025, 437] on li "Broker" at bounding box center [1125, 447] width 244 height 21
click at [0, 0] on select "Select a list..." at bounding box center [0, 0] width 0 height 0
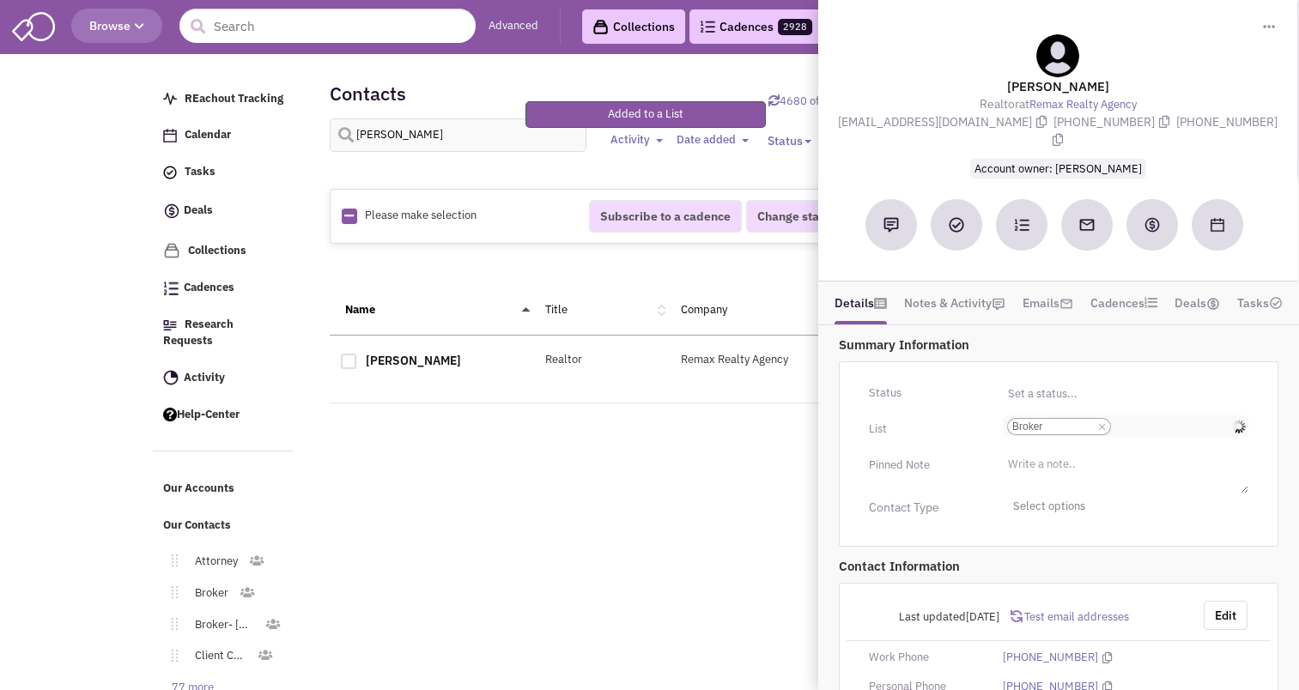
click at [1133, 418] on input "Select a list... Broker Select a list... × Broker" at bounding box center [1134, 426] width 38 height 17
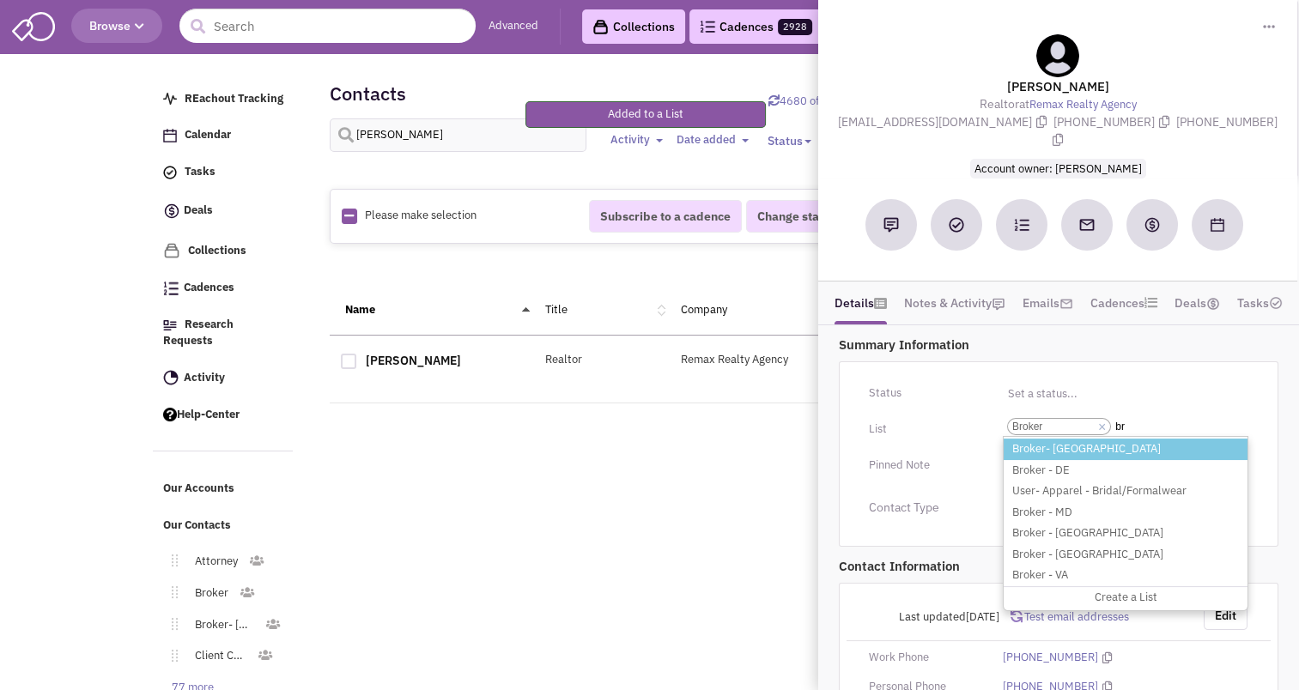
type input "br"
click at [1076, 439] on li "Broker- [GEOGRAPHIC_DATA]" at bounding box center [1125, 449] width 244 height 21
click at [0, 0] on select "Select a list... Broker" at bounding box center [0, 0] width 0 height 0
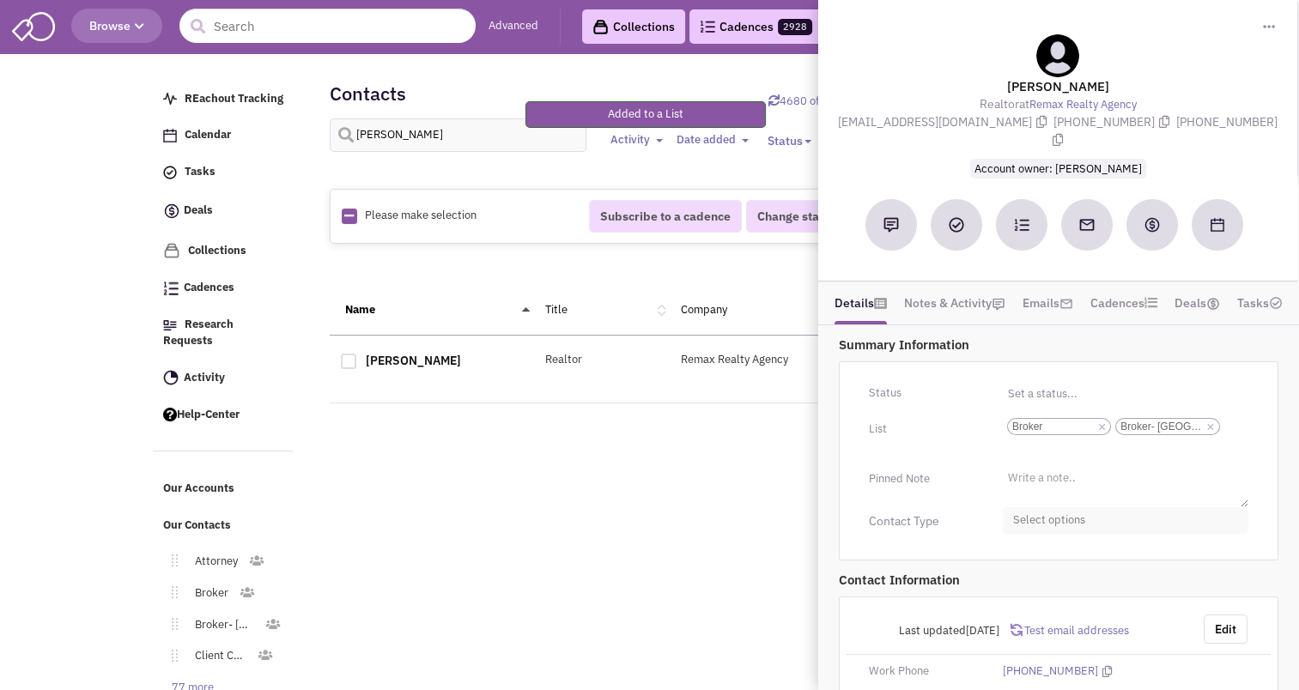
click at [1063, 507] on span "Select options" at bounding box center [1125, 520] width 245 height 27
click at [1018, 581] on div at bounding box center [1019, 588] width 15 height 15
checkbox input "true"
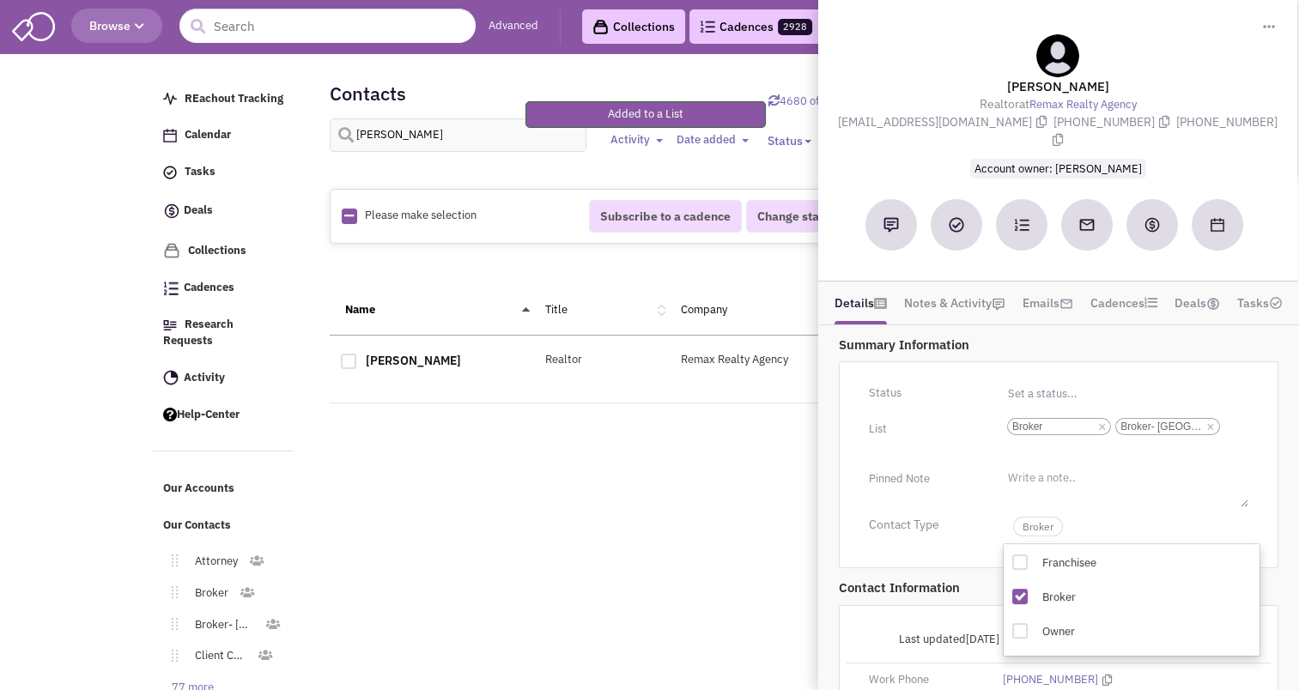
click at [721, 531] on div "Retailsphere Support Message Send REachout Tracking Calendar Tasks Completed Ta…" at bounding box center [649, 414] width 1001 height 712
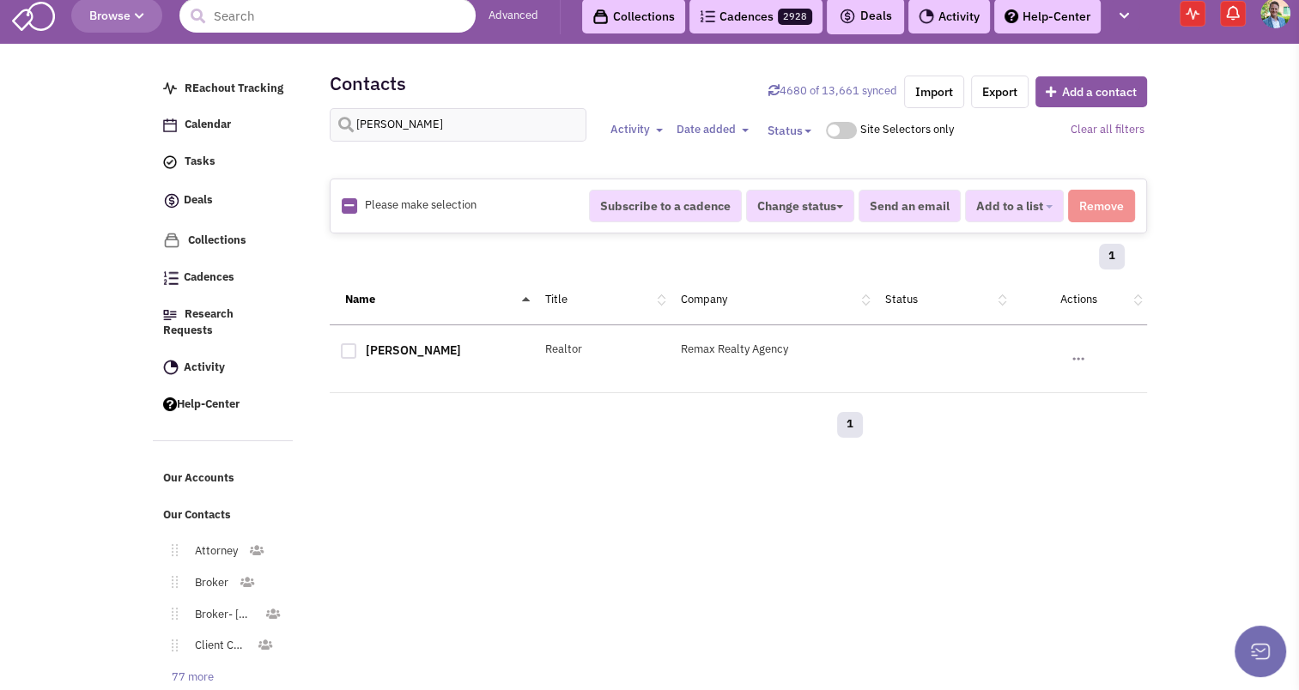
scroll to position [0, 0]
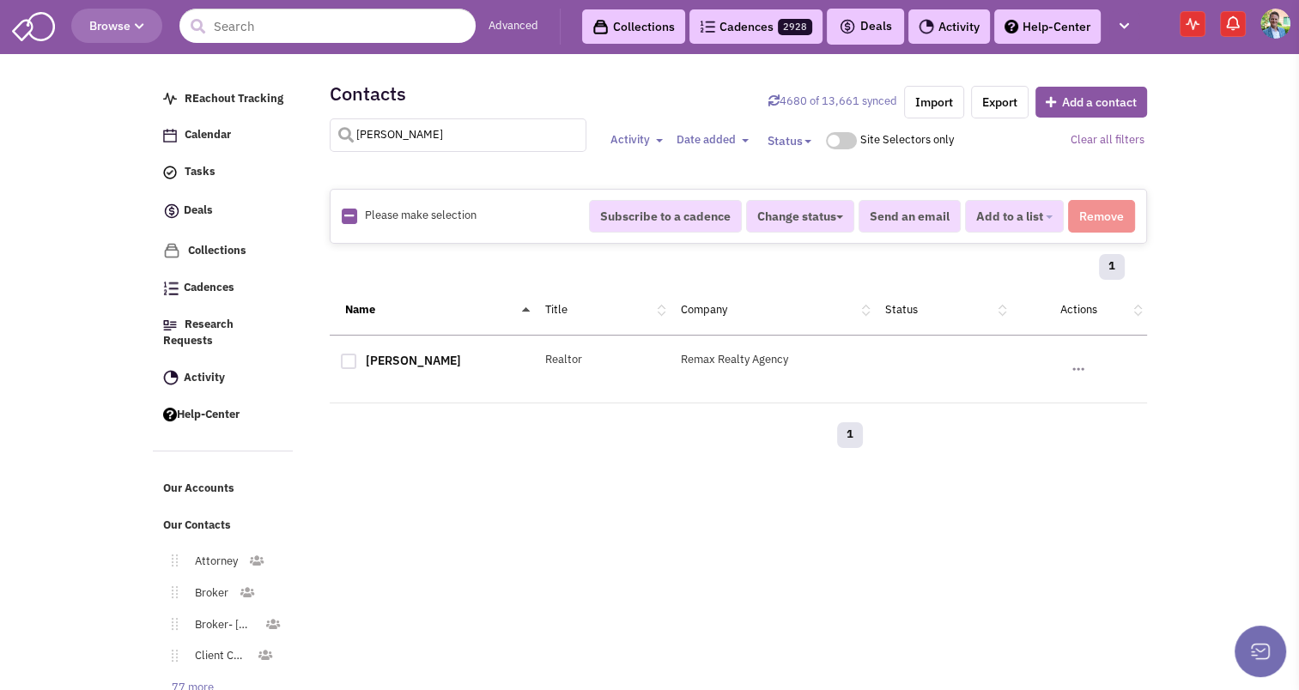
click at [398, 145] on input "steckel" at bounding box center [458, 134] width 257 height 33
type input "romano"
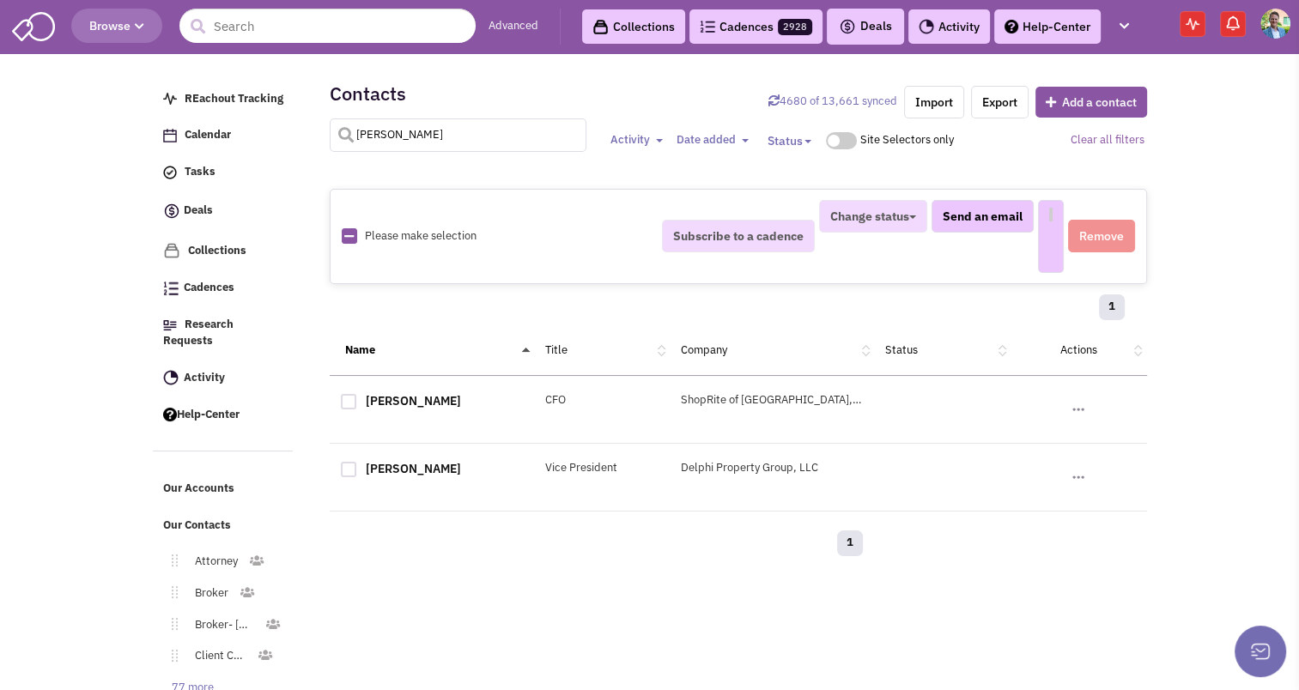
select select
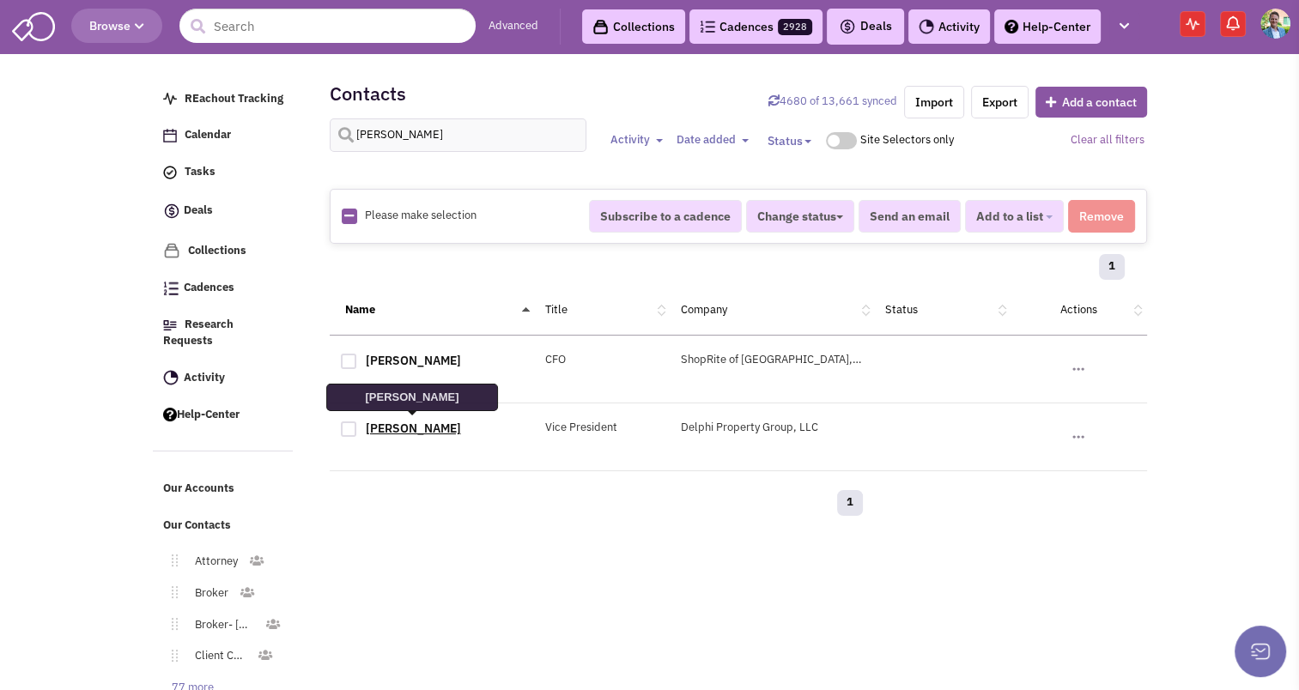
click at [439, 428] on link "Maria L. Romano" at bounding box center [413, 428] width 95 height 15
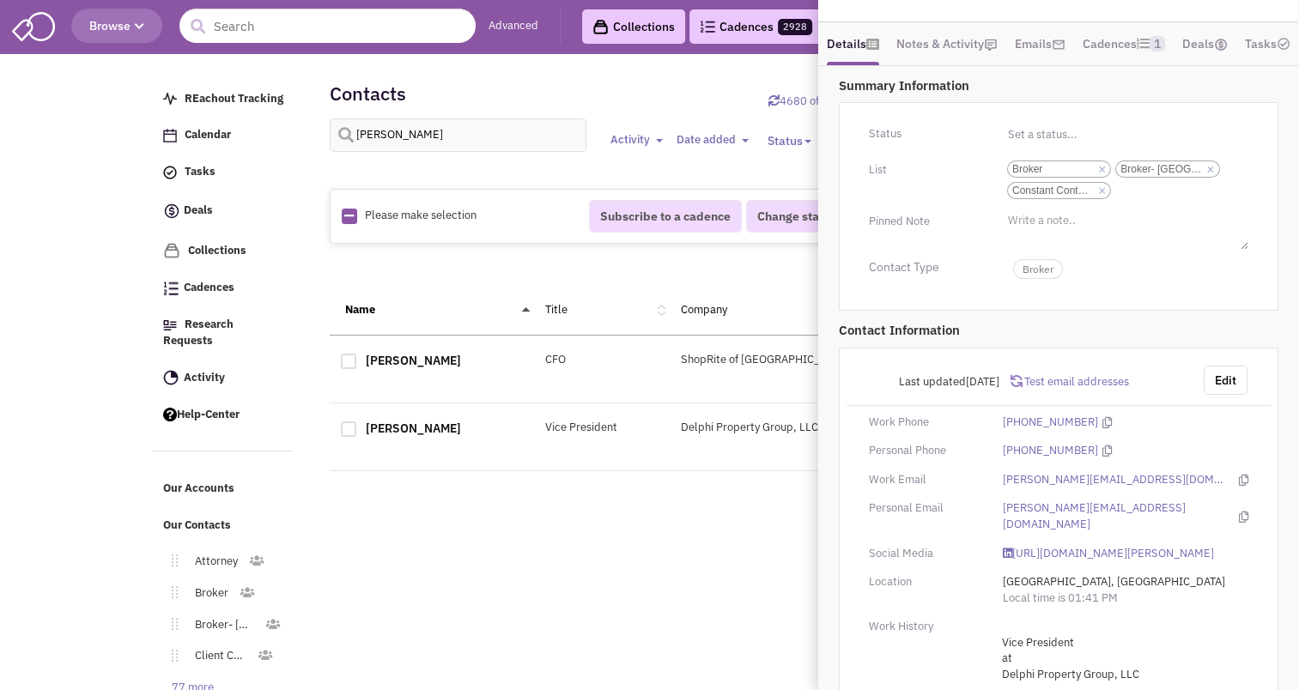
scroll to position [260, 0]
click at [523, 532] on div "Retailsphere Support Message Send REachout Tracking Calendar Tasks Completed Ta…" at bounding box center [649, 414] width 1001 height 712
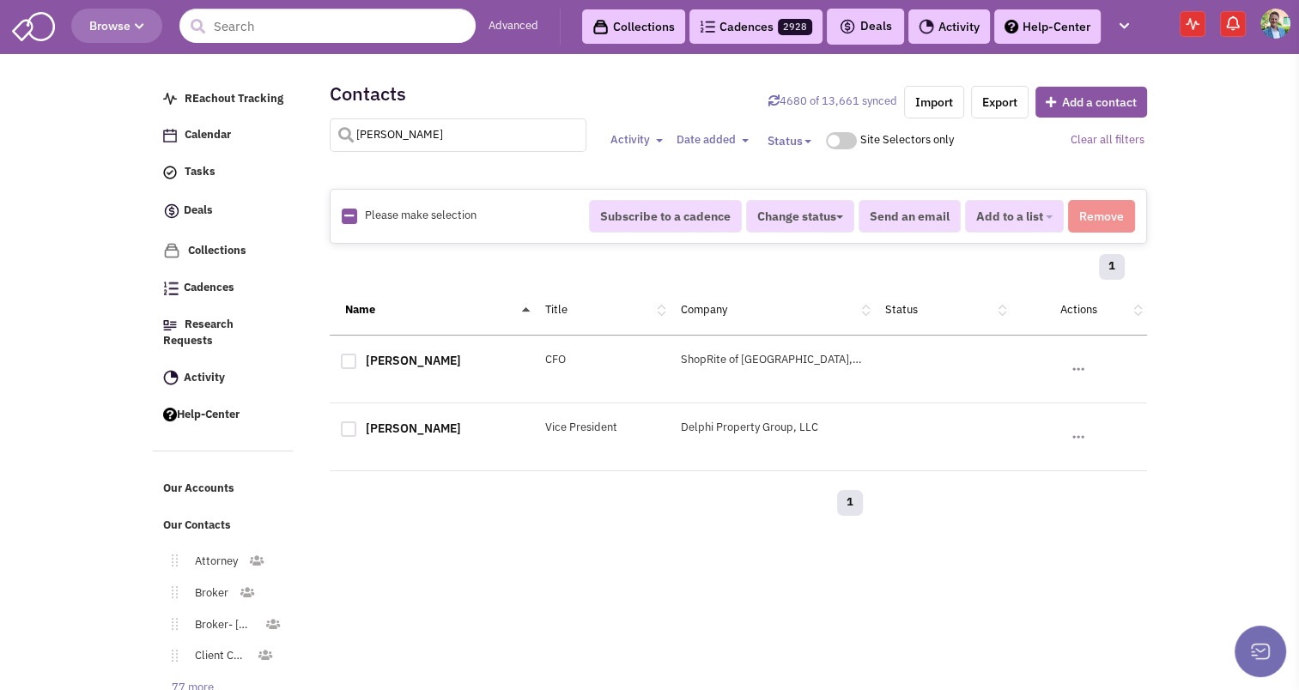
click at [398, 132] on input "romano" at bounding box center [458, 134] width 257 height 33
type input "herskowitz"
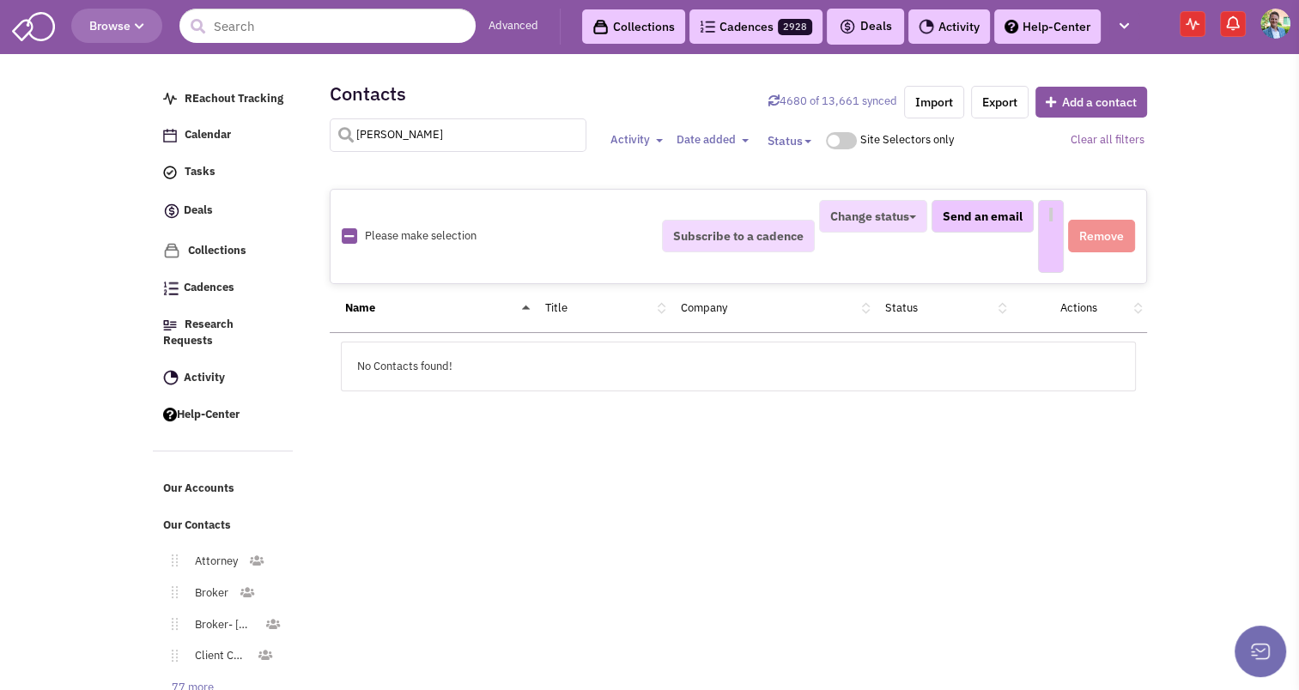
select select
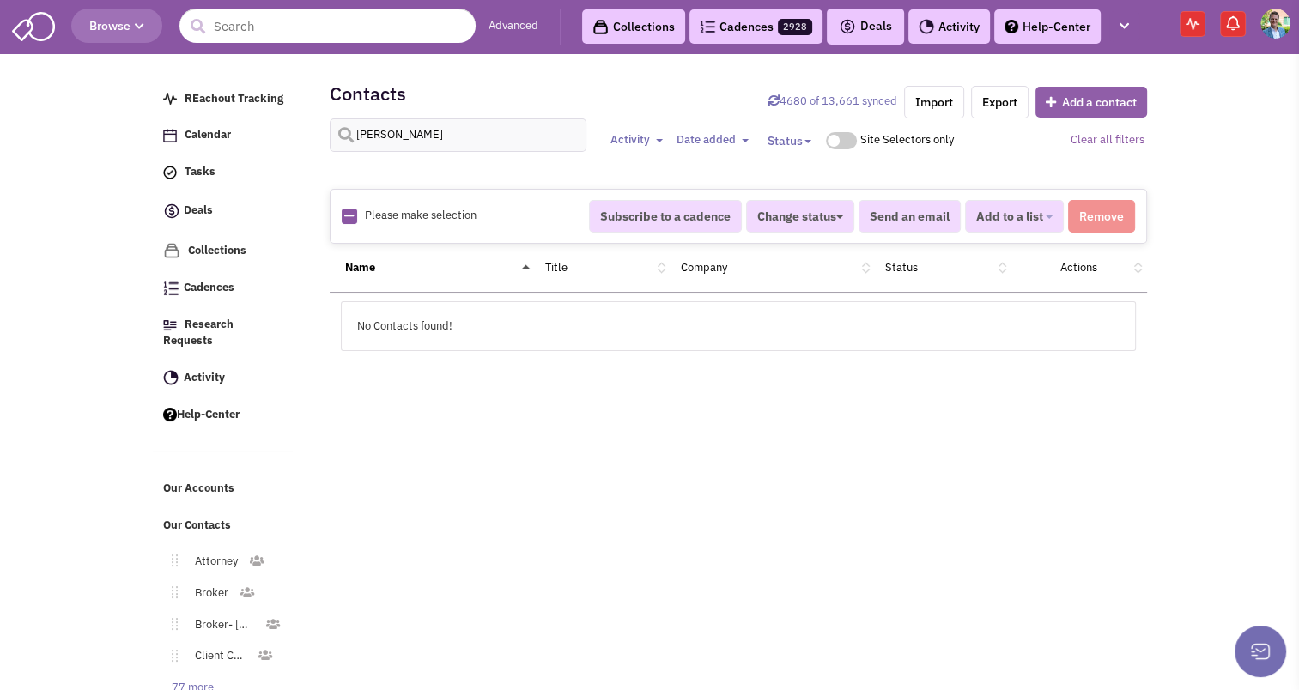
click at [1075, 93] on button "Add a contact" at bounding box center [1091, 102] width 112 height 31
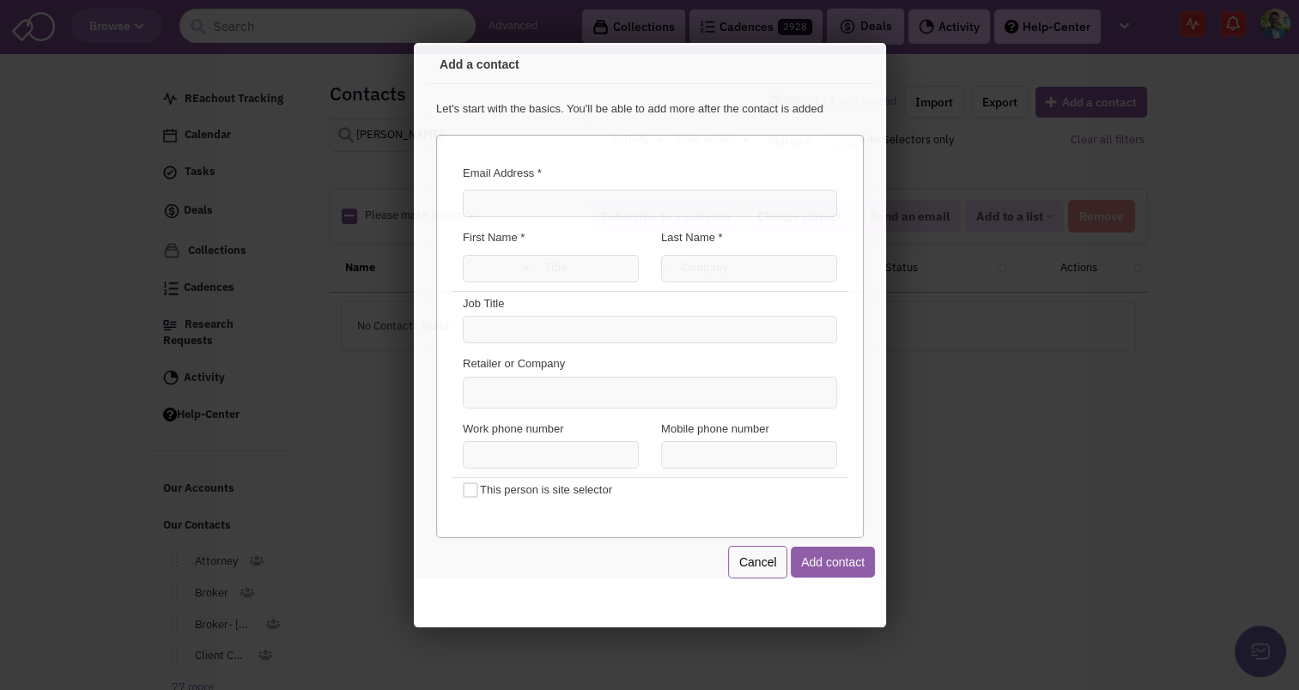
scroll to position [0, 0]
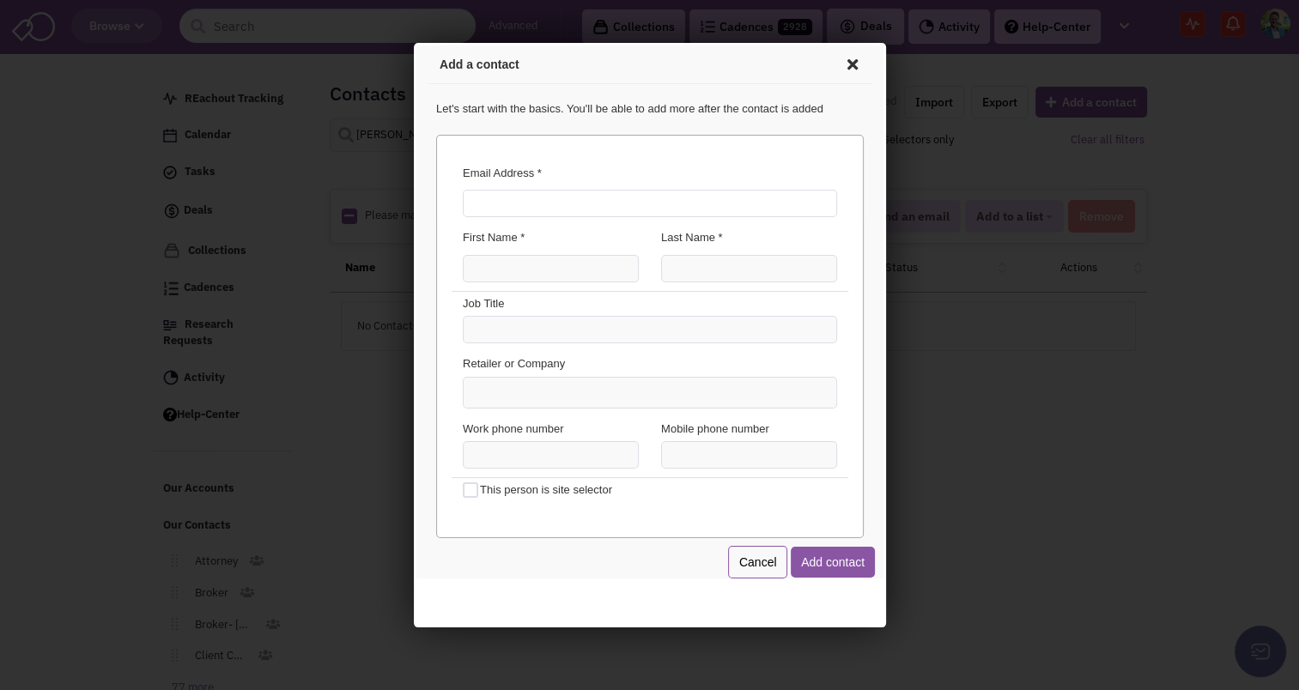
click at [611, 205] on input "Email Address *" at bounding box center [646, 200] width 374 height 27
type input "jherskowitz@meridiancapital.com"
type input "Jake"
type input "Herskowitz"
type input "Owner"
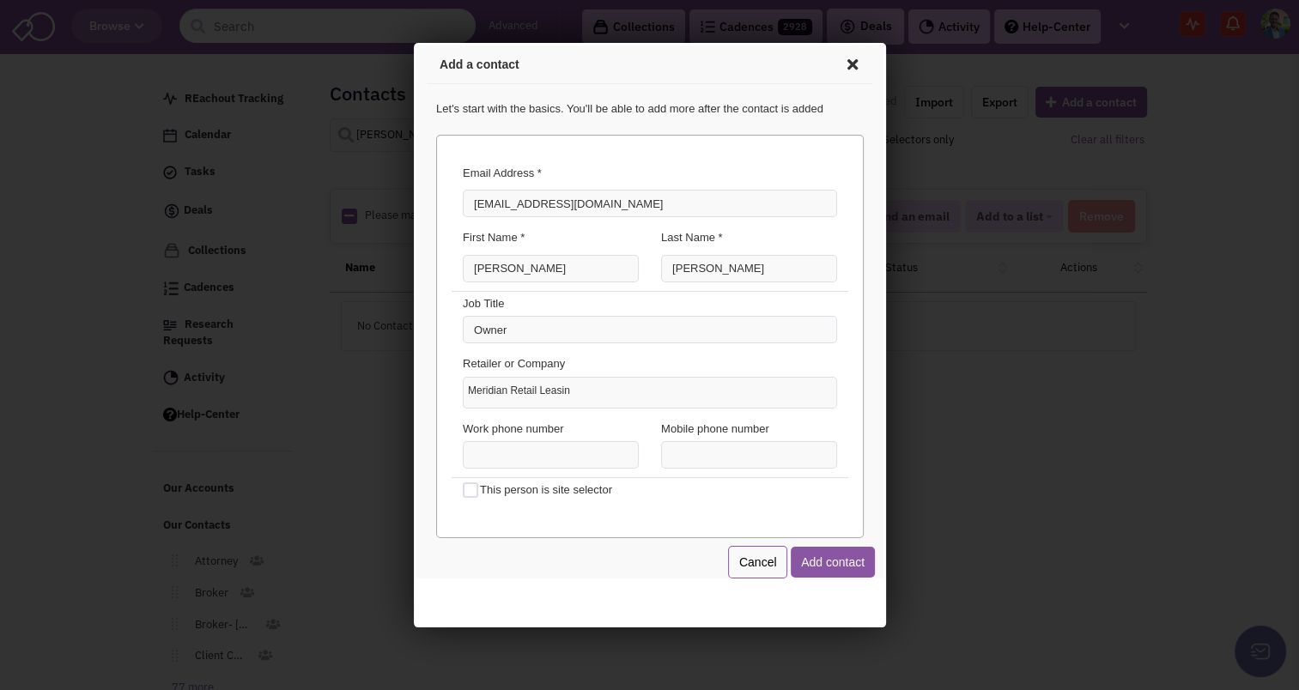
type input "Meridian Retail Leasing"
type input "(212) 468-5941"
click at [833, 555] on button "Add contact" at bounding box center [829, 559] width 84 height 31
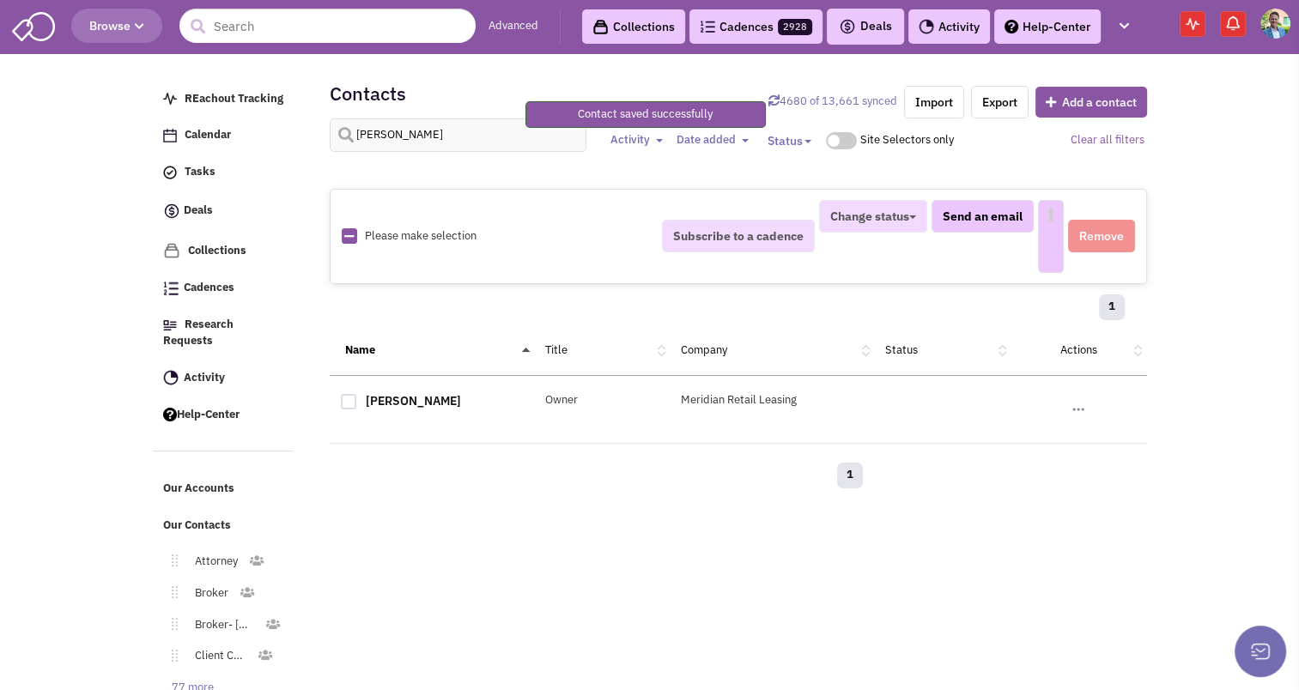
select select
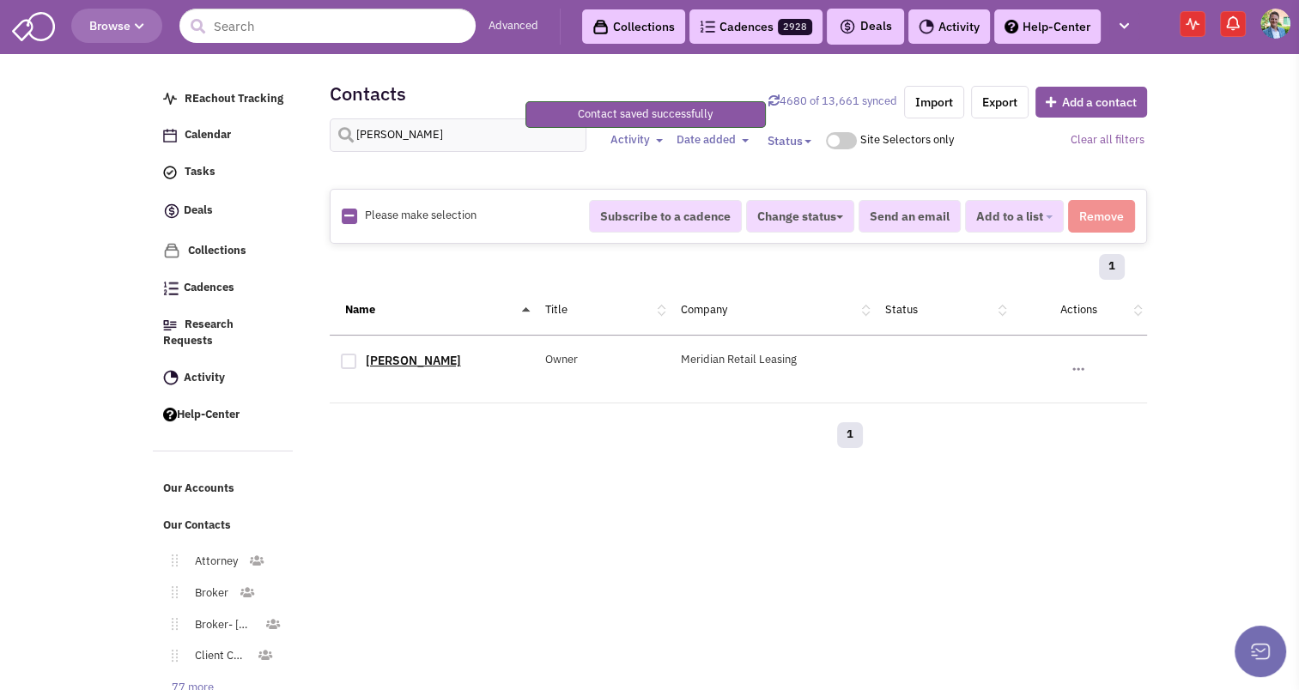
click at [402, 353] on div "Jake Herskowitz Owner Meridian Retail Leasing No note found! No email sent! 0" at bounding box center [738, 370] width 817 height 68
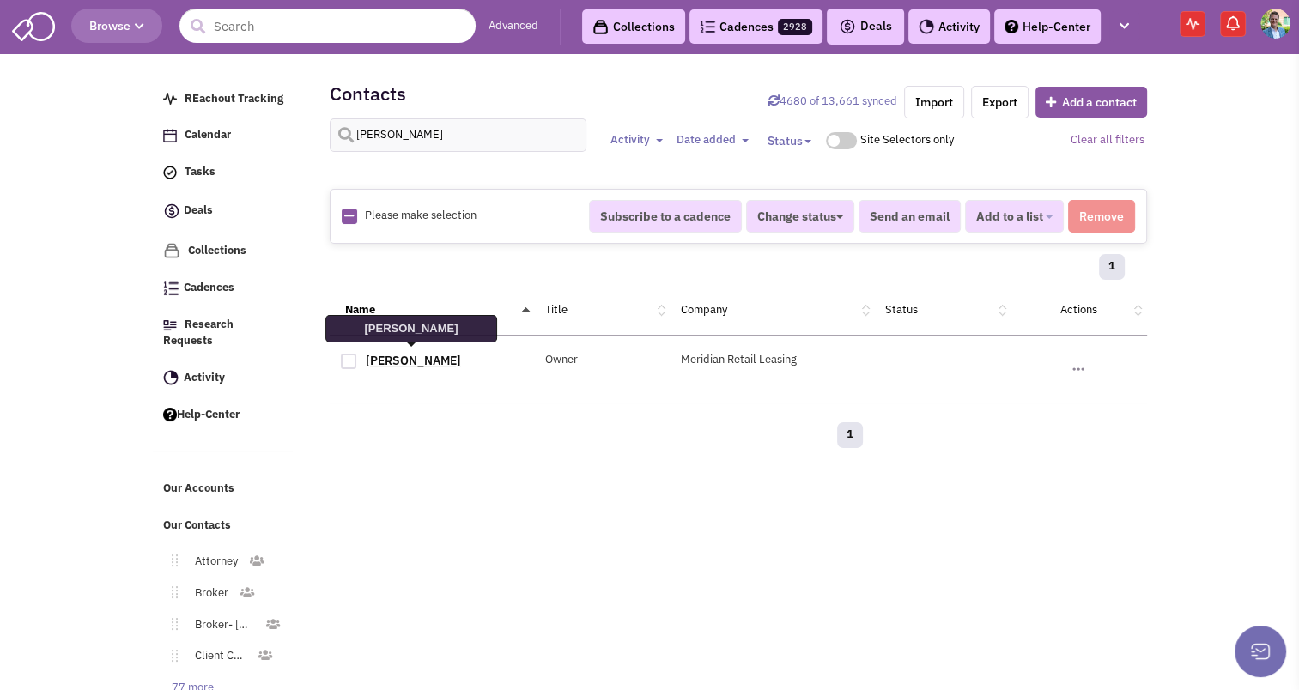
click at [402, 353] on link "[PERSON_NAME]" at bounding box center [413, 360] width 95 height 15
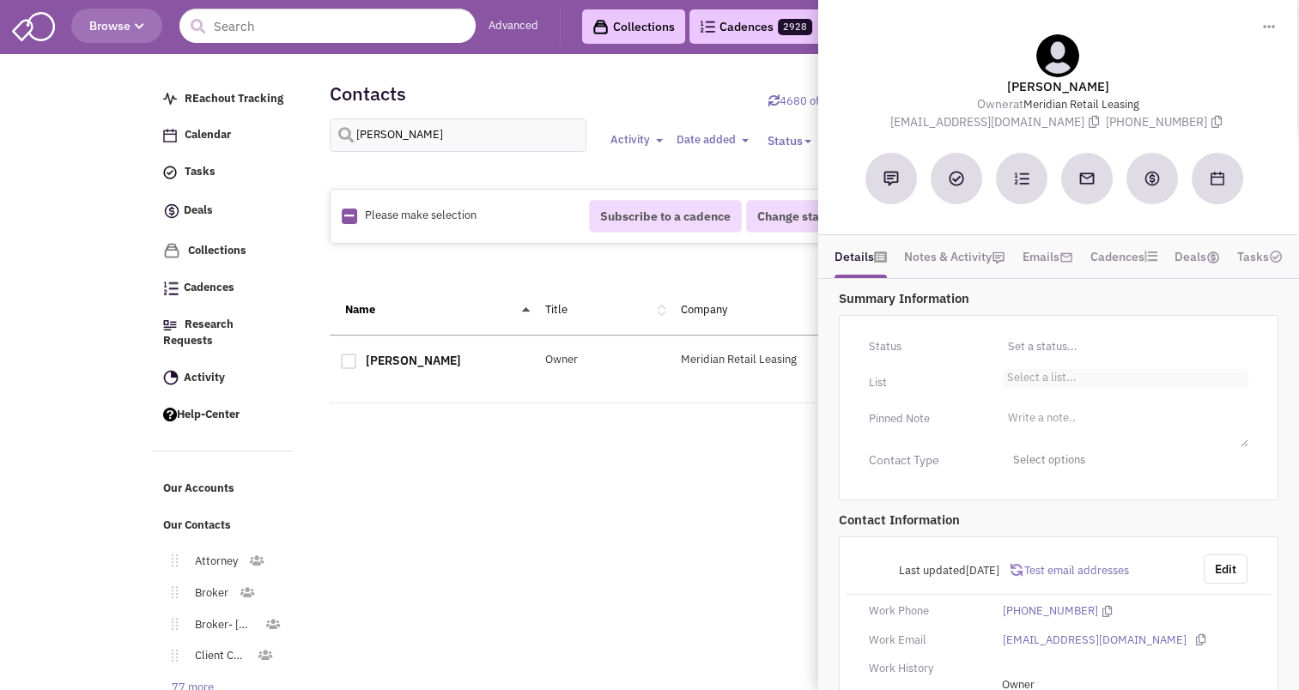
click at [1033, 369] on li "Select a list..." at bounding box center [1040, 375] width 74 height 13
click at [0, 0] on select "Select a list..." at bounding box center [0, 0] width 0 height 0
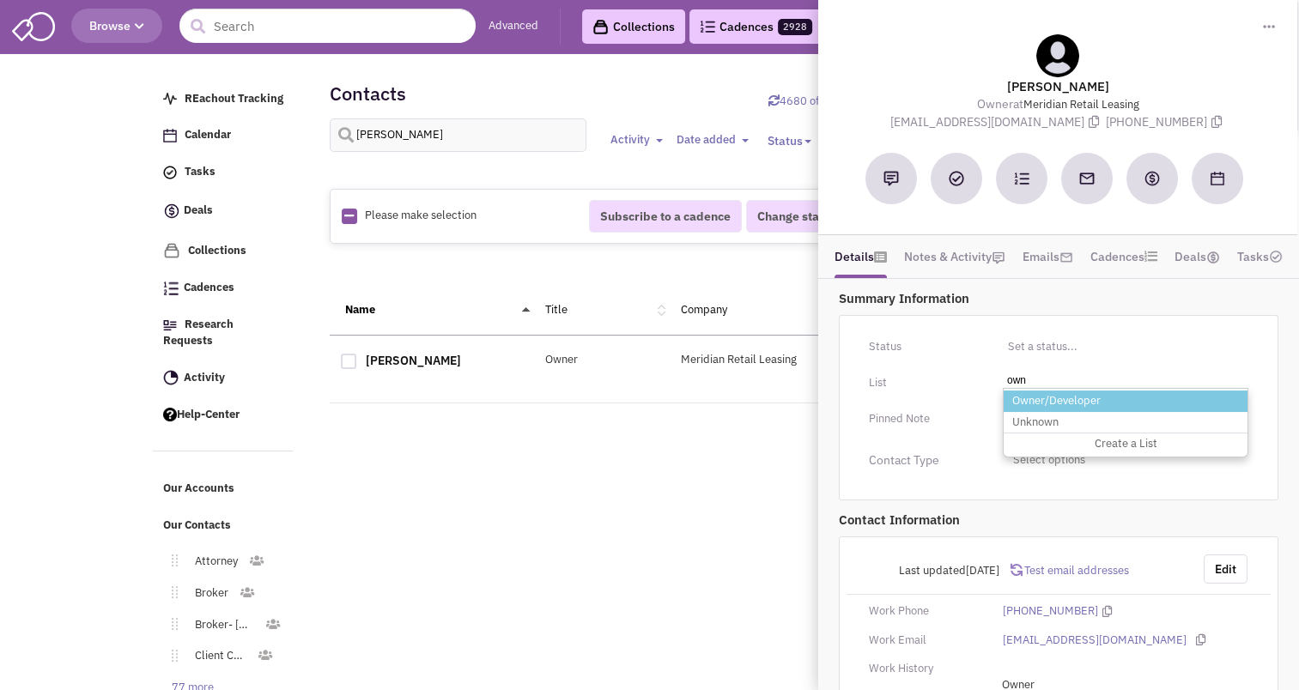
type input "own"
click at [1032, 402] on li "Owner/Developer" at bounding box center [1125, 401] width 244 height 21
click at [0, 0] on select "Select a list..." at bounding box center [0, 0] width 0 height 0
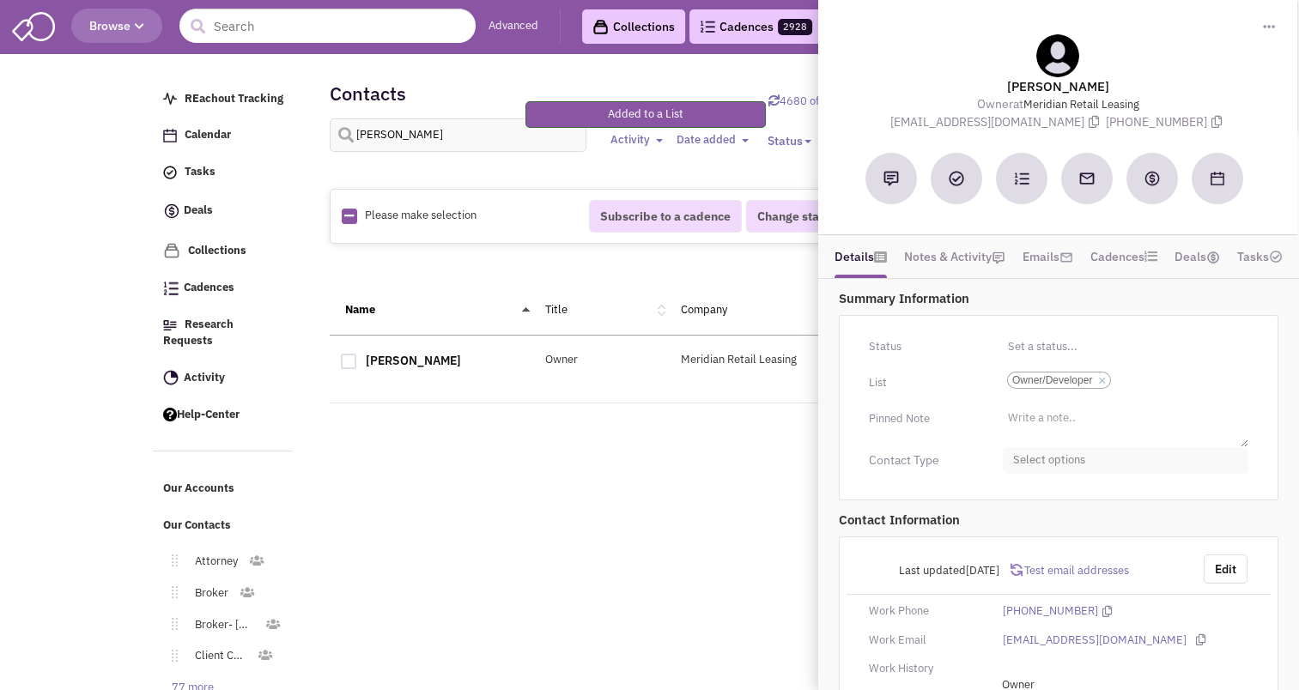
click at [1037, 452] on span "Select options" at bounding box center [1125, 460] width 245 height 27
click at [1019, 560] on div at bounding box center [1019, 562] width 15 height 15
checkbox input "true"
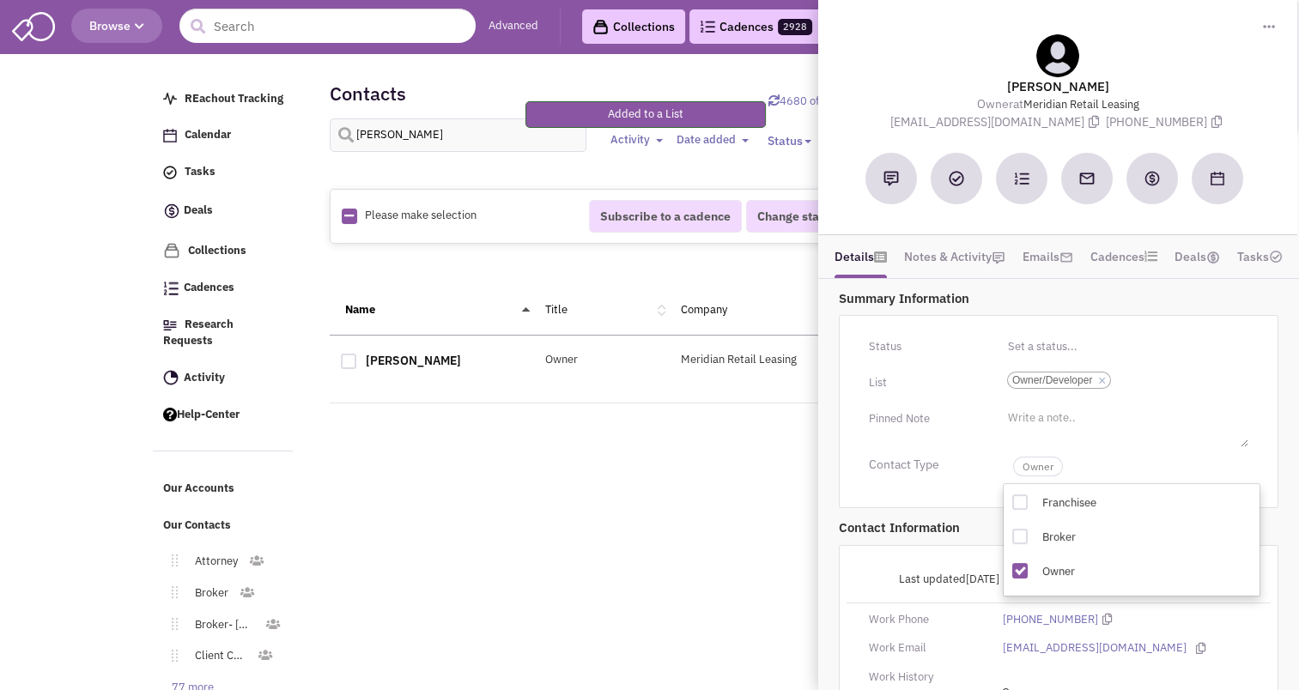
click at [680, 494] on div "Retailsphere Support Message Send REachout Tracking Calendar Tasks Completed Ta…" at bounding box center [649, 414] width 1001 height 712
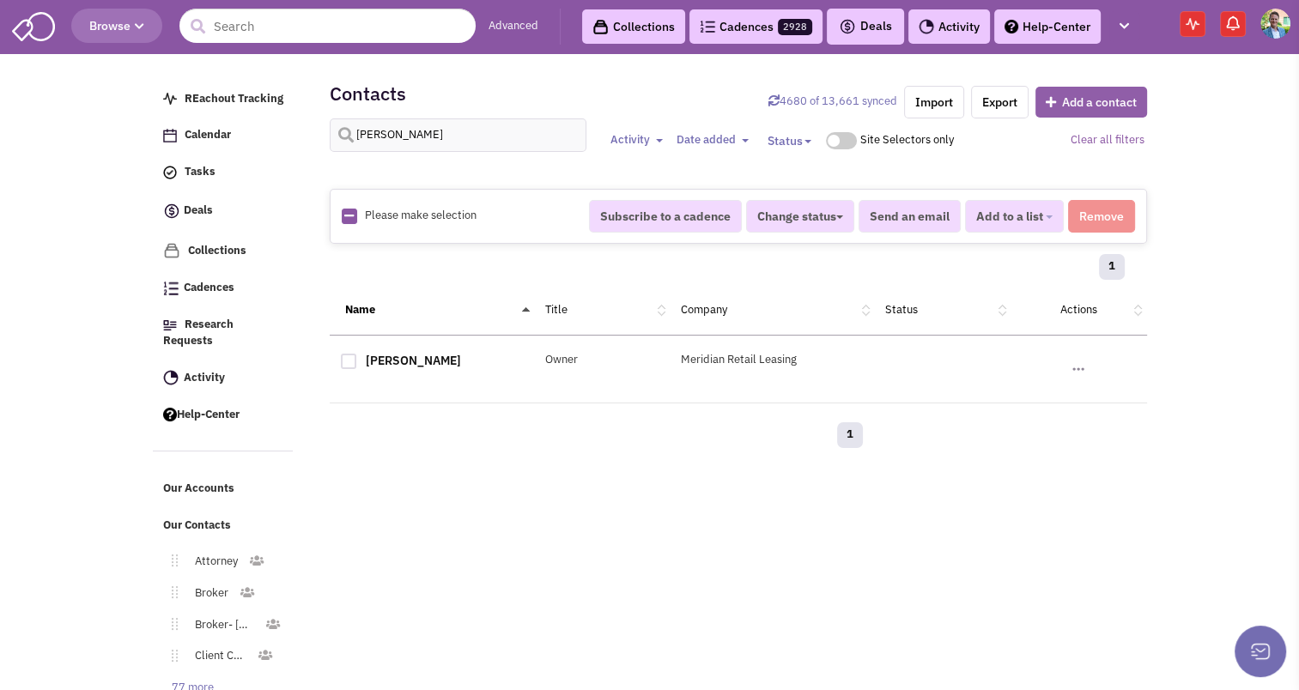
click at [1067, 104] on button "Add a contact" at bounding box center [1091, 102] width 112 height 31
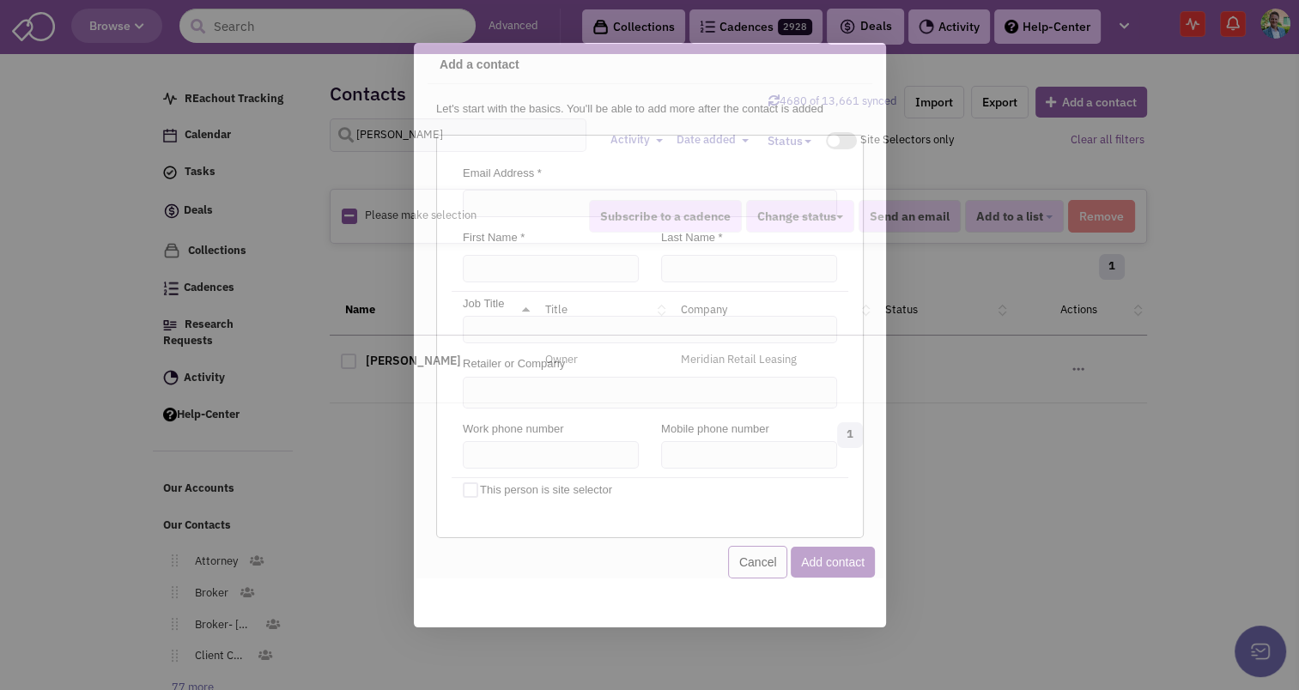
scroll to position [0, 0]
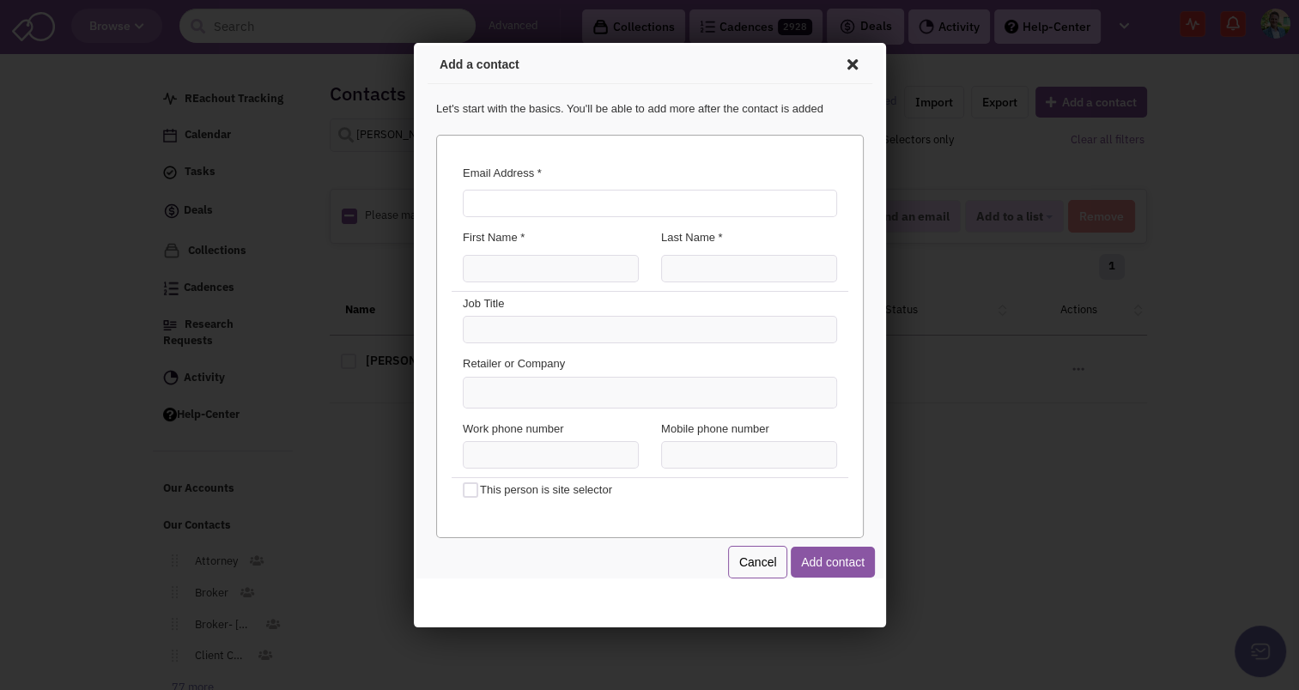
click at [492, 203] on input "Email Address *" at bounding box center [646, 200] width 374 height 27
type input "jmh@kingswaymgmt.com"
type input "Jeffrey"
type input "Herskowitz"
type input "President"
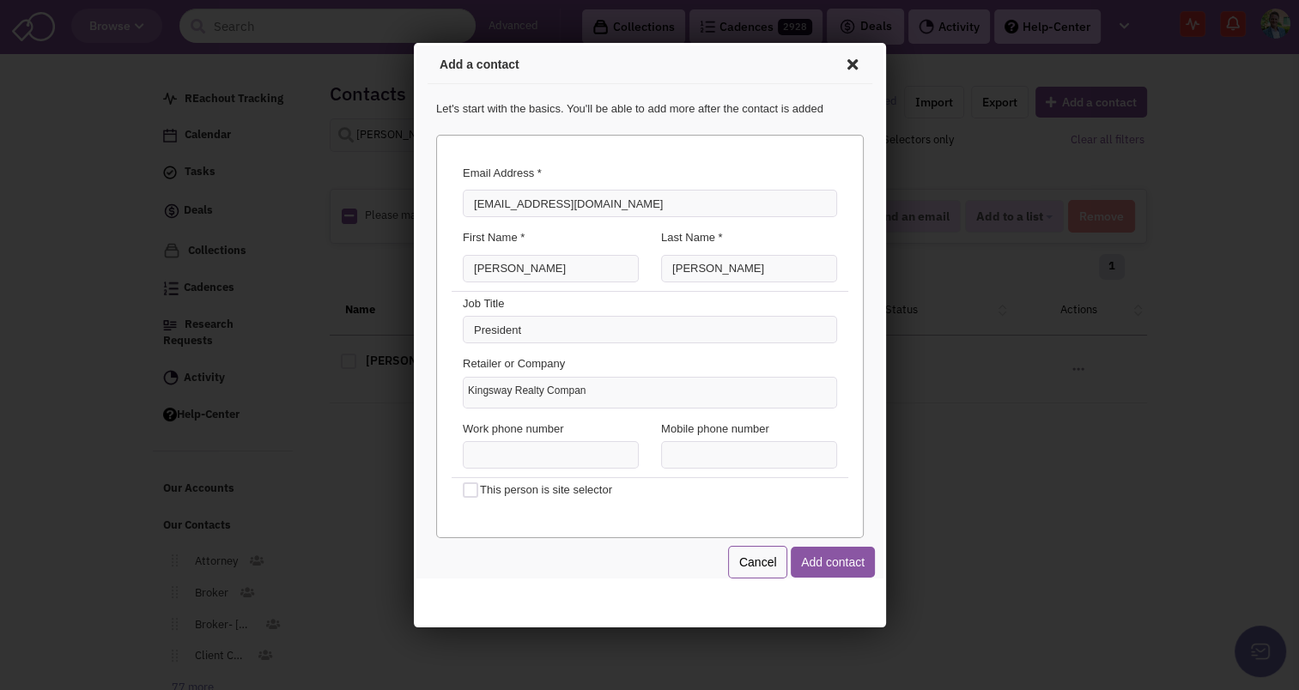
type input "Kingsway Realty Company"
type input "(856) 651-1800"
click at [828, 557] on button "Add contact" at bounding box center [829, 559] width 84 height 31
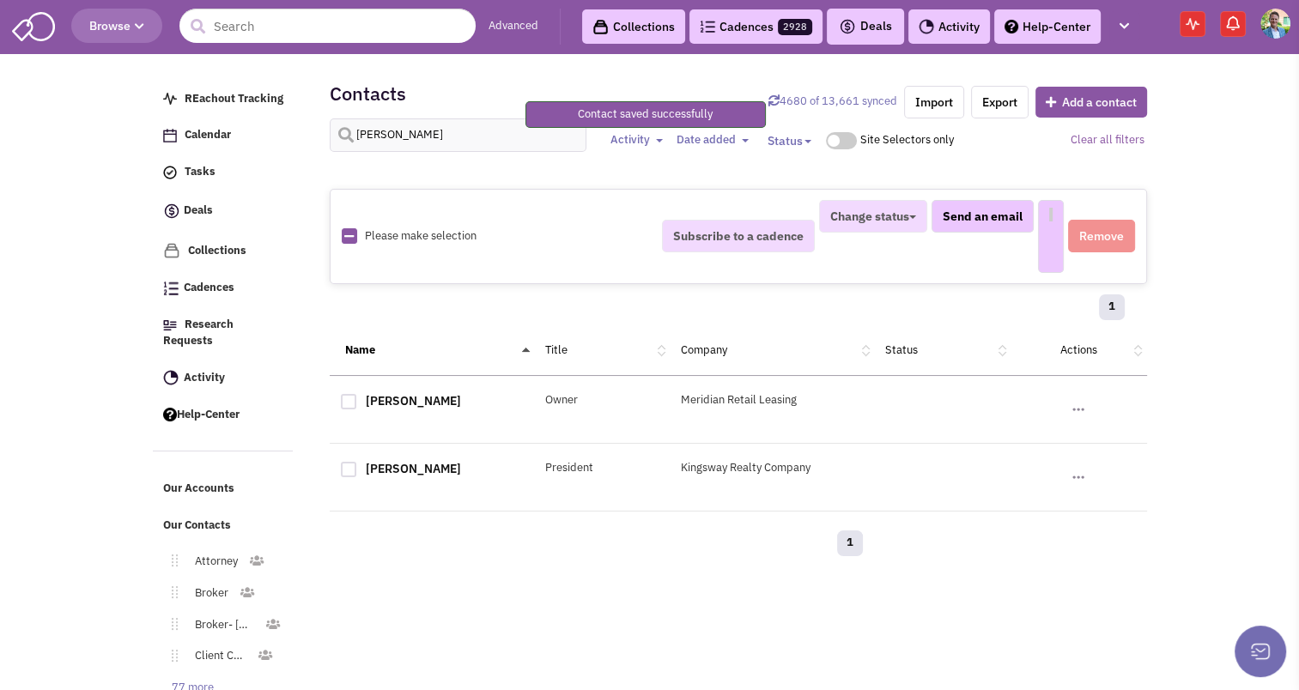
select select
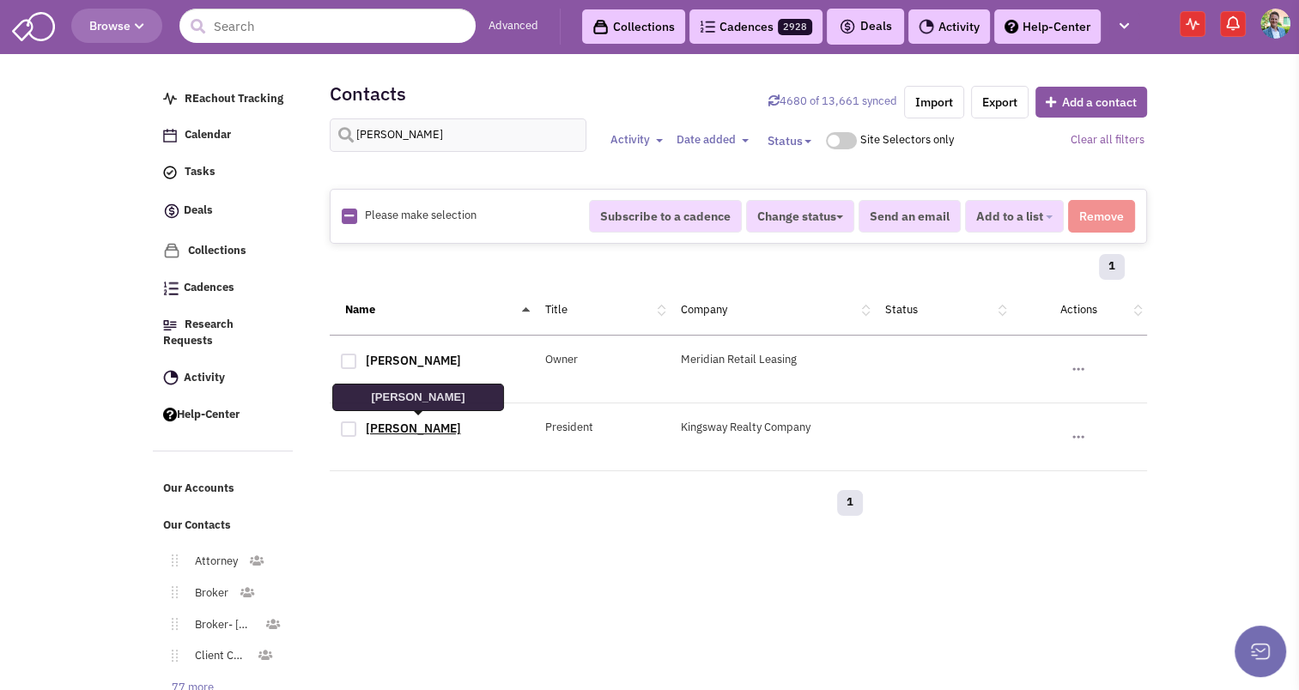
click at [437, 428] on link "[PERSON_NAME]" at bounding box center [413, 428] width 95 height 15
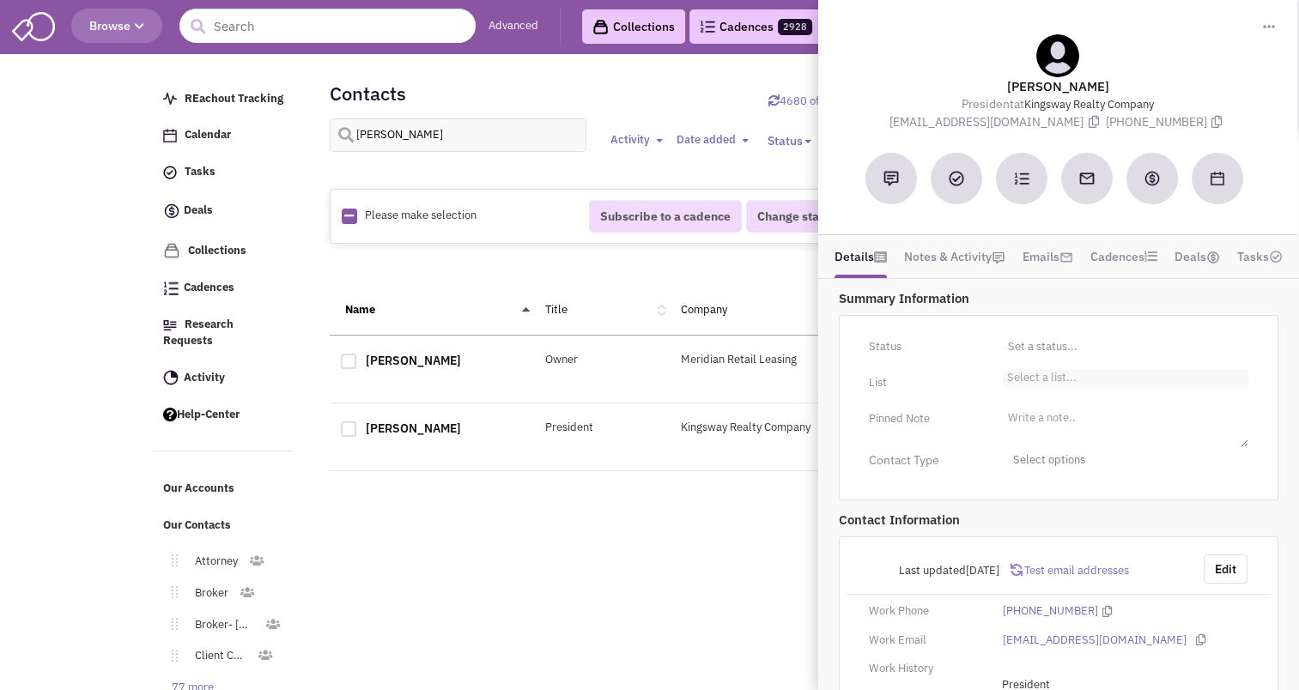
click at [1052, 379] on li "Select a list..." at bounding box center [1040, 375] width 74 height 13
click at [0, 0] on select "Select a list..." at bounding box center [0, 0] width 0 height 0
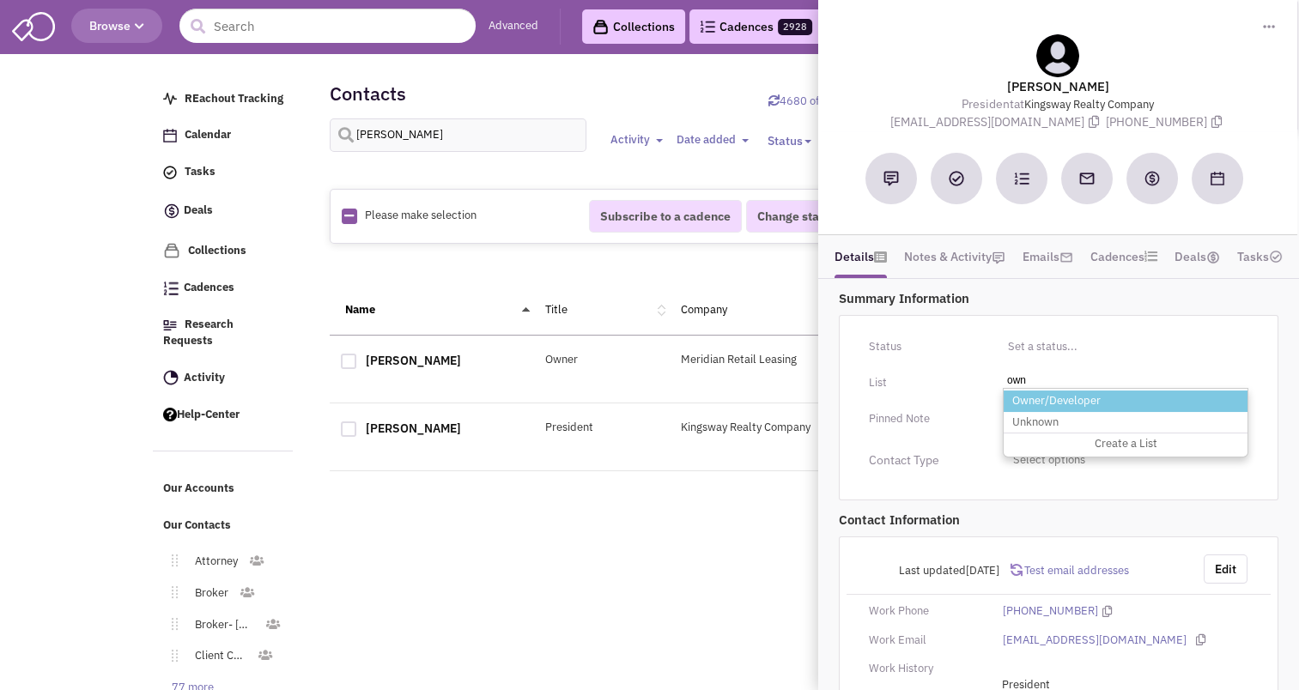
type input "own"
click at [1051, 397] on li "Owner/Developer" at bounding box center [1125, 401] width 244 height 21
click at [0, 0] on select "Select a list..." at bounding box center [0, 0] width 0 height 0
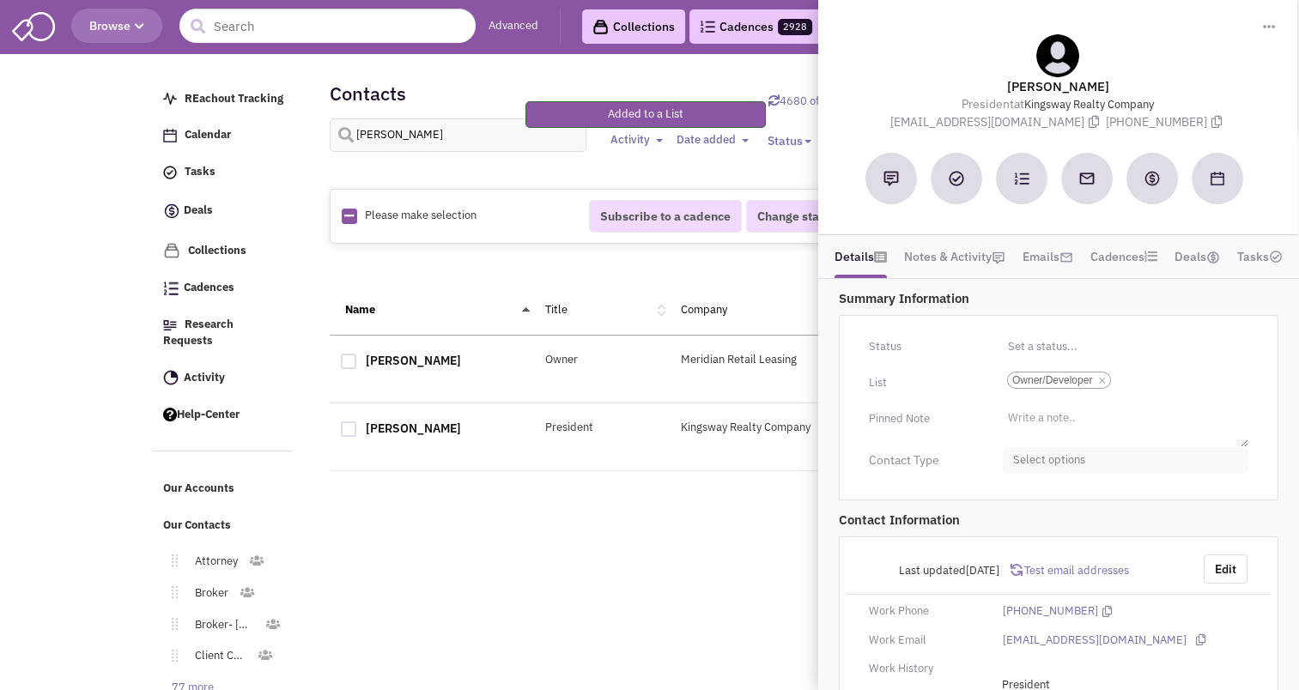
click at [1057, 465] on span "Select options" at bounding box center [1125, 460] width 245 height 27
click at [1023, 562] on div at bounding box center [1019, 562] width 15 height 15
checkbox input "true"
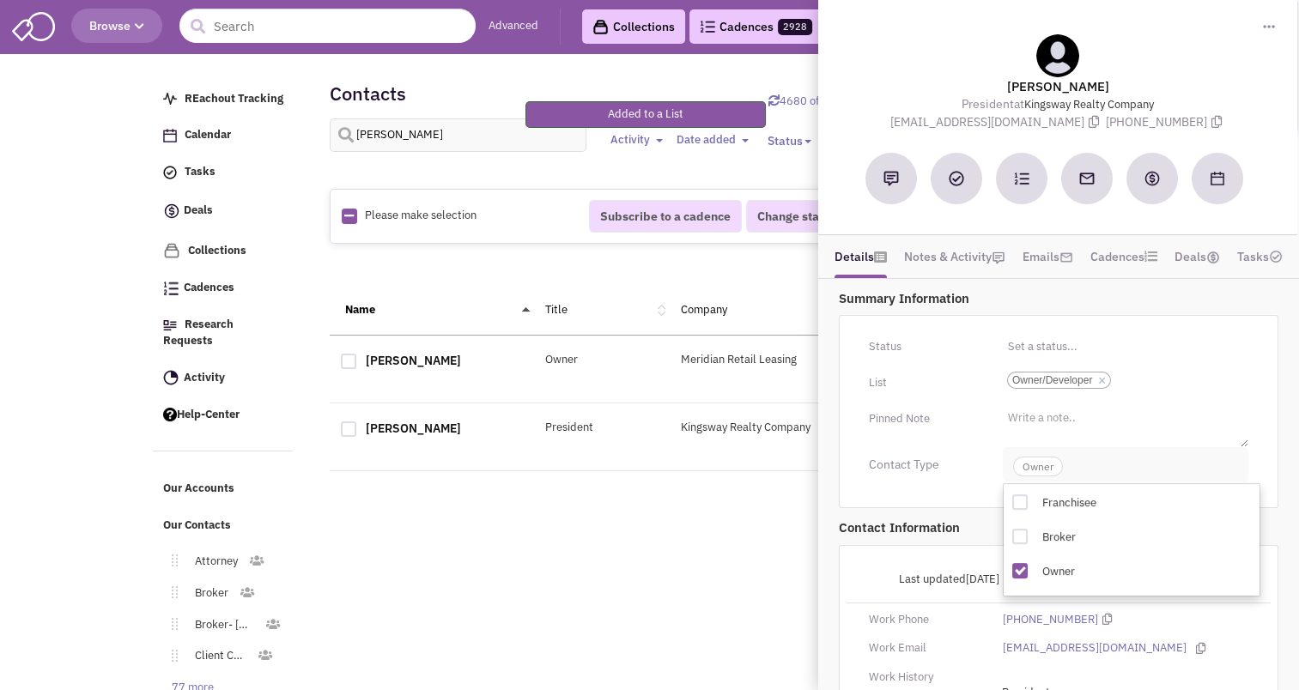
click at [1034, 457] on span "Owner" at bounding box center [1038, 467] width 50 height 20
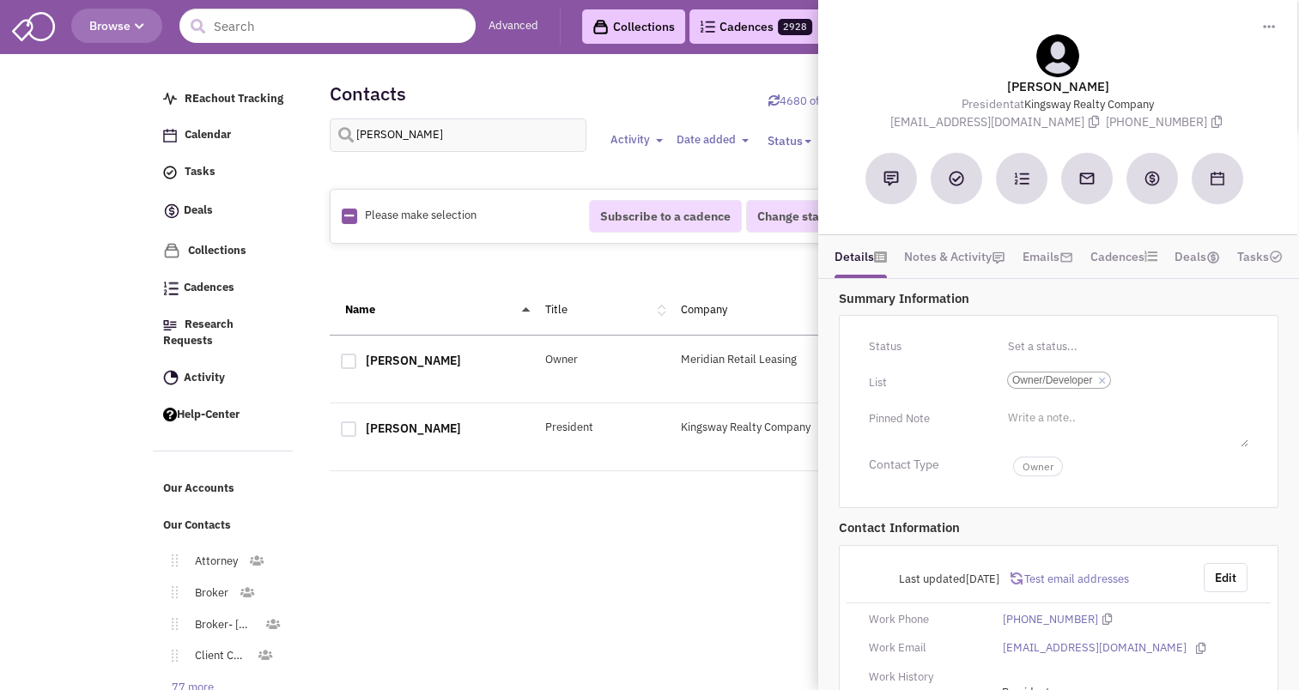
click at [510, 573] on div "Retailsphere Support Message Send REachout Tracking Calendar Tasks Completed Ta…" at bounding box center [649, 414] width 1001 height 712
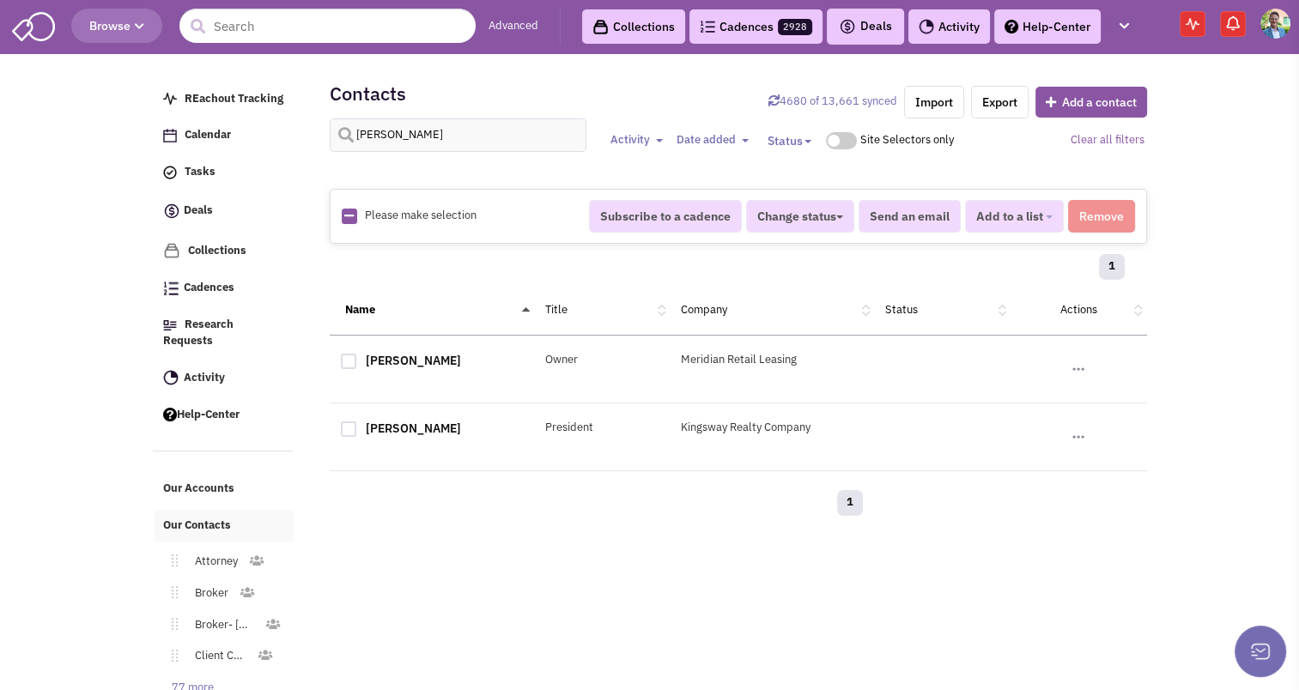
click at [178, 524] on span "Our Contacts" at bounding box center [197, 525] width 68 height 15
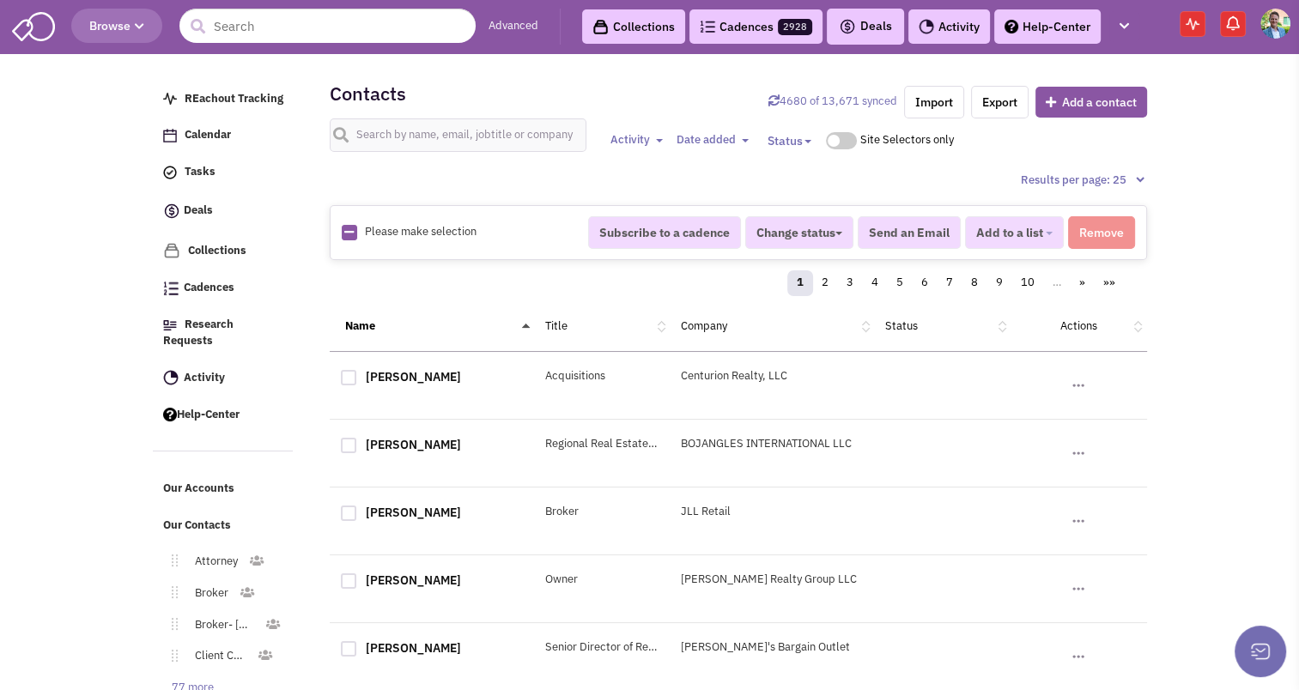
click at [768, 97] on icon at bounding box center [773, 100] width 11 height 11
click at [810, 97] on link "4680 of 13,671 synced" at bounding box center [832, 101] width 129 height 15
click at [388, 134] on input "text" at bounding box center [458, 134] width 257 height 33
type input "w"
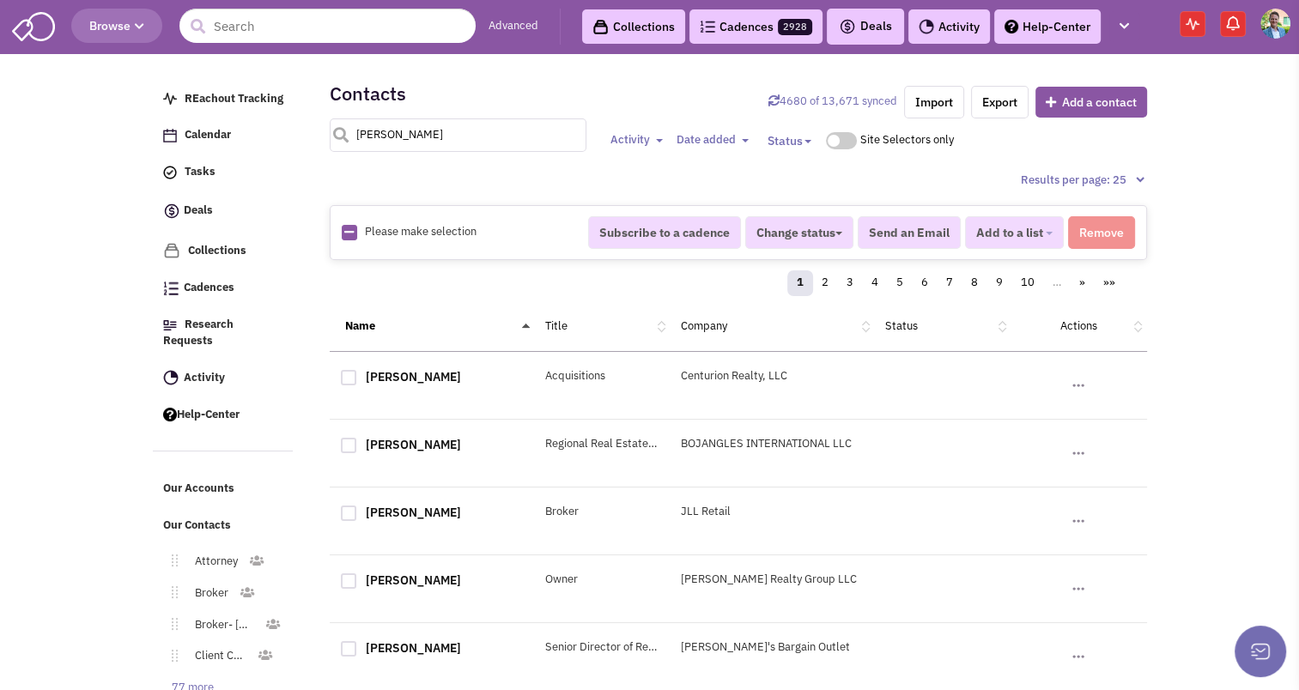
type input "[PERSON_NAME]"
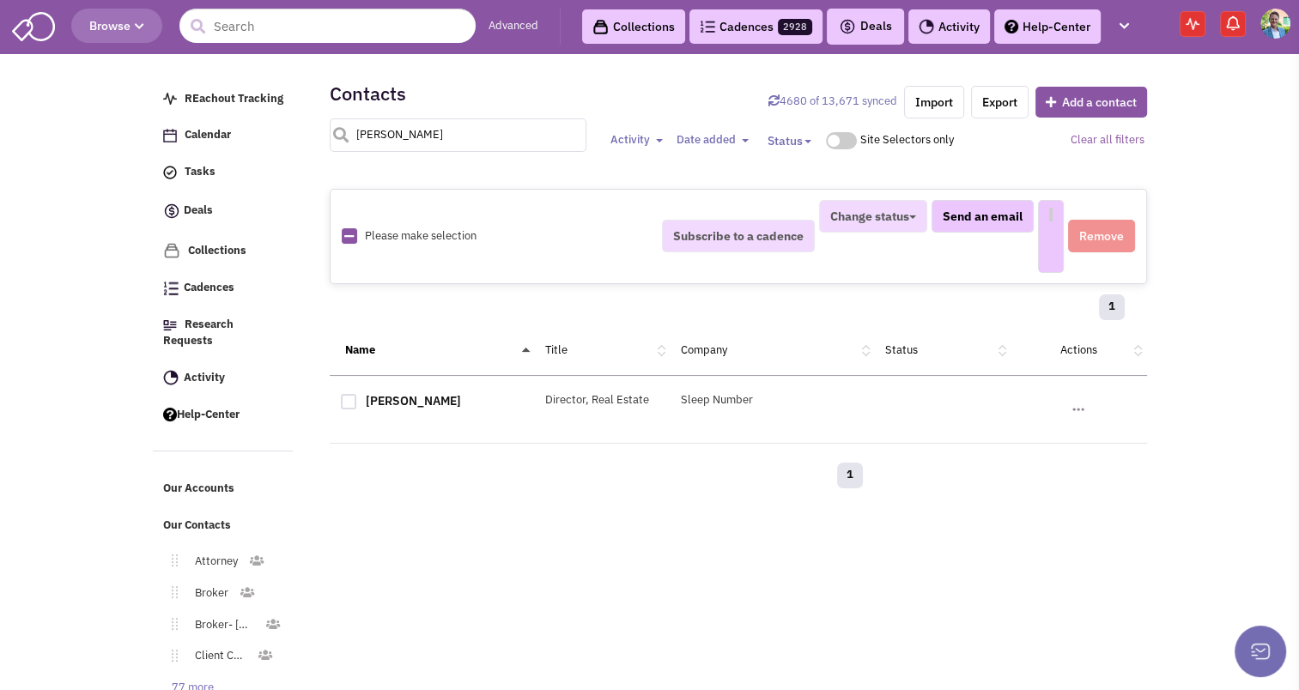
select select
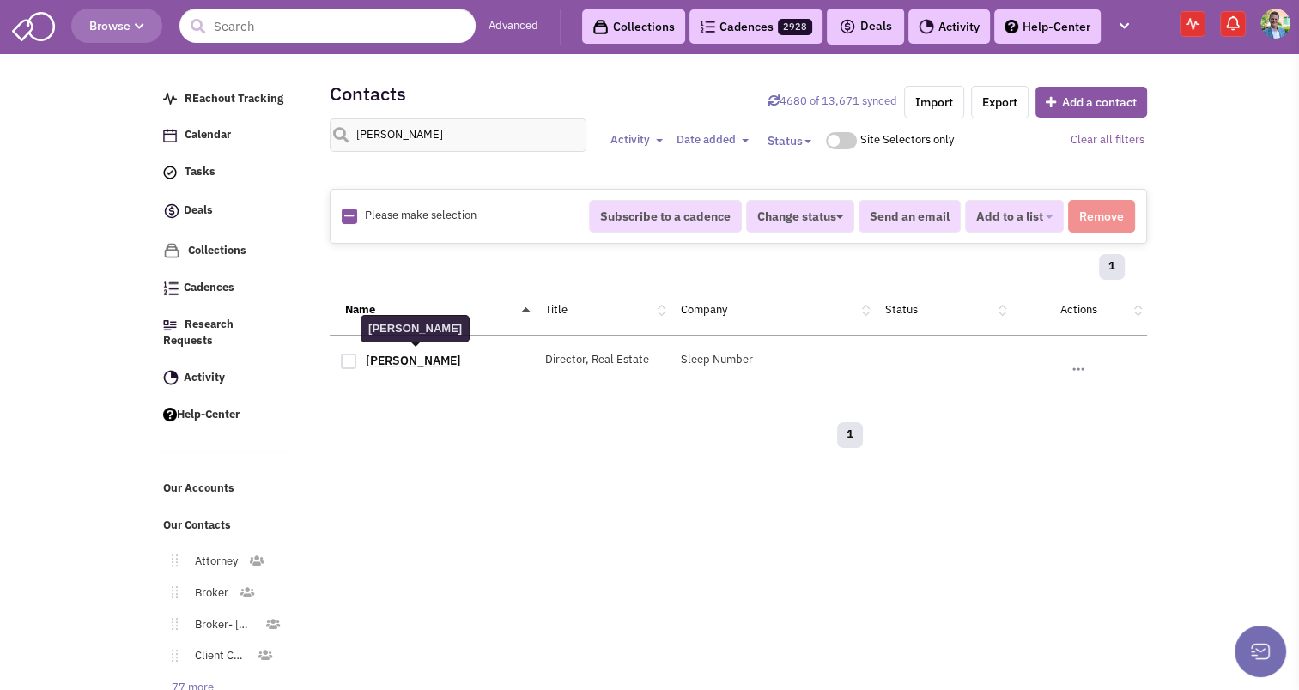
click at [412, 357] on link "[PERSON_NAME]" at bounding box center [413, 360] width 95 height 15
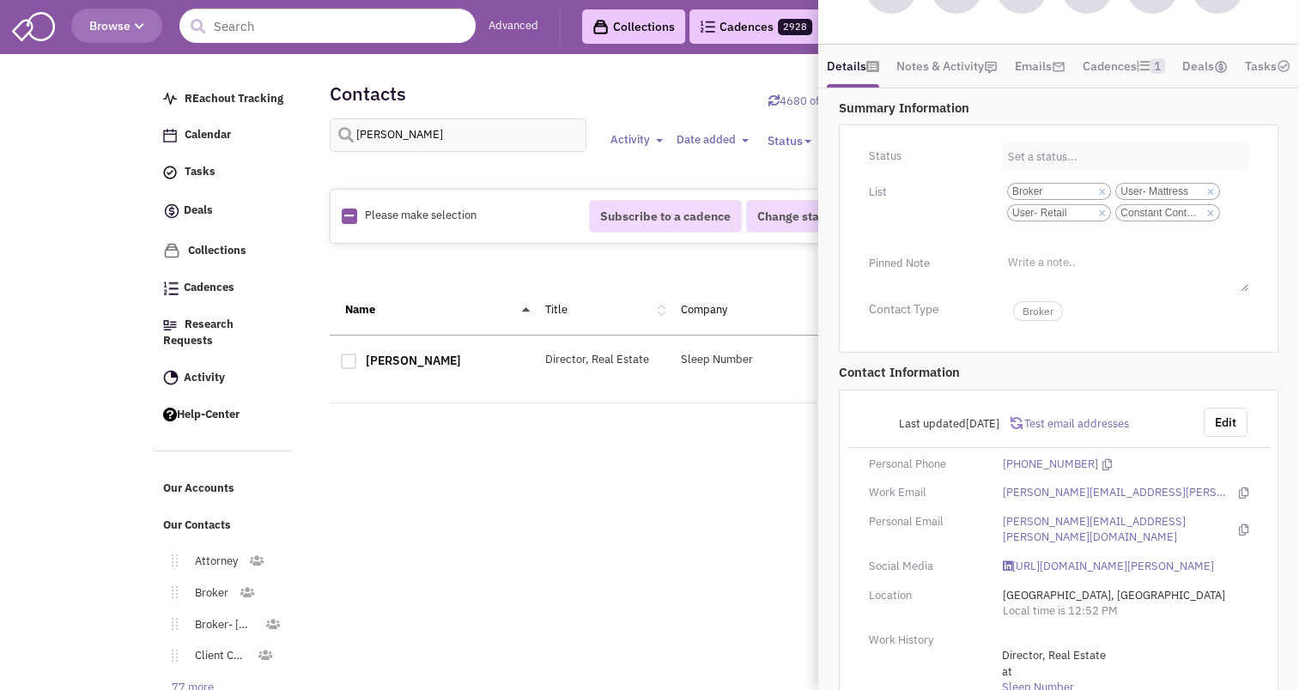
scroll to position [239, 0]
click at [626, 566] on div "Retailsphere Support Message Send REachout Tracking Calendar Tasks Completed Ta…" at bounding box center [649, 414] width 1001 height 712
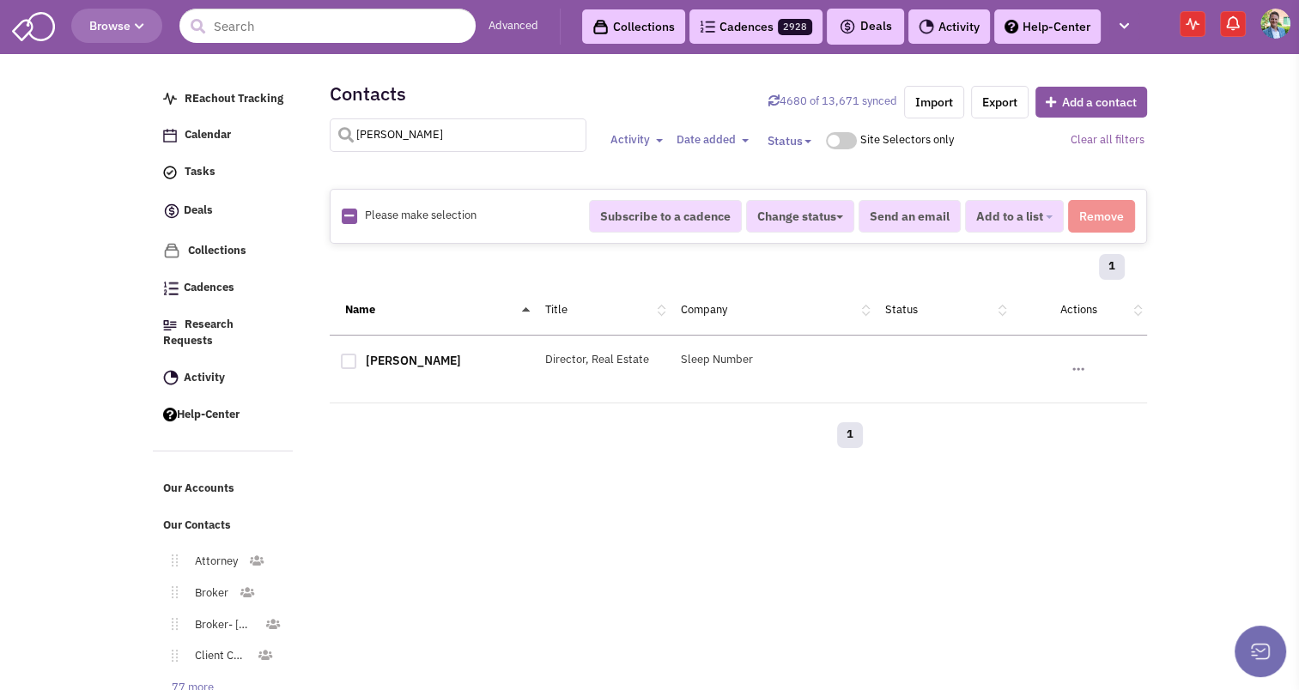
click at [380, 118] on input "[PERSON_NAME]" at bounding box center [458, 134] width 257 height 33
type input "key"
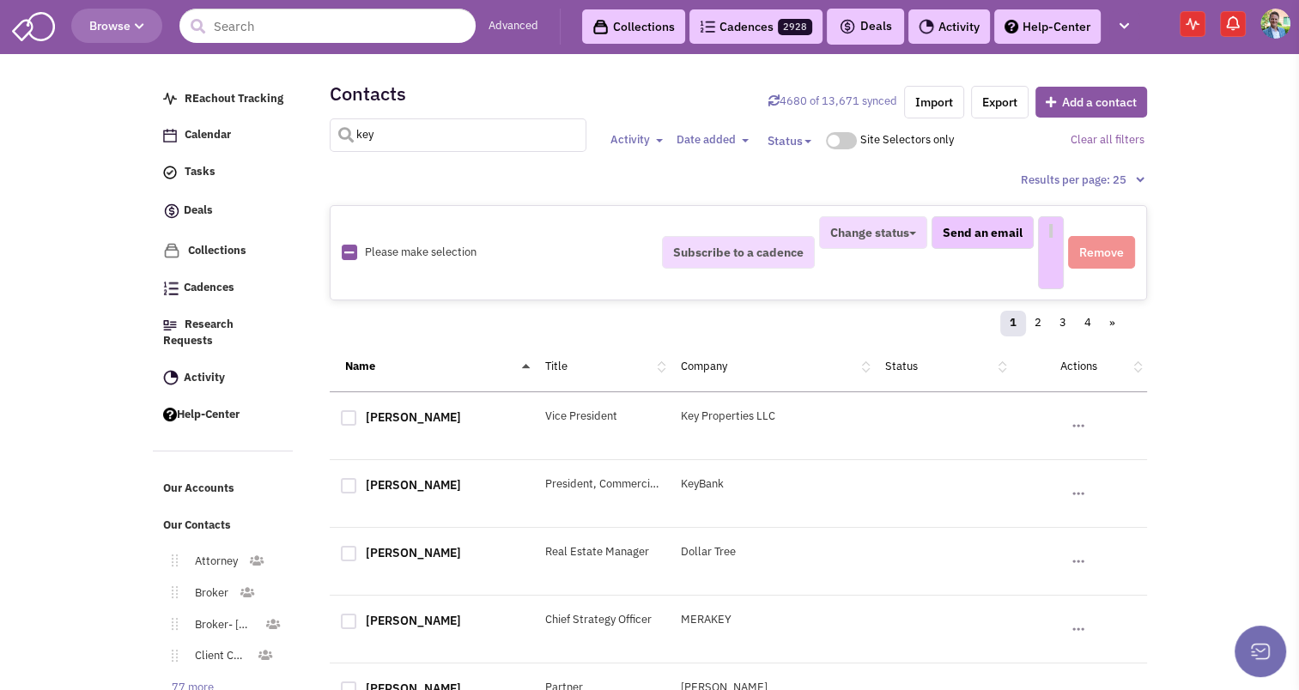
select select
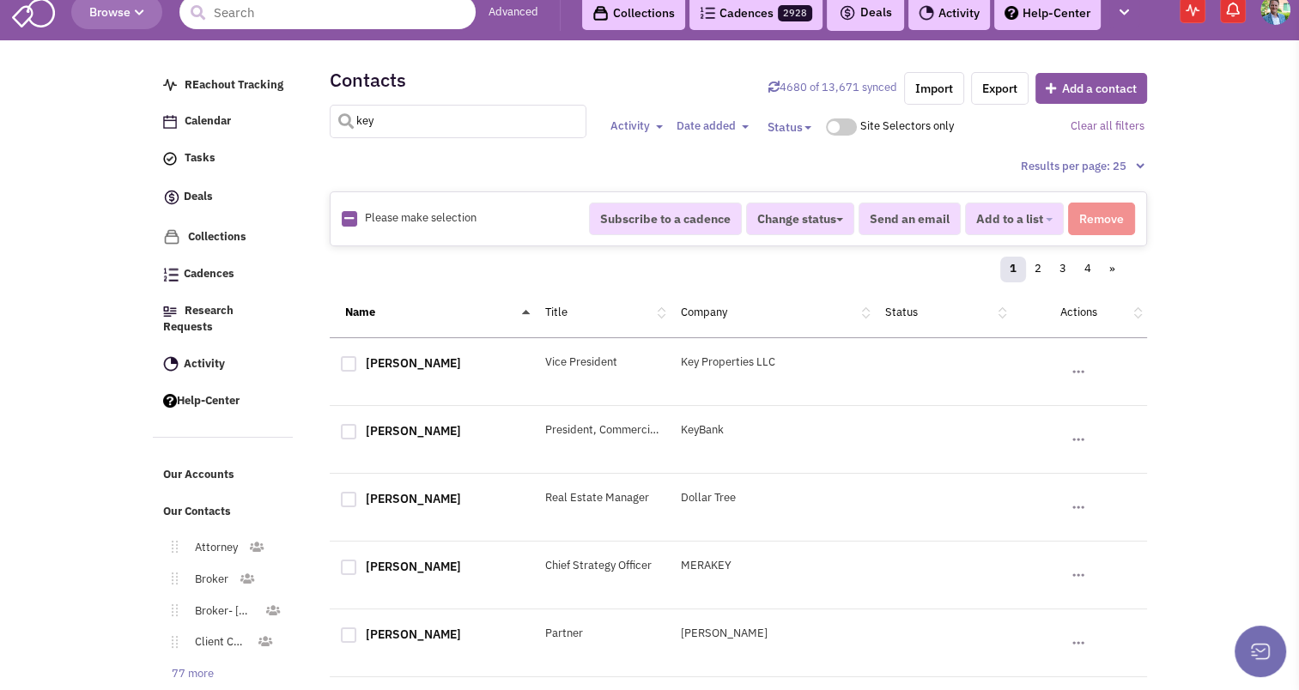
scroll to position [0, 0]
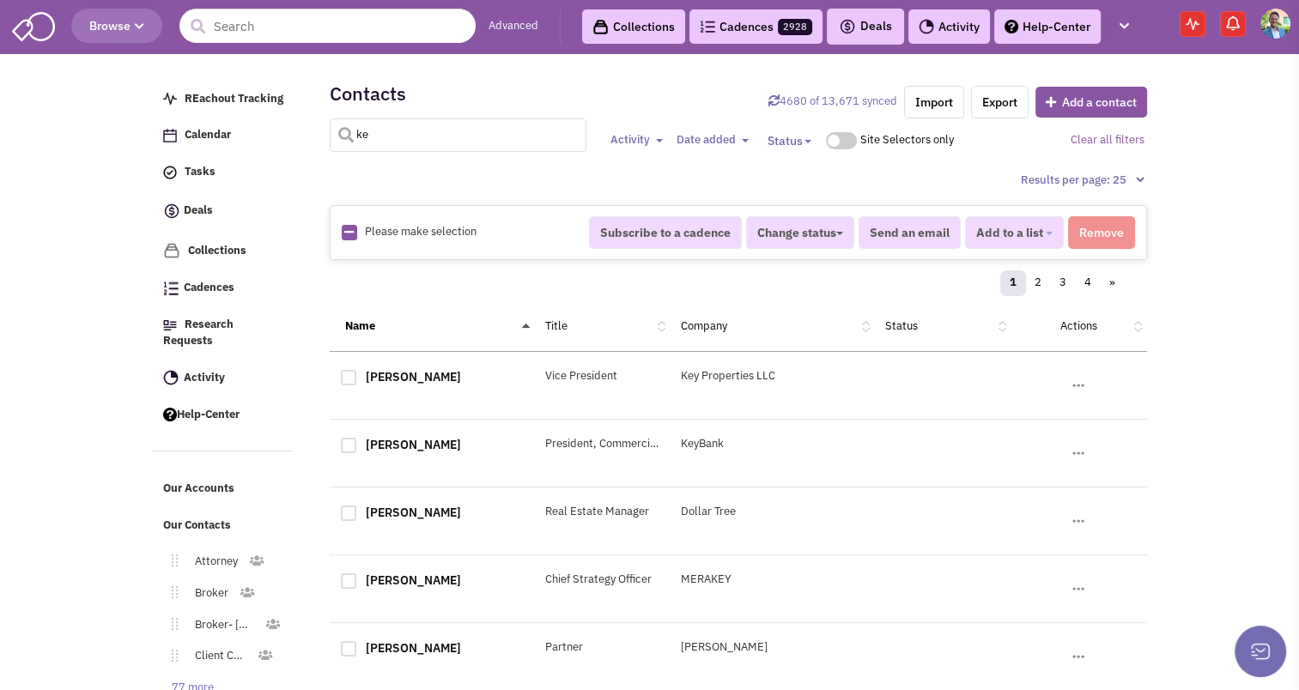
type input "k"
type input "[PERSON_NAME]"
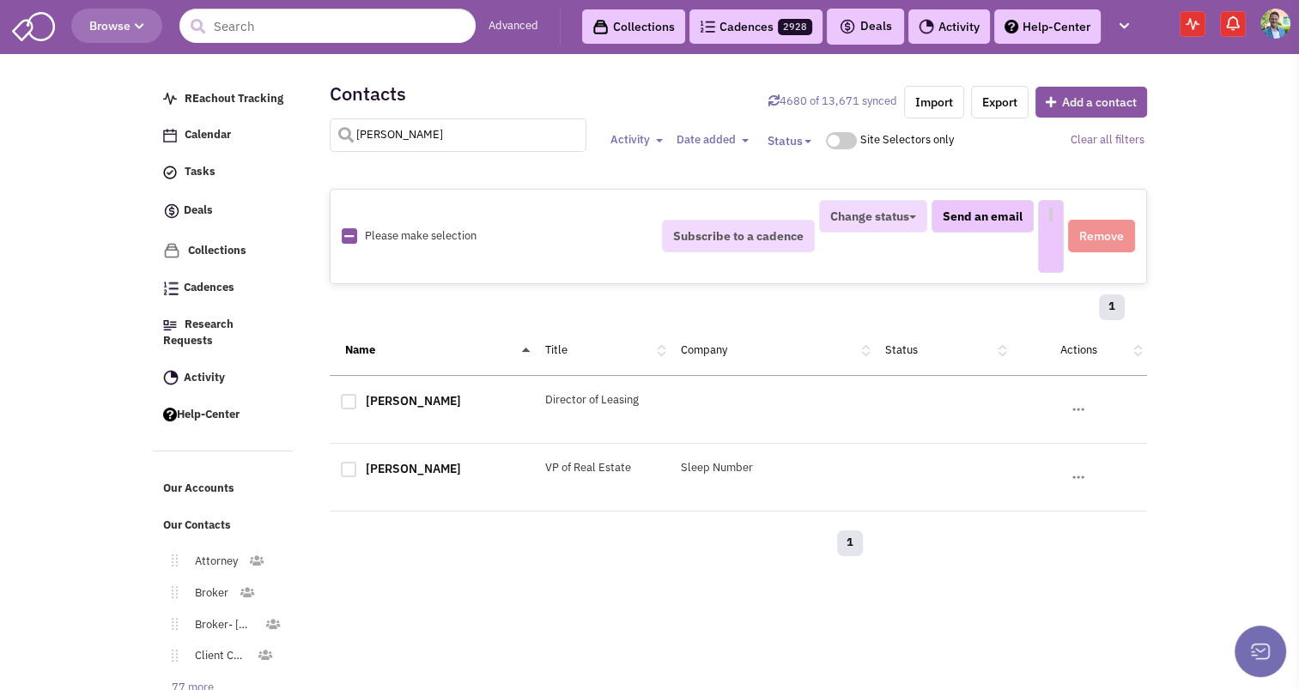
select select
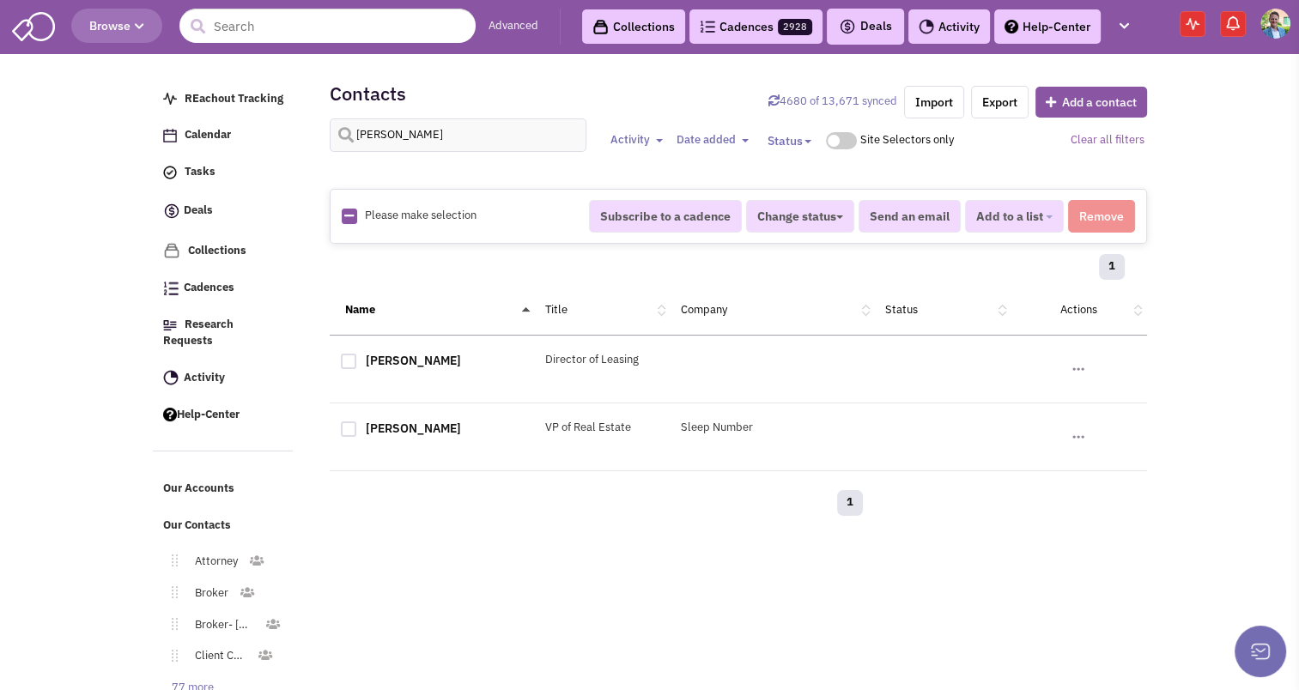
click at [349, 425] on div at bounding box center [348, 428] width 15 height 15
click at [358, 425] on input "checkbox" at bounding box center [363, 430] width 11 height 11
checkbox input "true"
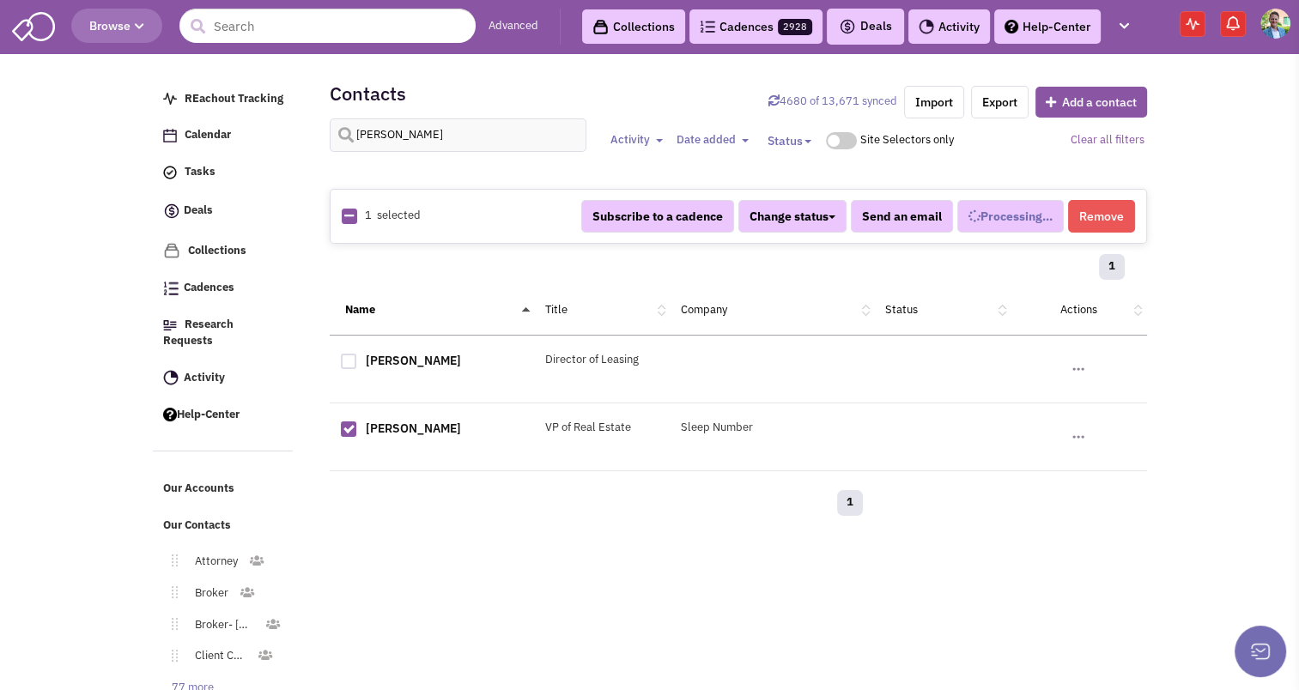
select select
click at [1099, 213] on button "Remove" at bounding box center [1101, 216] width 67 height 33
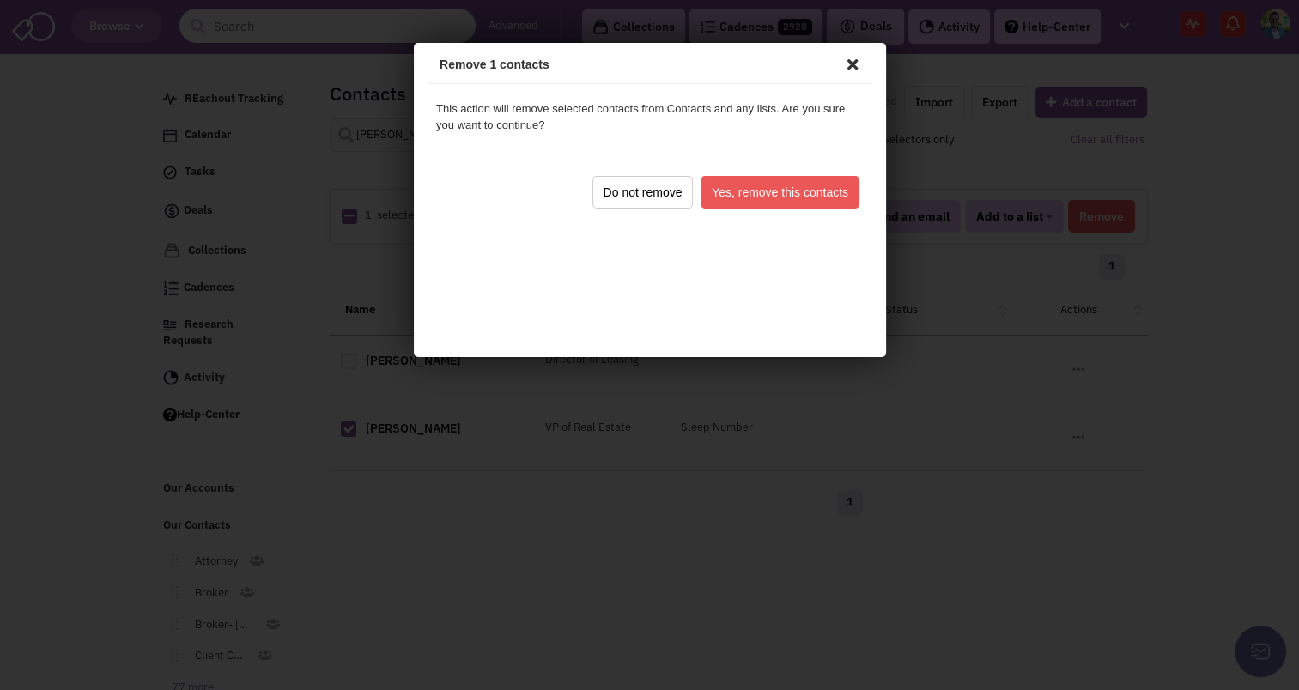
click at [737, 188] on button "Yes, remove this contacts" at bounding box center [776, 189] width 159 height 33
click at [762, 182] on button "Yes, remove this contacts" at bounding box center [776, 189] width 159 height 33
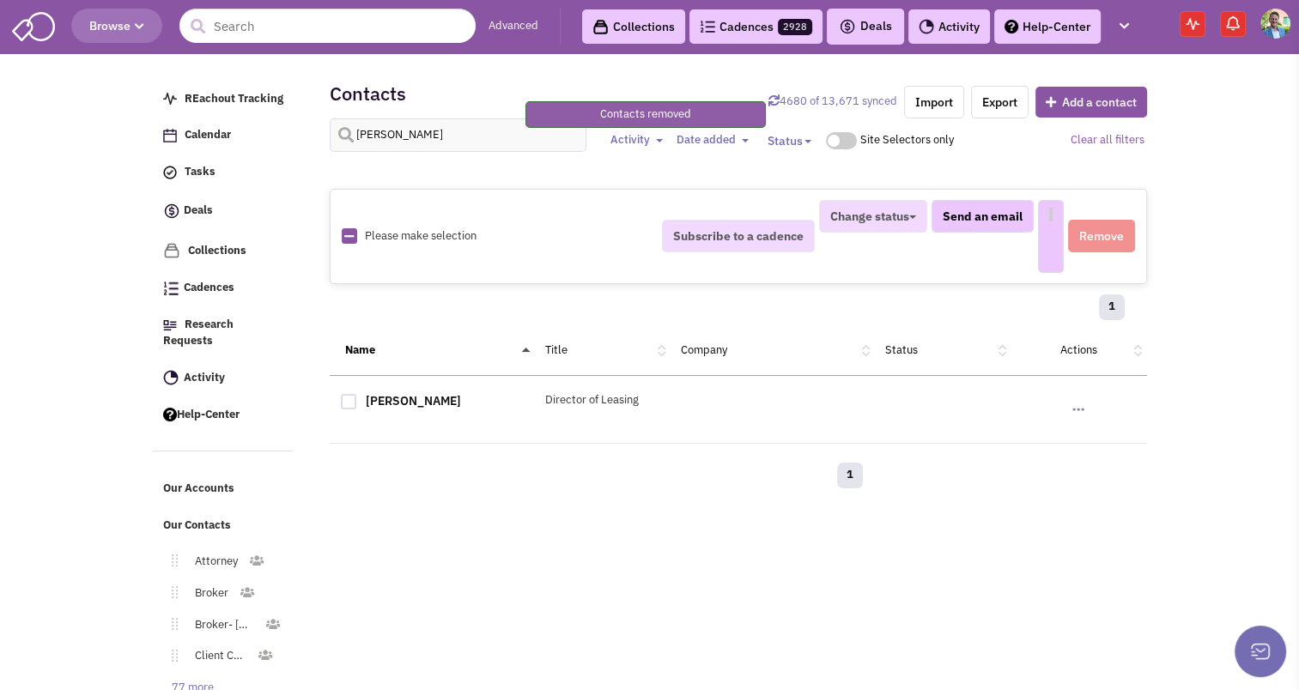
select select
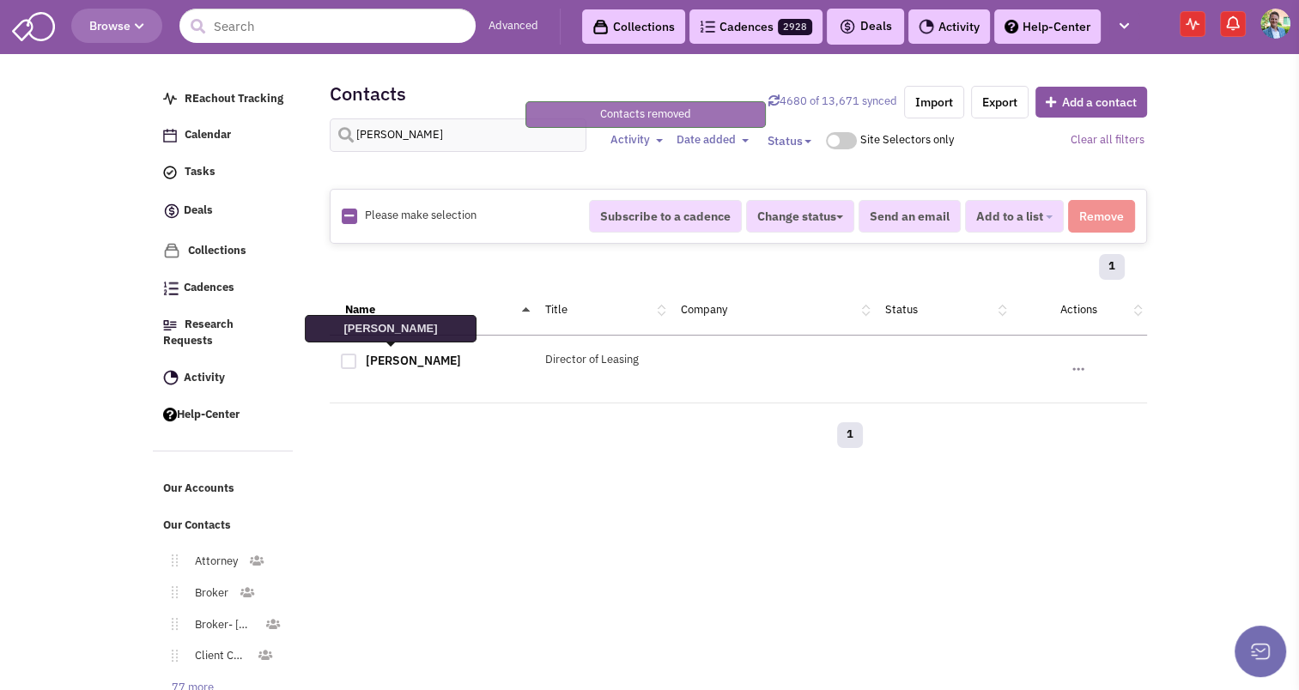
click at [394, 353] on link "[PERSON_NAME]" at bounding box center [413, 360] width 95 height 15
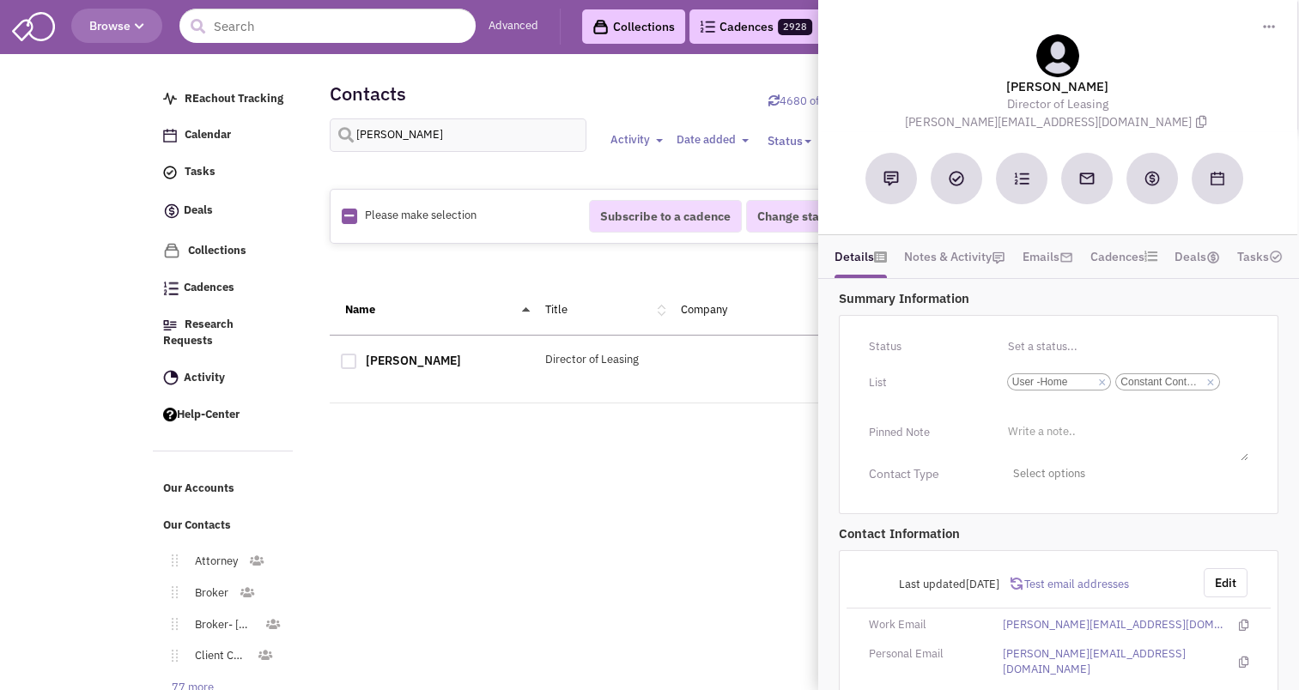
click at [524, 470] on div "REachout Tracking Calendar Tasks Completed Tasks Deals Team Deals Toggle Dropdo…" at bounding box center [650, 274] width 994 height 429
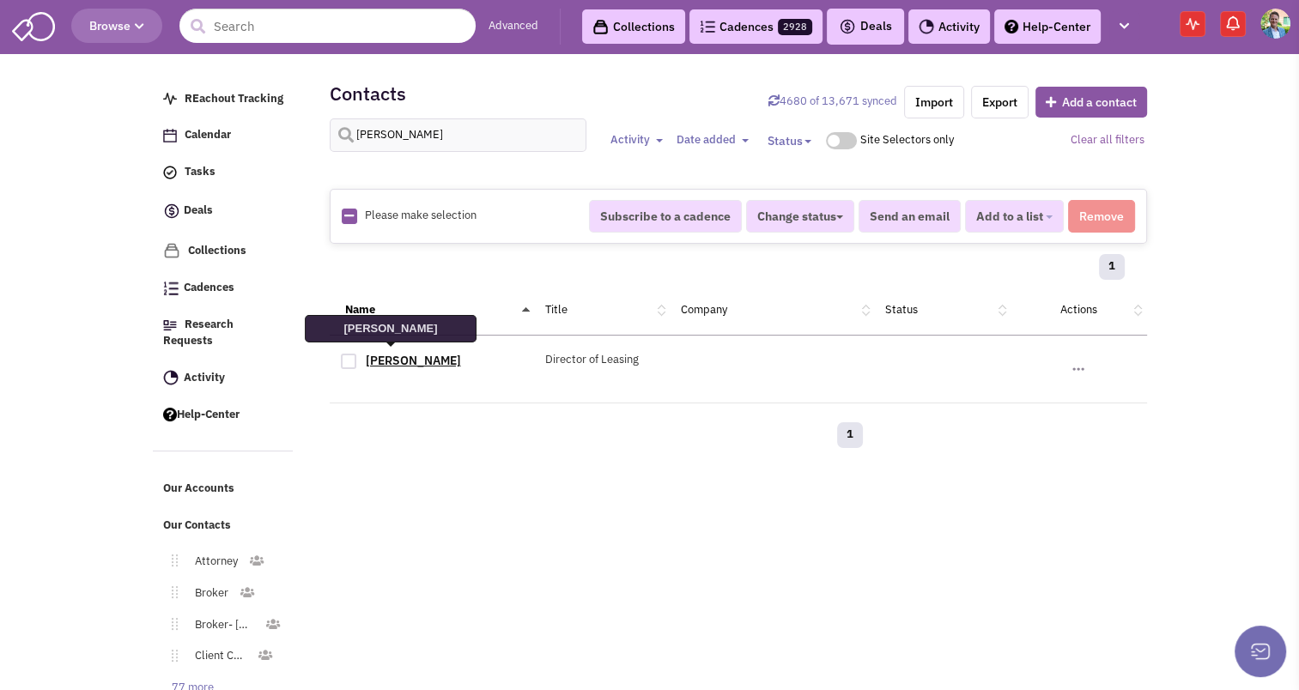
click at [399, 355] on link "[PERSON_NAME]" at bounding box center [413, 360] width 95 height 15
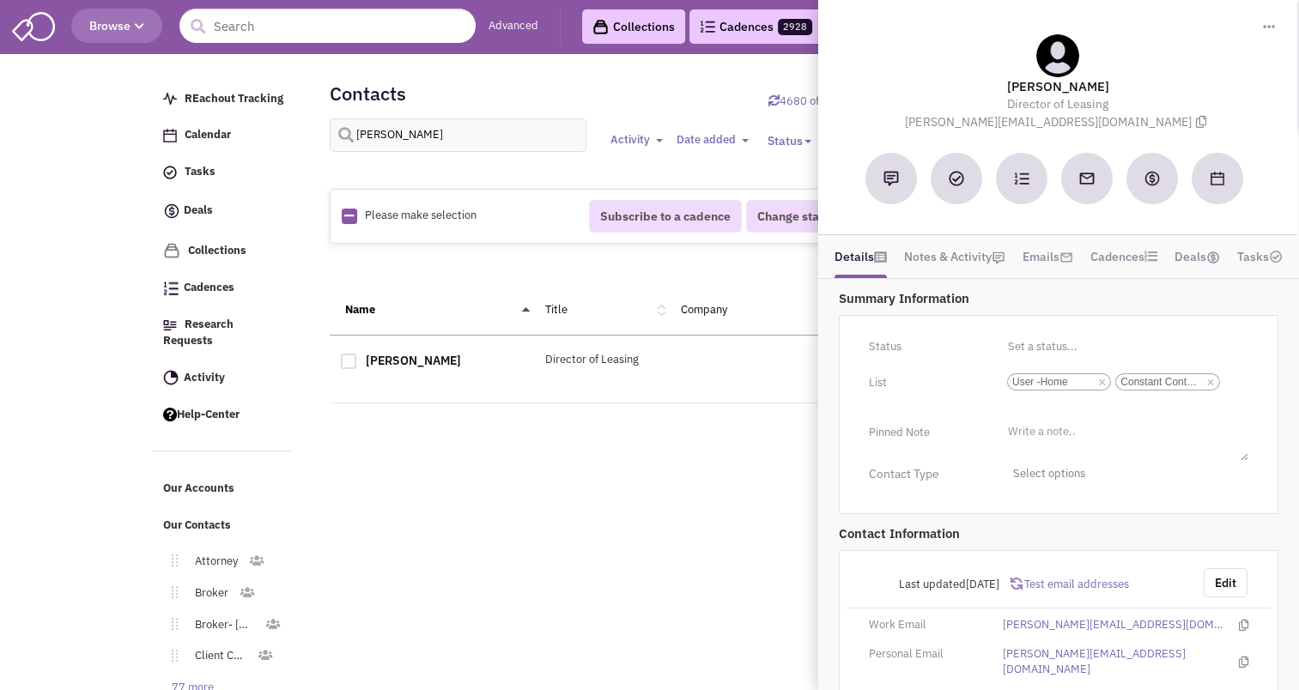
click at [352, 360] on div at bounding box center [348, 361] width 15 height 15
click at [358, 360] on input "checkbox" at bounding box center [363, 362] width 11 height 11
checkbox input "true"
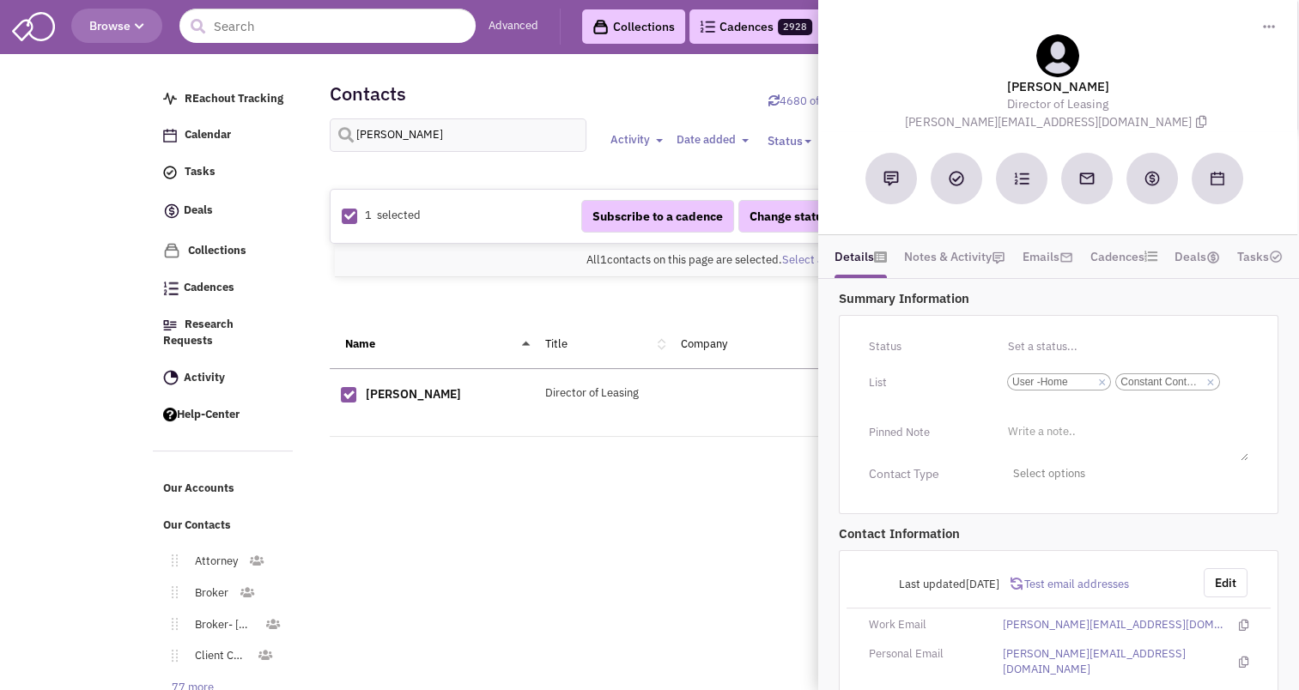
select select
click at [618, 299] on div "1" at bounding box center [738, 303] width 795 height 34
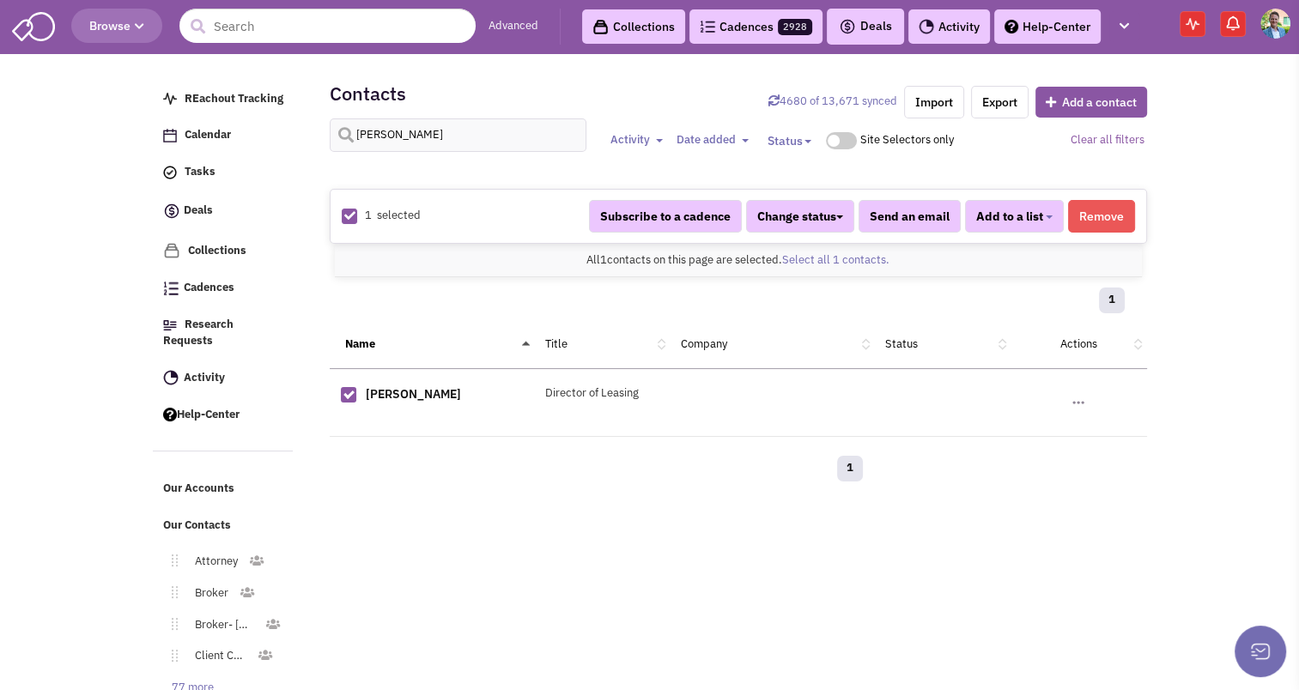
click at [1112, 208] on button "Remove" at bounding box center [1101, 216] width 67 height 33
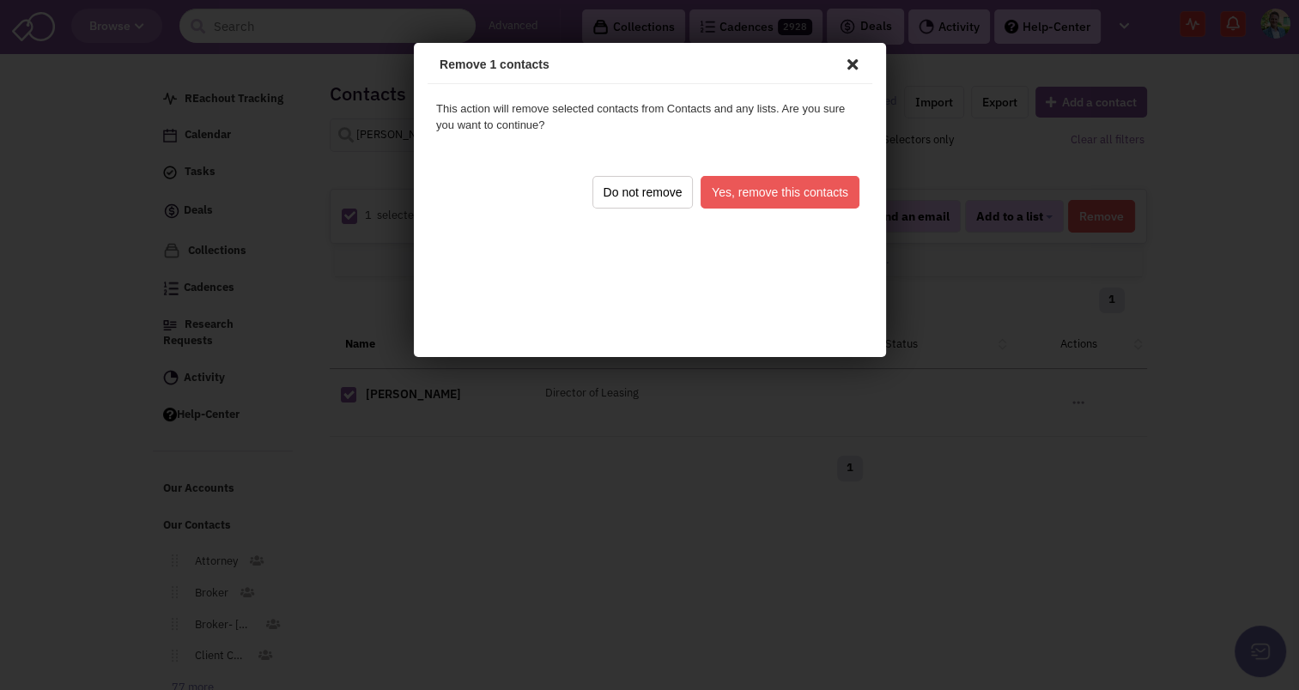
click at [768, 179] on button "Yes, remove this contacts" at bounding box center [776, 189] width 159 height 33
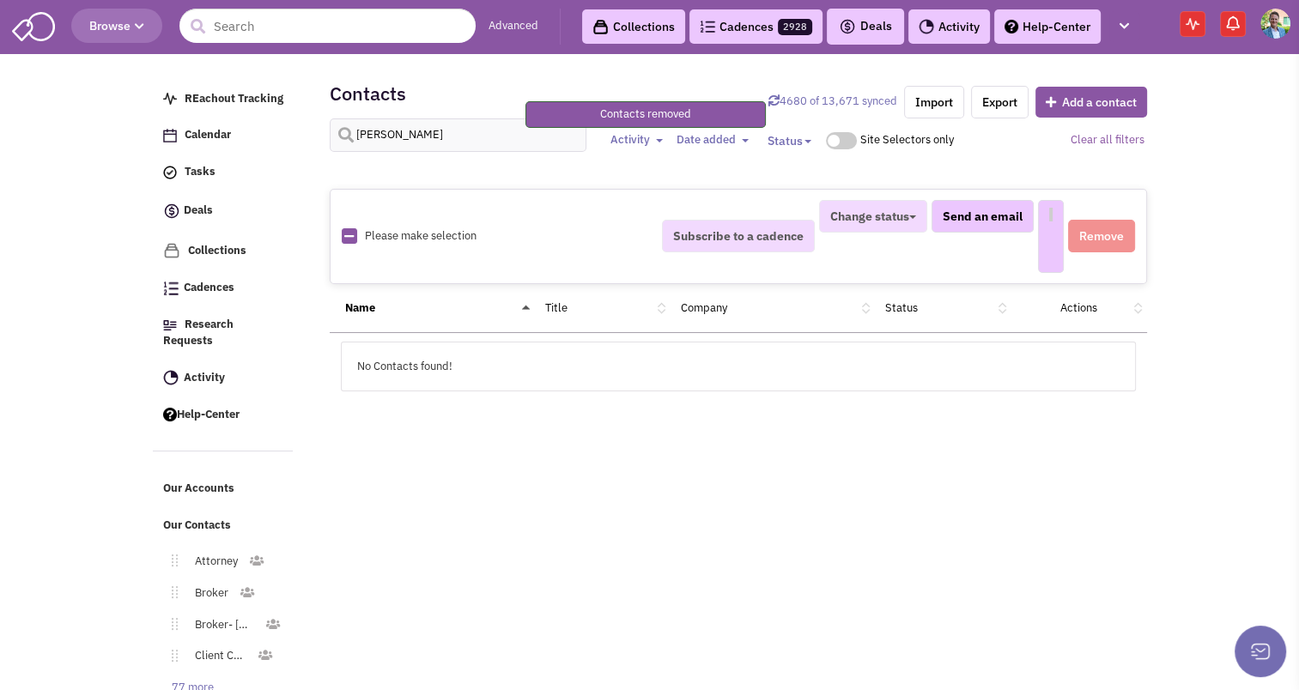
select select
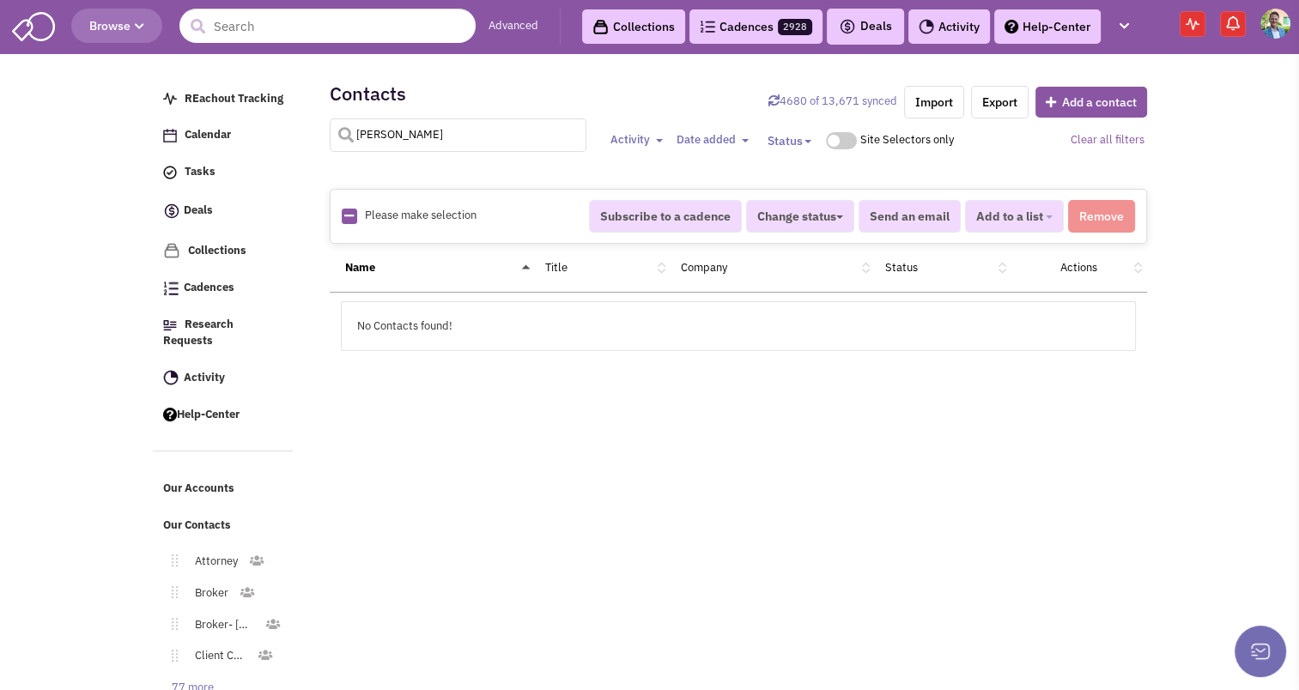
click at [397, 128] on input "[PERSON_NAME]" at bounding box center [458, 134] width 257 height 33
type input "[PERSON_NAME]"
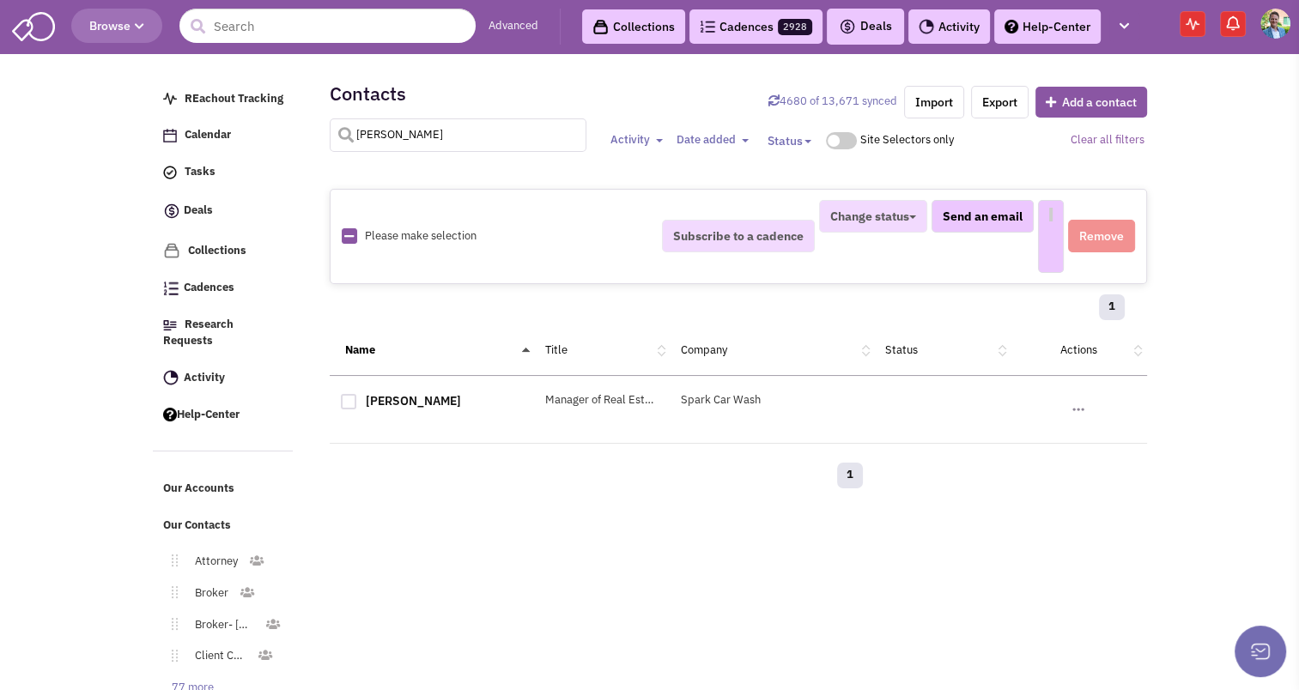
select select
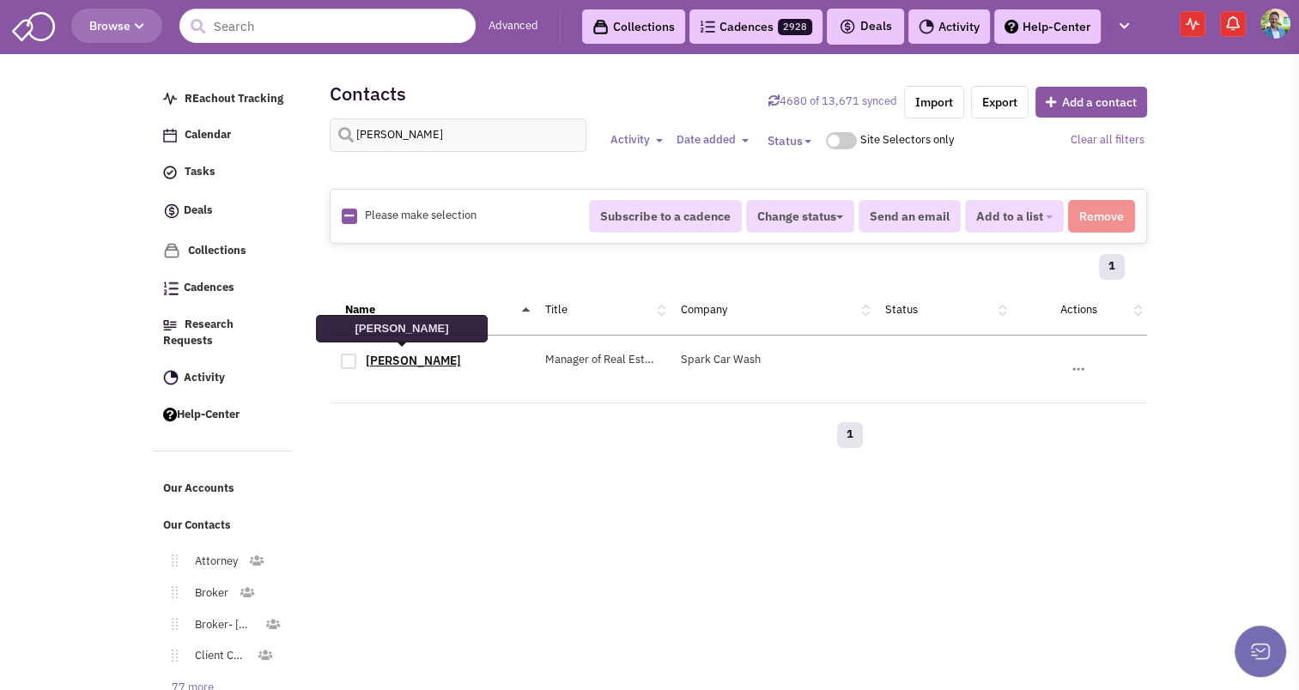
click at [389, 357] on link "[PERSON_NAME]" at bounding box center [413, 360] width 95 height 15
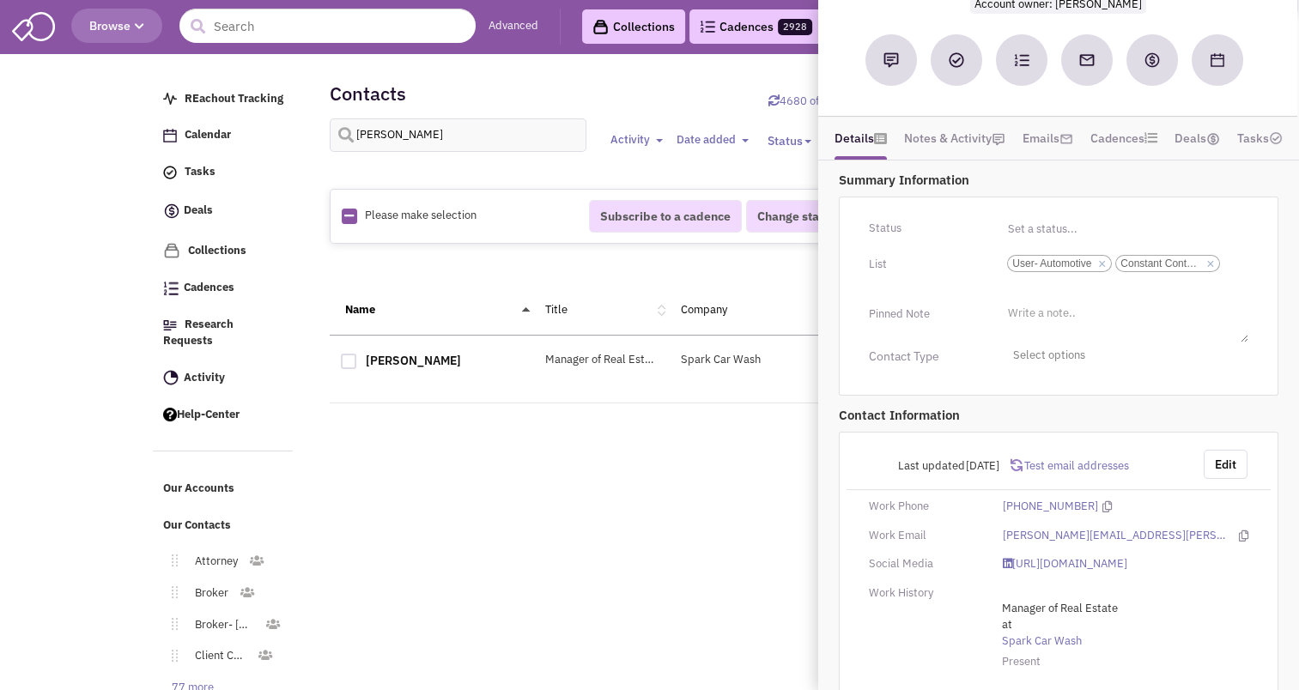
scroll to position [165, 0]
click at [542, 122] on input "[PERSON_NAME]" at bounding box center [458, 134] width 257 height 33
type input "[PERSON_NAME]"
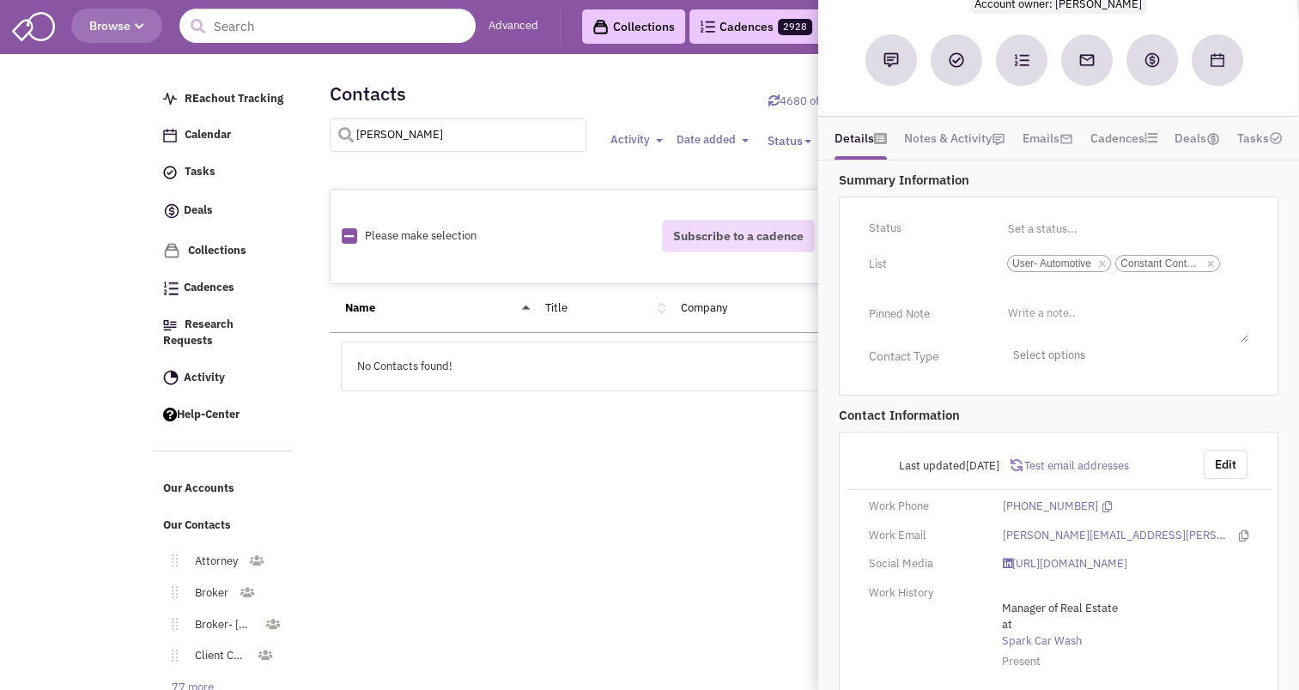
select select
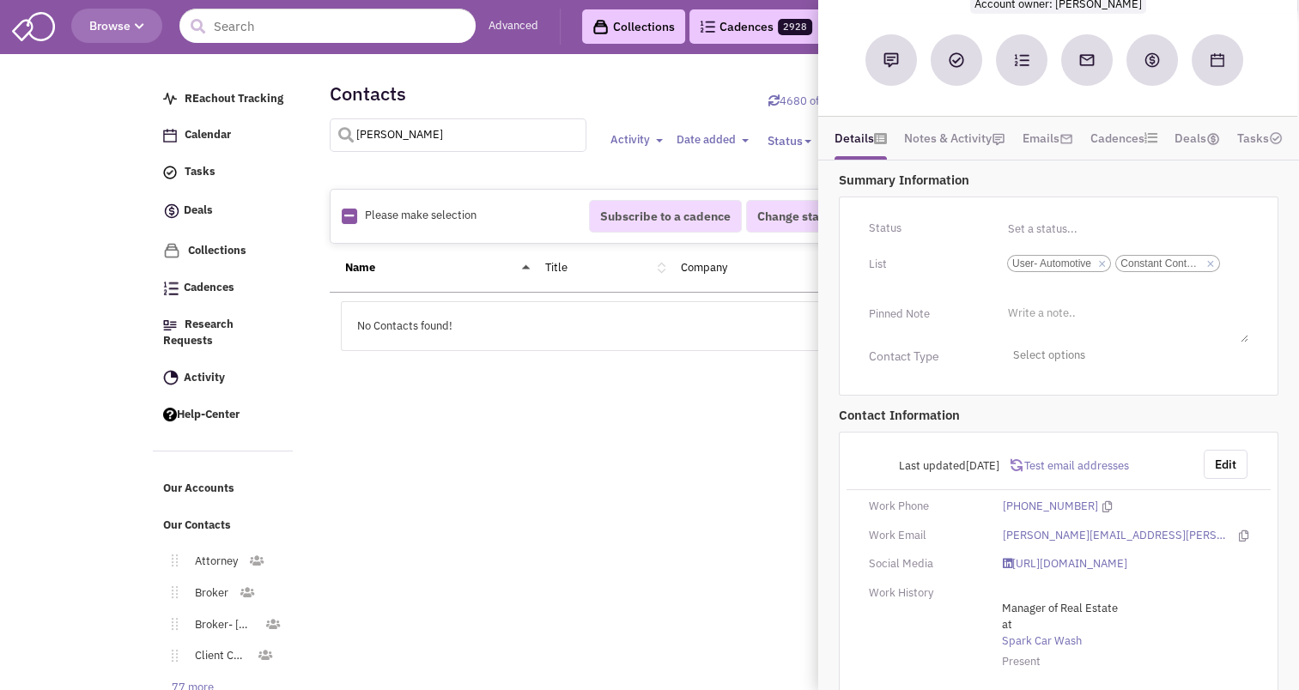
type input "[PERSON_NAME]"
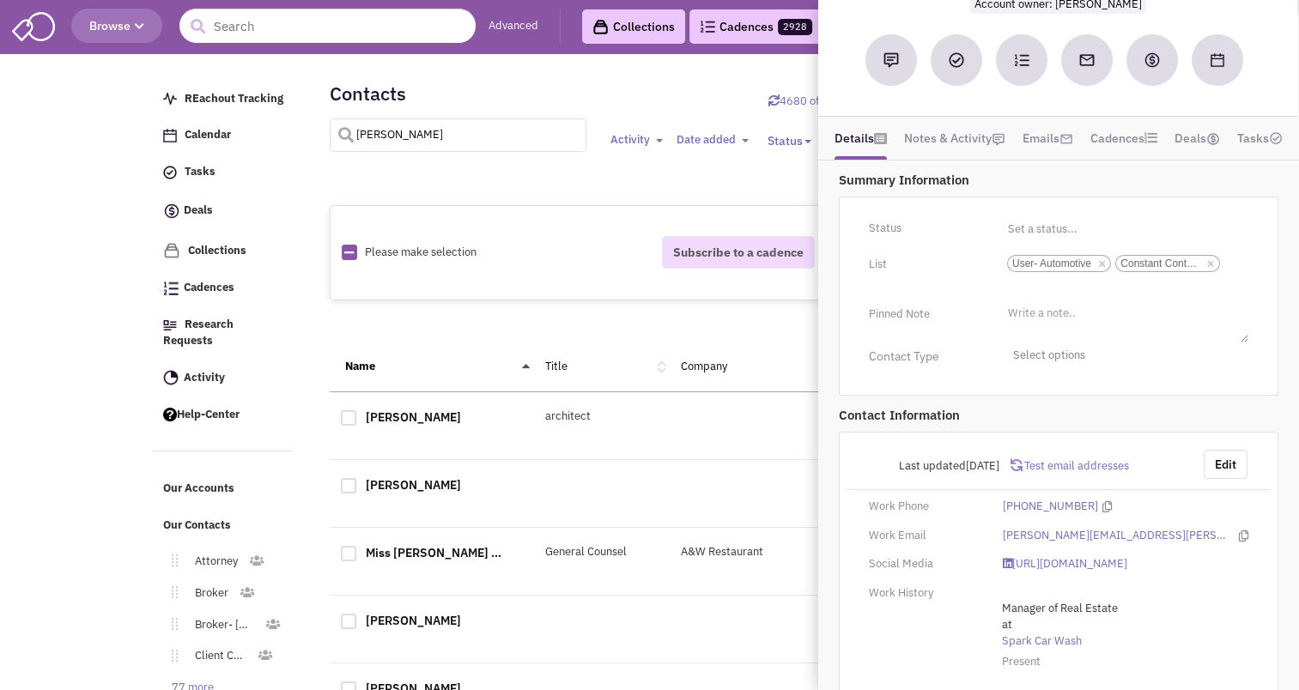
select select
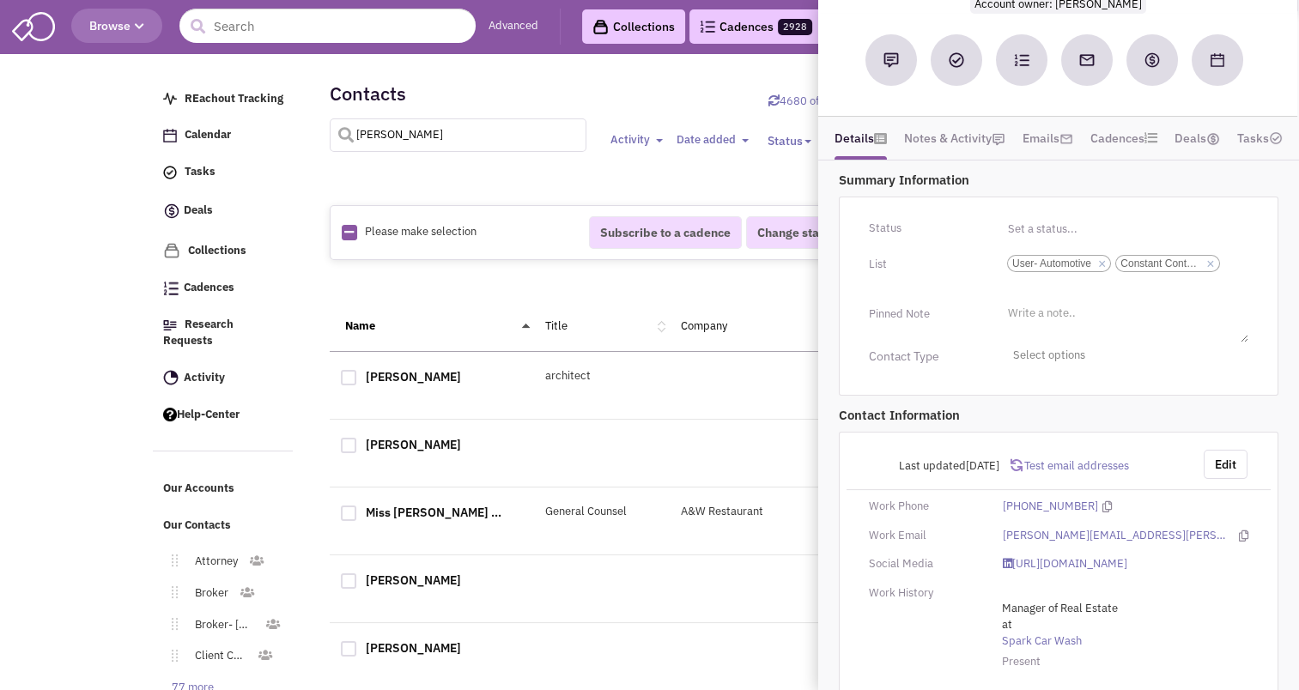
scroll to position [0, 0]
click at [563, 172] on div "Results per page: 25 Results per page: 50" at bounding box center [738, 180] width 817 height 16
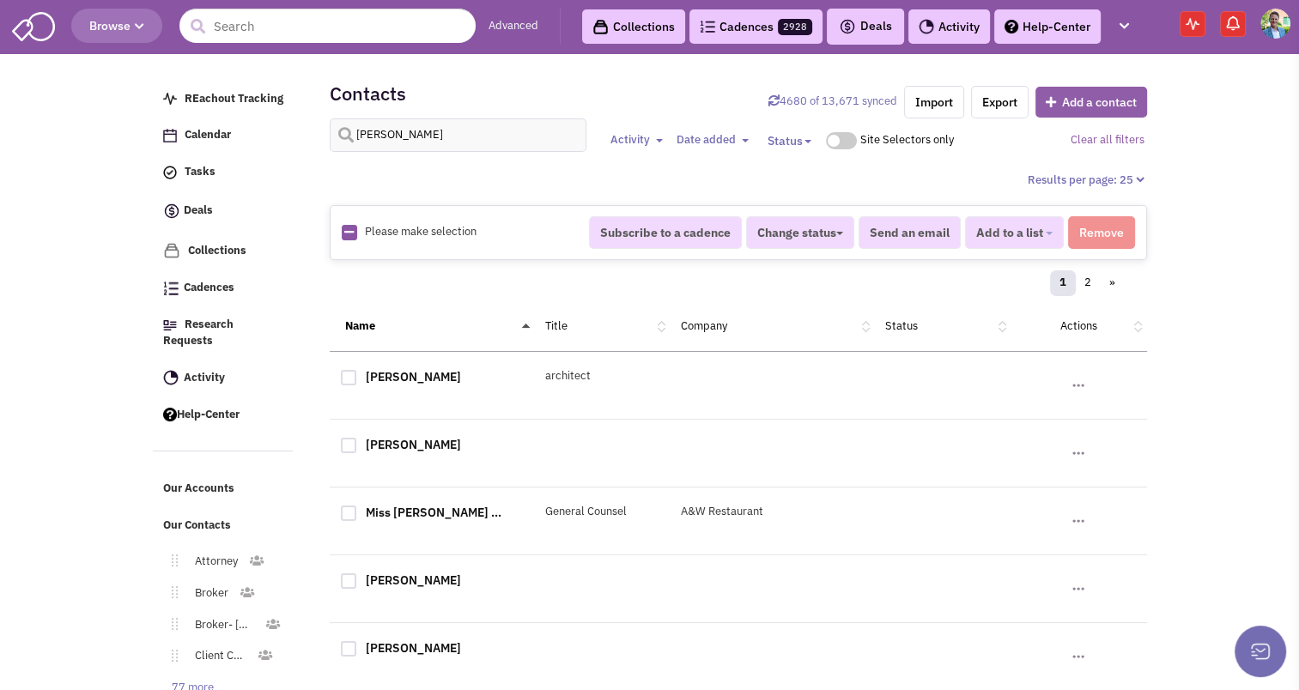
click at [1089, 112] on button "Add a contact" at bounding box center [1091, 102] width 112 height 31
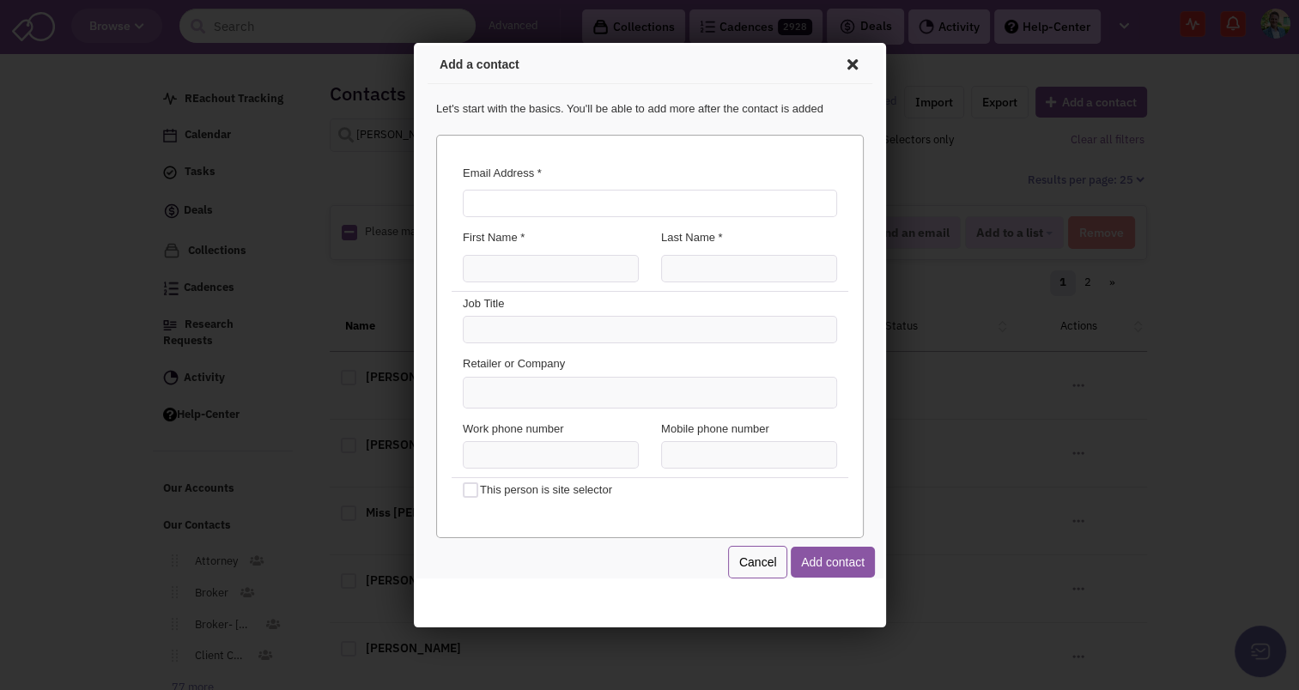
click at [499, 203] on input "Email Address *" at bounding box center [646, 200] width 374 height 27
type input "[EMAIL_ADDRESS][DOMAIN_NAME]"
type input "[PERSON_NAME]"
type input "Anderston"
type input "R"
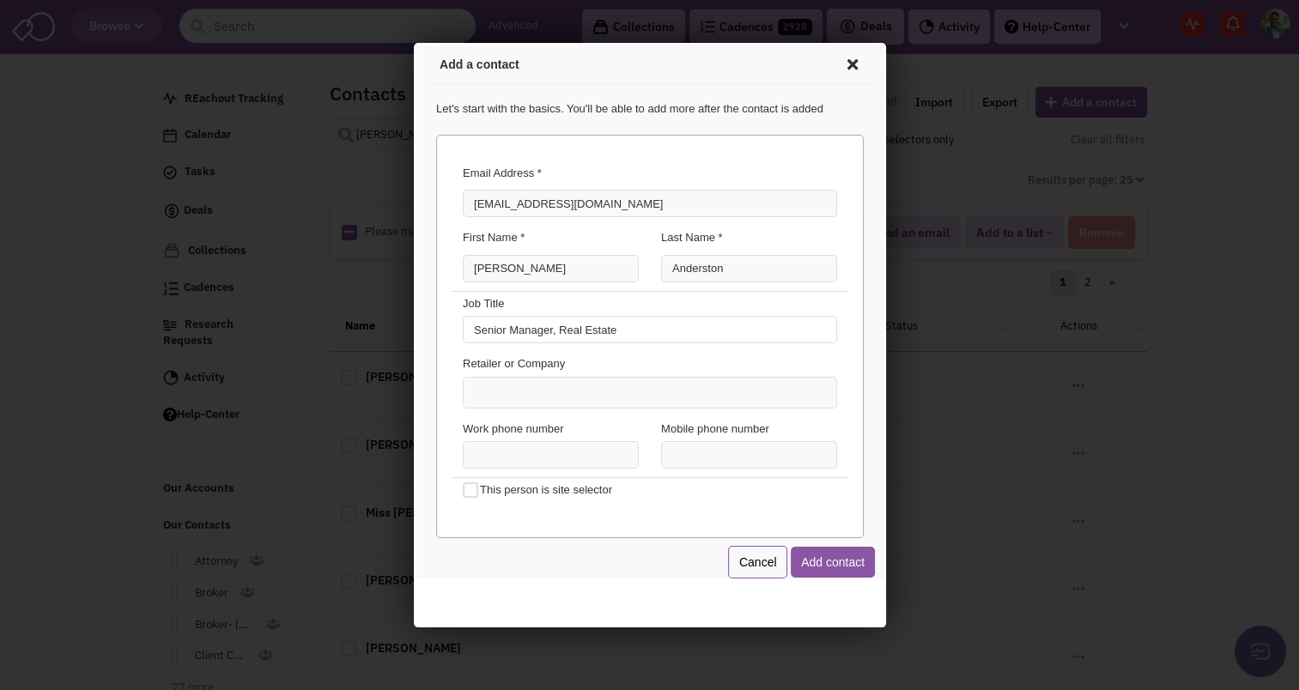
type input "Senior Manager, Real Estate"
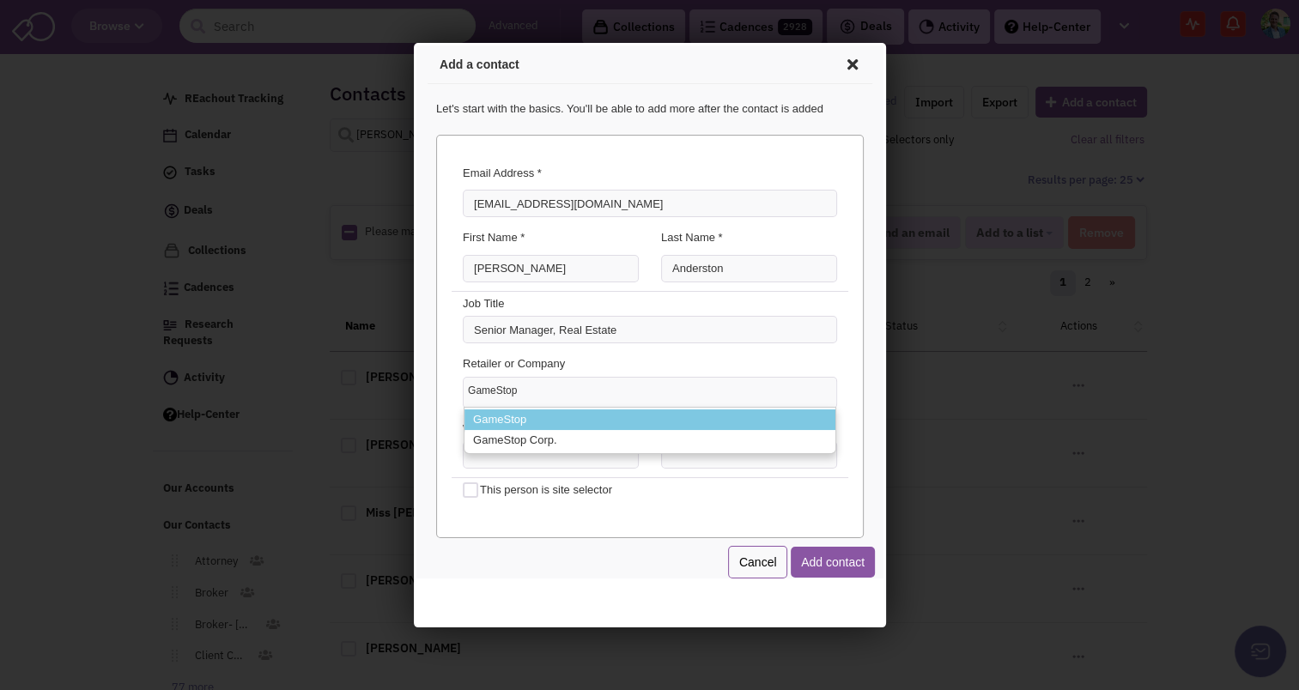
type input "GameStop"
click at [500, 418] on li "GameStop" at bounding box center [646, 417] width 371 height 21
click at [413, 43] on select "GameStop GameStop GameStop Corp." at bounding box center [413, 43] width 0 height 0
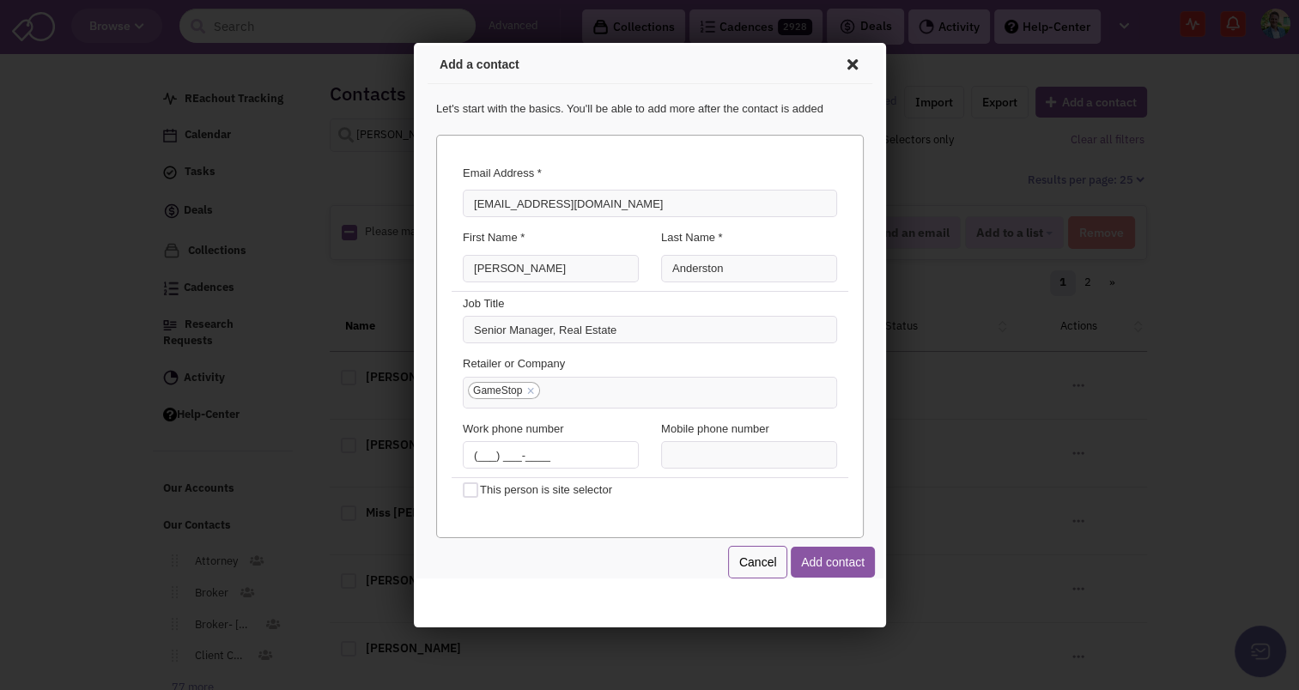
click at [473, 448] on input "(___) ___-____" at bounding box center [547, 452] width 176 height 27
type input "[PHONE_NUMBER]"
click at [839, 548] on button "Add contact" at bounding box center [829, 559] width 84 height 31
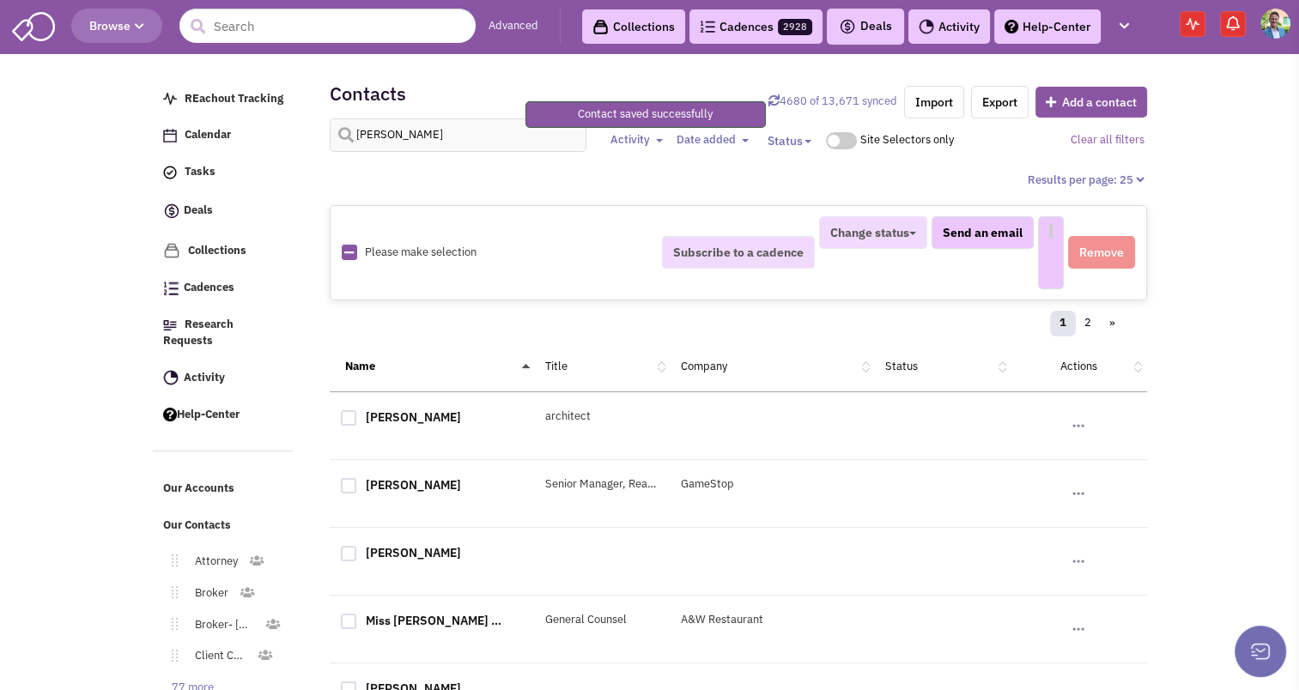
select select
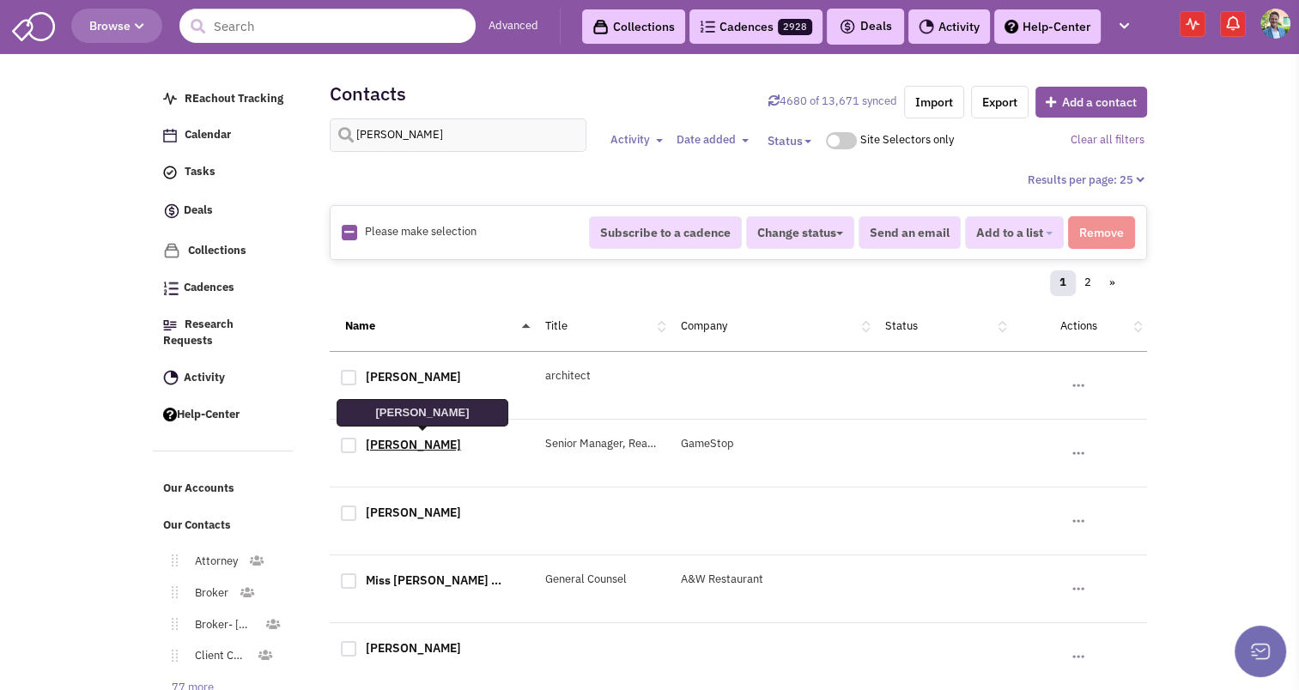
click at [439, 439] on link "[PERSON_NAME]" at bounding box center [413, 444] width 95 height 15
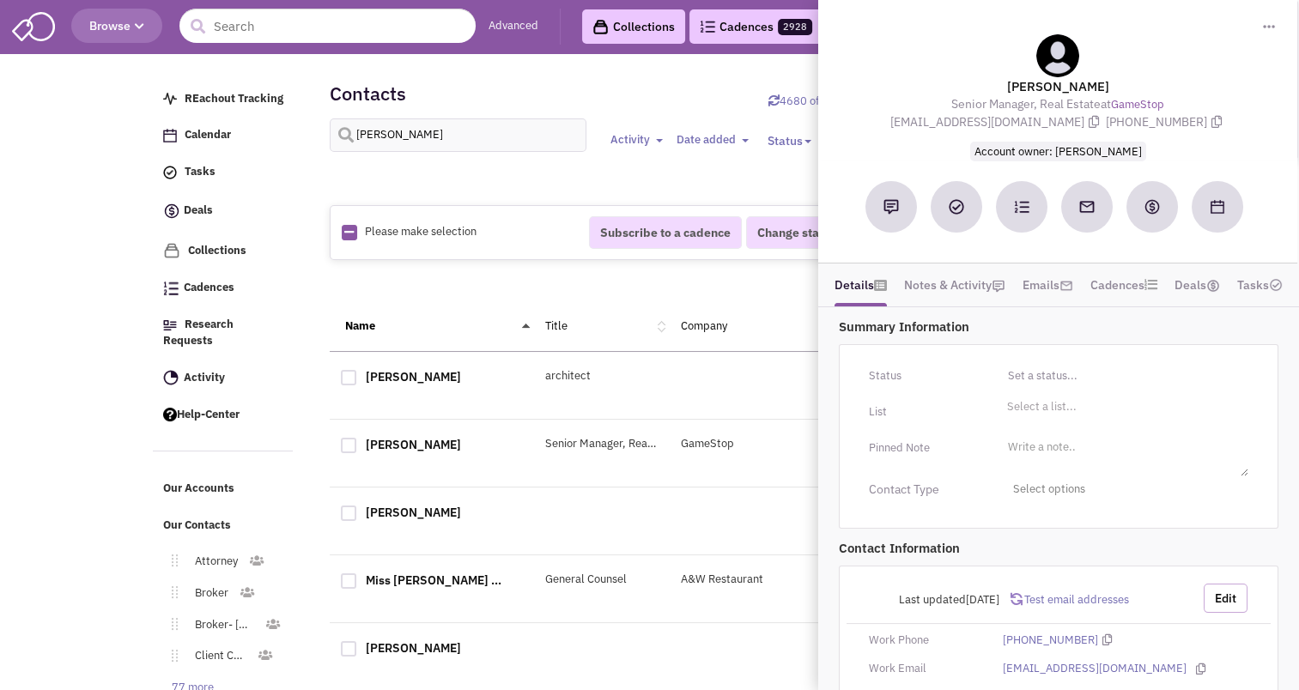
click at [1222, 585] on button "Edit" at bounding box center [1225, 598] width 44 height 29
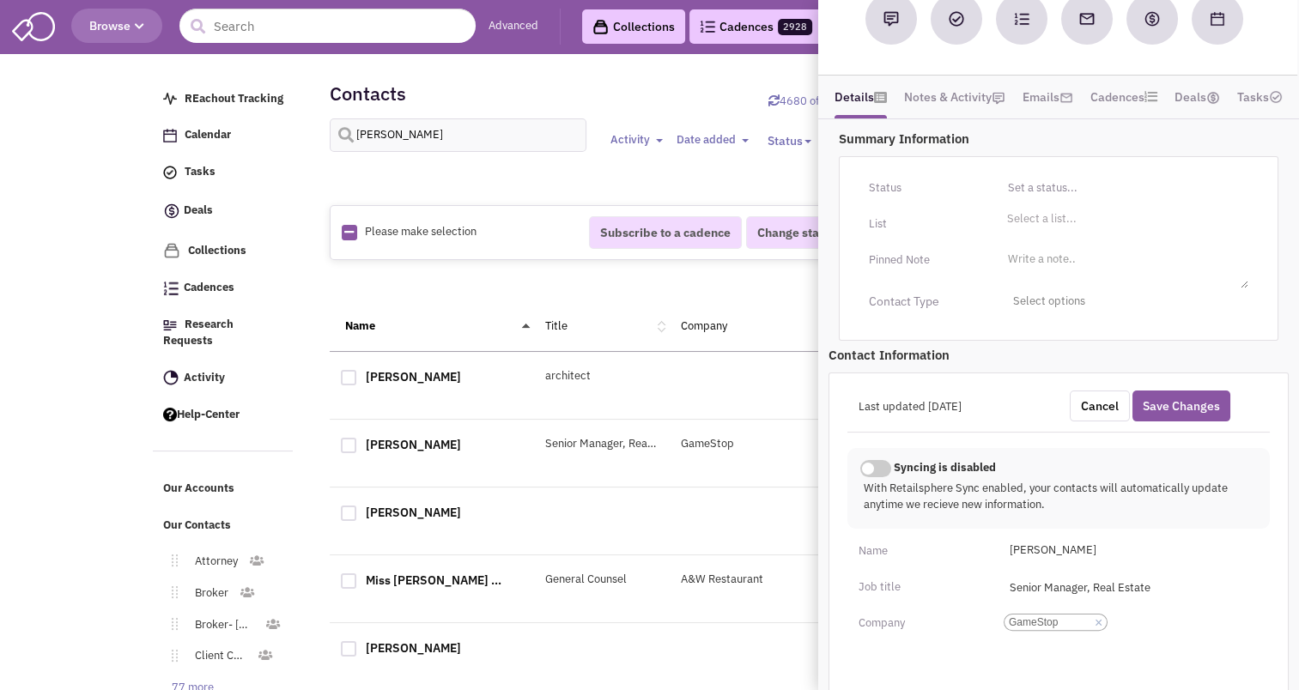
scroll to position [292, 0]
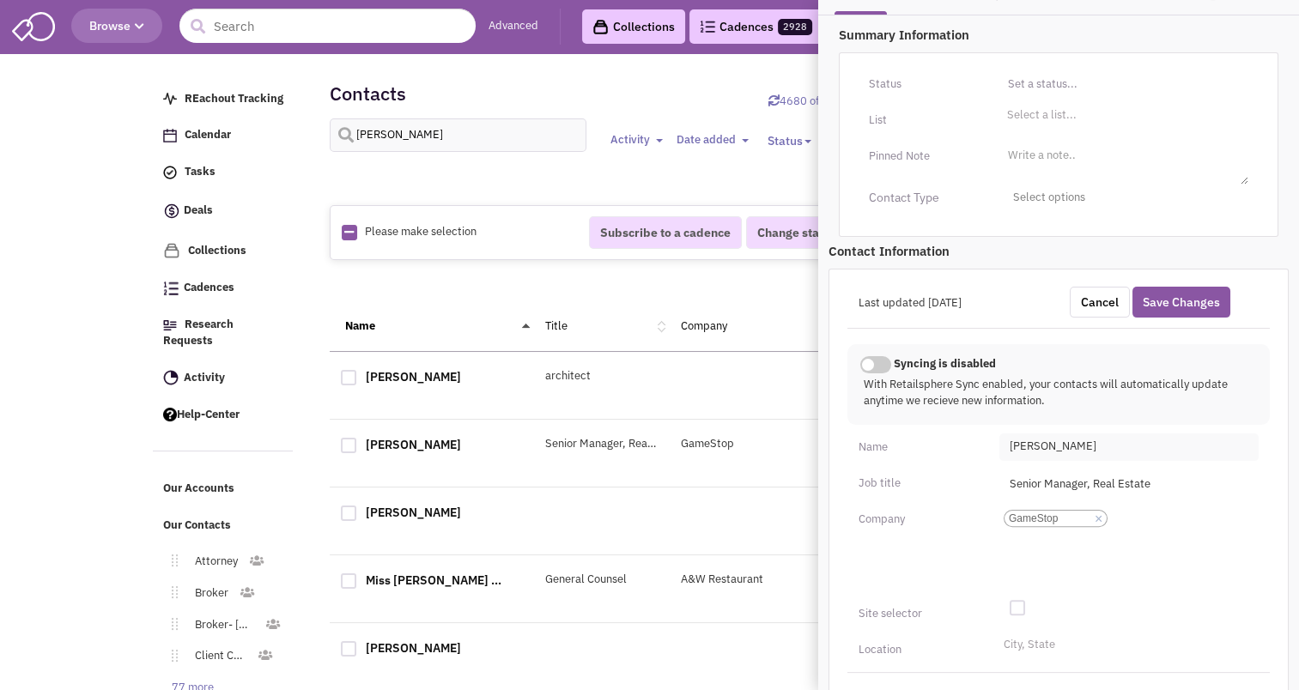
click at [1095, 440] on span "[PERSON_NAME]" at bounding box center [1128, 446] width 259 height 27
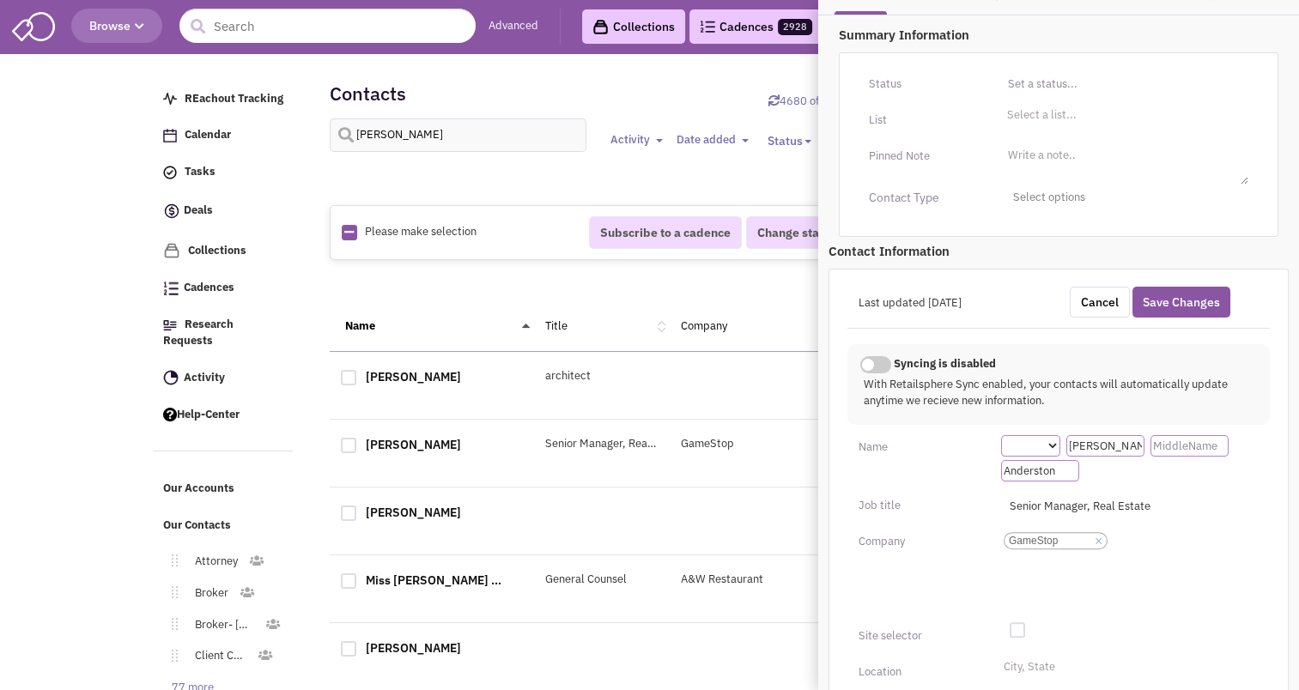
click at [1038, 469] on input "Anderston" at bounding box center [1040, 470] width 78 height 21
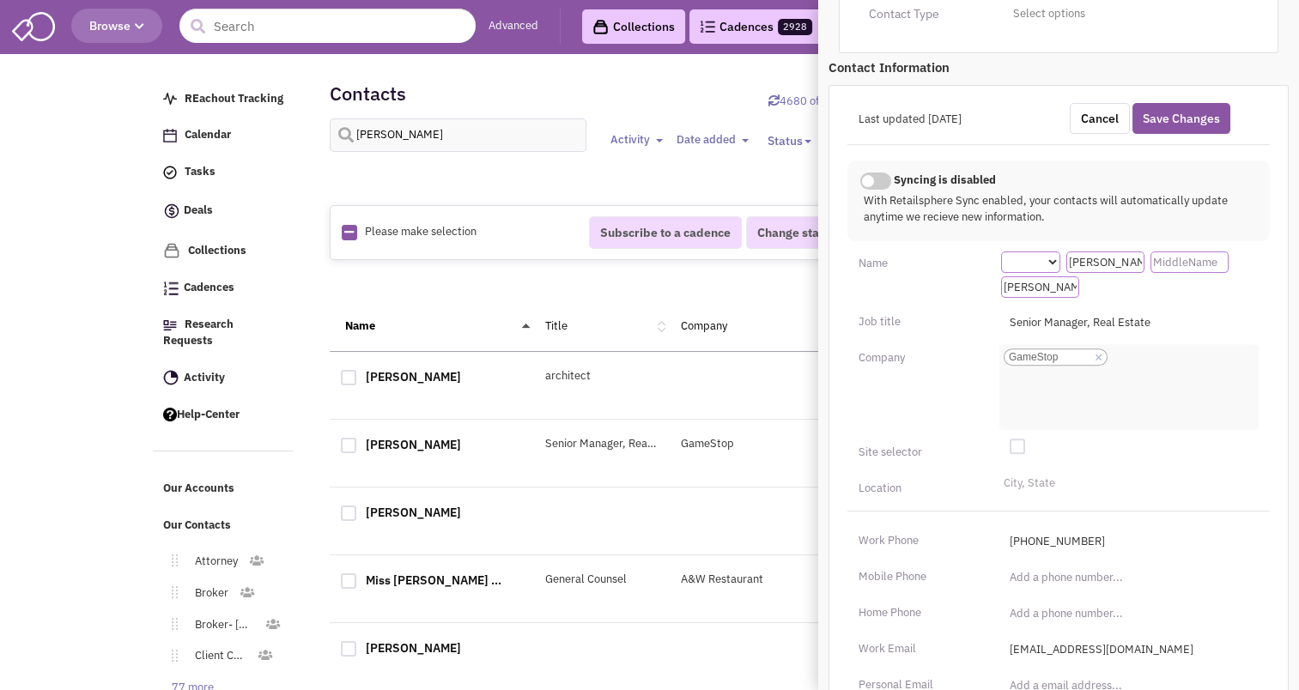
scroll to position [476, 0]
type input "[PERSON_NAME]"
click at [1174, 129] on button "Save Changes" at bounding box center [1181, 117] width 98 height 31
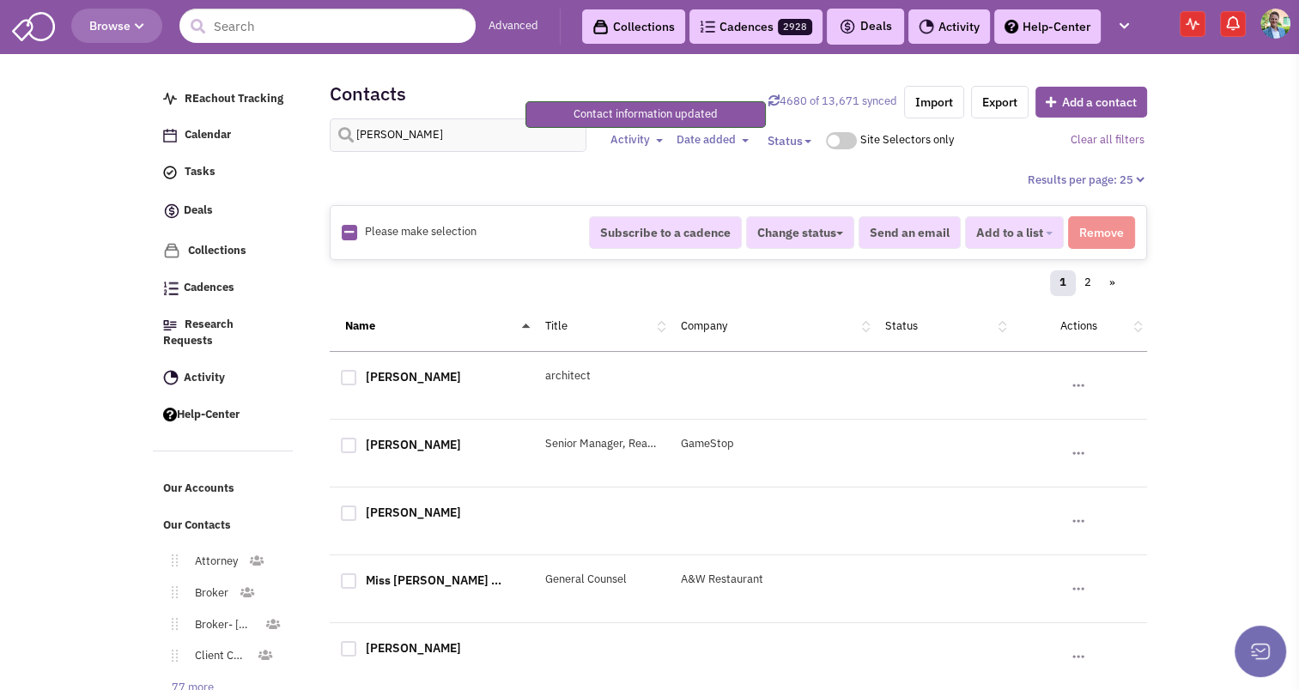
scroll to position [137, 0]
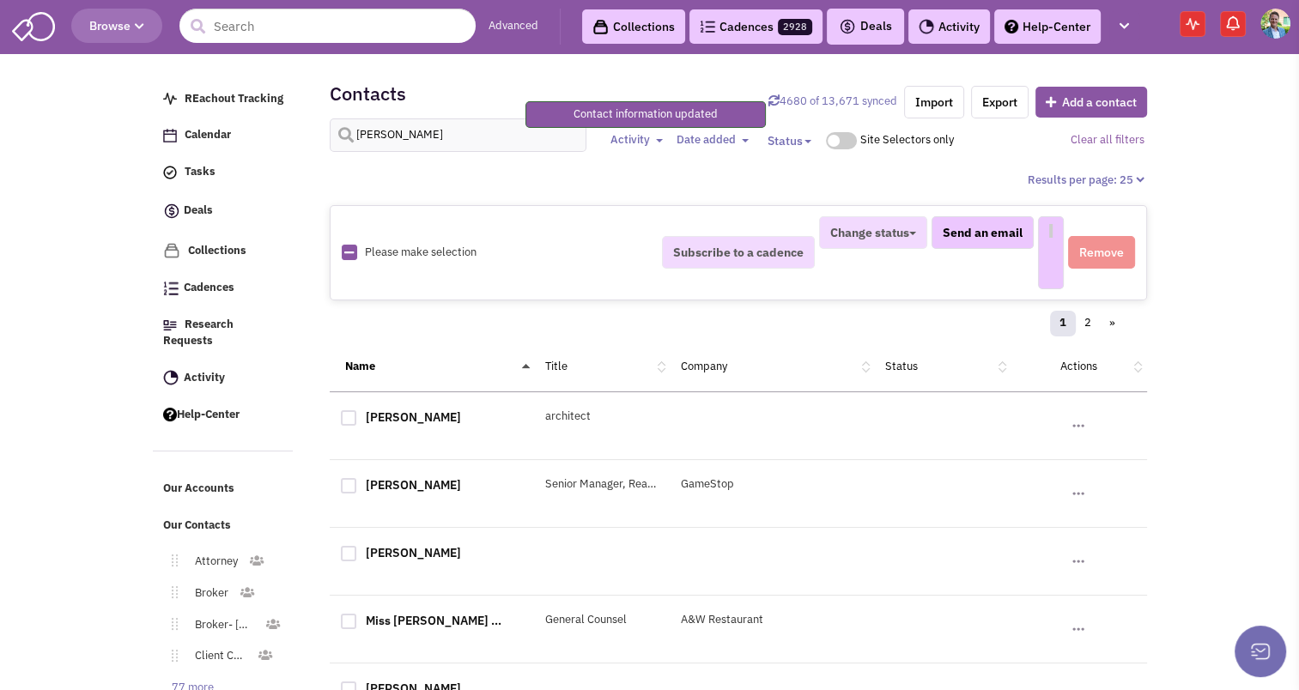
select select
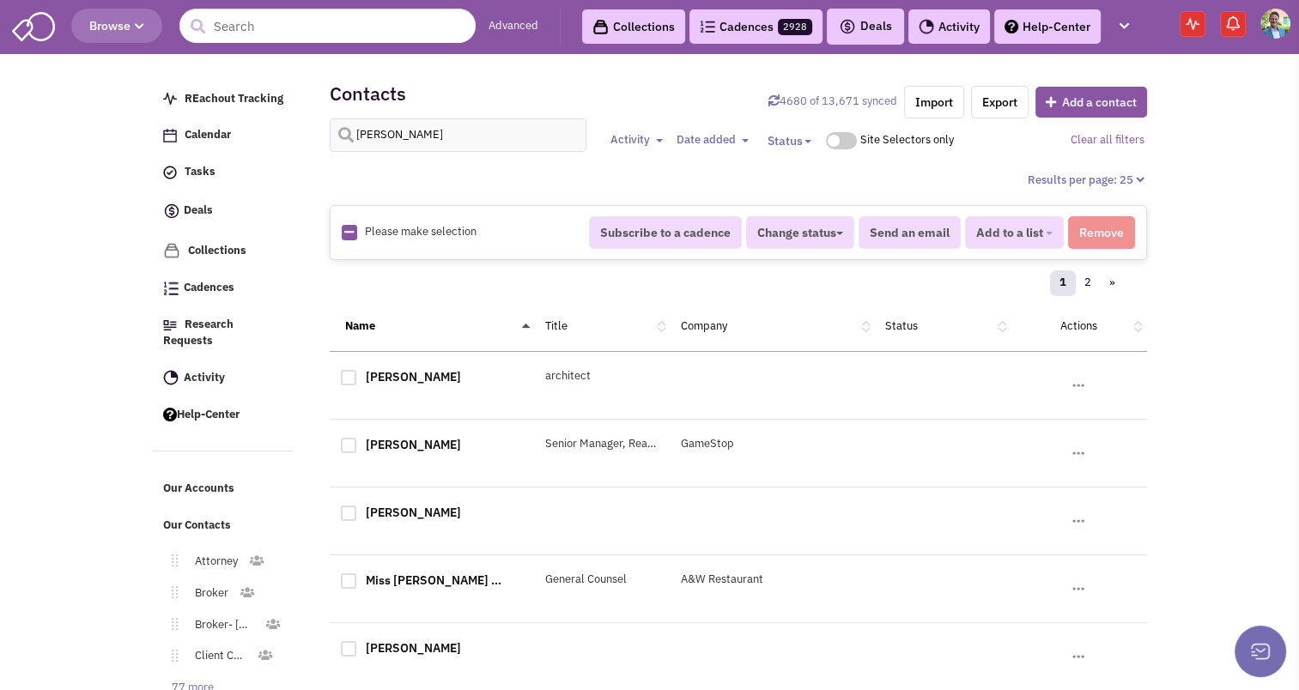
click at [412, 450] on div "[PERSON_NAME]" at bounding box center [432, 447] width 204 height 22
click at [409, 447] on link "[PERSON_NAME]" at bounding box center [413, 444] width 95 height 15
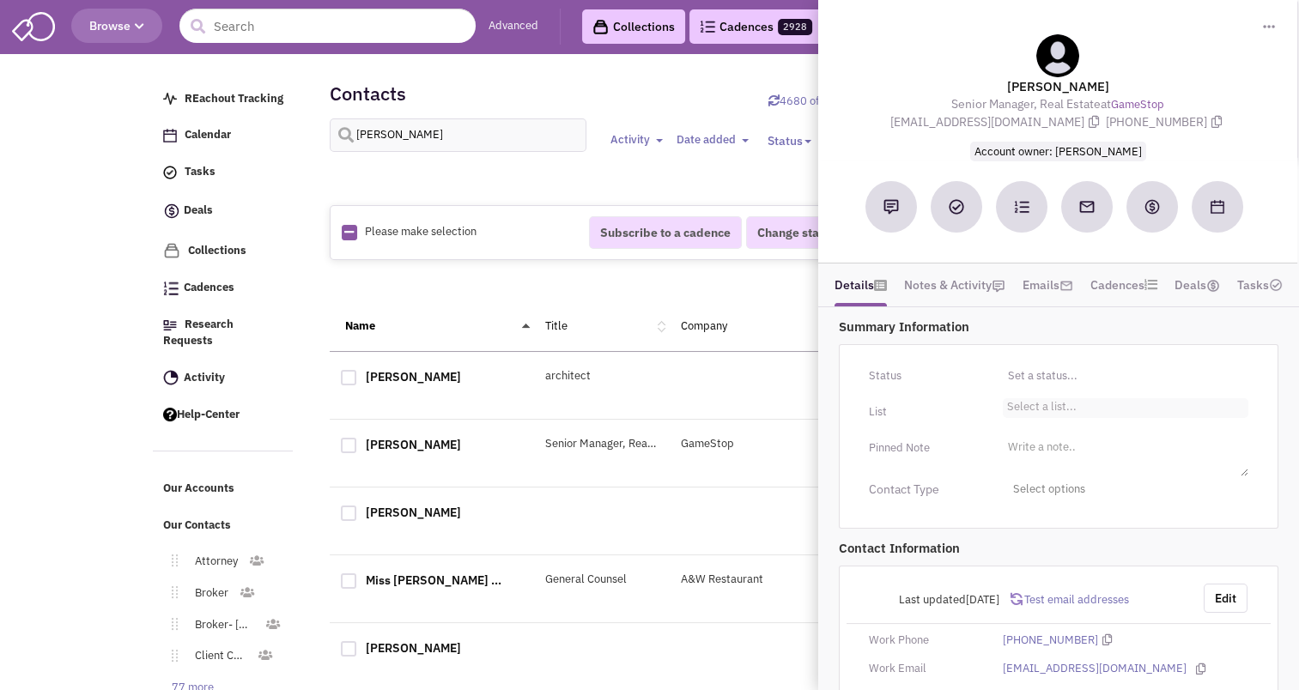
click at [1044, 409] on li "Select a list..." at bounding box center [1040, 404] width 74 height 13
click at [0, 0] on select "Select a list..." at bounding box center [0, 0] width 0 height 0
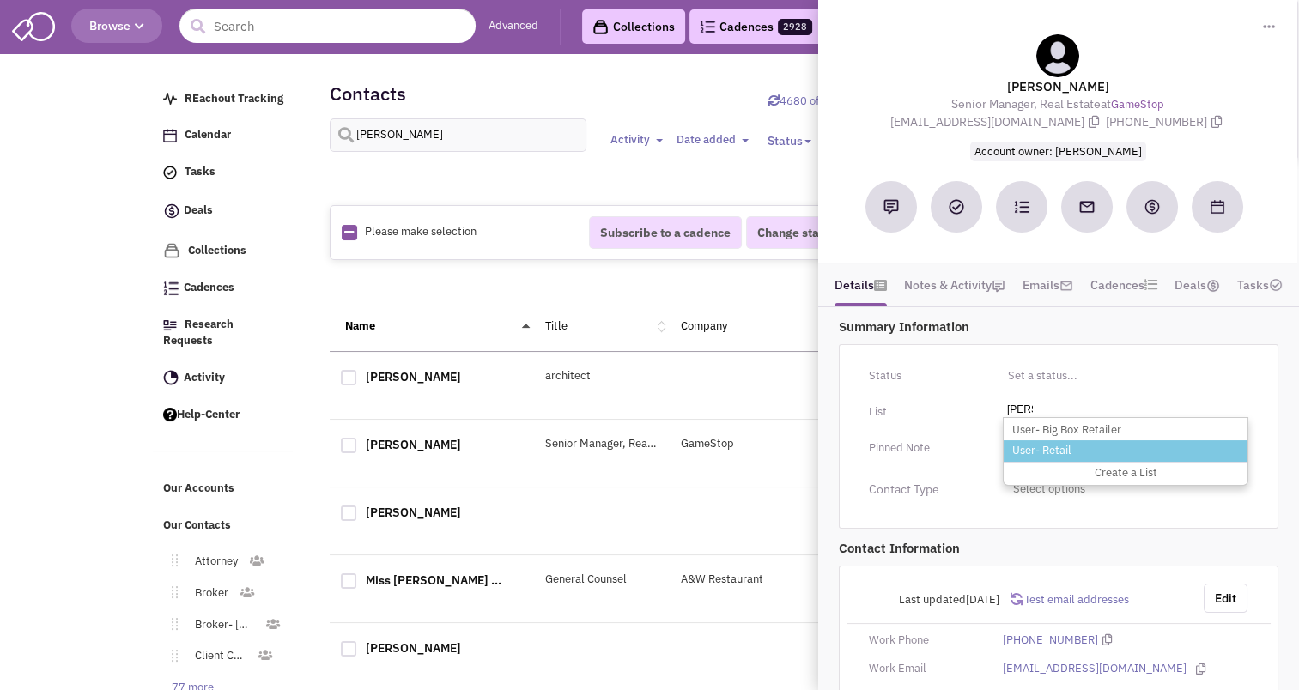
type input "[PERSON_NAME]"
click at [1044, 445] on li "User- Retail" at bounding box center [1125, 450] width 244 height 21
click at [0, 0] on select "Select a list..." at bounding box center [0, 0] width 0 height 0
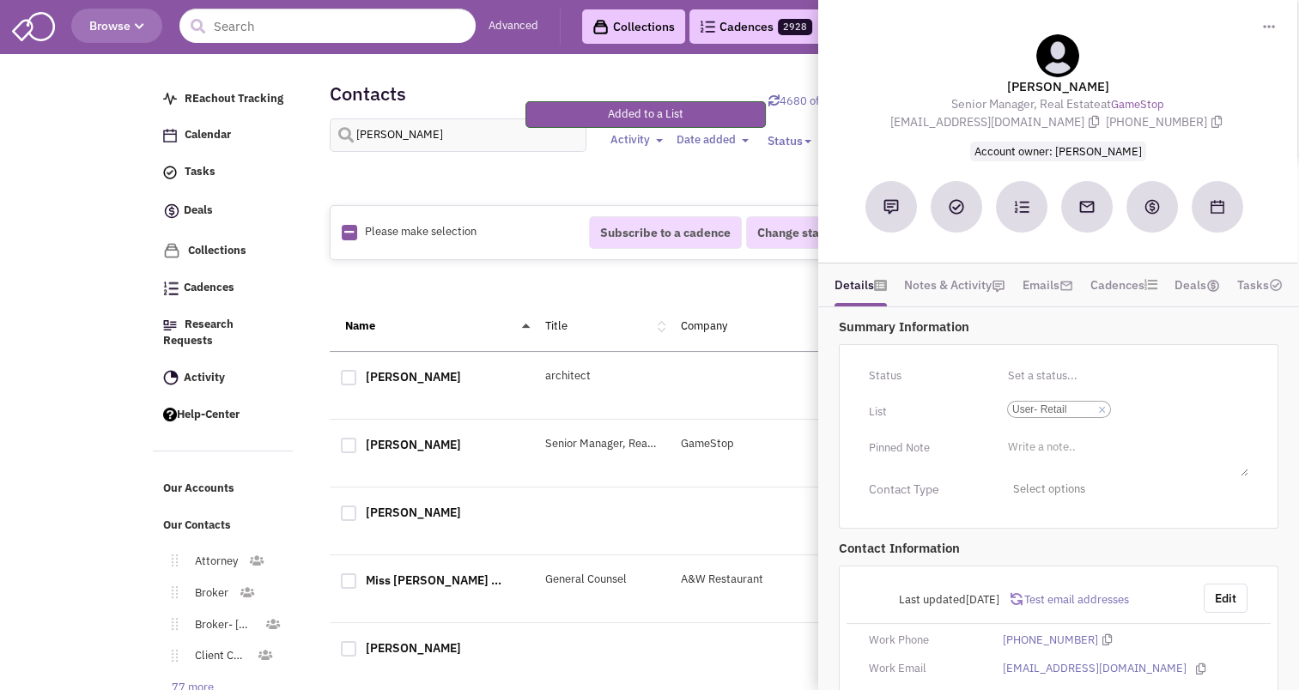
click at [481, 270] on div "1 2 »" at bounding box center [738, 286] width 795 height 34
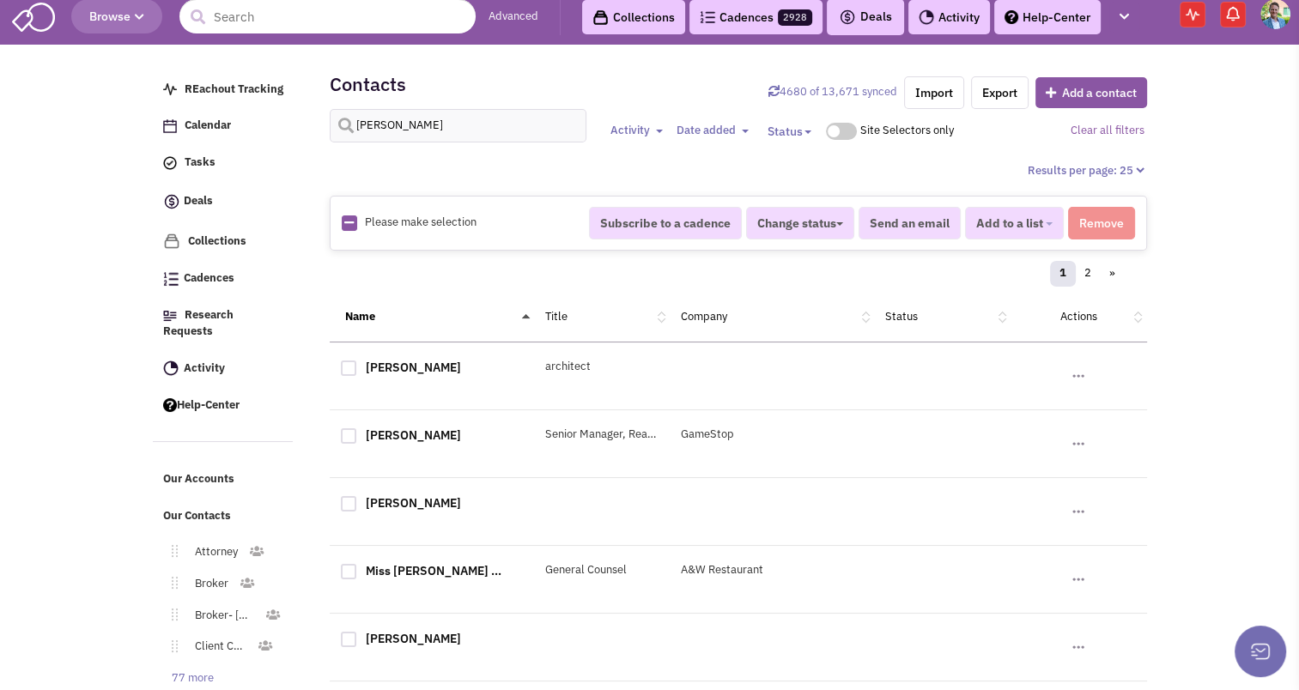
scroll to position [13, 0]
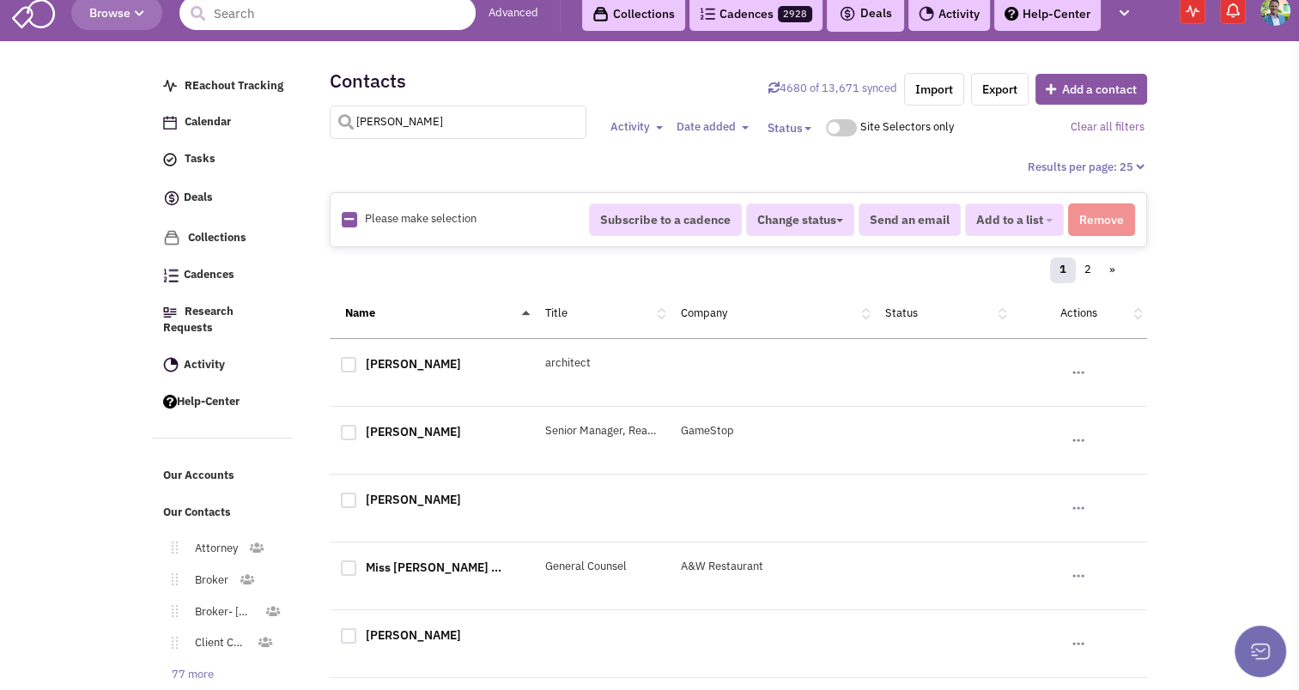
click at [482, 131] on input "[PERSON_NAME]" at bounding box center [458, 122] width 257 height 33
type input "[PERSON_NAME]"
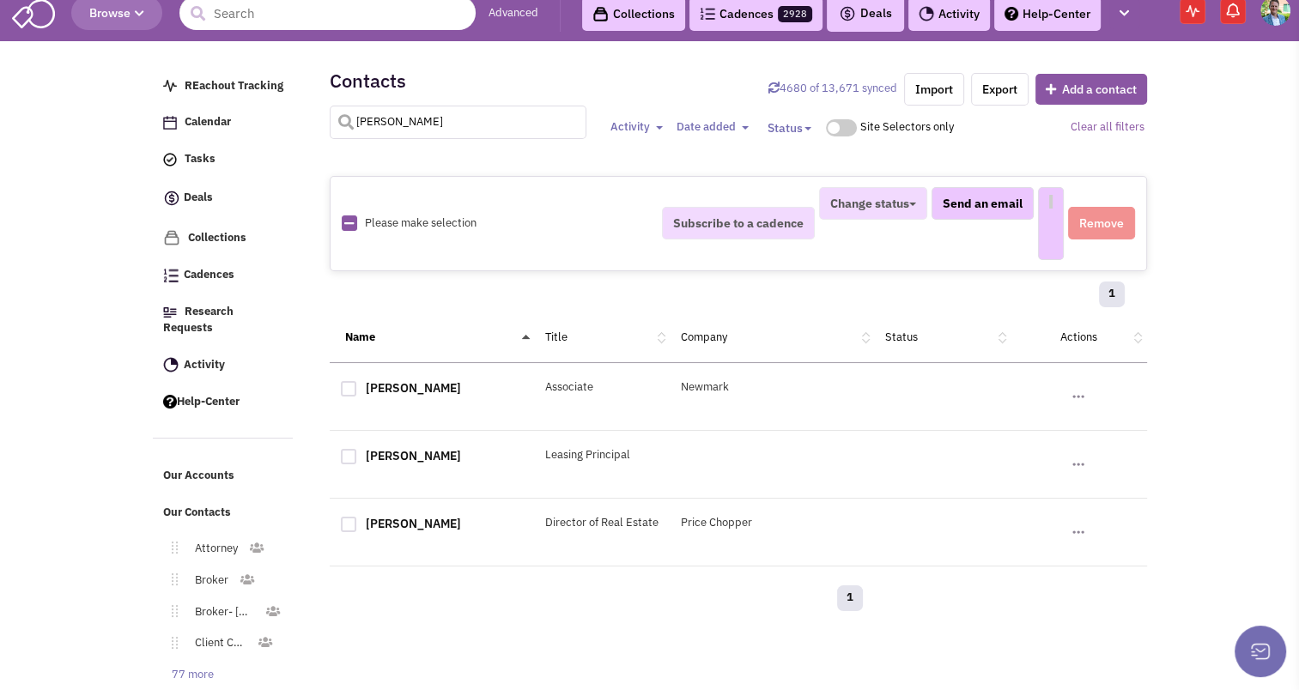
select select
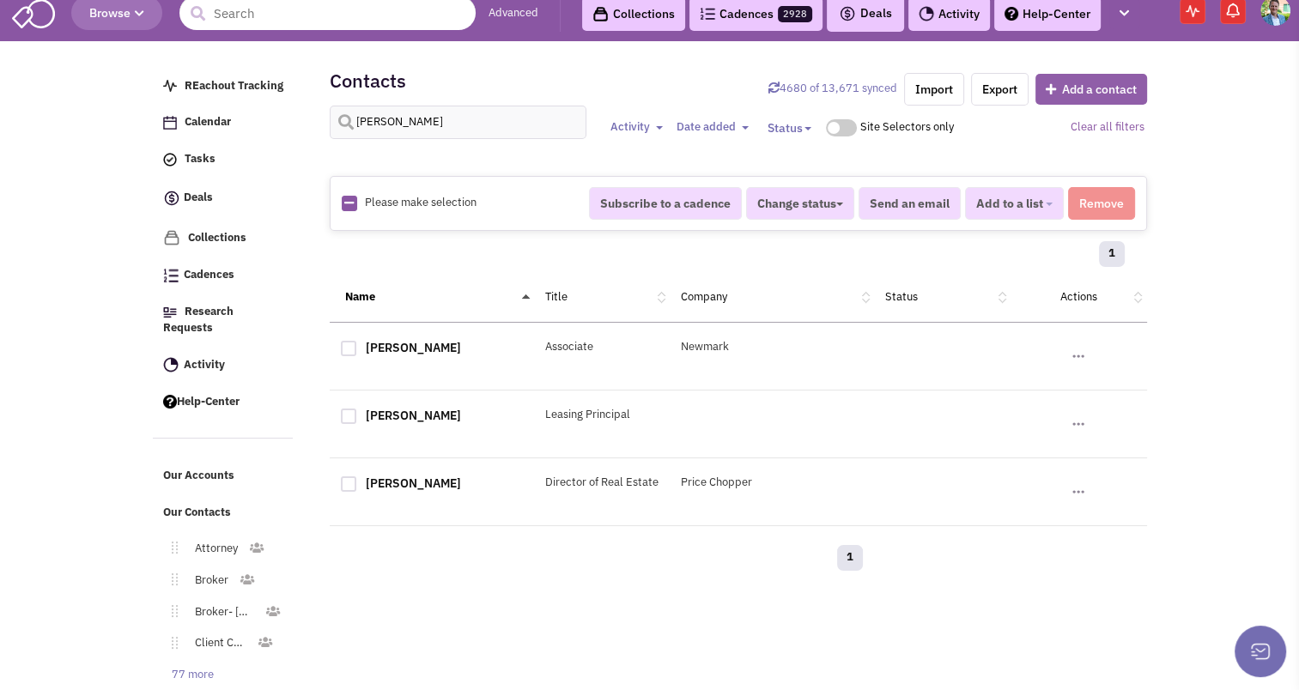
click at [1092, 84] on button "Add a contact" at bounding box center [1091, 89] width 112 height 31
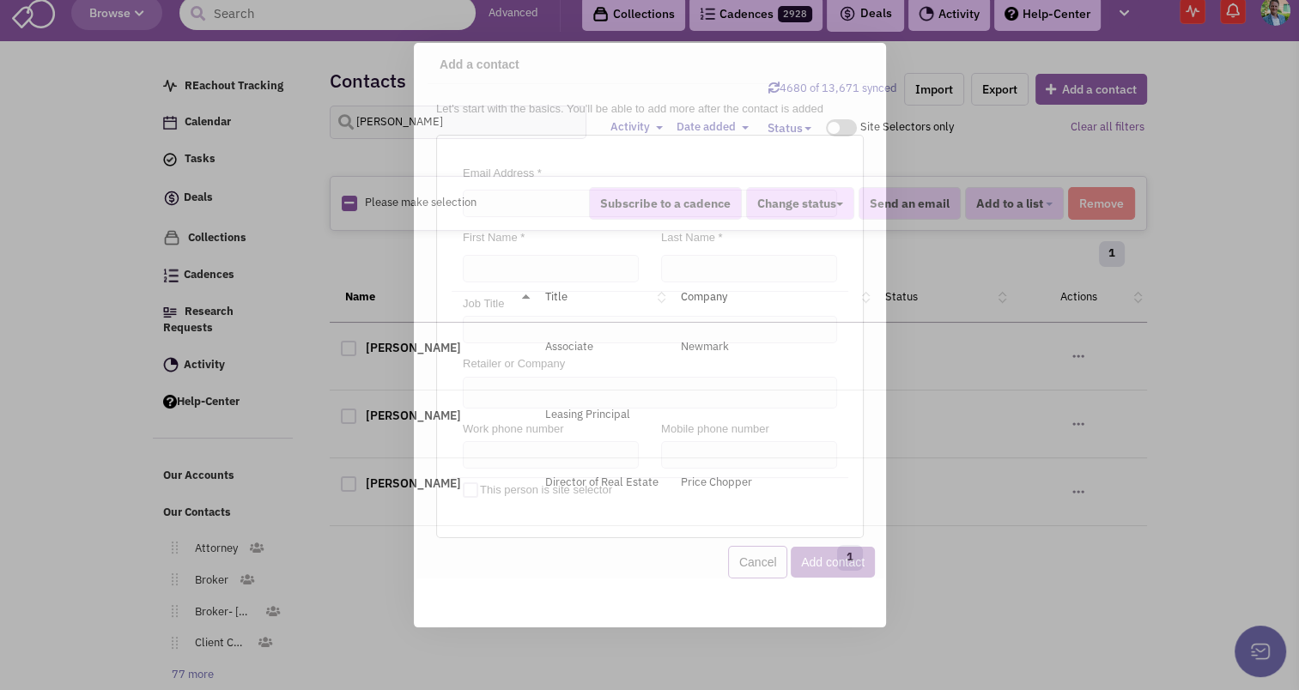
scroll to position [0, 0]
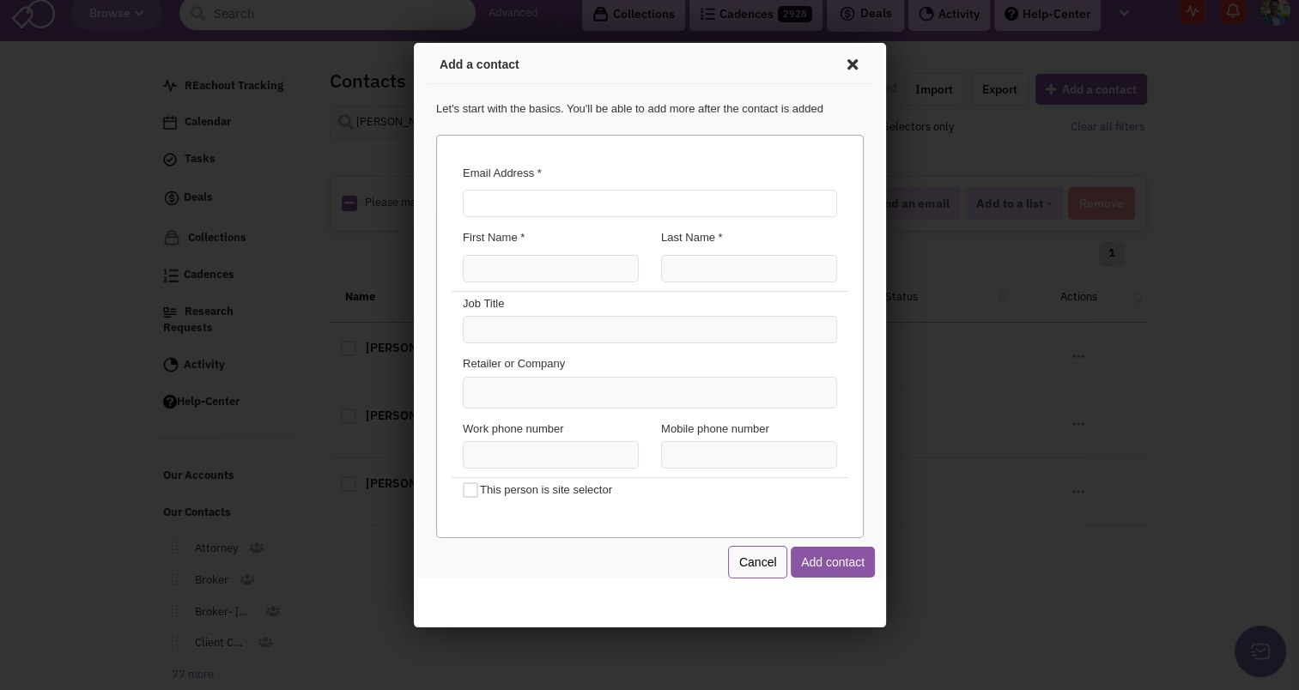
click at [594, 191] on input "Email Address *" at bounding box center [646, 200] width 374 height 27
type input "[EMAIL_ADDRESS][DOMAIN_NAME]"
type input "[PERSON_NAME]"
type input "Real Estate"
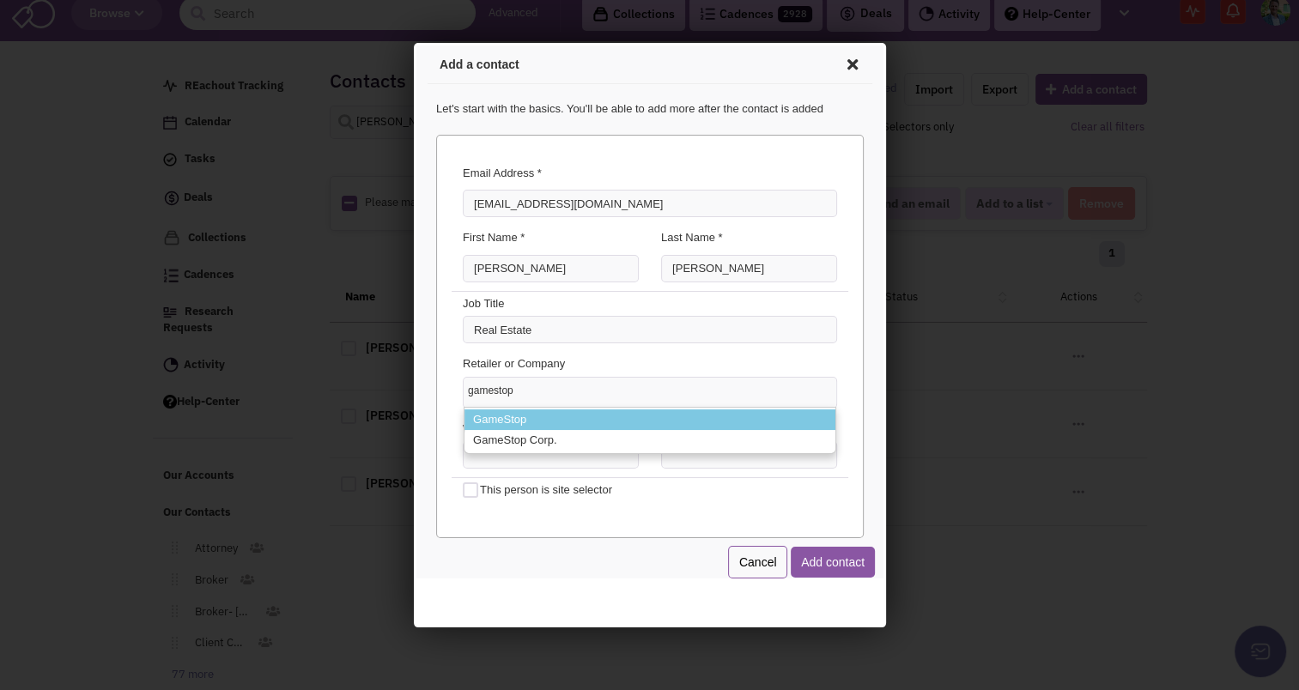
type input "gamestop"
click at [492, 417] on li "GameStop" at bounding box center [646, 417] width 371 height 21
click at [413, 43] on select "gamestop GameStop GameStop Corp." at bounding box center [413, 43] width 0 height 0
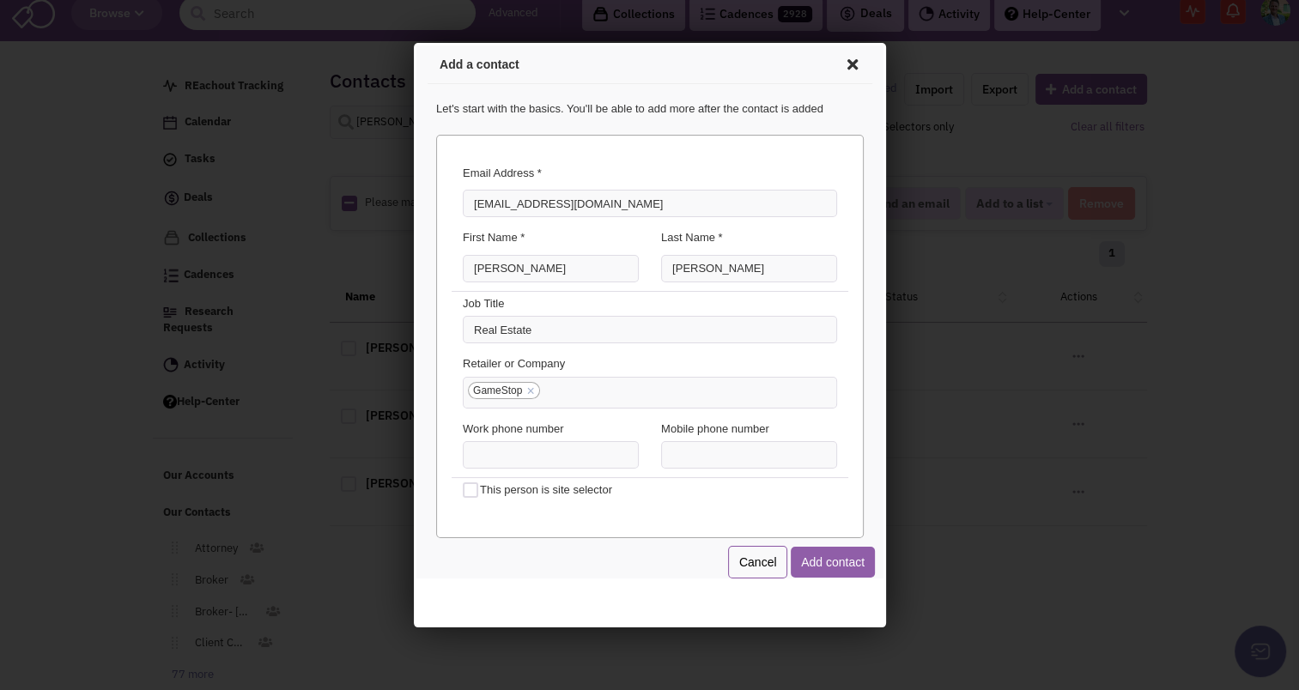
click at [835, 555] on button "Add contact" at bounding box center [829, 559] width 84 height 31
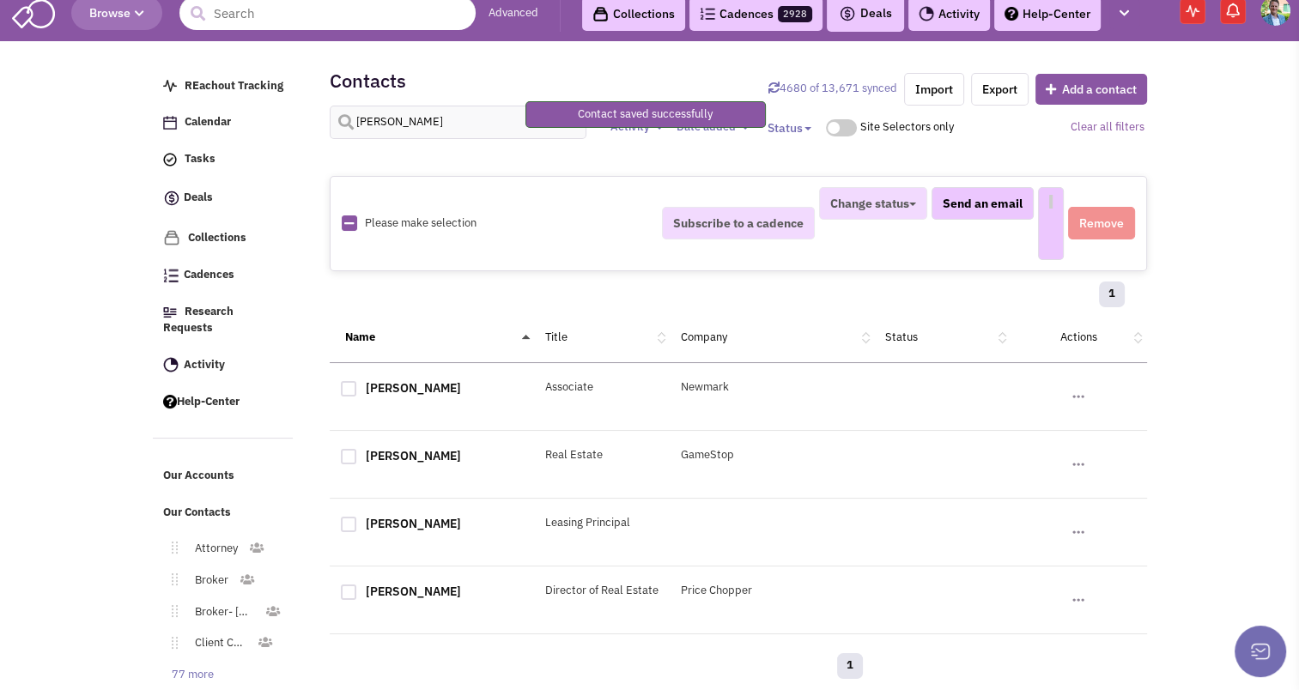
select select
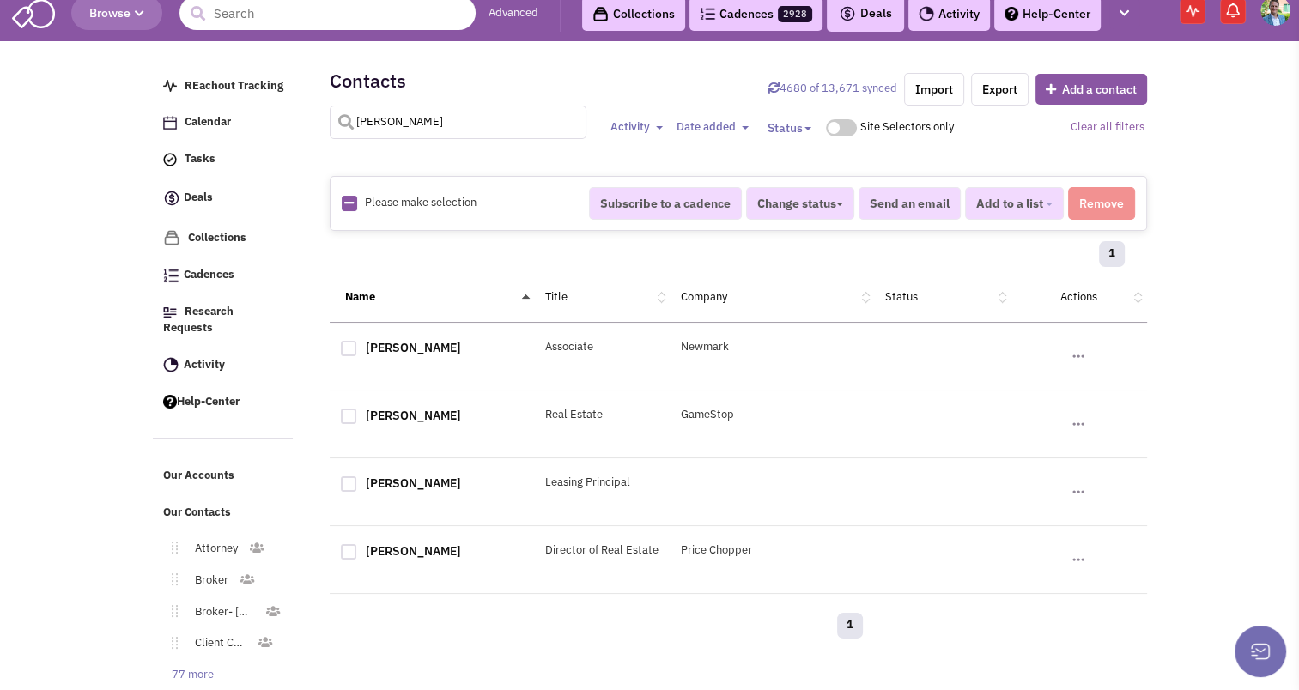
click at [411, 117] on input "[PERSON_NAME]" at bounding box center [458, 122] width 257 height 33
type input "[PERSON_NAME]"
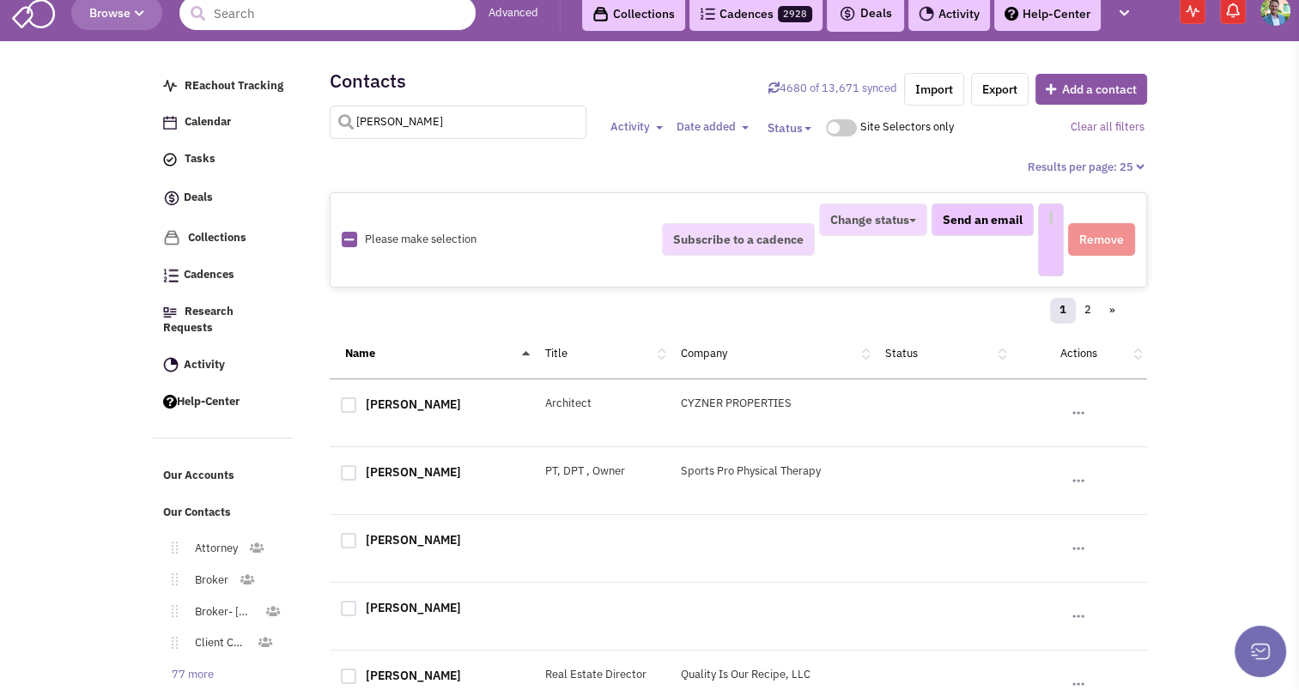
select select
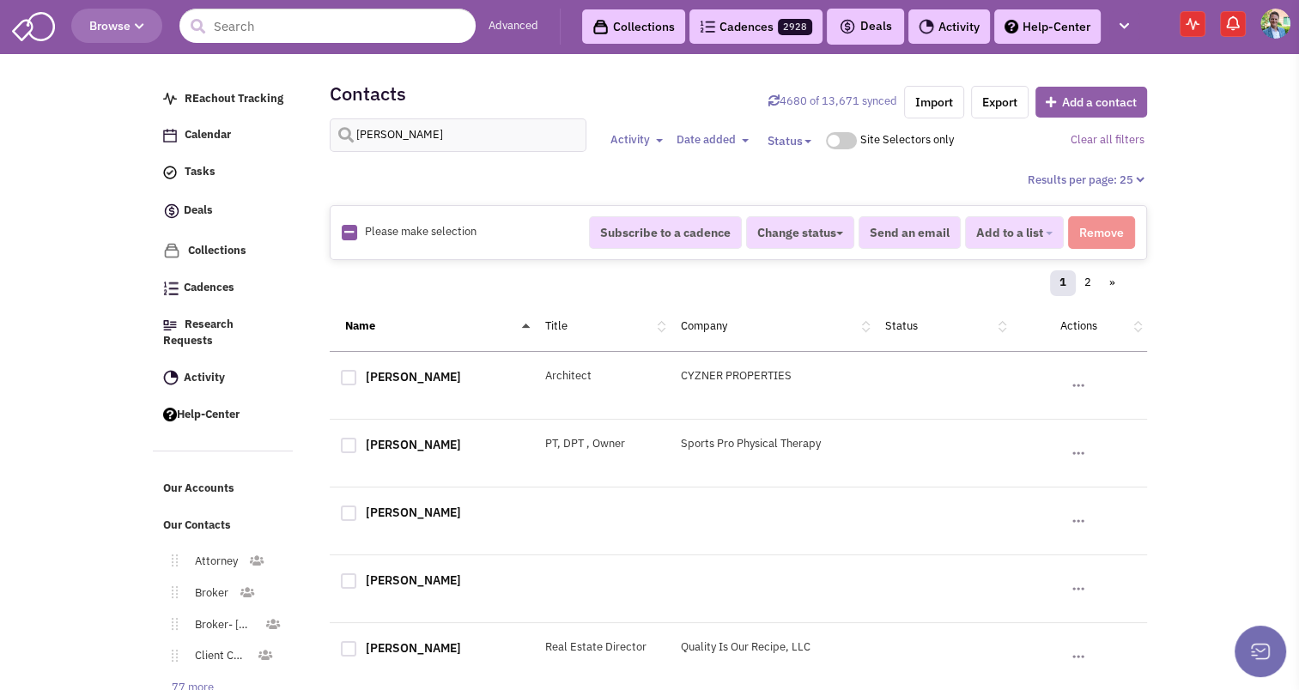
click at [1109, 92] on button "Add a contact" at bounding box center [1091, 102] width 112 height 31
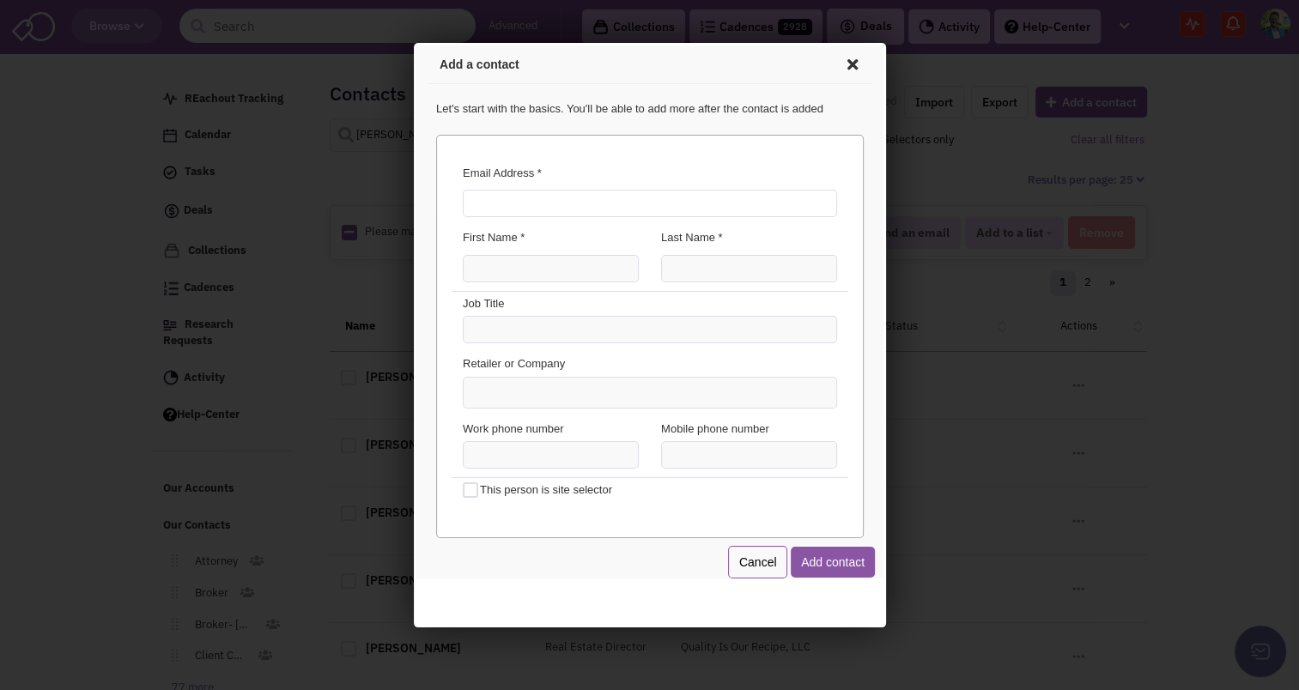
click at [537, 204] on input "Email Address *" at bounding box center [646, 200] width 374 height 27
type input "[EMAIL_ADDRESS][DOMAIN_NAME]"
type input "Jordan"
type input "l"
type input "[PERSON_NAME]"
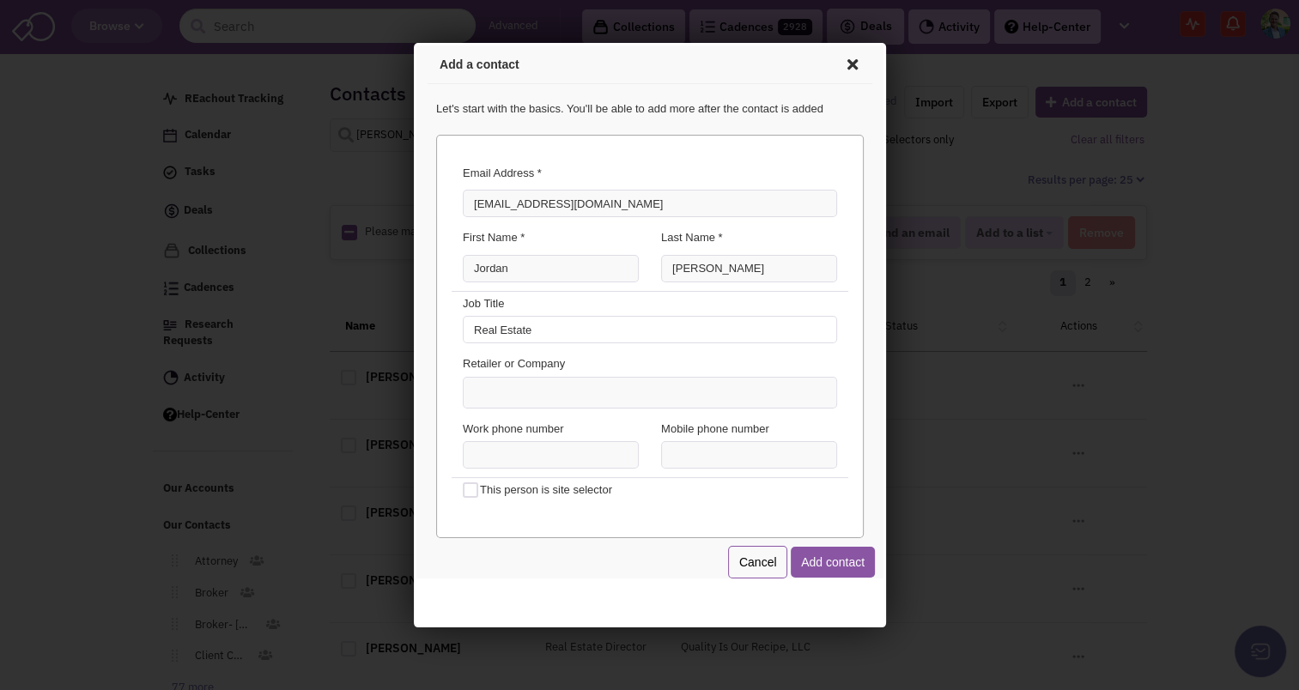
type input "Real Estate"
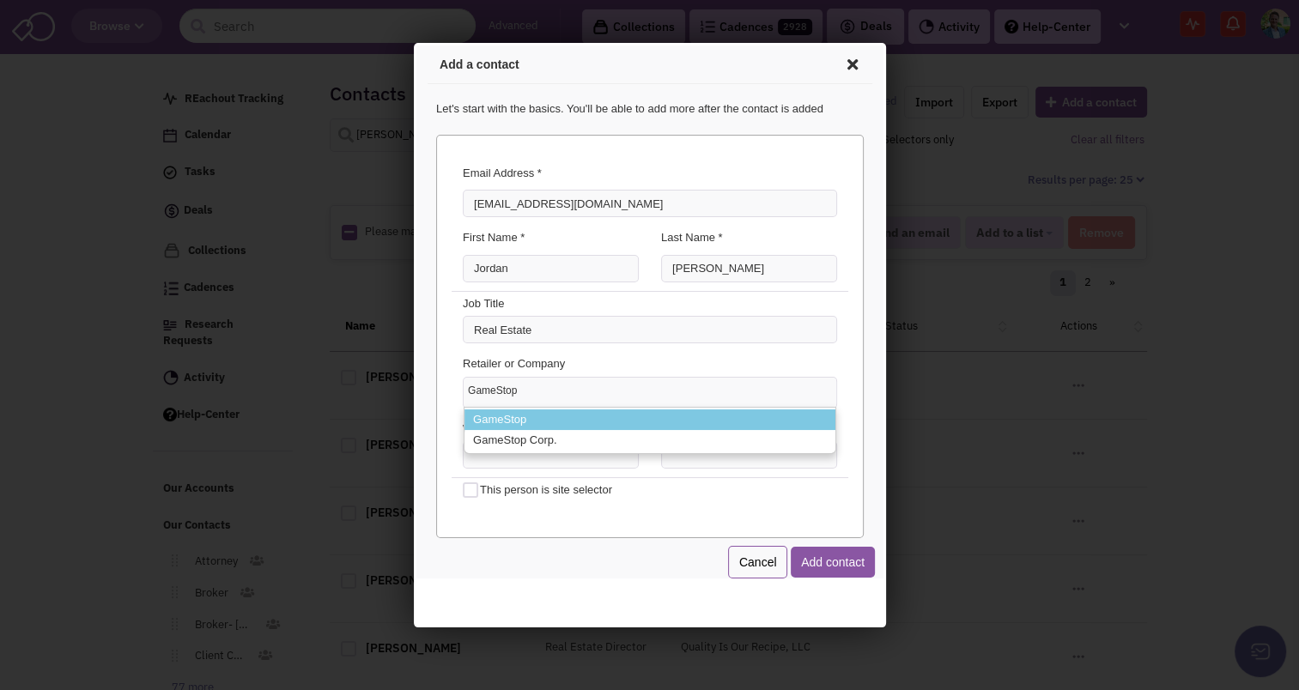
type input "GameStop"
click at [487, 410] on li "GameStop" at bounding box center [646, 417] width 371 height 21
click at [413, 43] on select "GameStop GameStop GameStop Corp." at bounding box center [413, 43] width 0 height 0
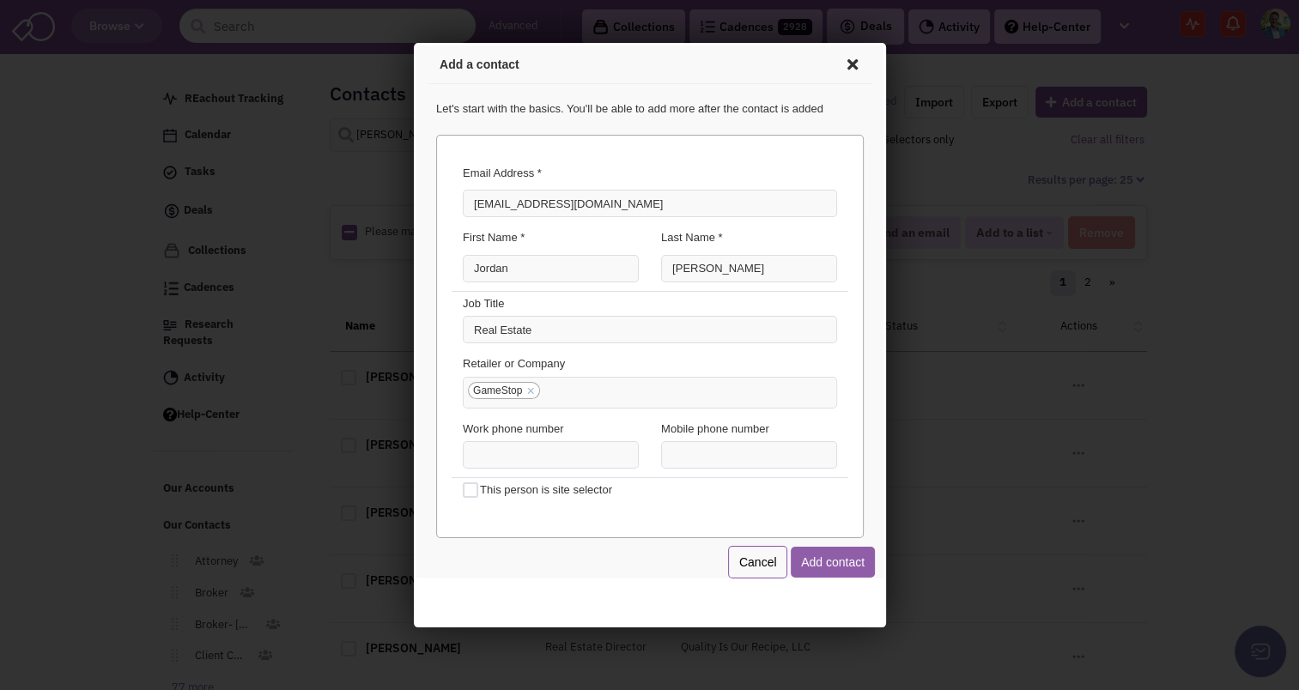
click at [822, 552] on button "Add contact" at bounding box center [829, 559] width 84 height 31
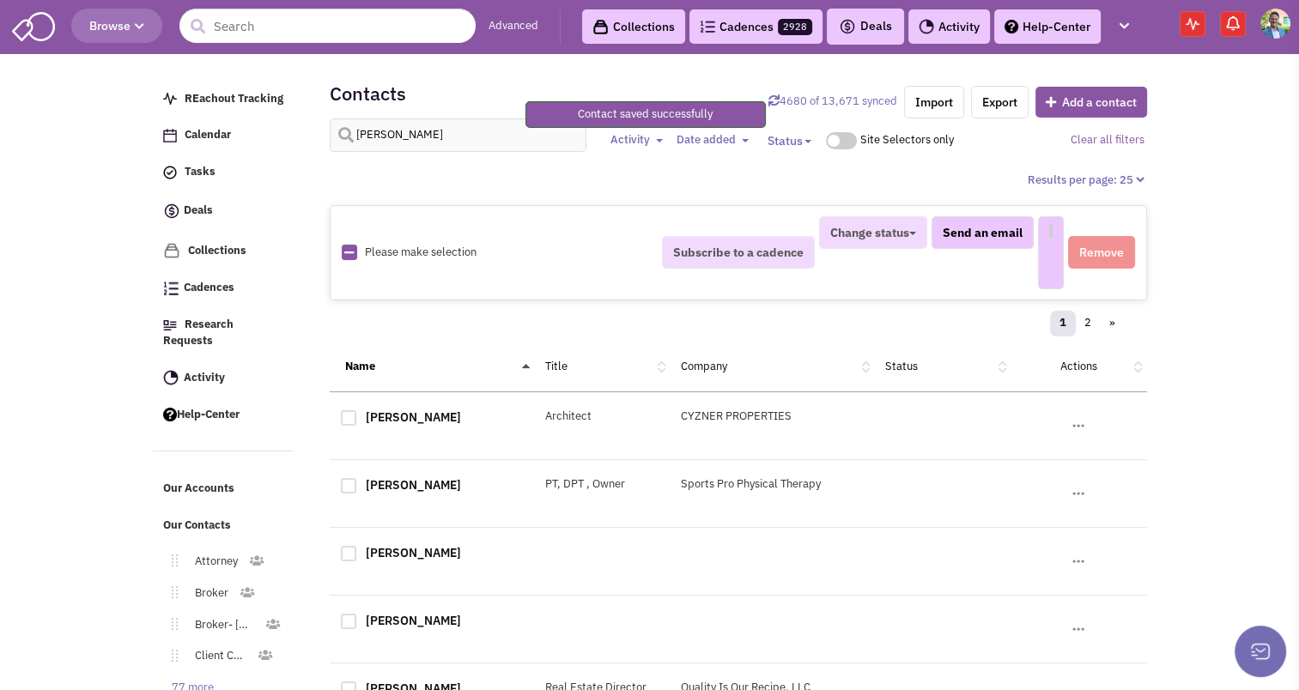
select select
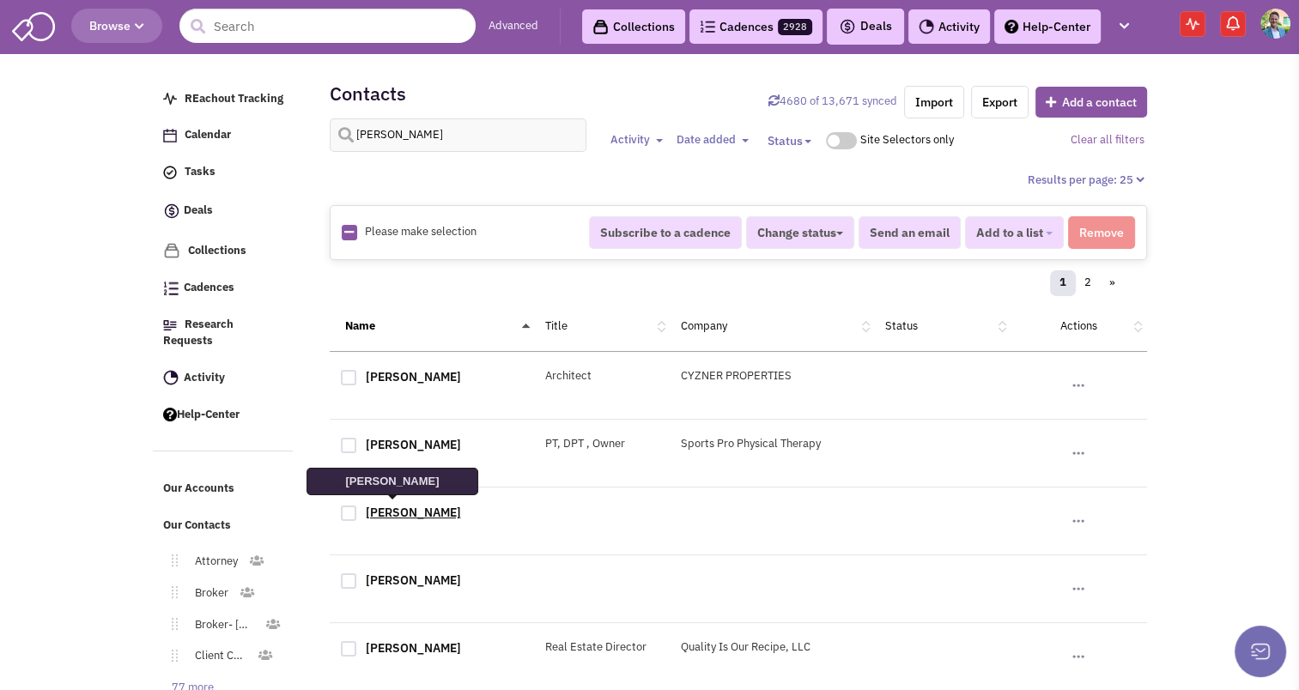
click at [403, 507] on link "[PERSON_NAME]" at bounding box center [413, 512] width 95 height 15
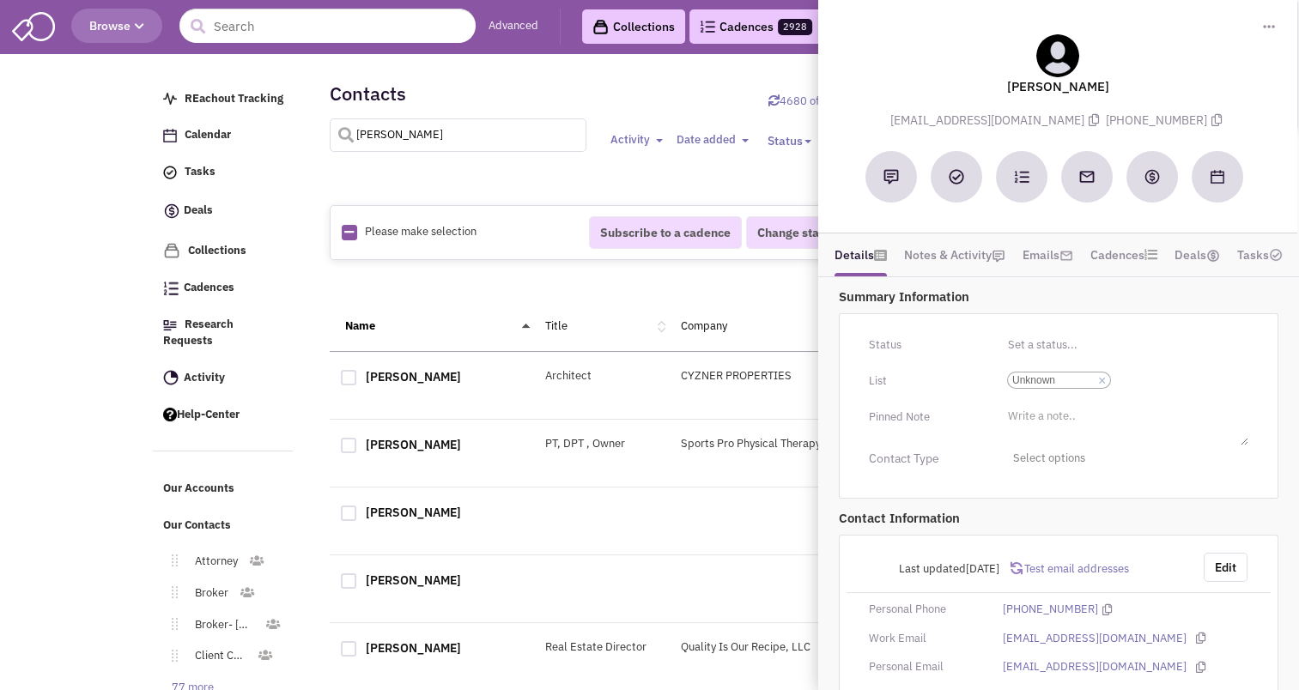
click at [407, 140] on input "[PERSON_NAME]" at bounding box center [458, 134] width 257 height 33
type input "[PERSON_NAME]"
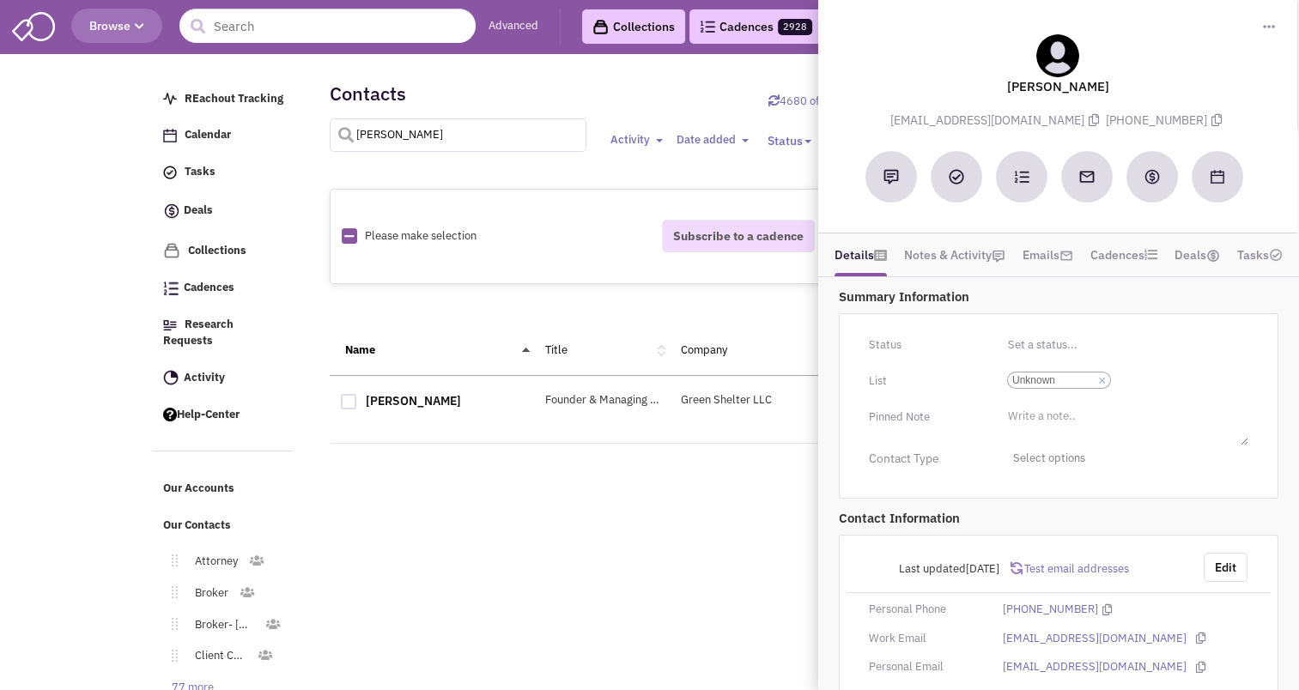
select select
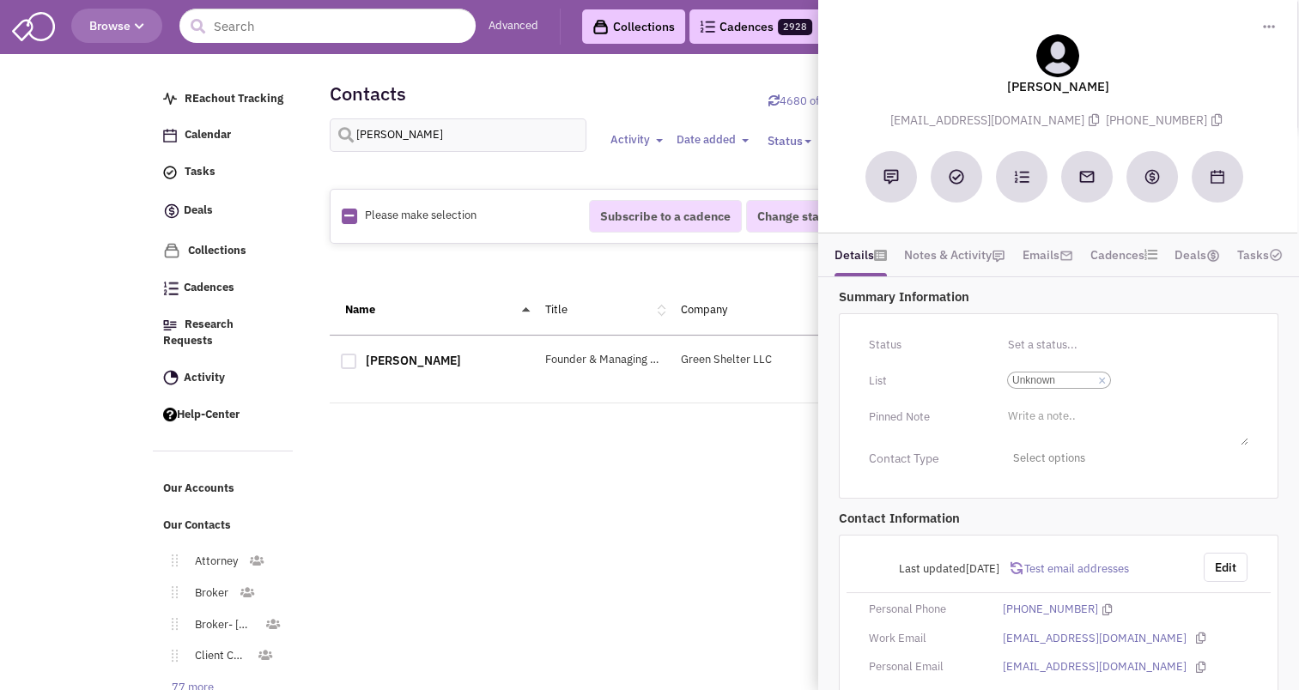
click at [593, 179] on div "Please make selection selected Subscribe to a cadence Change status Have not co…" at bounding box center [738, 313] width 795 height 283
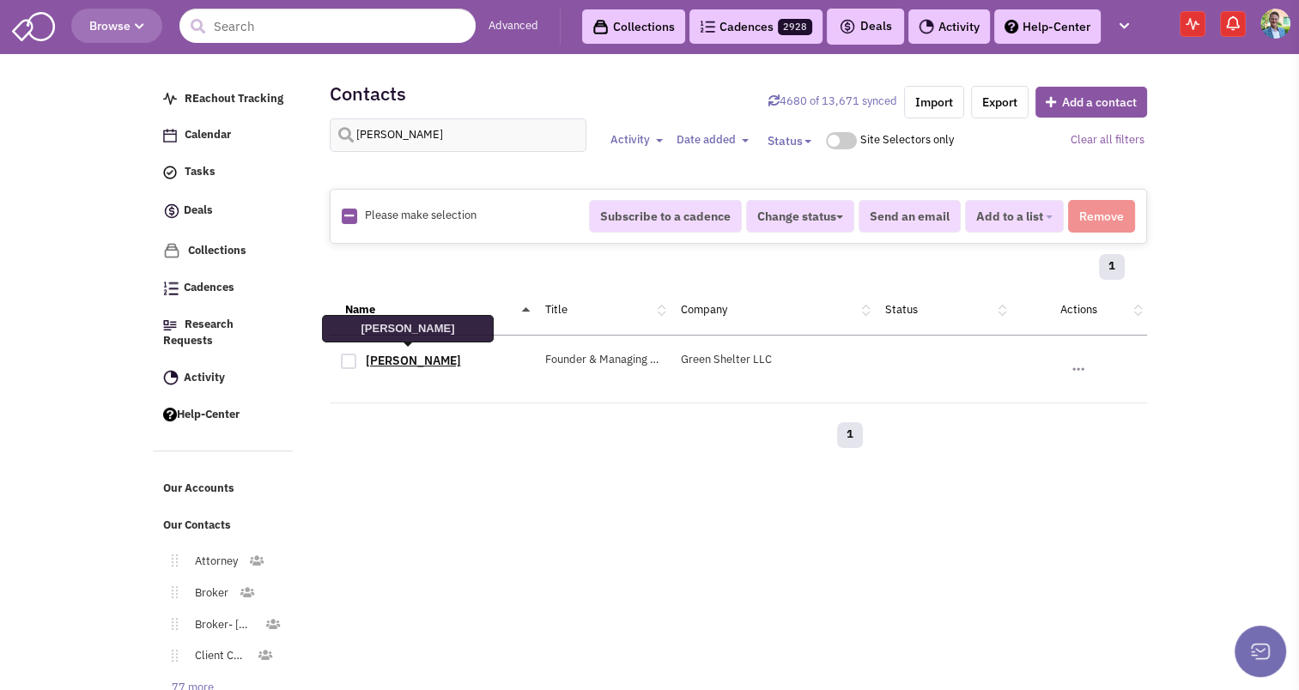
click at [415, 354] on link "[PERSON_NAME]" at bounding box center [413, 360] width 95 height 15
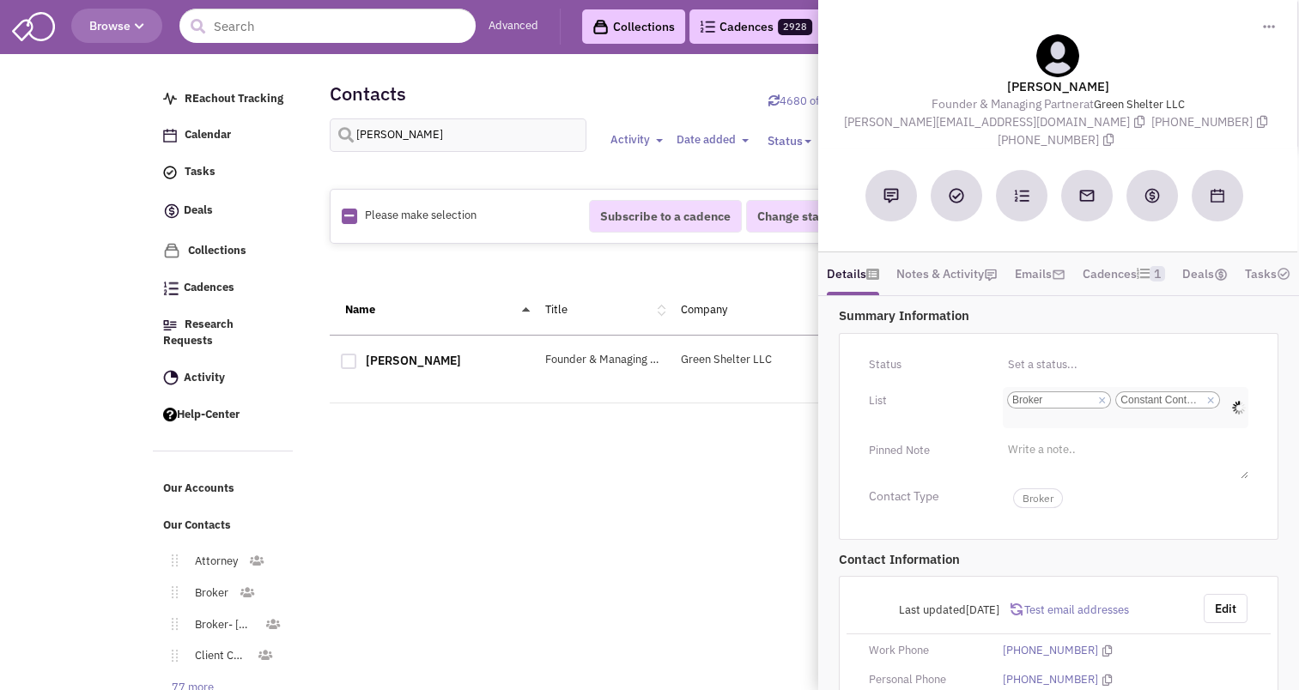
click at [1033, 427] on input "Select a list... Broker Constant Contact Email Select a list... × Broker × Cons…" at bounding box center [1026, 421] width 38 height 17
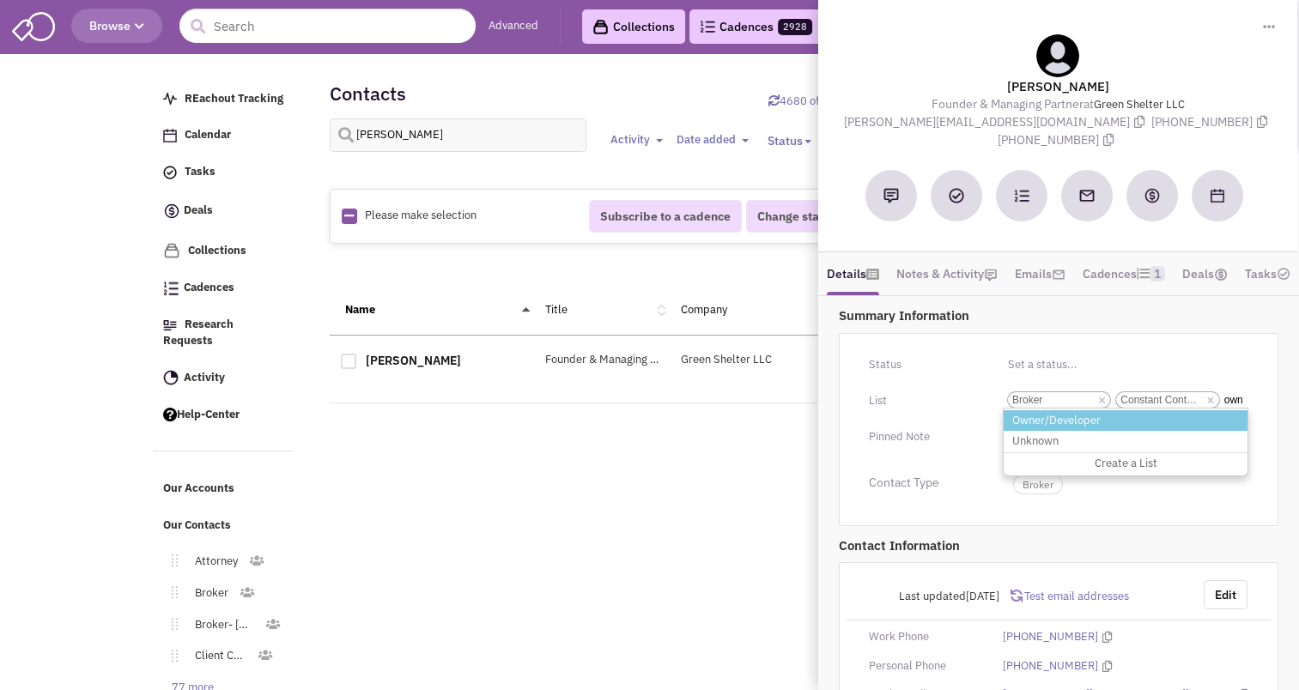
type input "own"
click at [1034, 432] on li "Owner/Developer" at bounding box center [1125, 420] width 244 height 21
click at [0, 0] on select "Select a list... Broker Constant Contact Email" at bounding box center [0, 0] width 0 height 0
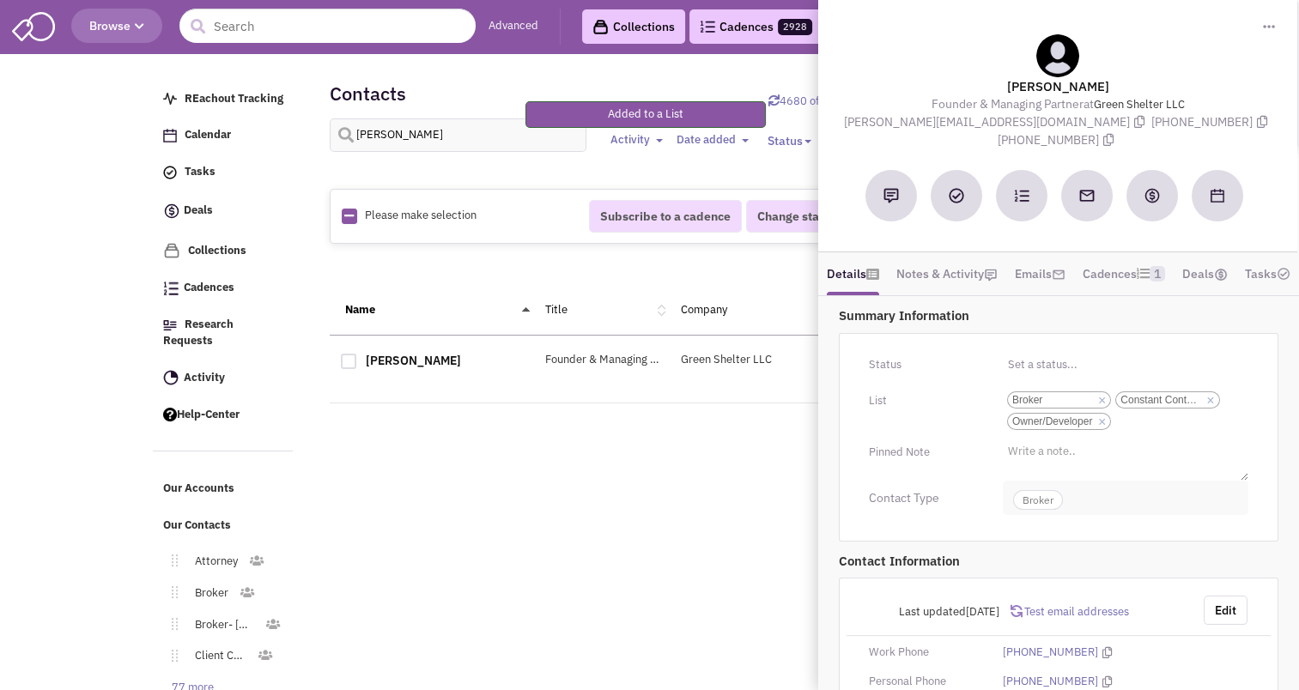
click at [1107, 502] on span "Broker" at bounding box center [1125, 498] width 245 height 34
click at [1023, 610] on div at bounding box center [1019, 604] width 15 height 15
checkbox input "true"
click at [1085, 510] on span "Owner" at bounding box center [1092, 500] width 50 height 20
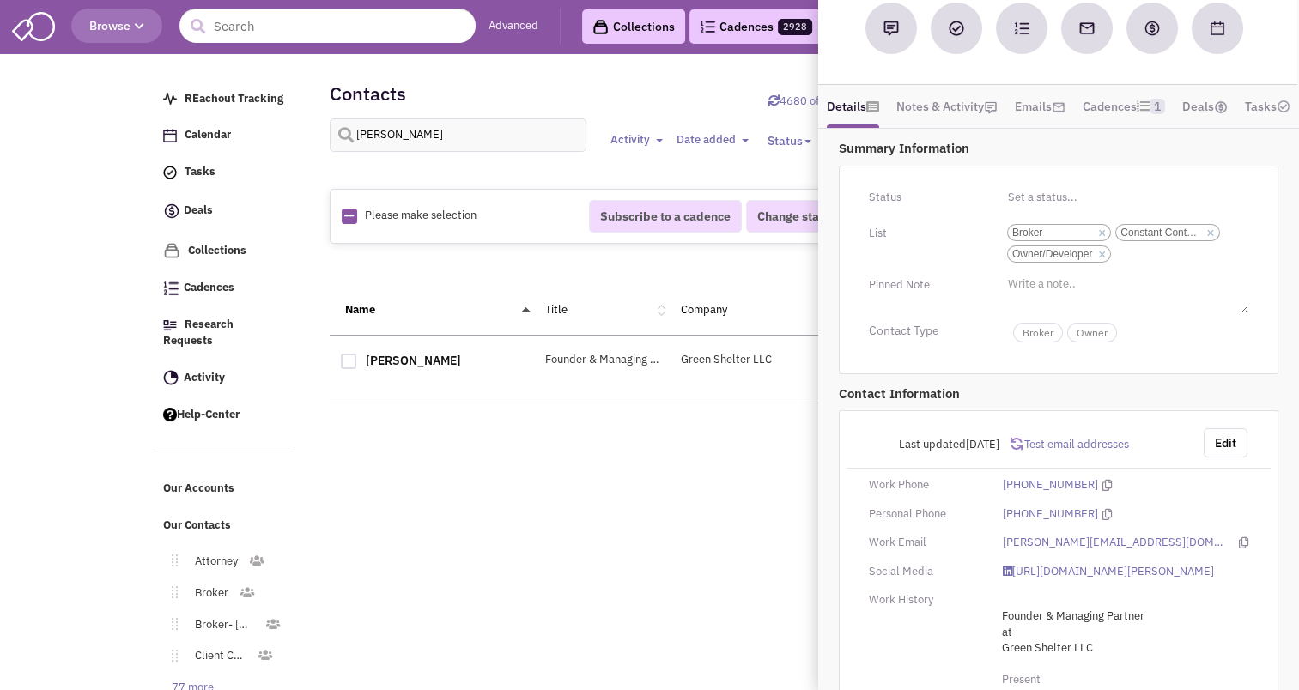
scroll to position [168, 0]
click at [408, 130] on input "[PERSON_NAME]" at bounding box center [458, 134] width 257 height 33
type input "[PERSON_NAME]"
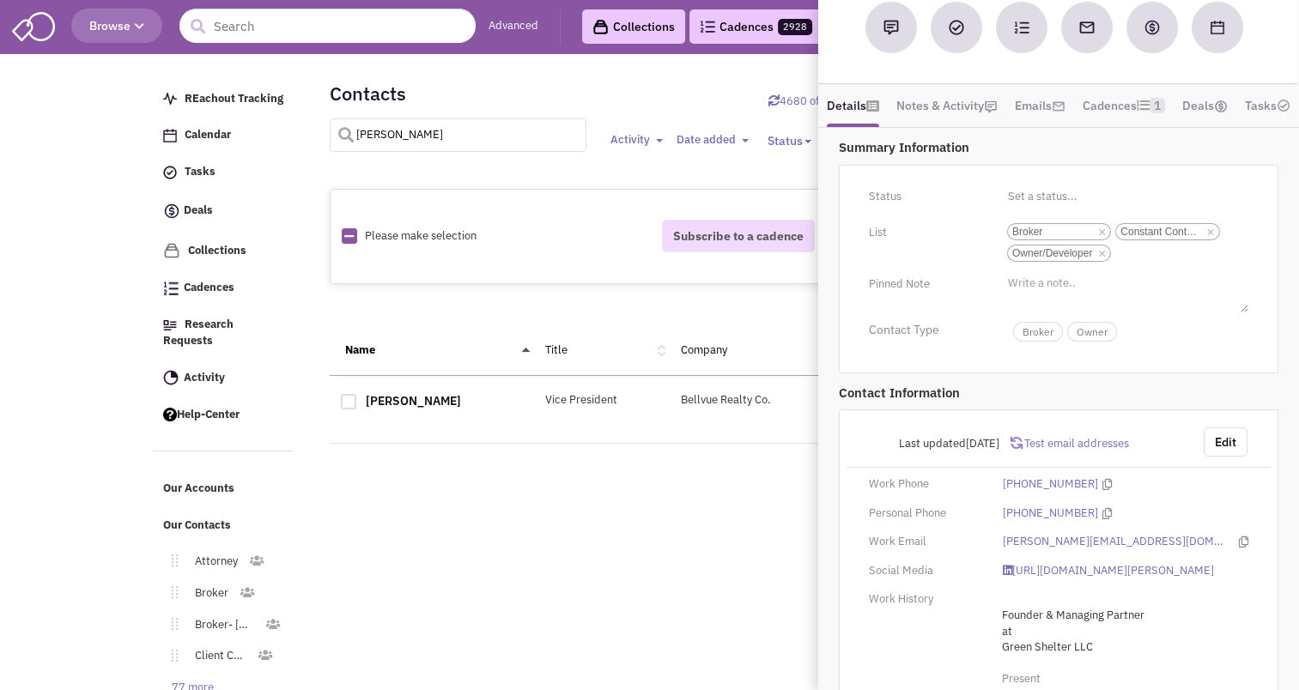
select select
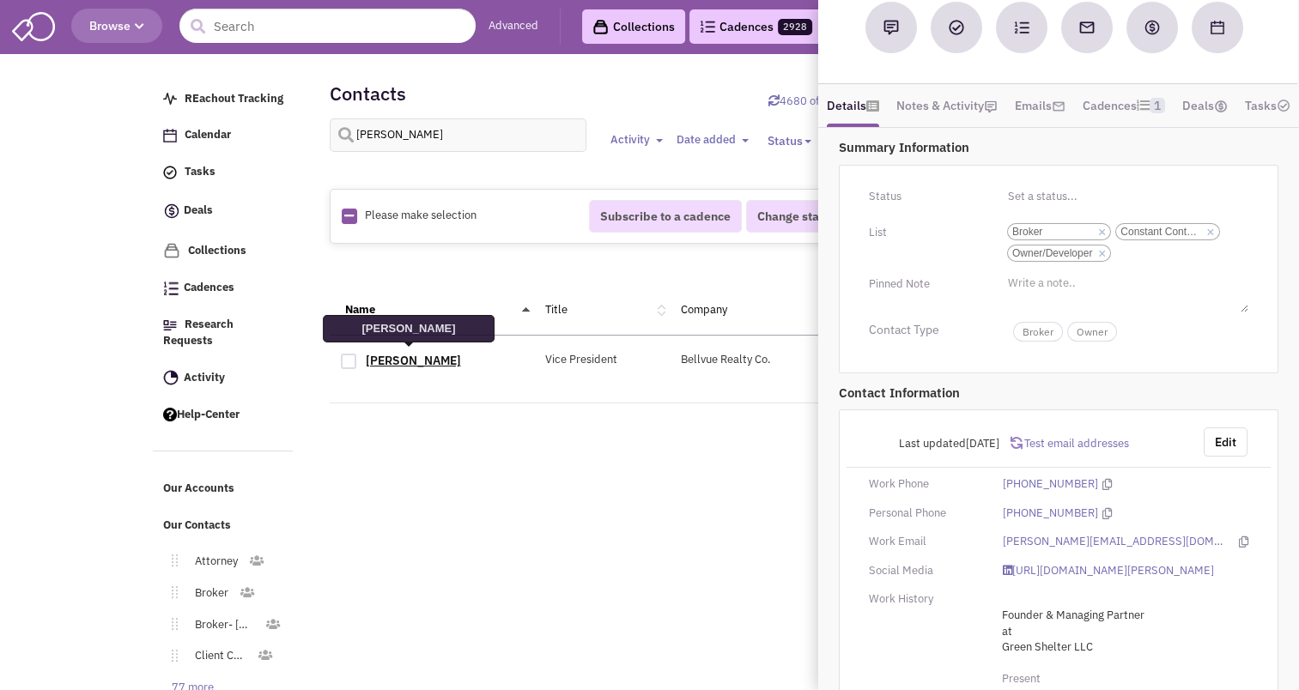
click at [412, 360] on link "[PERSON_NAME]" at bounding box center [413, 360] width 95 height 15
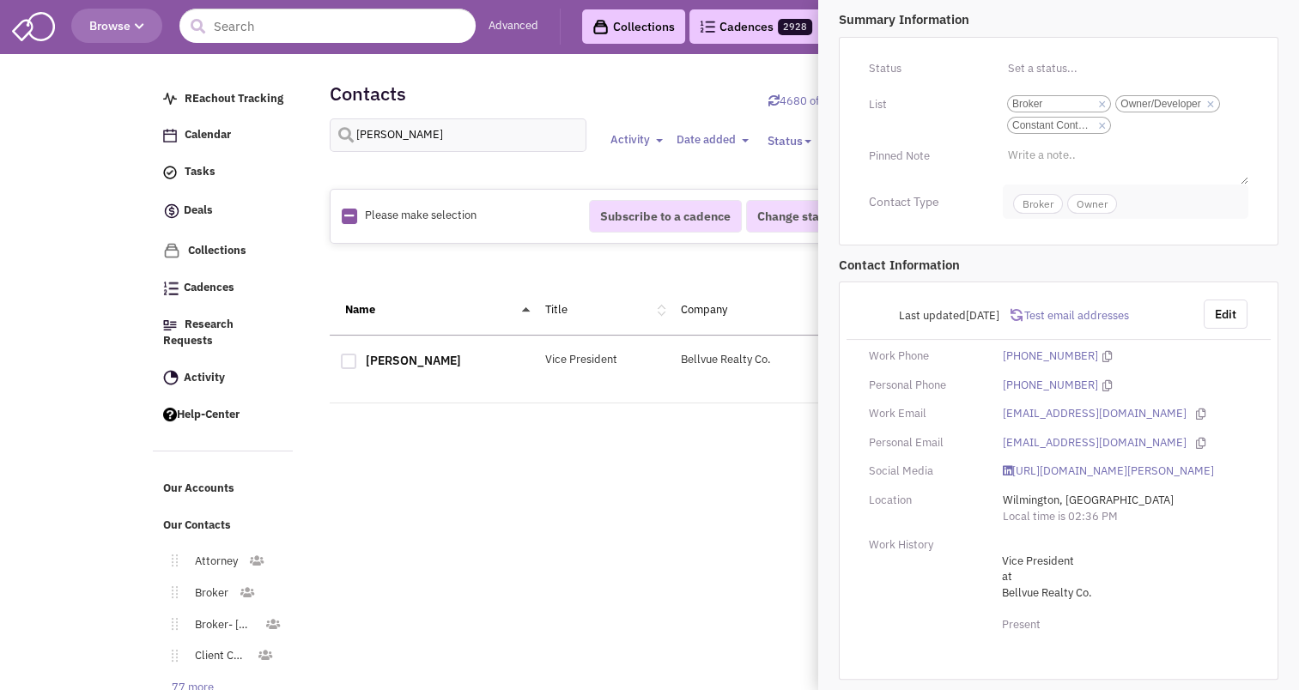
scroll to position [316, 0]
click at [394, 141] on input "[PERSON_NAME]" at bounding box center [458, 134] width 257 height 33
type input "[PERSON_NAME]"
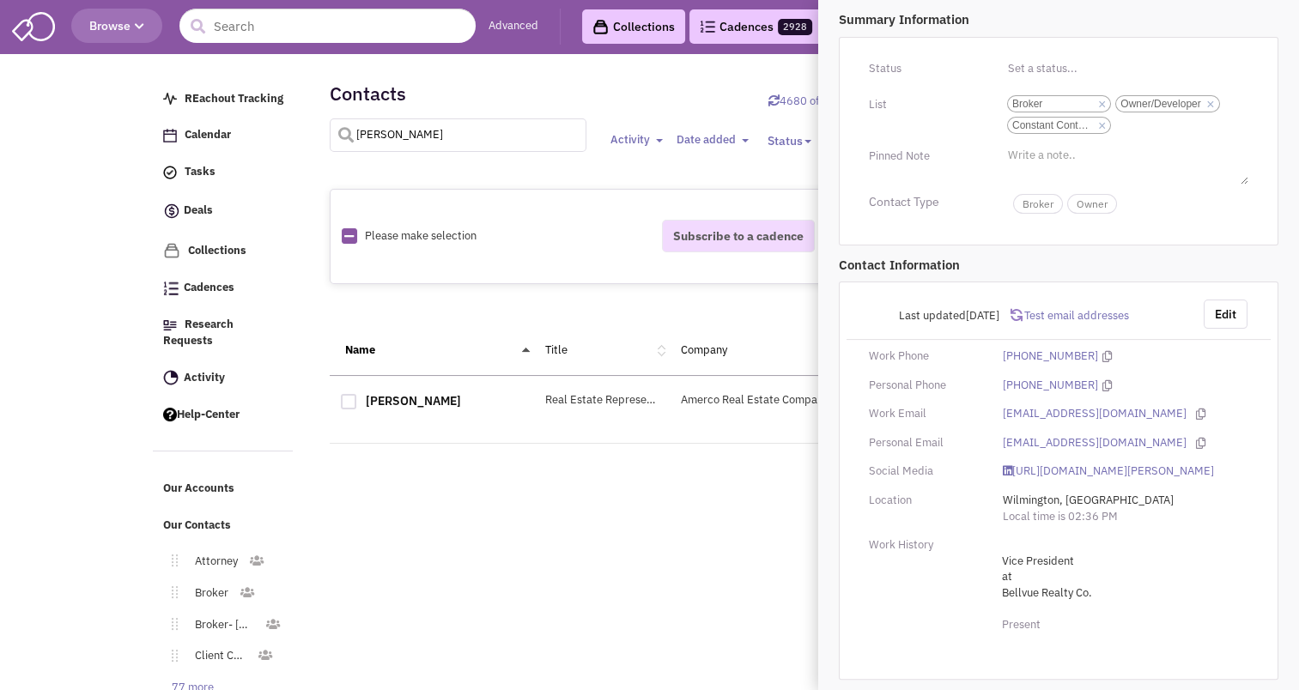
select select
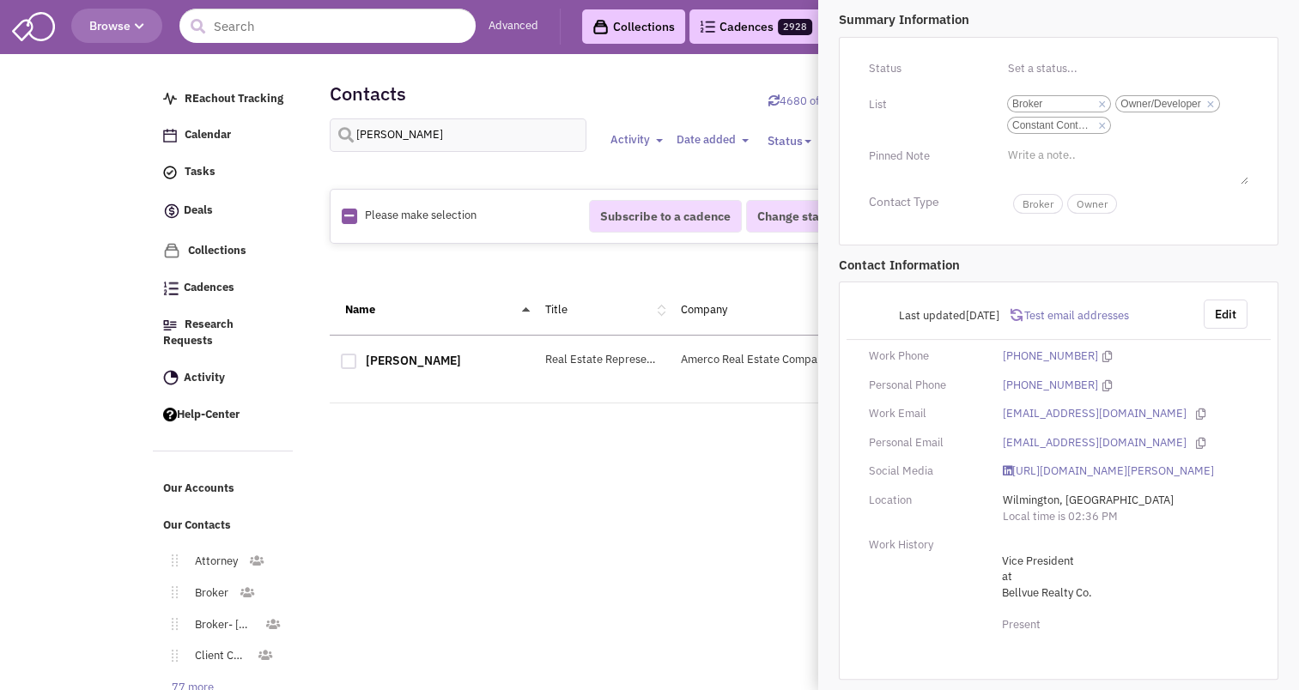
click at [566, 498] on div "Retailsphere Support Message Send REachout Tracking Calendar Tasks Completed Ta…" at bounding box center [649, 414] width 1001 height 712
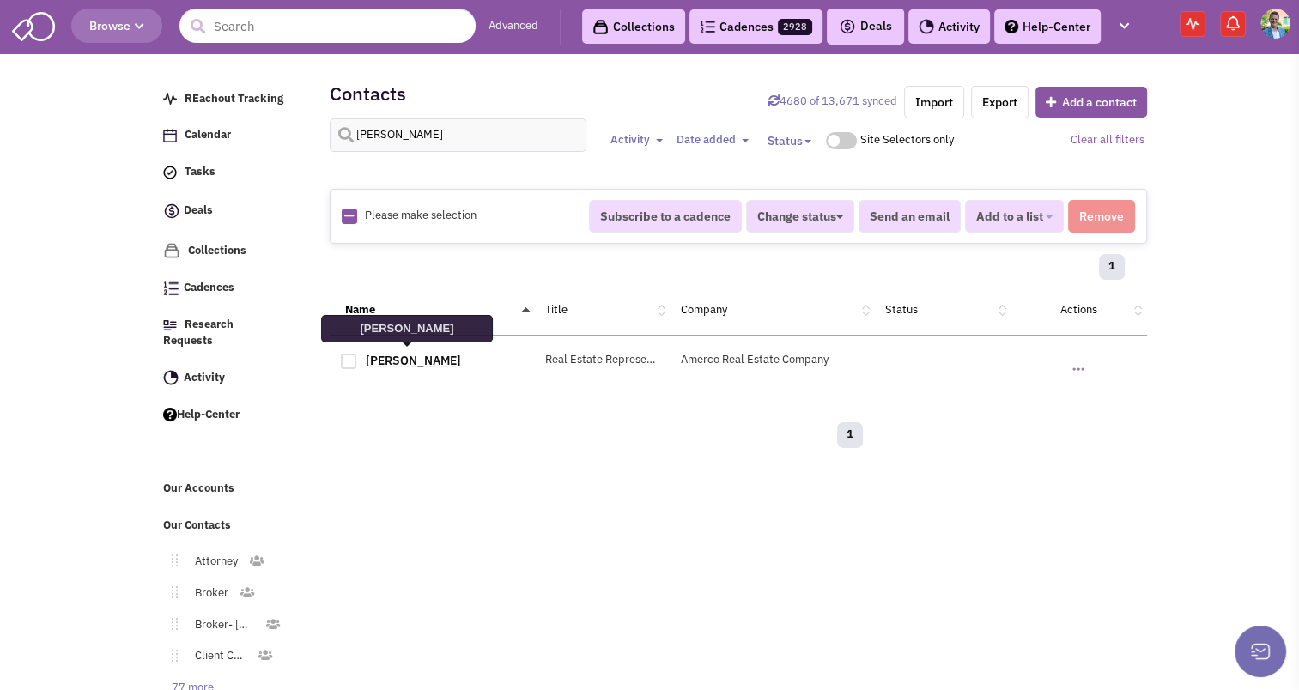
click at [385, 356] on link "[PERSON_NAME]" at bounding box center [413, 360] width 95 height 15
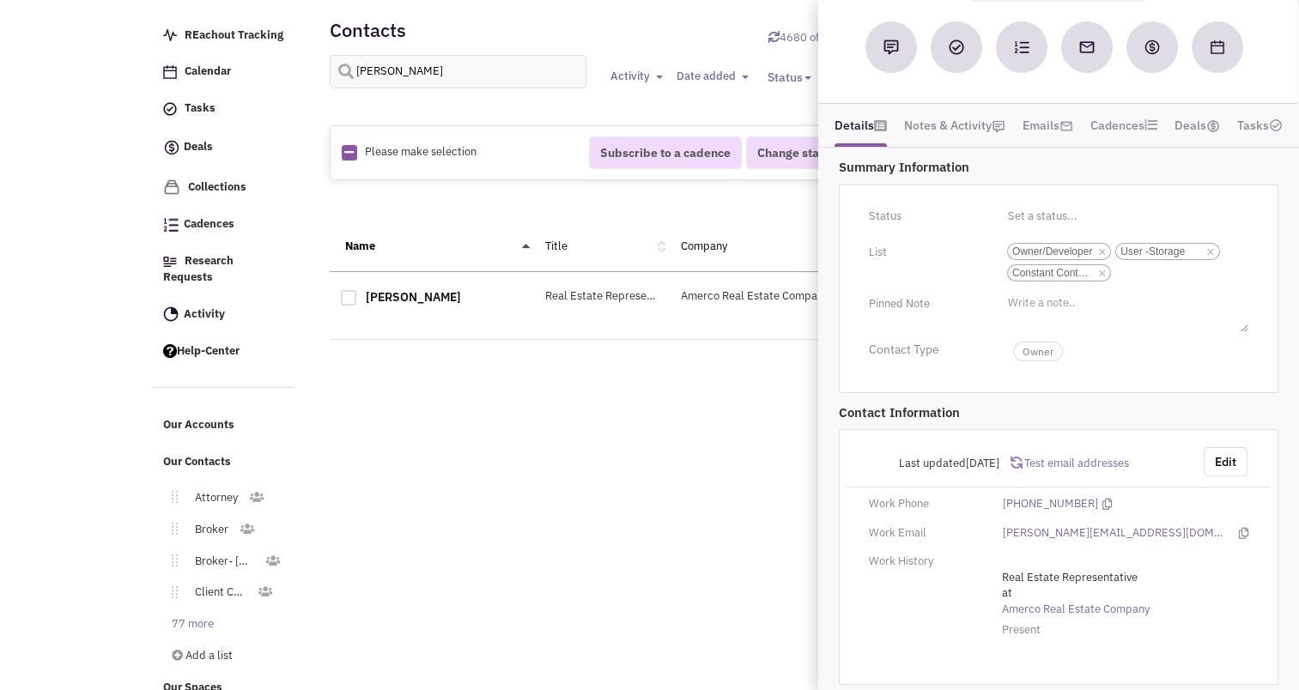
scroll to position [76, 0]
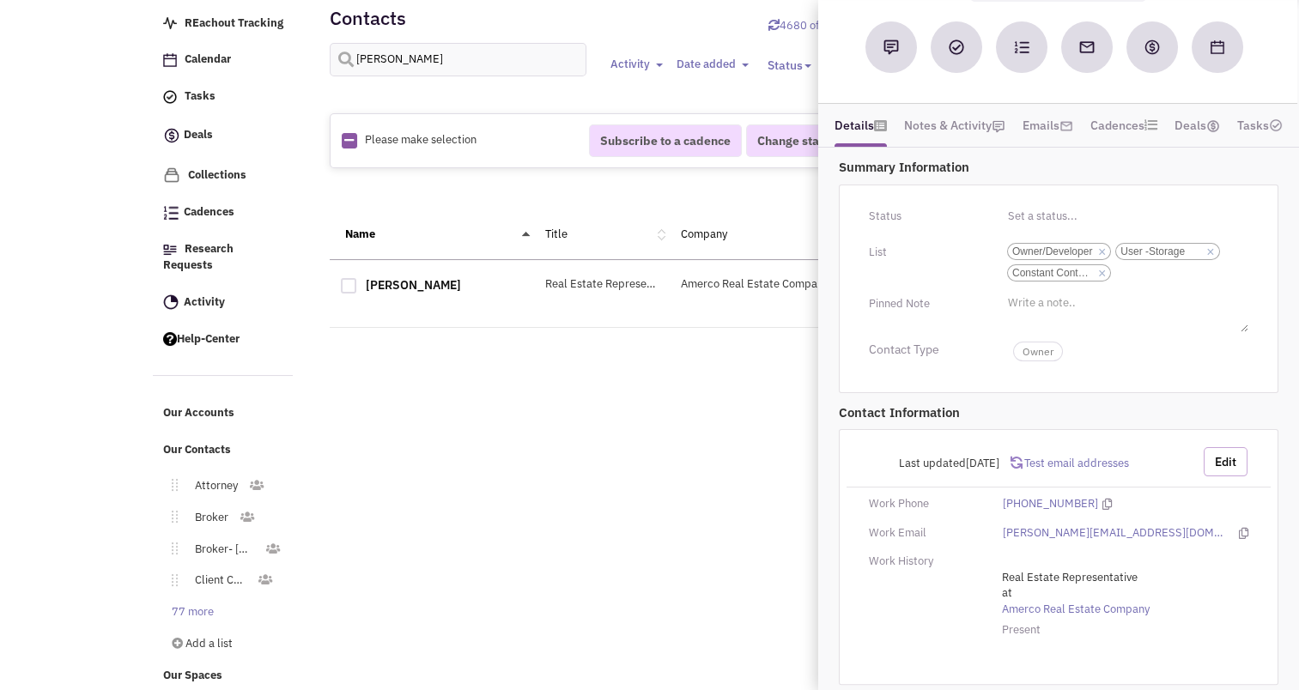
click at [1219, 457] on button "Edit" at bounding box center [1225, 461] width 44 height 29
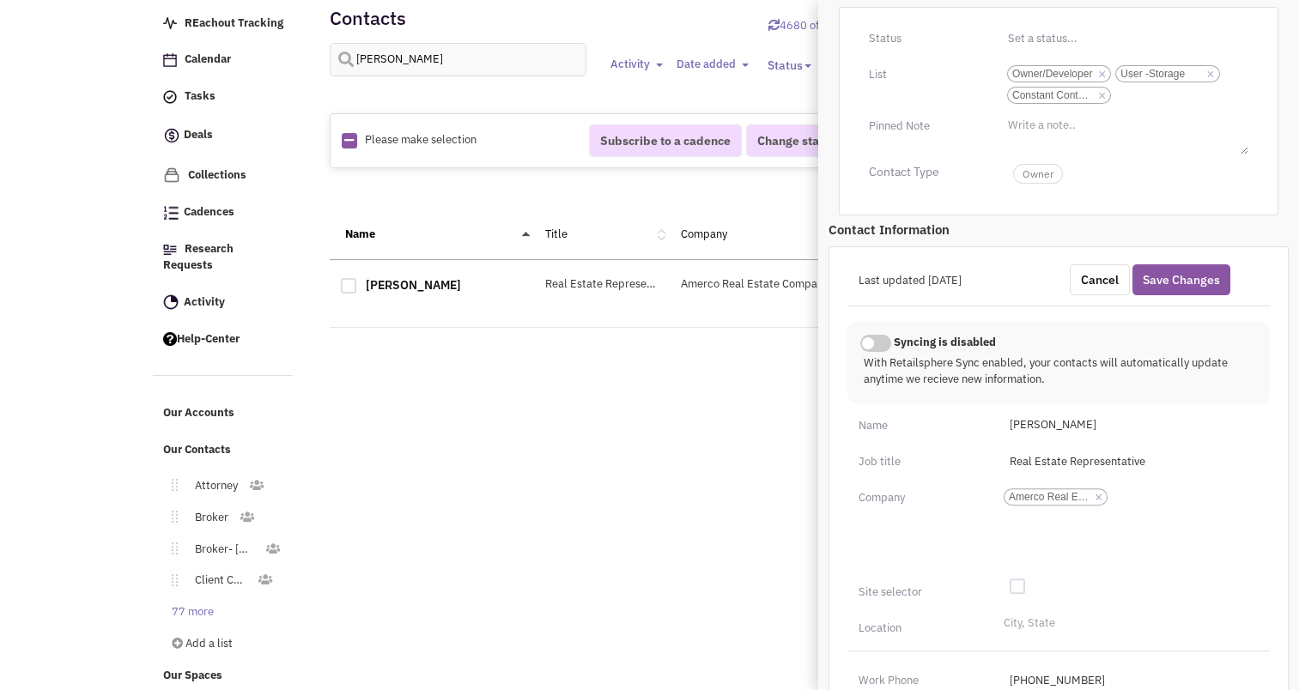
scroll to position [338, 0]
click at [1015, 618] on li "City, State" at bounding box center [1027, 620] width 56 height 13
click at [0, 0] on select "City, State" at bounding box center [0, 0] width 0 height 0
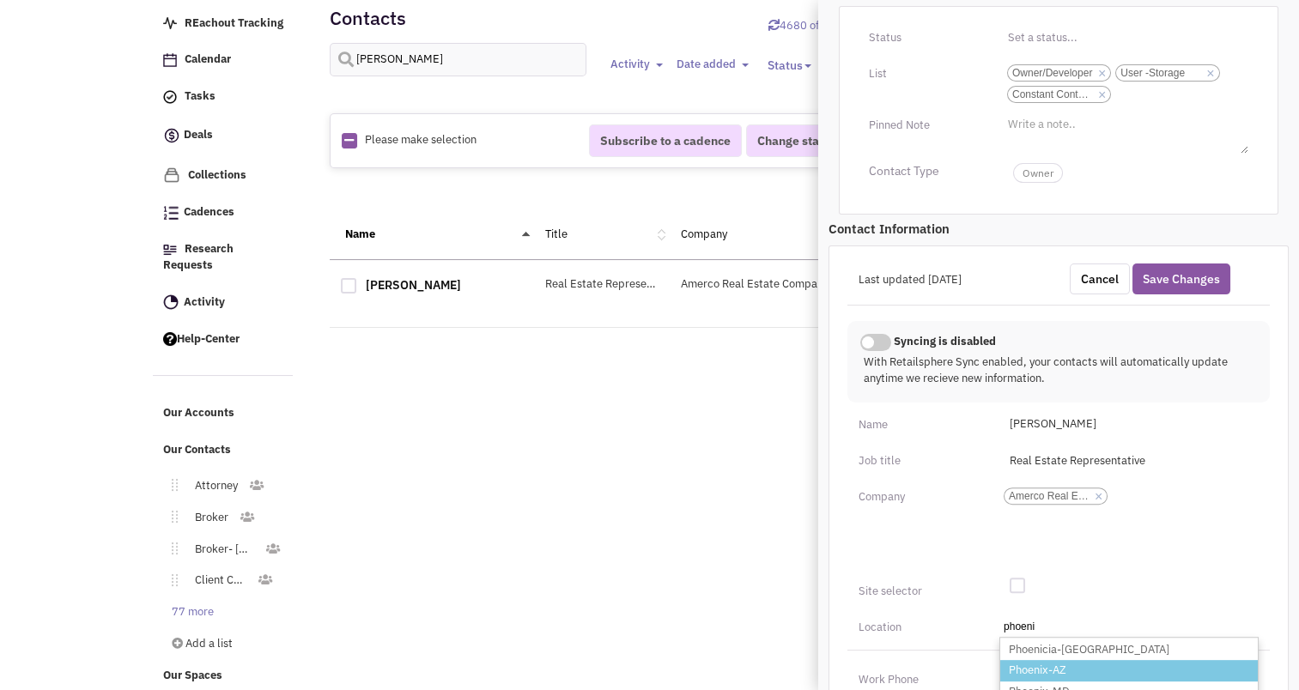
type input "phoeni"
click at [1036, 660] on li "Phoenix-AZ" at bounding box center [1128, 670] width 257 height 21
click at [0, 0] on select "City, State phoeni Phoenicia-[GEOGRAPHIC_DATA] [GEOGRAPHIC_DATA]-[GEOGRAPHIC_DA…" at bounding box center [0, 0] width 0 height 0
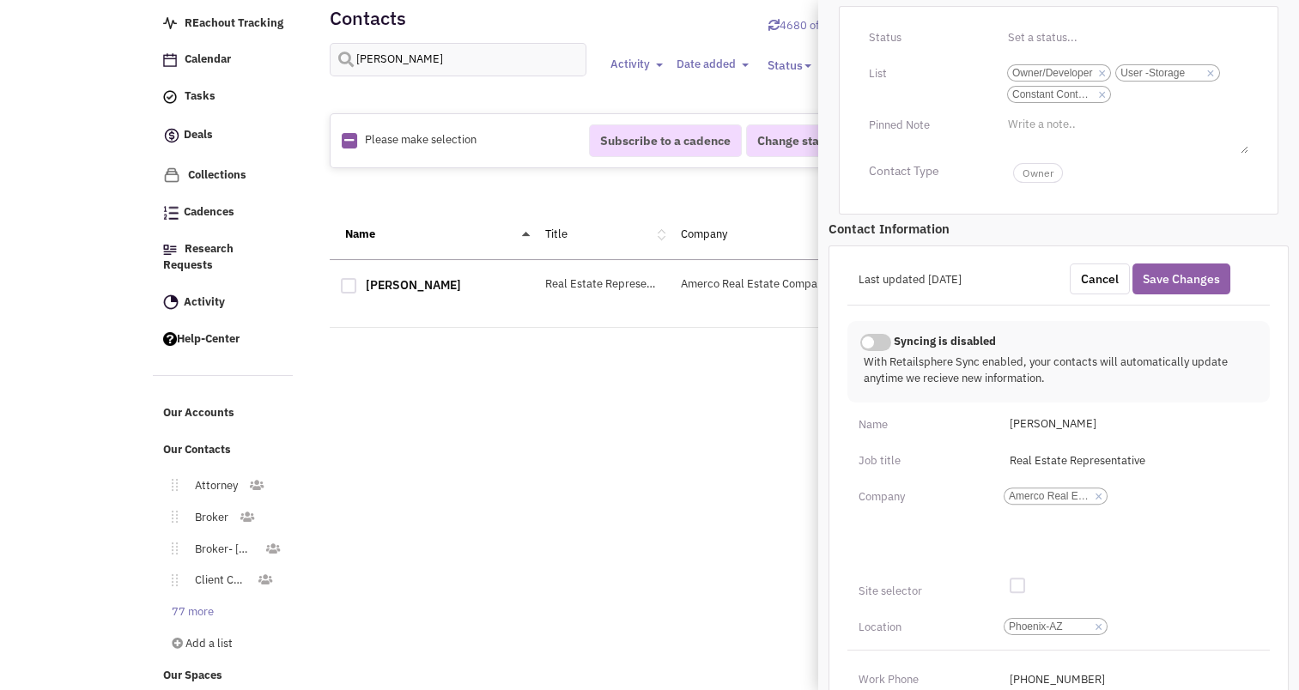
click at [1206, 273] on button "Save Changes" at bounding box center [1181, 279] width 98 height 31
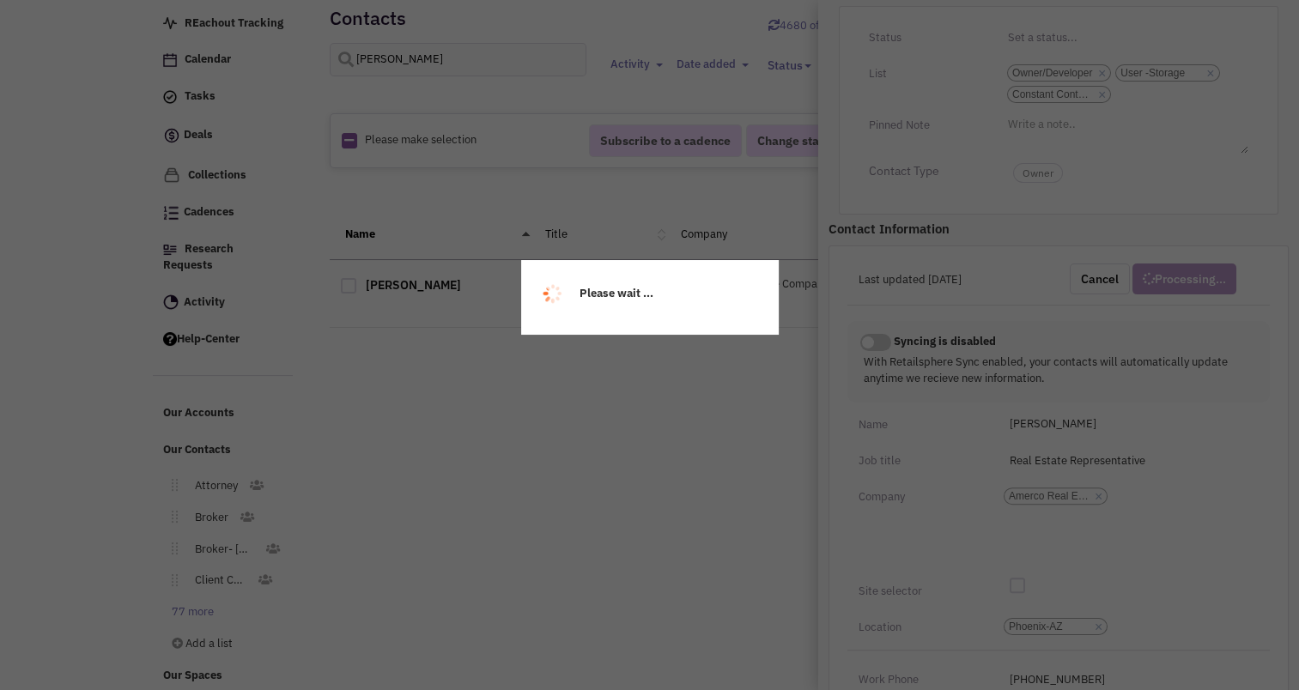
scroll to position [173, 0]
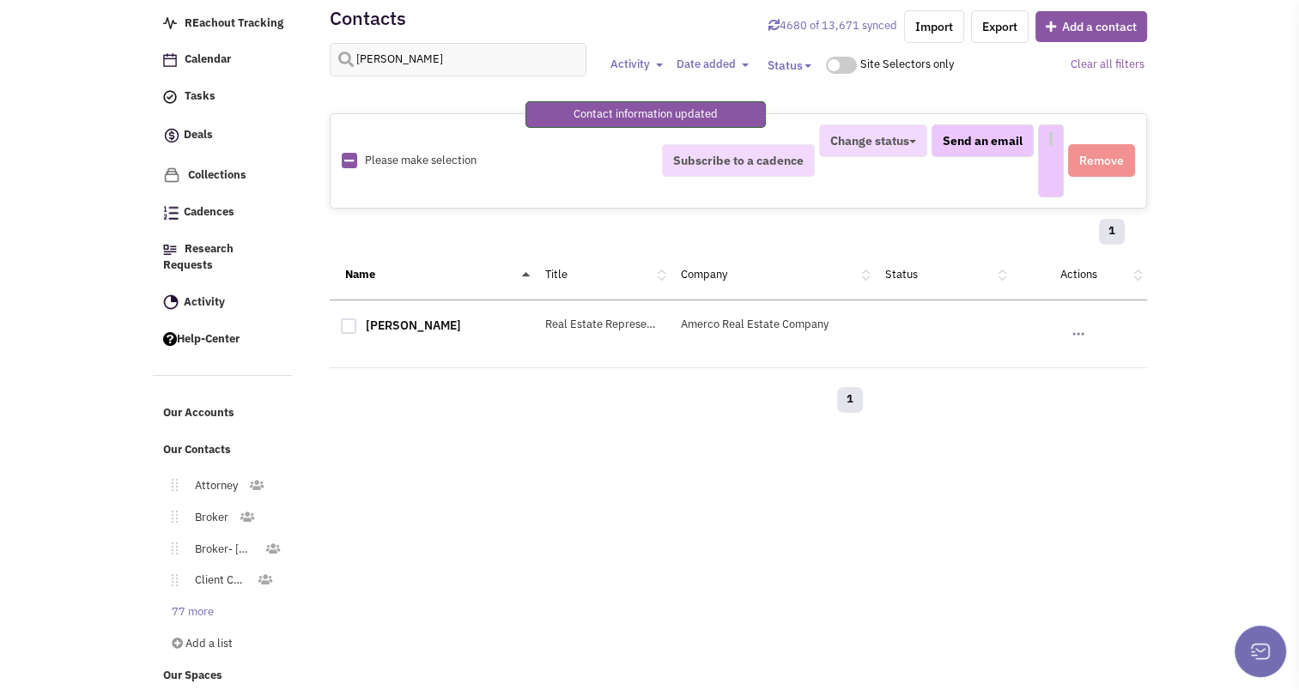
select select
